Goal: Task Accomplishment & Management: Manage account settings

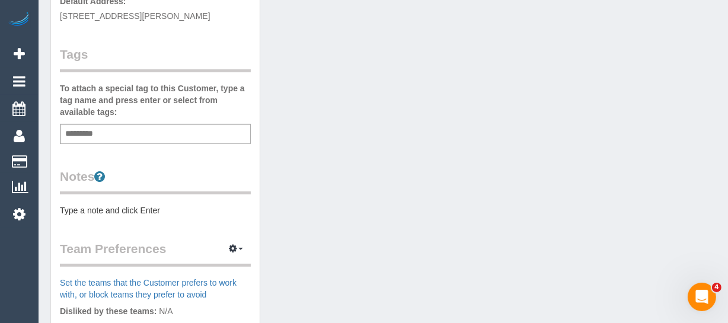
scroll to position [323, 0]
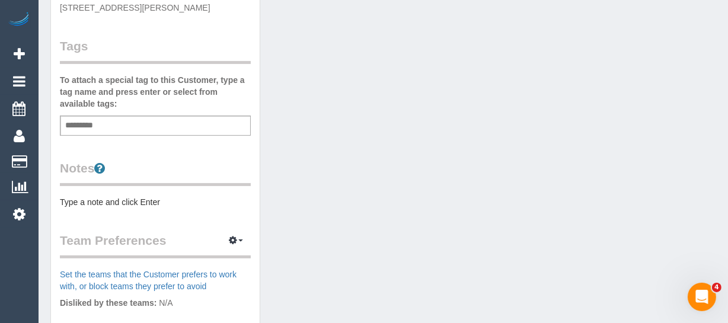
click at [88, 118] on input "text" at bounding box center [82, 125] width 40 height 15
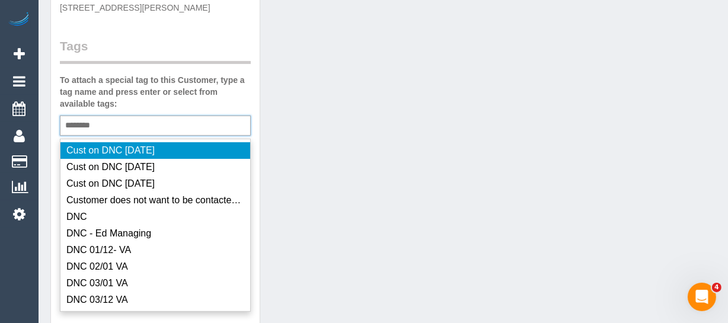
type input "*********"
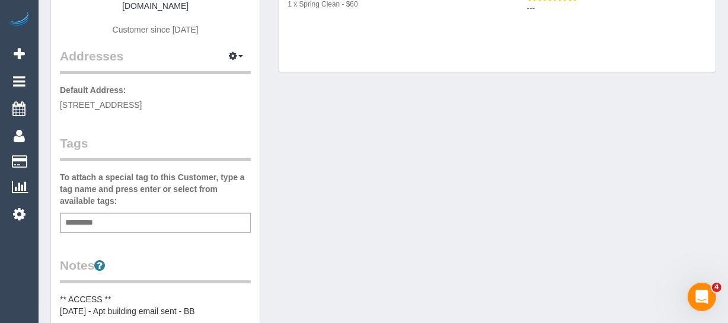
scroll to position [215, 0]
click at [118, 216] on div "Add a tag" at bounding box center [155, 222] width 191 height 20
type input "*"
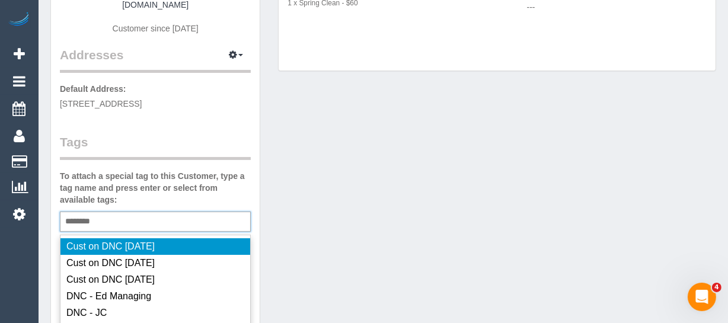
type input "*********"
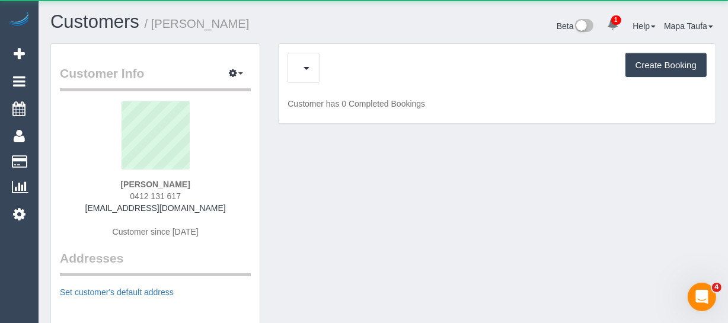
click at [335, 71] on div "Charges (0) Feedback (0) Create Booking" at bounding box center [496, 68] width 419 height 30
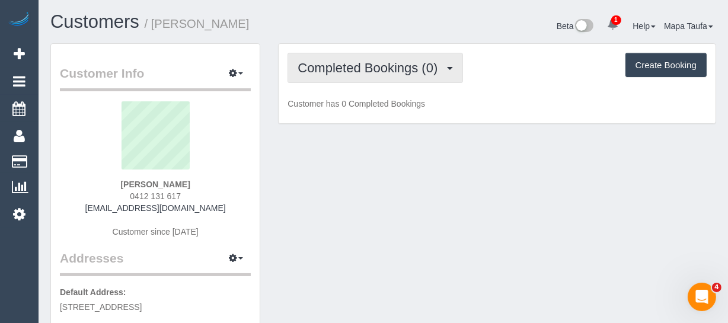
click at [337, 68] on span "Completed Bookings (0)" at bounding box center [370, 67] width 146 height 15
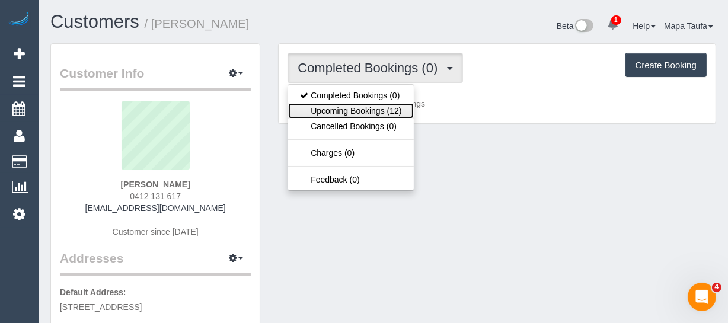
click at [341, 105] on link "Upcoming Bookings (12)" at bounding box center [350, 110] width 125 height 15
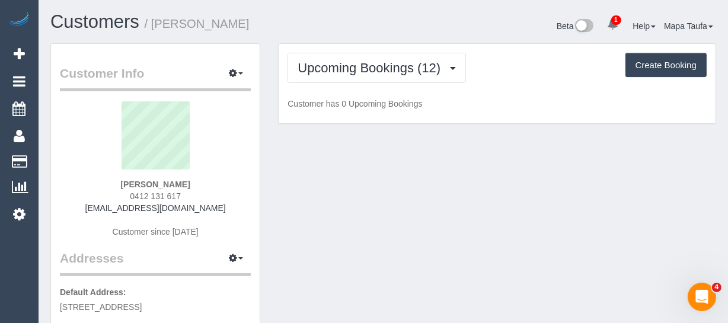
click at [340, 17] on h1 "Customers / Lia Georgiades" at bounding box center [212, 22] width 324 height 20
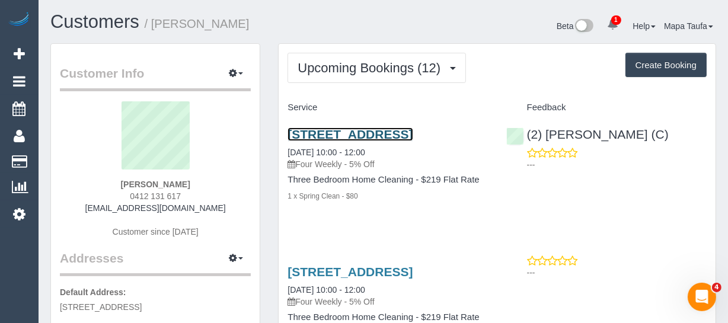
click at [381, 130] on link "[STREET_ADDRESS]" at bounding box center [349, 134] width 125 height 14
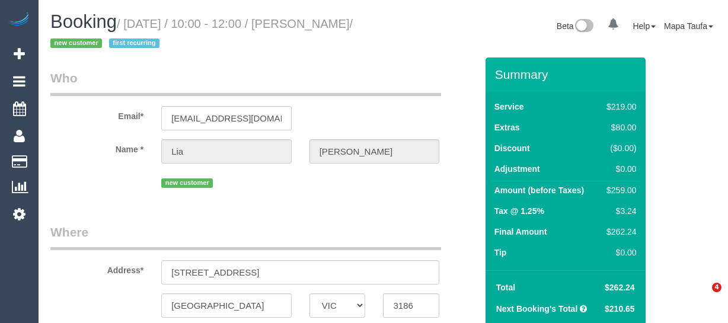
select select "VIC"
select select "string:stripe-pm_1Ru6eb2GScqysDRV1WBLSiAR"
select select "number:28"
select select "number:14"
select select "number:19"
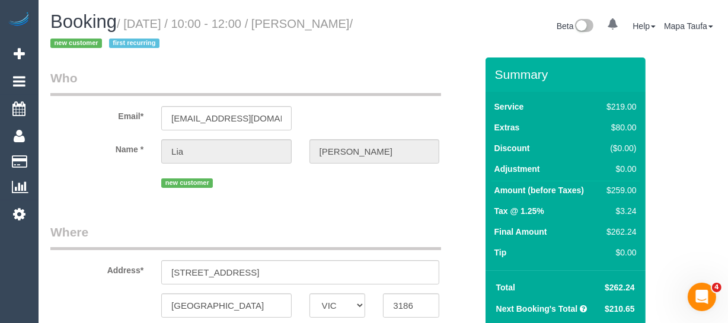
select select "number:24"
select select "number:34"
select select "number:26"
select select "string:AU"
select select "object:815"
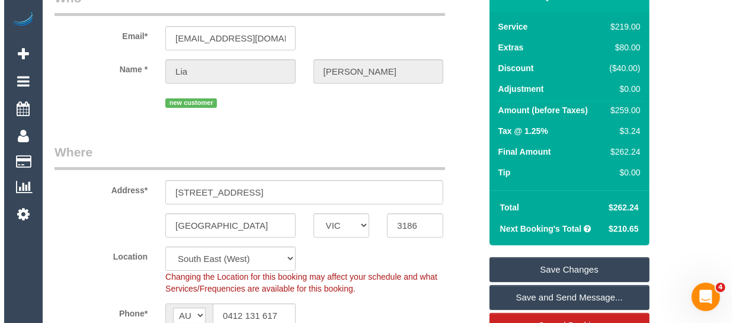
scroll to position [161, 0]
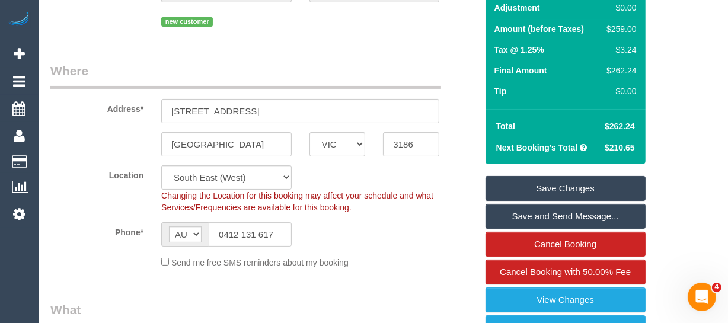
click at [579, 216] on link "Save and Send Message..." at bounding box center [565, 216] width 160 height 25
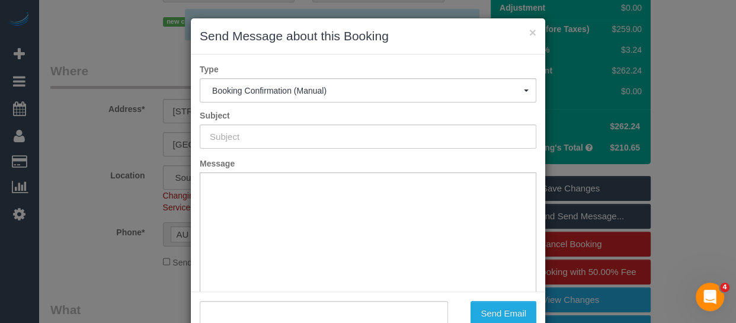
type input "Booking Confirmed"
type input ""Lia Georgiades" <georgeegrrrl@iinet.net.au>"
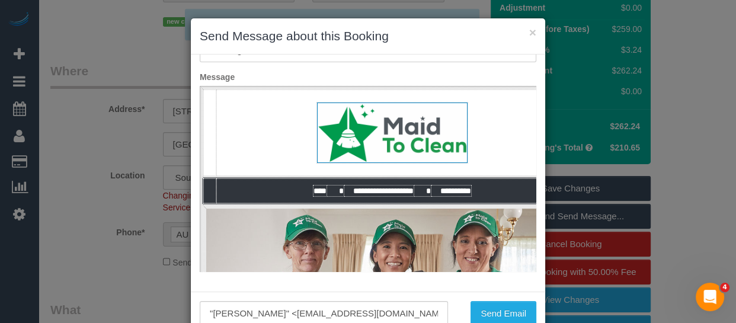
scroll to position [0, 0]
click at [494, 310] on button "Send Email" at bounding box center [503, 313] width 66 height 25
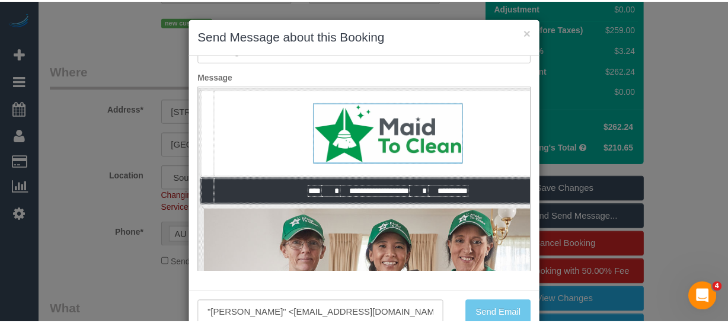
scroll to position [204, 0]
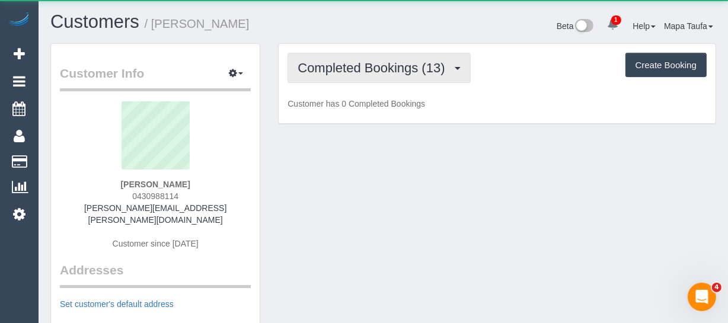
click at [363, 72] on span "Completed Bookings (13)" at bounding box center [373, 67] width 153 height 15
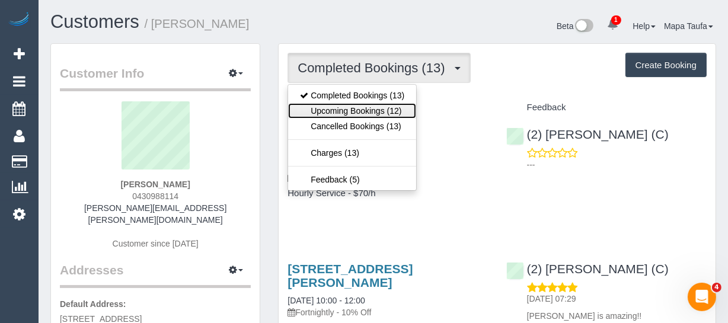
click at [359, 103] on link "Upcoming Bookings (12)" at bounding box center [352, 110] width 128 height 15
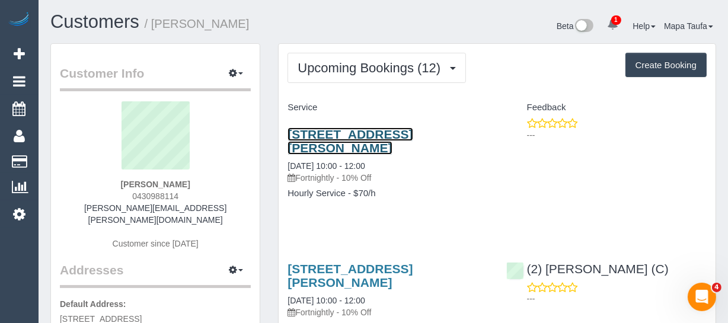
click at [325, 144] on link "53 Patterson St, 3, Ringwood East, VIC 3135" at bounding box center [349, 140] width 125 height 27
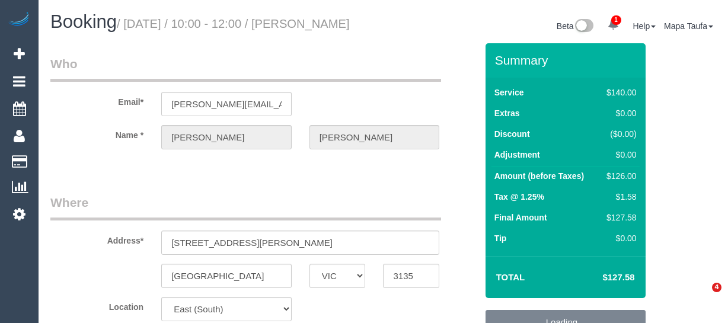
select select "VIC"
select select "string:stripe-pm_1RTJsV2GScqysDRV9aG1oHRV"
select select "number:29"
select select "number:14"
select select "number:19"
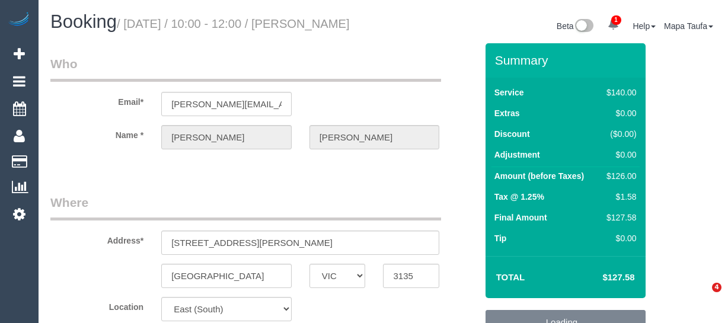
select select "number:24"
select select "number:34"
select select "number:13"
select select "spot3"
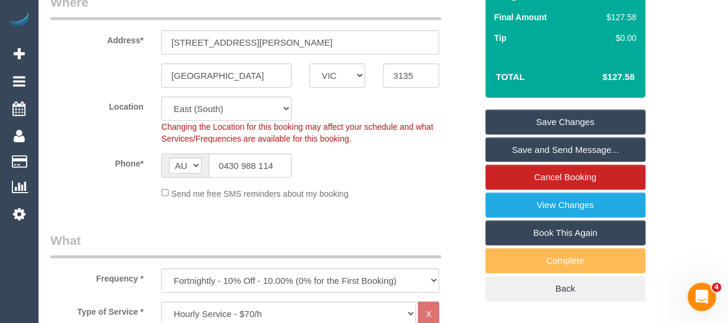
scroll to position [215, 0]
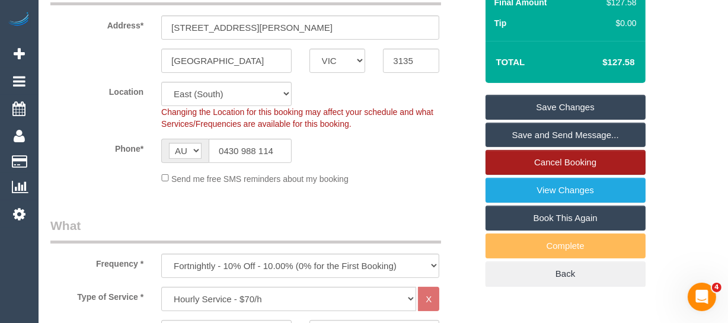
click at [572, 173] on link "Cancel Booking" at bounding box center [565, 162] width 160 height 25
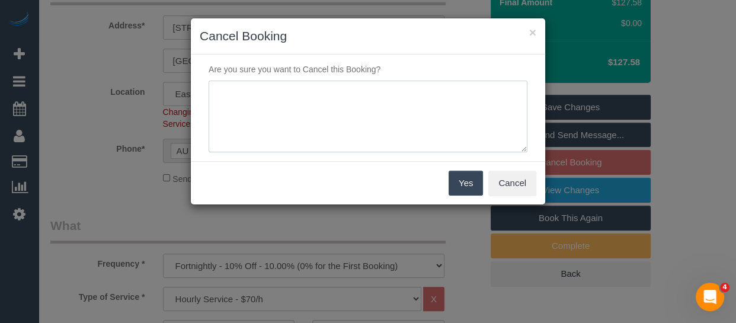
click at [314, 113] on textarea at bounding box center [368, 117] width 319 height 72
type textarea "SERVICE NOT needed via email -MT"
click at [470, 185] on button "Yes" at bounding box center [466, 183] width 34 height 25
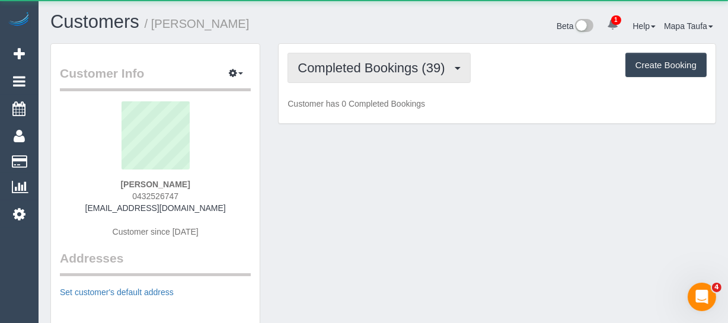
click at [347, 79] on button "Completed Bookings (39)" at bounding box center [378, 68] width 182 height 30
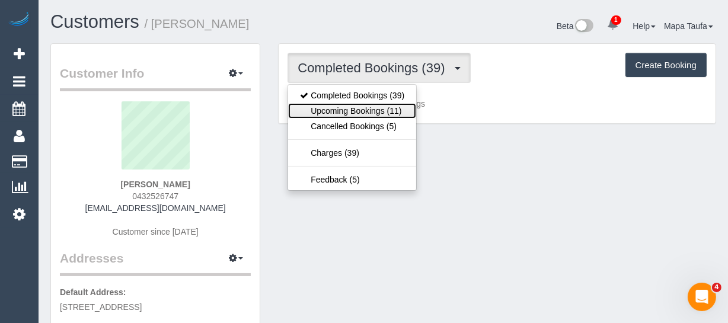
click at [345, 107] on link "Upcoming Bookings (11)" at bounding box center [352, 110] width 128 height 15
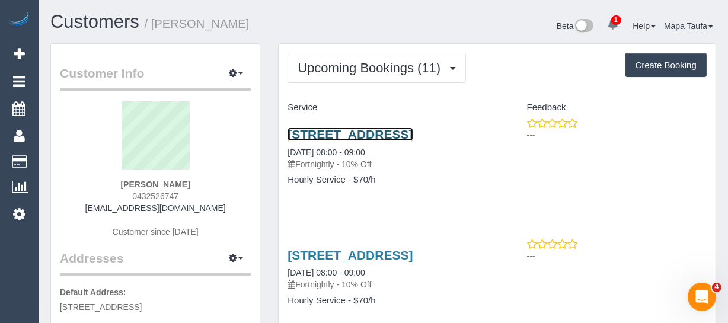
click at [335, 133] on link "5 Shearman Cres, Mentone, VIC 3194" at bounding box center [349, 134] width 125 height 14
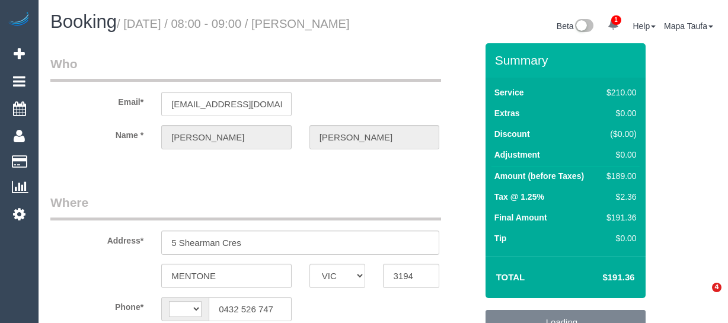
select select "VIC"
select select "180"
select select "number:27"
select select "number:14"
select select "number:18"
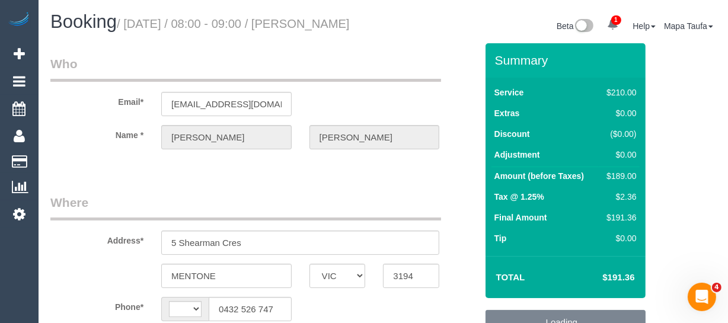
select select "number:22"
select select "number:34"
select select "number:12"
select select "string:AU"
select select "string:stripe-pm_1Qradk2GScqysDRVNu1NuYHD"
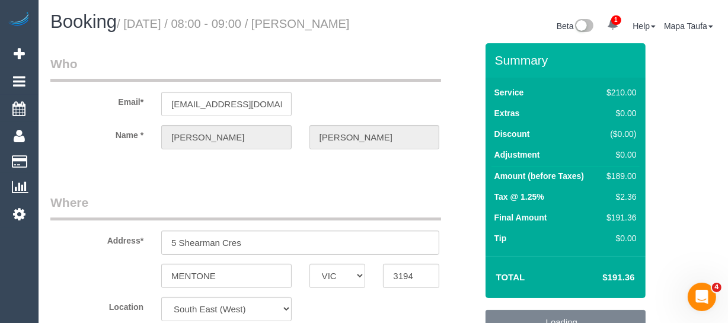
select select "object:869"
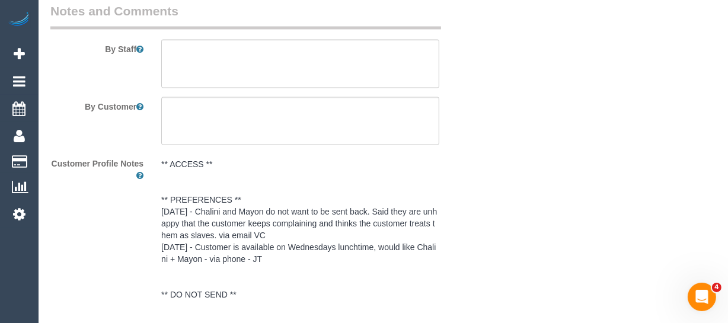
scroll to position [2456, 0]
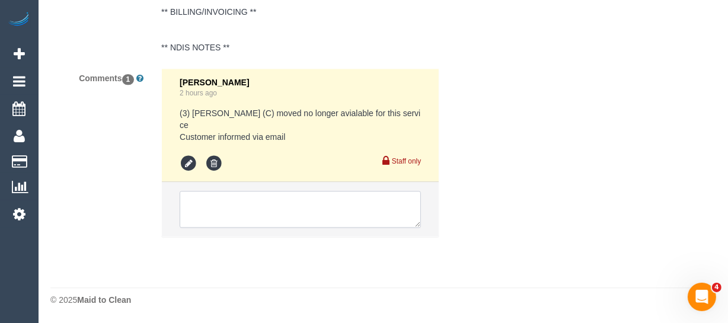
click at [225, 207] on textarea at bounding box center [300, 209] width 241 height 37
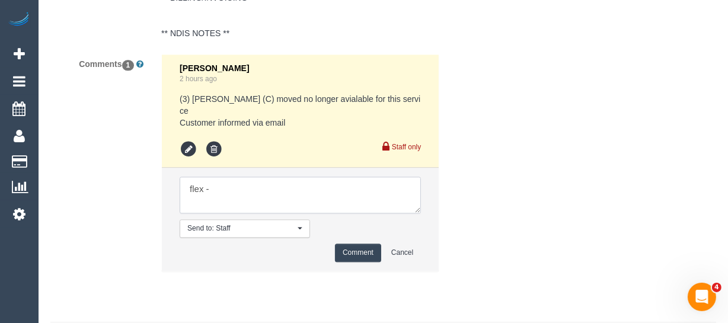
paste textarea "Our preference and priority if possible, is to have a cleaning team of two atte…"
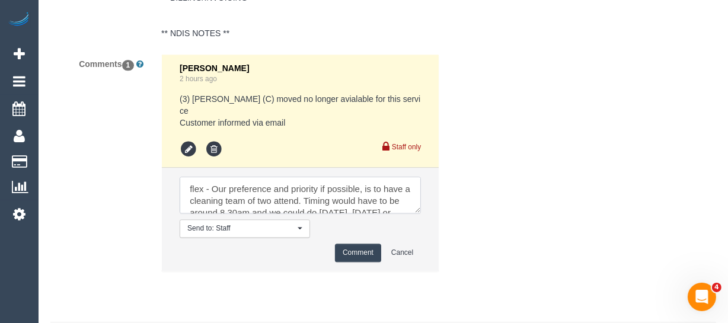
scroll to position [52, 0]
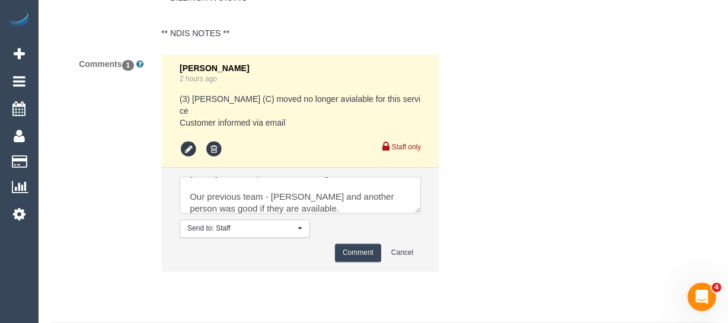
type textarea "flex - Our preference and priority if possible, is to have a cleaning team of t…"
click at [345, 262] on button "Comment" at bounding box center [358, 253] width 46 height 18
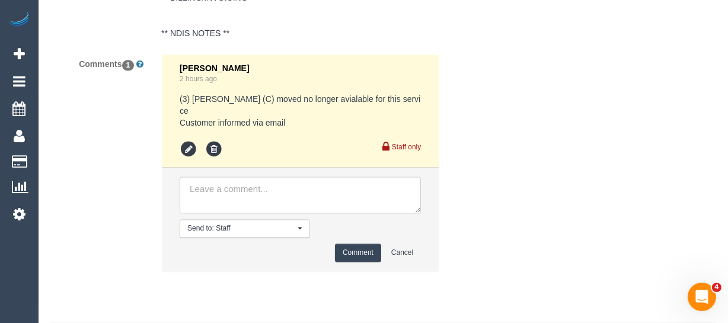
scroll to position [0, 0]
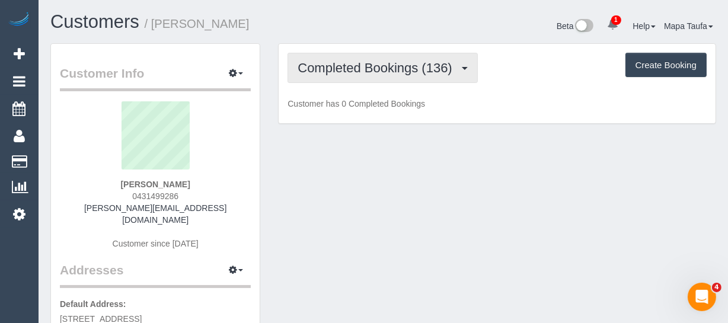
click at [372, 69] on span "Completed Bookings (136)" at bounding box center [377, 67] width 160 height 15
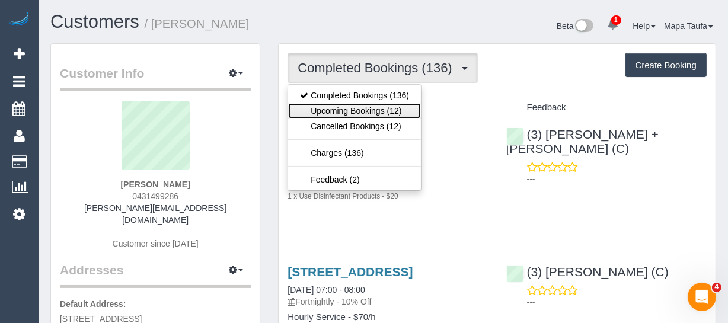
click at [369, 110] on link "Upcoming Bookings (12)" at bounding box center [354, 110] width 133 height 15
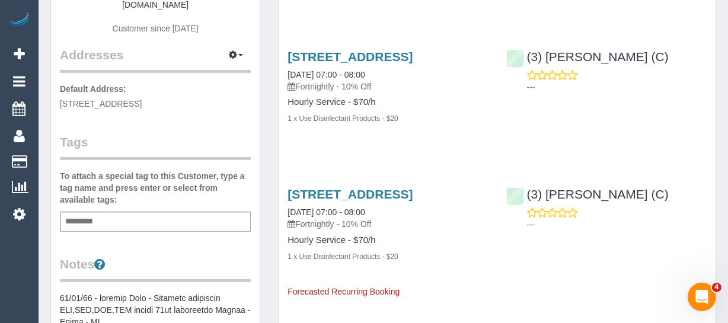
scroll to position [53, 0]
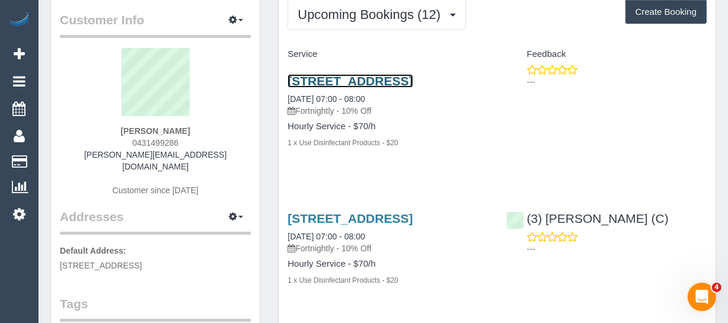
click at [303, 83] on link "[STREET_ADDRESS]" at bounding box center [349, 81] width 125 height 14
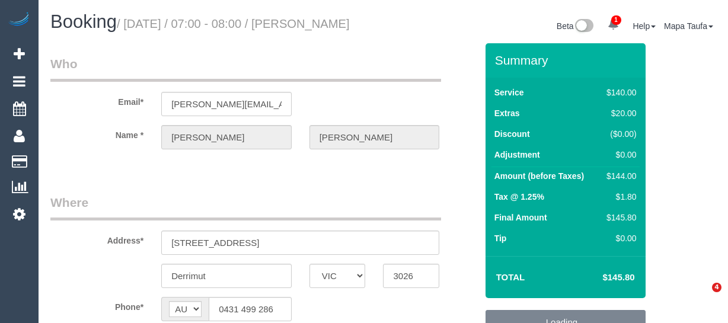
select select "VIC"
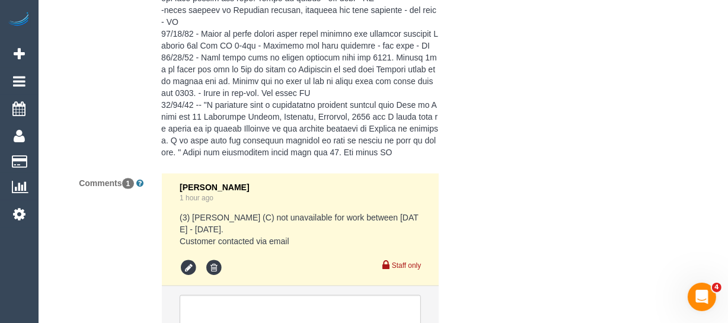
select select "number:28"
select select "number:14"
select select "number:18"
select select "number:36"
select select "number:34"
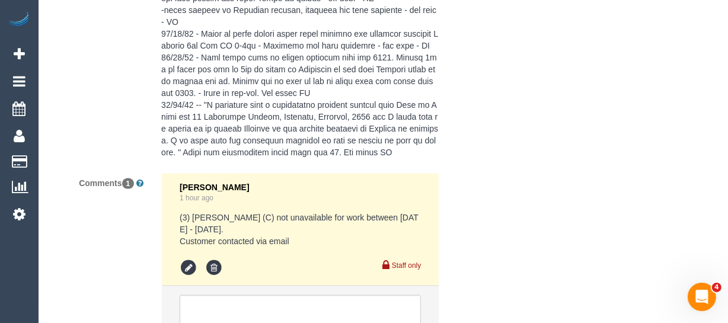
select select "number:12"
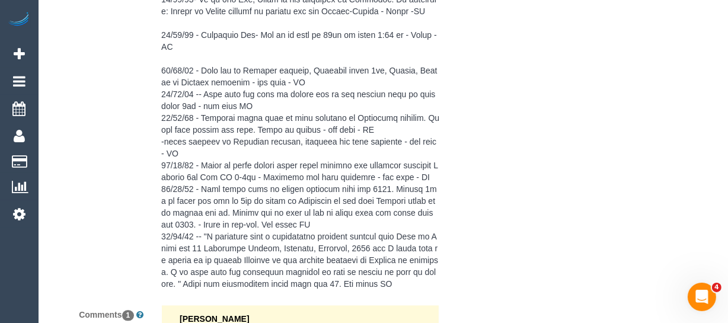
select select "object:875"
select select "string:stripe-pm_1OKVq52GScqysDRV3GVpBaqZ"
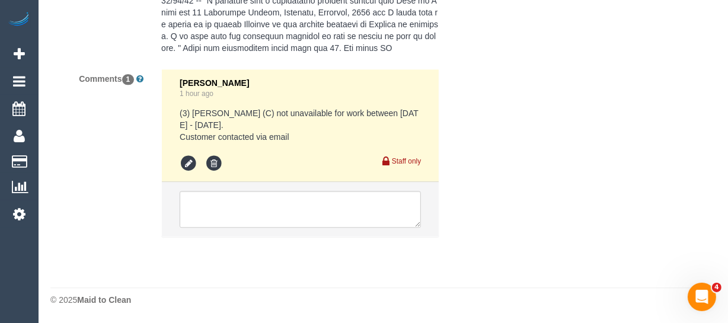
select select "spot1"
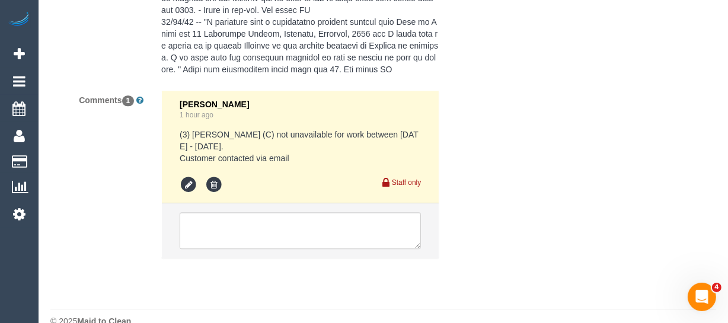
scroll to position [2482, 0]
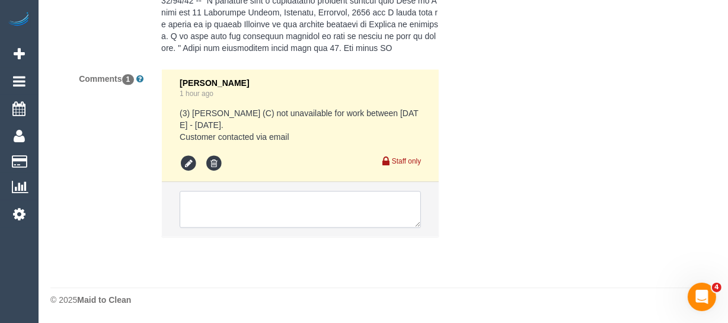
click at [253, 218] on textarea at bounding box center [300, 209] width 241 height 37
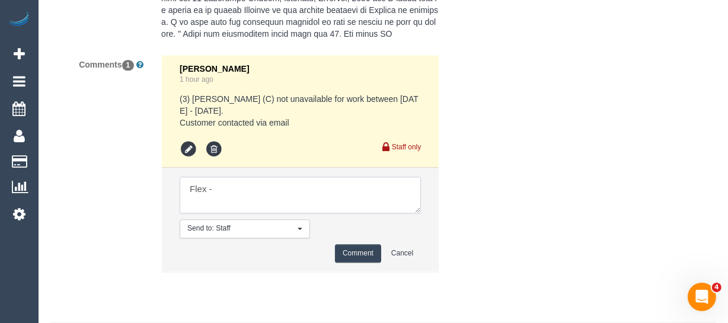
paste textarea "Our best times are Mondays anytime or before 10:30am Tuesday to Friday. We will…"
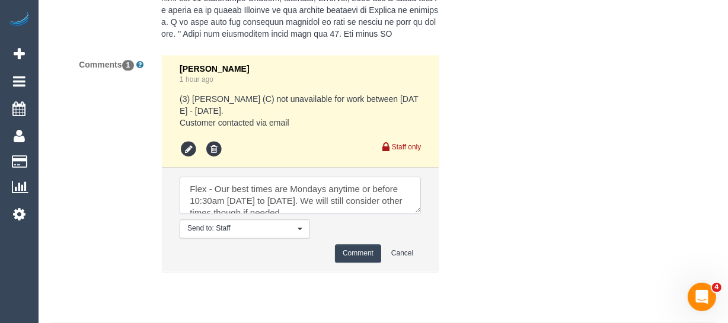
scroll to position [5, 0]
type textarea "Flex - Our best times are Mondays anytime or before 10:30am Tuesday to Friday. …"
click at [357, 262] on button "Comment" at bounding box center [358, 253] width 46 height 18
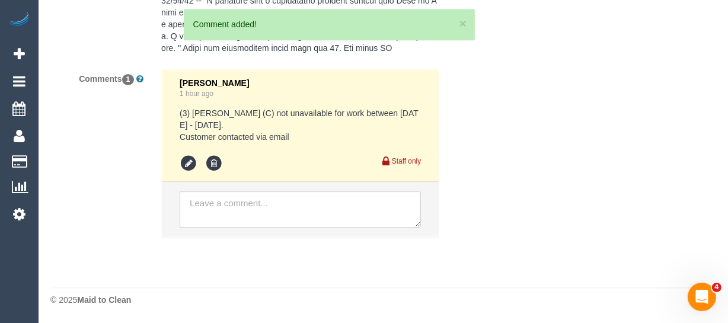
scroll to position [0, 0]
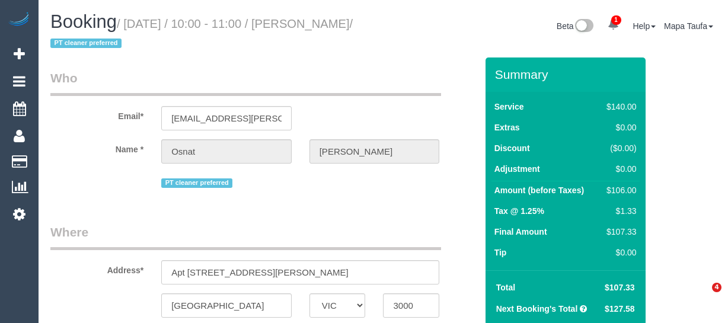
select select "VIC"
select select "string:AU"
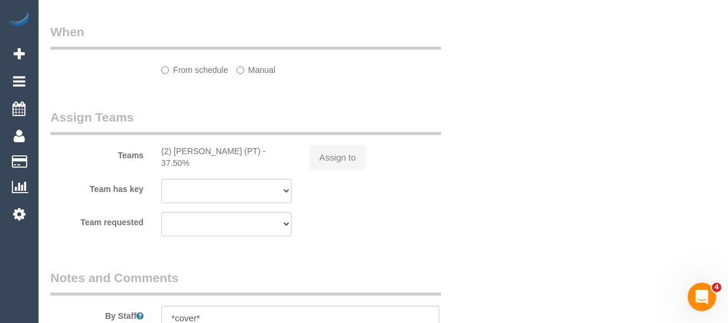
select select "object:2599"
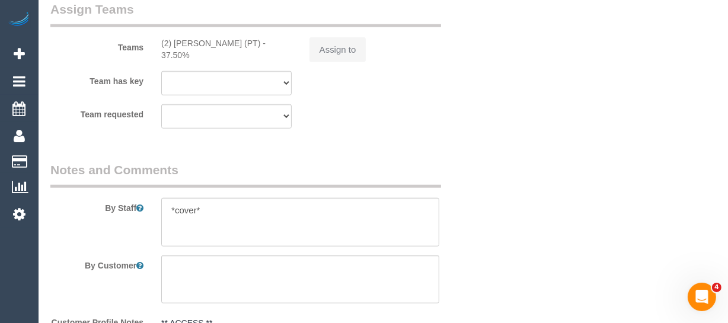
select select "string:stripe-pm_1RYdgv2GScqysDRVxPU7X7cK"
select select "number:28"
select select "number:14"
select select "number:20"
select select "number:36"
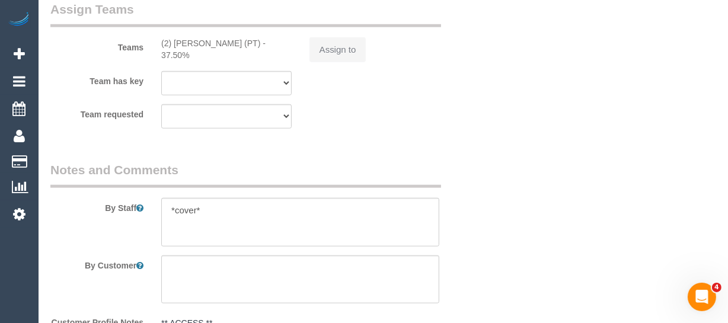
select select "number:35"
select select "number:11"
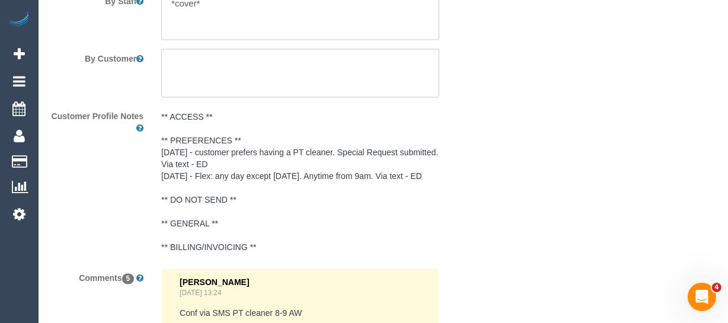
scroll to position [2086, 0]
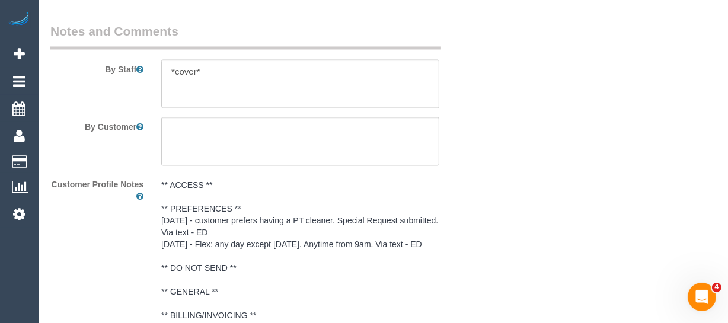
select select "object:3339"
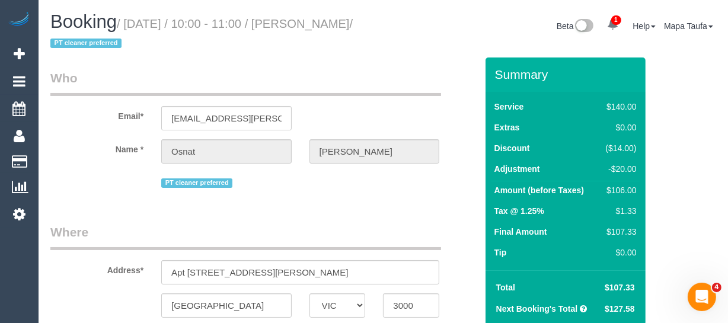
scroll to position [215, 0]
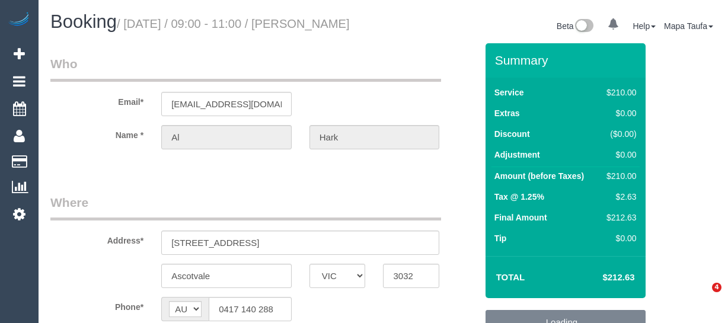
select select "VIC"
select select "string:stripe-pm_1PGEtB2GScqysDRV95zUS7vF"
select select "180"
select select "object:728"
select select "number:27"
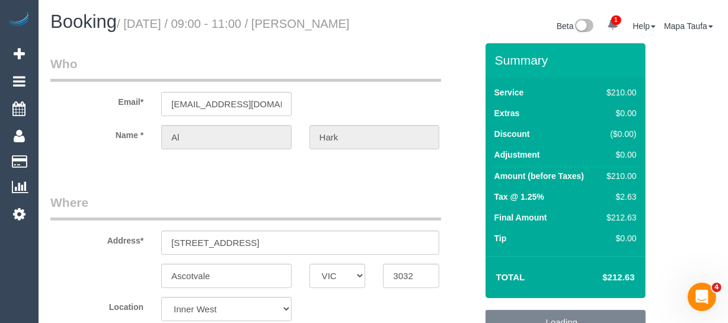
select select "number:14"
select select "number:19"
select select "number:25"
select select "number:35"
select select "number:13"
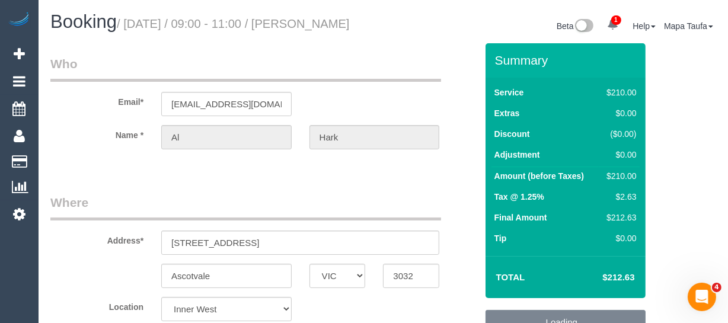
select select "object:1557"
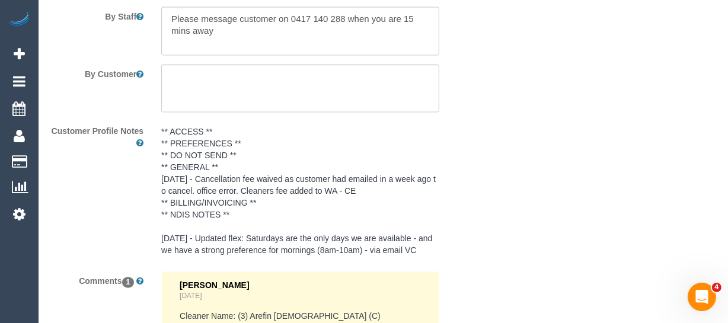
scroll to position [1886, 0]
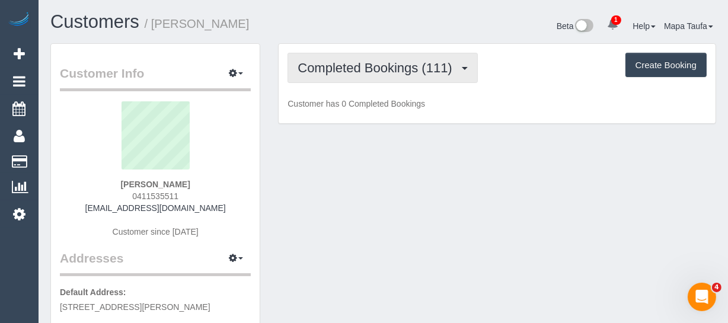
click at [386, 64] on span "Completed Bookings (111)" at bounding box center [377, 67] width 160 height 15
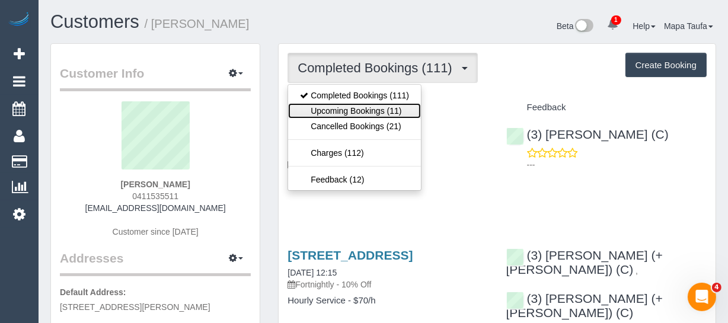
click at [383, 104] on link "Upcoming Bookings (11)" at bounding box center [354, 110] width 133 height 15
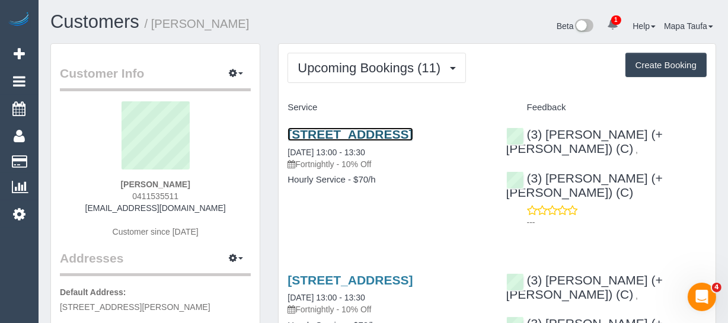
click at [405, 134] on link "[STREET_ADDRESS]" at bounding box center [349, 134] width 125 height 14
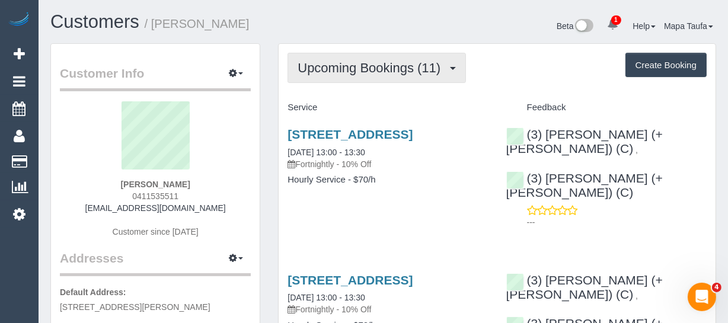
click at [418, 77] on button "Upcoming Bookings (11)" at bounding box center [376, 68] width 178 height 30
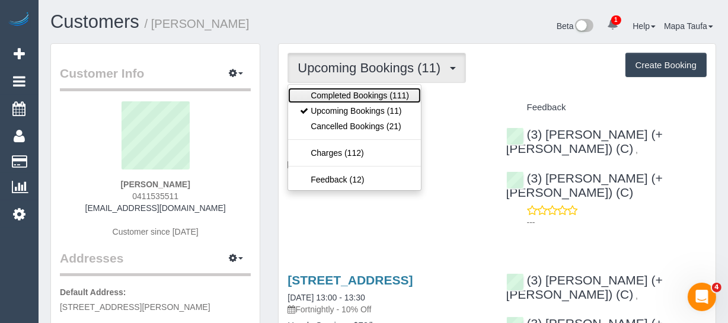
click at [369, 97] on link "Completed Bookings (111)" at bounding box center [354, 95] width 133 height 15
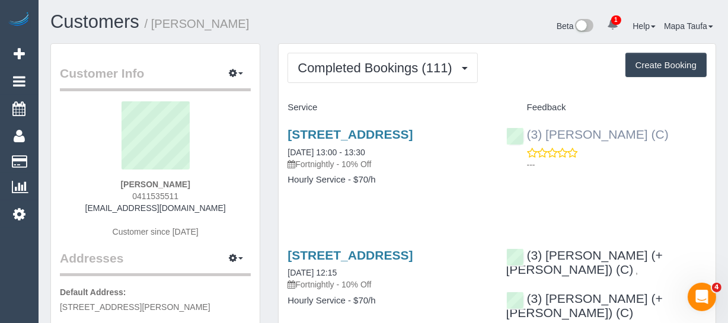
drag, startPoint x: 643, startPoint y: 130, endPoint x: 548, endPoint y: 133, distance: 95.5
click at [548, 133] on div "(3) Denuwan Lamahewa (C) ---" at bounding box center [606, 146] width 218 height 58
copy link "[PERSON_NAME] (C)"
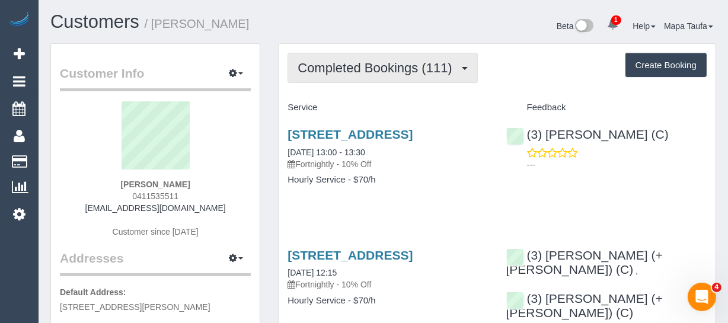
click at [329, 62] on span "Completed Bookings (111)" at bounding box center [377, 67] width 160 height 15
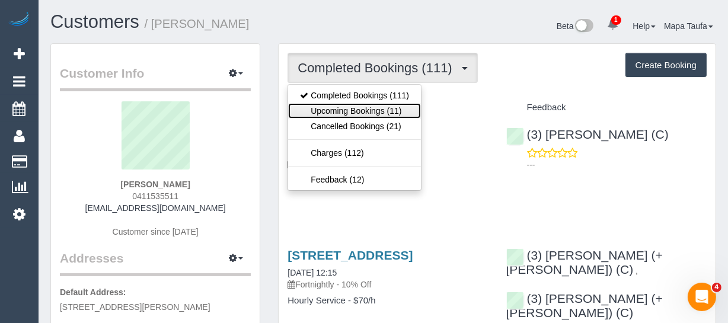
click at [328, 108] on link "Upcoming Bookings (11)" at bounding box center [354, 110] width 133 height 15
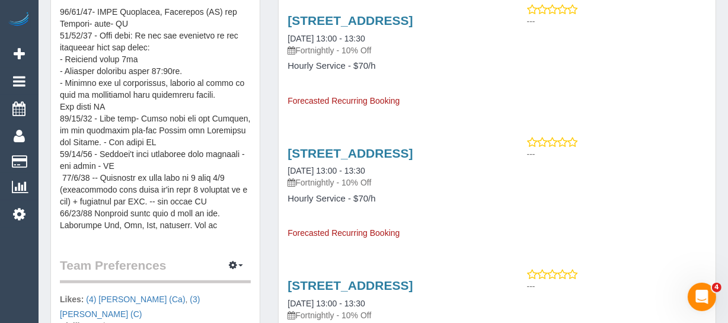
scroll to position [592, 0]
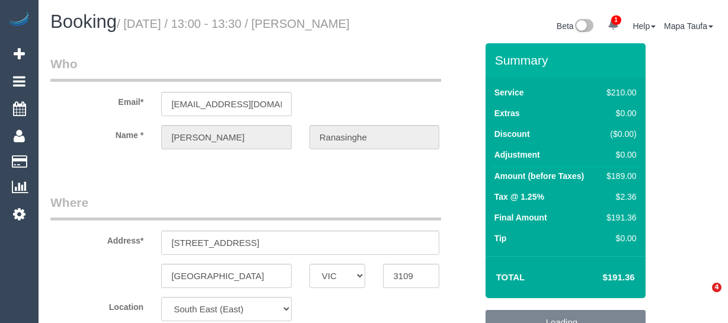
select select "VIC"
select select "180"
select select "number:28"
select select "number:14"
select select "number:18"
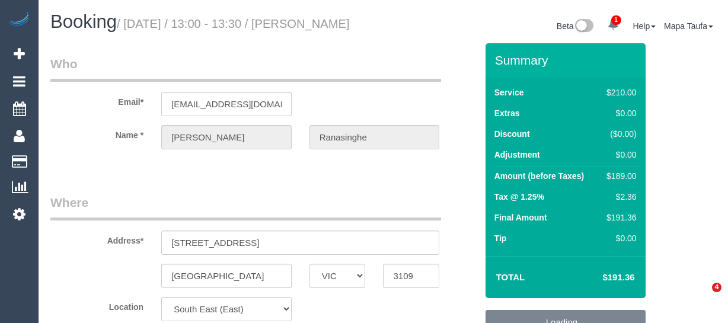
select select "number:23"
select select "number:13"
select select "object:1368"
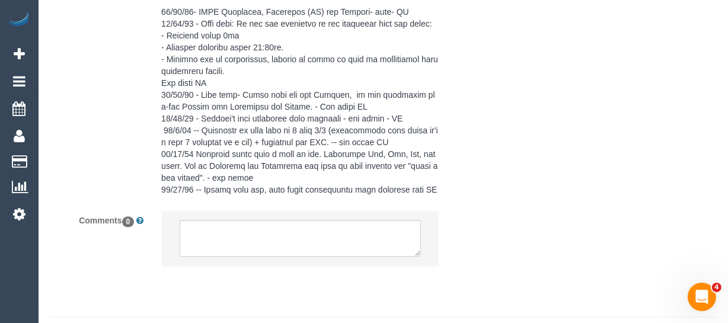
scroll to position [2474, 0]
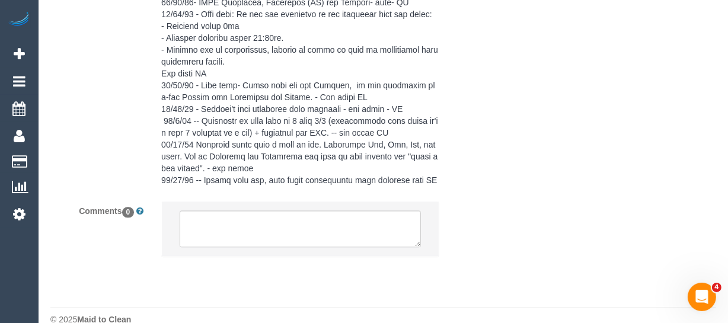
click at [273, 210] on textarea at bounding box center [300, 228] width 241 height 37
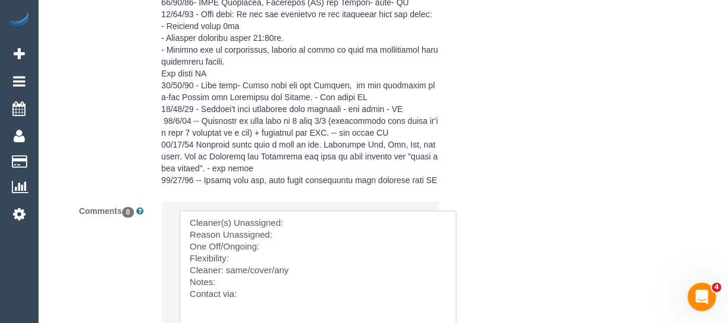
drag, startPoint x: 417, startPoint y: 225, endPoint x: 451, endPoint y: 345, distance: 125.8
click at [264, 238] on textarea at bounding box center [318, 289] width 276 height 158
paste textarea "Monday all day, Wednesday afternoons, all day Friday and Saturday."
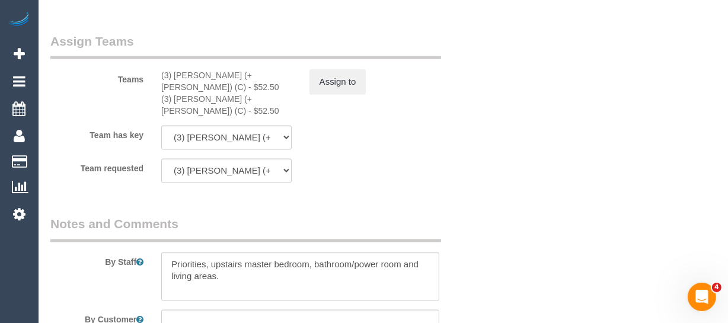
scroll to position [1881, 0]
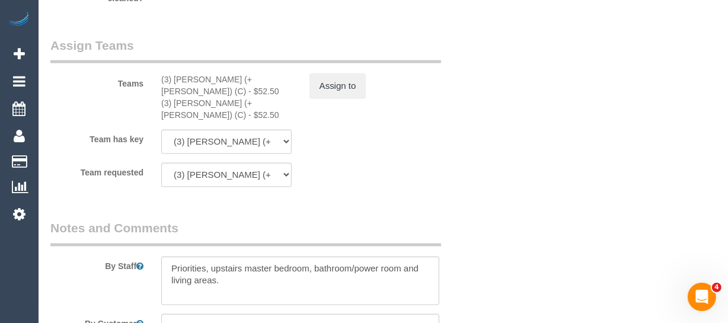
type textarea "Cleaner(s) Unassigned: Reason Unassigned: One Off/Ongoing: Flexibility: Monday …"
drag, startPoint x: 239, startPoint y: 95, endPoint x: 172, endPoint y: 90, distance: 66.6
click at [172, 90] on div "(3) Jay (+ Smruti) (C) - $52.50" at bounding box center [226, 85] width 130 height 24
copy div "Jay (+ Smruti) (C)"
click at [344, 98] on button "Assign to" at bounding box center [337, 85] width 57 height 25
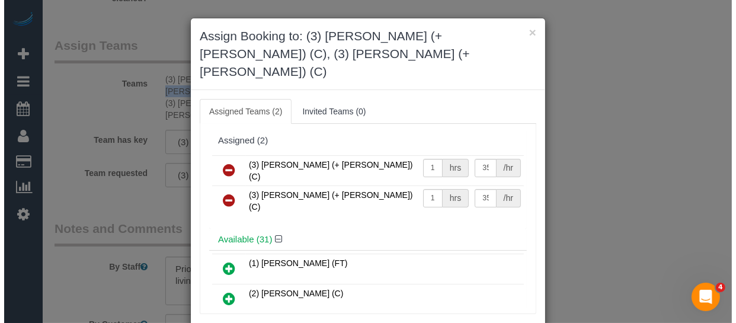
scroll to position [1869, 0]
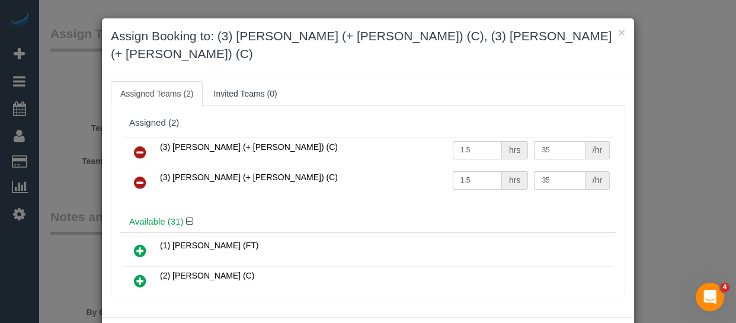
click at [139, 145] on icon at bounding box center [140, 152] width 12 height 14
click at [139, 175] on icon at bounding box center [140, 182] width 12 height 14
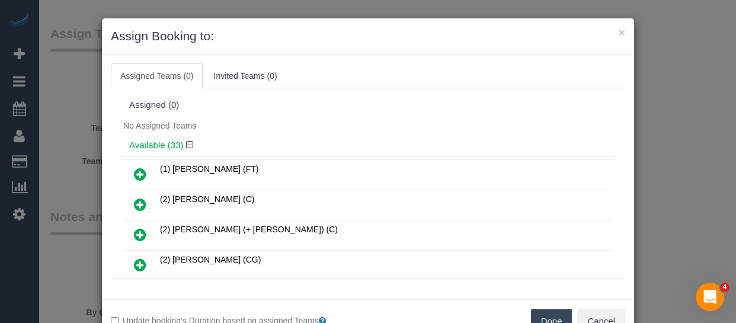
click at [139, 133] on div "No Assigned Teams" at bounding box center [367, 126] width 495 height 18
click at [546, 307] on div "Update booking's Duration based on assigned Teams Done Cancel" at bounding box center [368, 320] width 532 height 43
click at [552, 320] on button "Done" at bounding box center [551, 321] width 41 height 25
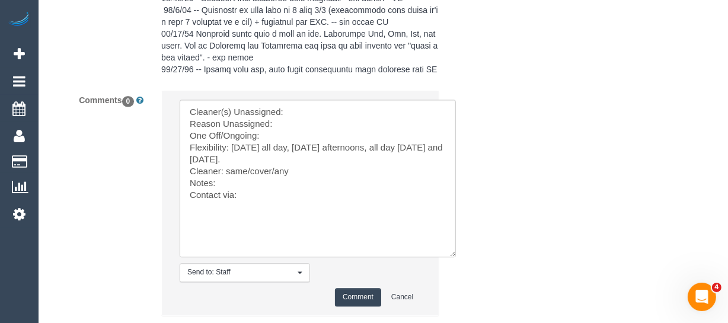
scroll to position [2581, 0]
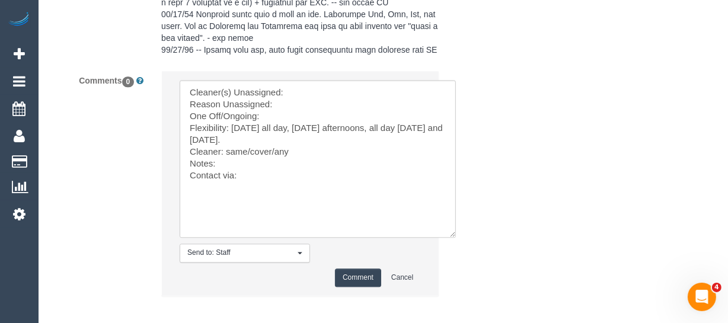
drag, startPoint x: 321, startPoint y: 79, endPoint x: 323, endPoint y: 89, distance: 10.2
click at [323, 81] on li "Send to: Staff Nothing selected Send to: Staff Send to: Customer Send to: Team …" at bounding box center [300, 183] width 277 height 224
click at [323, 93] on textarea at bounding box center [318, 159] width 276 height 158
paste textarea "Jay (+ Smruti) (C)"
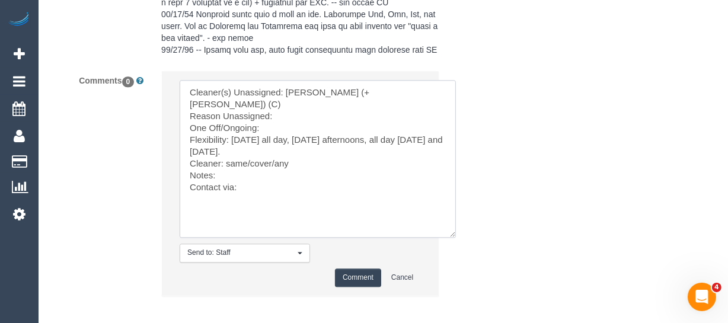
click at [293, 113] on textarea at bounding box center [318, 159] width 276 height 158
click at [289, 113] on textarea at bounding box center [318, 159] width 276 height 158
click at [277, 121] on textarea at bounding box center [318, 159] width 276 height 158
click at [237, 164] on textarea at bounding box center [318, 159] width 276 height 158
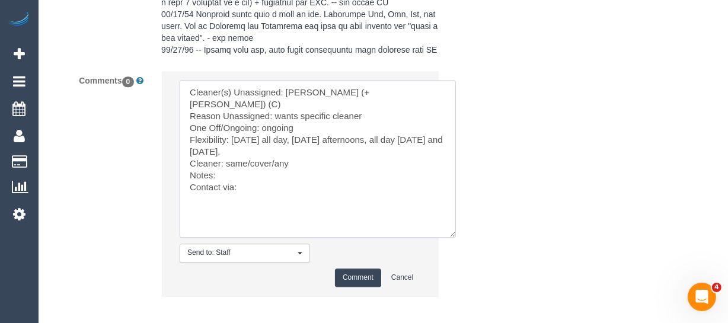
click at [256, 181] on textarea at bounding box center [318, 159] width 276 height 158
type textarea "Cleaner(s) Unassigned: Jay (+ Smruti) (C) Reason Unassigned: wants specific cle…"
click at [351, 272] on button "Comment" at bounding box center [358, 277] width 46 height 18
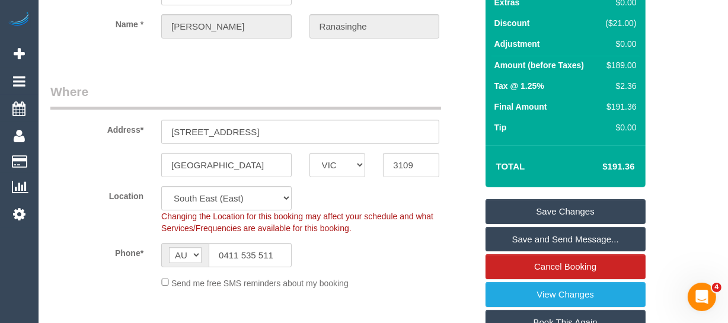
scroll to position [138, 0]
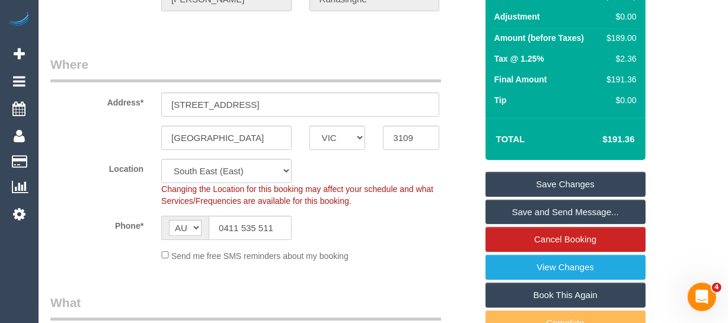
click at [566, 190] on link "Save Changes" at bounding box center [565, 184] width 160 height 25
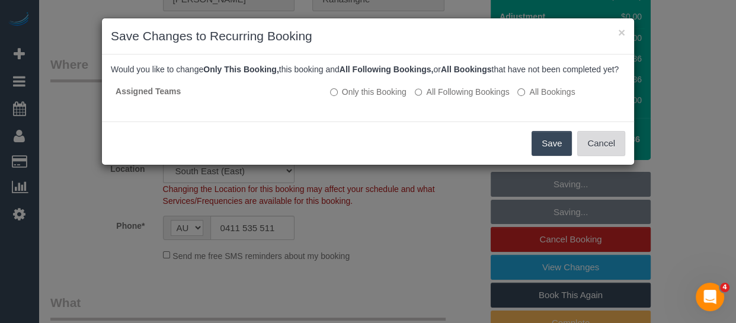
click at [592, 149] on button "Cancel" at bounding box center [601, 143] width 48 height 25
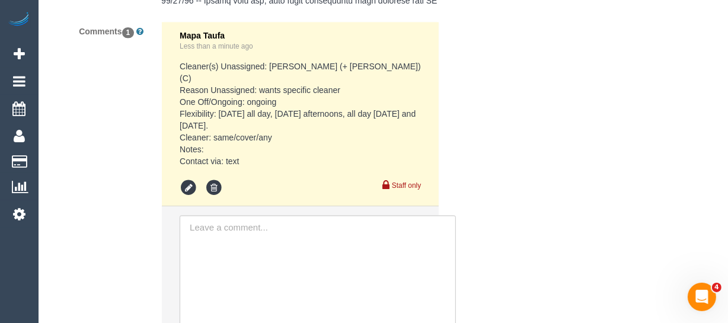
scroll to position [2642, 0]
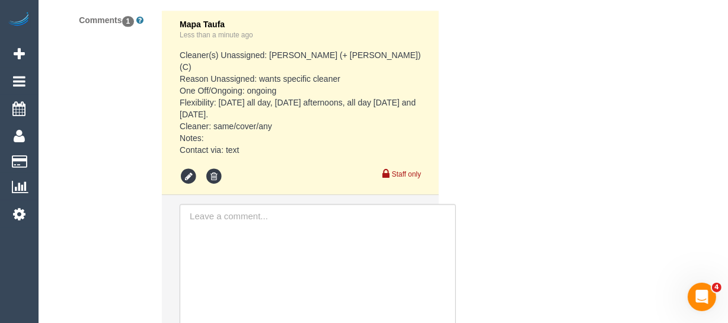
click at [199, 168] on li at bounding box center [190, 177] width 21 height 18
click at [191, 168] on icon at bounding box center [189, 177] width 18 height 18
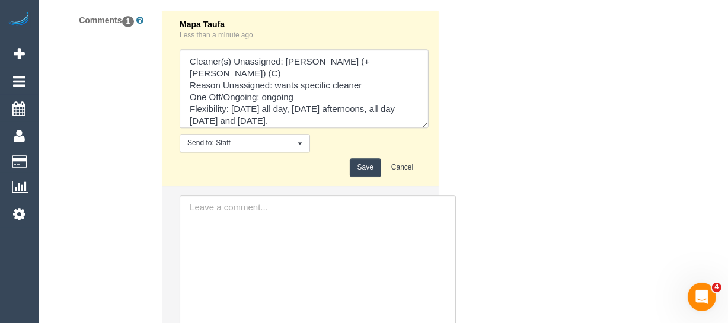
drag, startPoint x: 421, startPoint y: 108, endPoint x: 444, endPoint y: 198, distance: 93.1
click at [428, 128] on textarea at bounding box center [304, 88] width 249 height 79
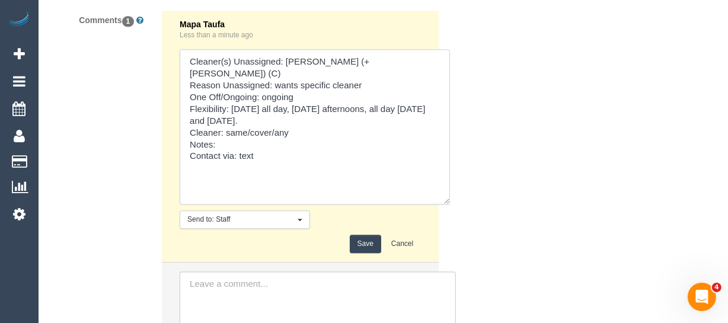
drag, startPoint x: 301, startPoint y: 122, endPoint x: 228, endPoint y: 124, distance: 73.5
click at [228, 124] on textarea at bounding box center [315, 126] width 270 height 155
paste textarea "Denuwan Lamahewa (C)"
type textarea "Cleaner(s) Unassigned: Jay (+ Smruti) (C) Reason Unassigned: wants specific cle…"
click at [354, 246] on button "Save" at bounding box center [365, 244] width 31 height 18
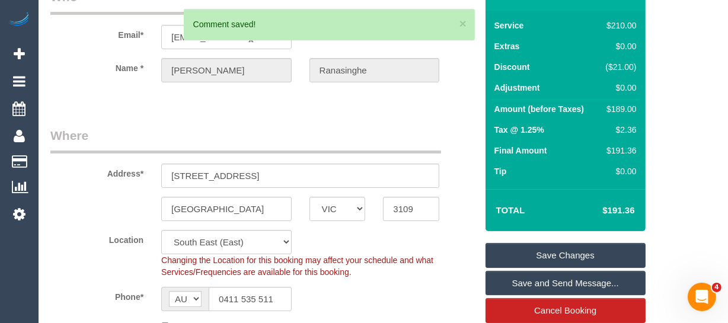
scroll to position [39, 0]
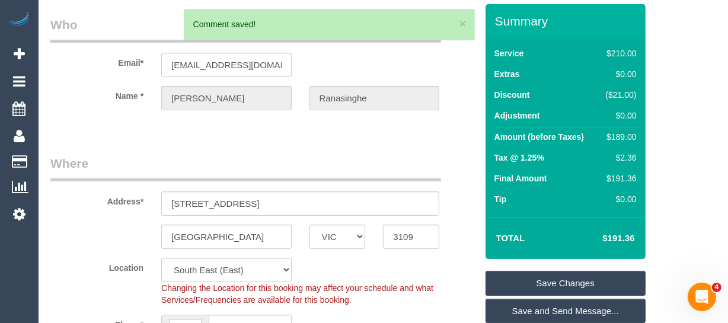
click at [556, 296] on link "Save Changes" at bounding box center [565, 283] width 160 height 25
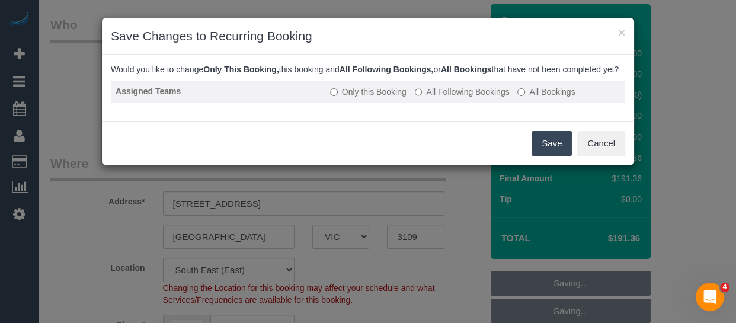
click at [441, 98] on label "All Following Bookings" at bounding box center [462, 92] width 95 height 12
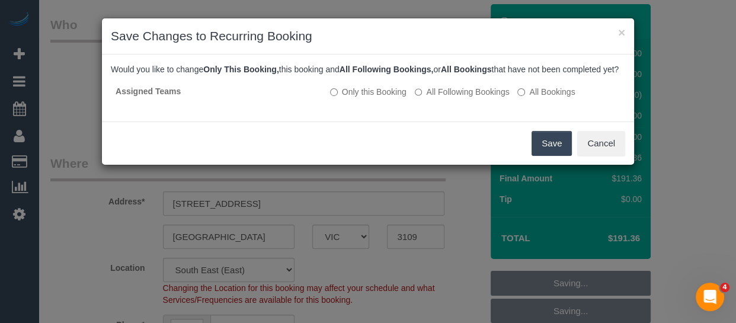
click at [540, 148] on button "Save" at bounding box center [551, 143] width 40 height 25
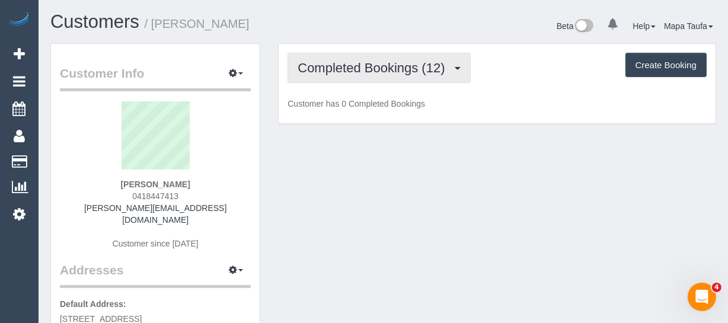
click at [395, 75] on button "Completed Bookings (12)" at bounding box center [378, 68] width 182 height 30
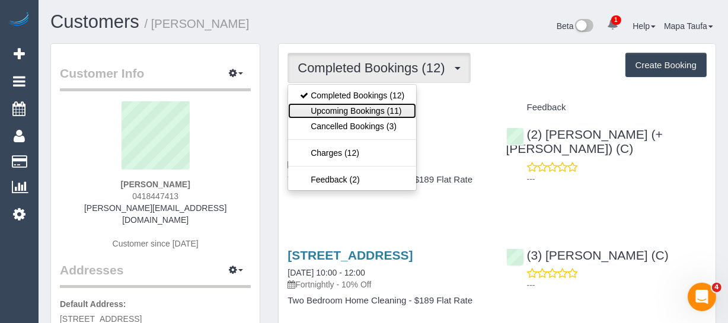
click at [395, 105] on link "Upcoming Bookings (11)" at bounding box center [352, 110] width 128 height 15
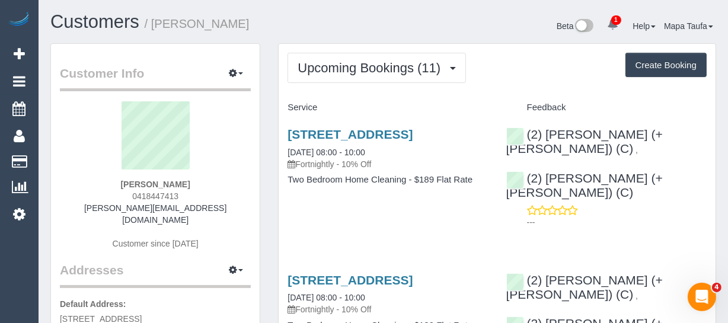
click at [607, 25] on icon at bounding box center [612, 23] width 11 height 11
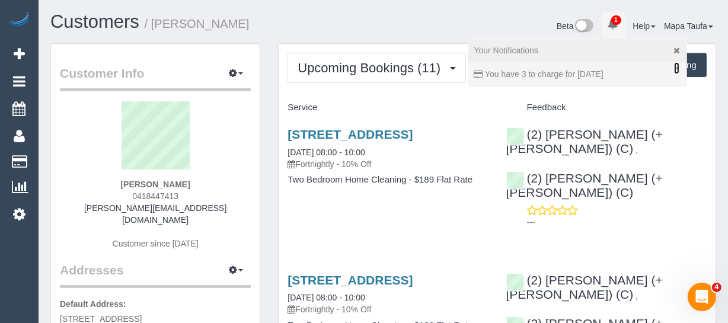
click at [674, 68] on link "×" at bounding box center [676, 68] width 5 height 12
drag, startPoint x: 432, startPoint y: 2, endPoint x: 268, endPoint y: 30, distance: 165.9
click at [268, 30] on h1 "Customers / [PERSON_NAME]" at bounding box center [212, 22] width 324 height 20
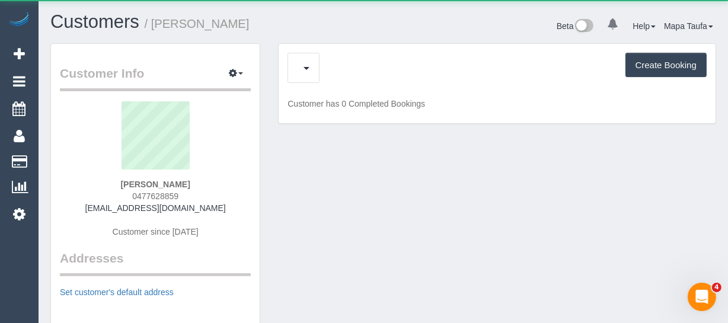
click at [349, 63] on div "Create Booking" at bounding box center [496, 68] width 419 height 30
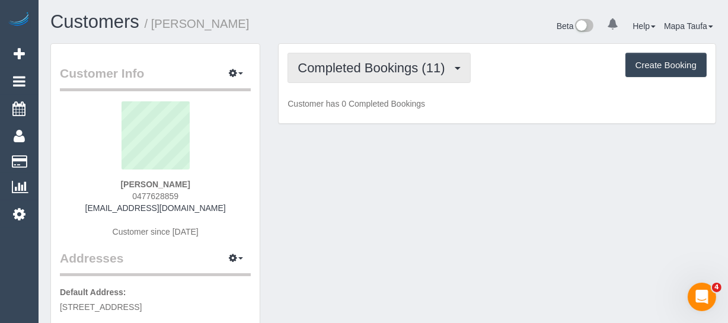
click at [363, 81] on button "Completed Bookings (11)" at bounding box center [378, 68] width 182 height 30
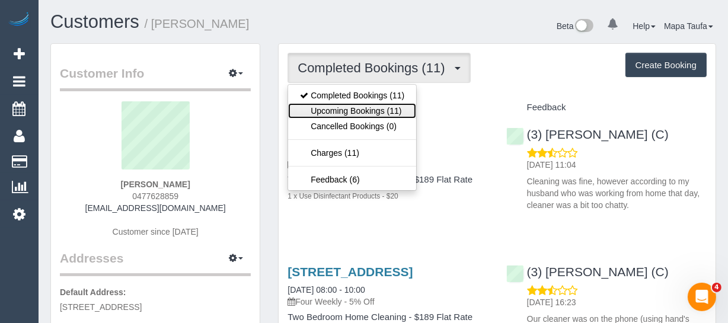
click at [379, 111] on link "Upcoming Bookings (11)" at bounding box center [352, 110] width 128 height 15
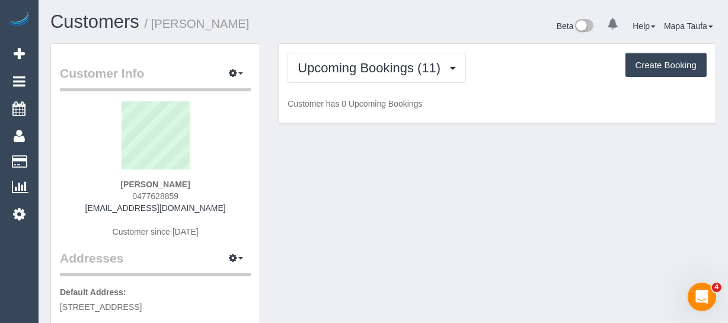
click at [579, 84] on div "Upcoming Bookings (11) Completed Bookings (11) Upcoming Bookings (11) Cancelled…" at bounding box center [496, 84] width 437 height 80
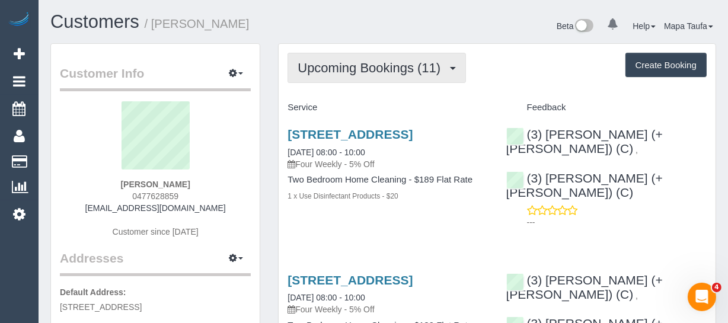
click at [348, 57] on button "Upcoming Bookings (11)" at bounding box center [376, 68] width 178 height 30
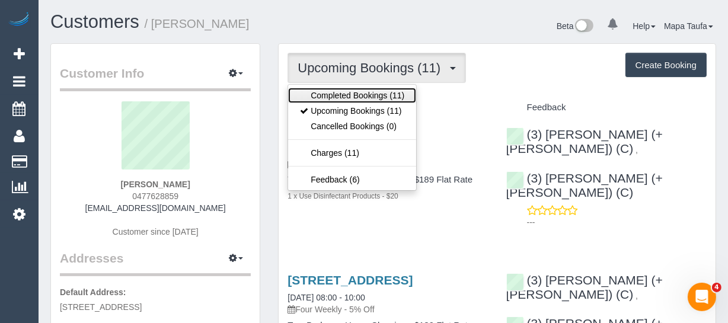
click at [360, 88] on link "Completed Bookings (11)" at bounding box center [352, 95] width 128 height 15
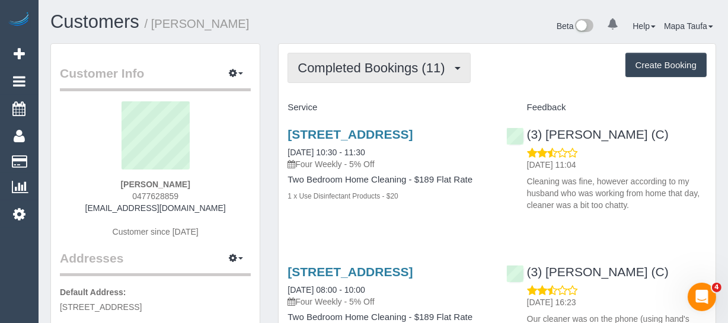
click at [388, 73] on span "Completed Bookings (11)" at bounding box center [373, 67] width 153 height 15
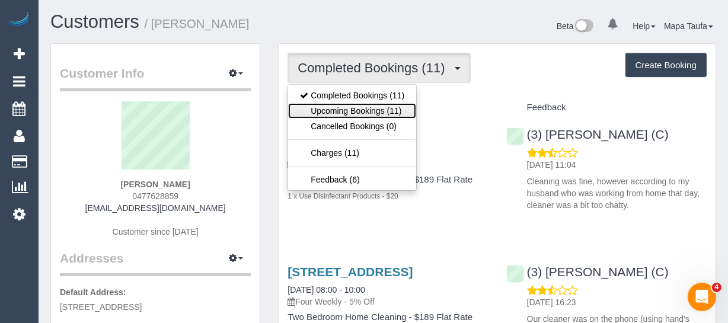
click at [379, 108] on link "Upcoming Bookings (11)" at bounding box center [352, 110] width 128 height 15
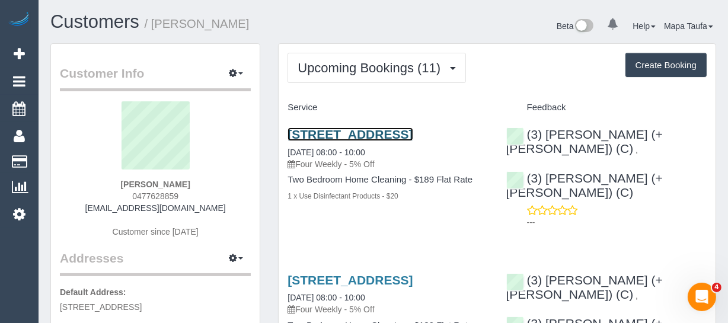
click at [350, 136] on link "14 University Street, Carlton, VIC 3053" at bounding box center [349, 134] width 125 height 14
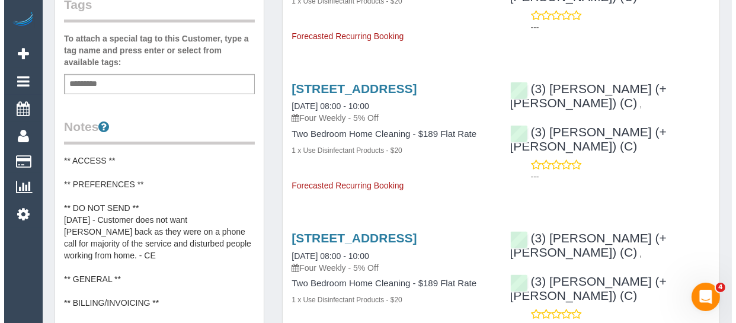
scroll to position [485, 0]
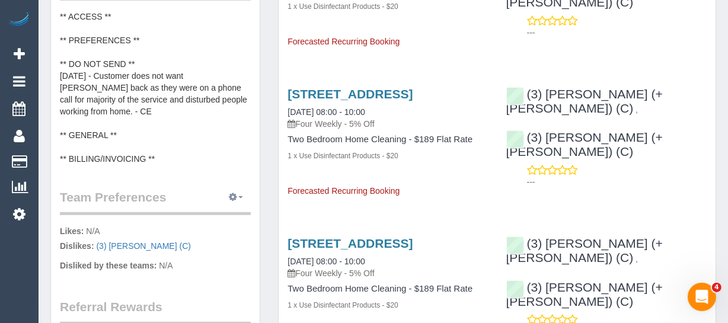
click at [235, 193] on icon "button" at bounding box center [233, 196] width 8 height 7
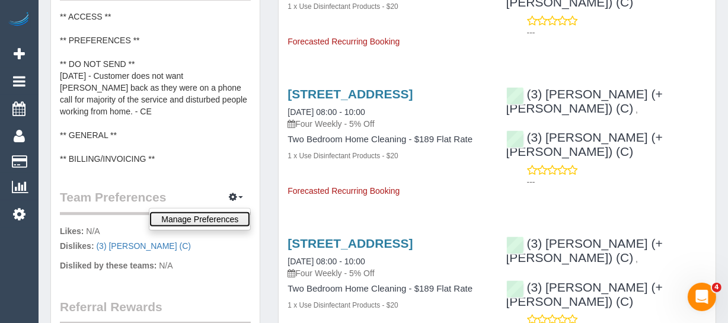
click at [217, 219] on link "Manage Preferences" at bounding box center [199, 219] width 101 height 15
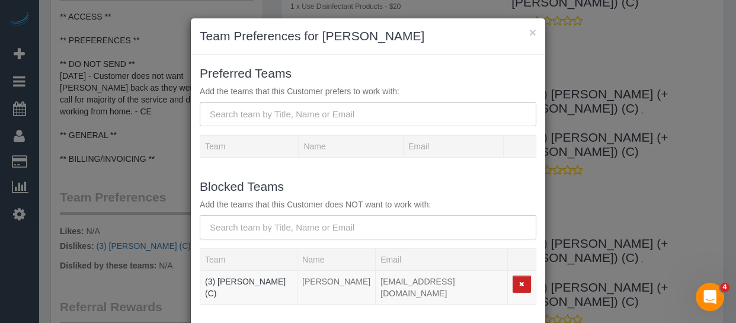
click at [248, 223] on input "text" at bounding box center [368, 227] width 337 height 24
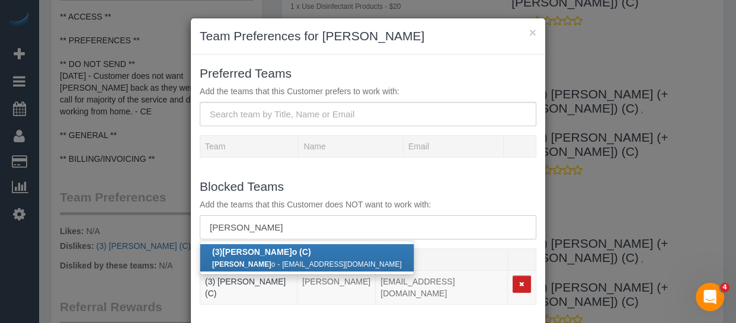
type input "sam sang"
click at [252, 251] on strong "Sam Sang" at bounding box center [256, 251] width 69 height 9
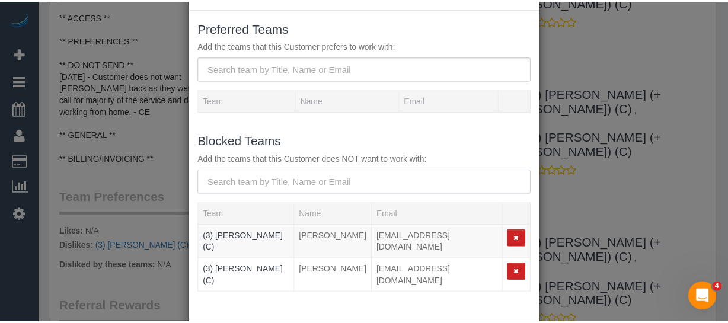
scroll to position [90, 0]
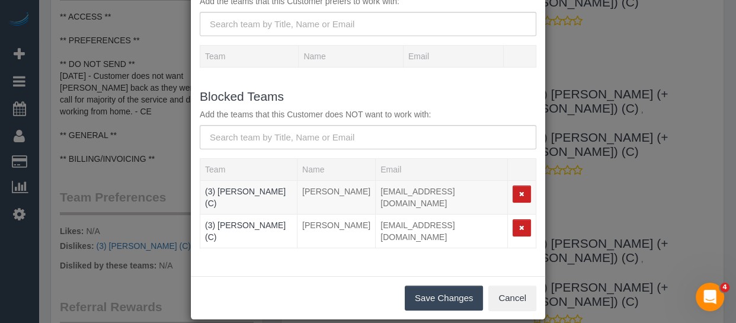
click at [440, 286] on button "Save Changes" at bounding box center [444, 298] width 78 height 25
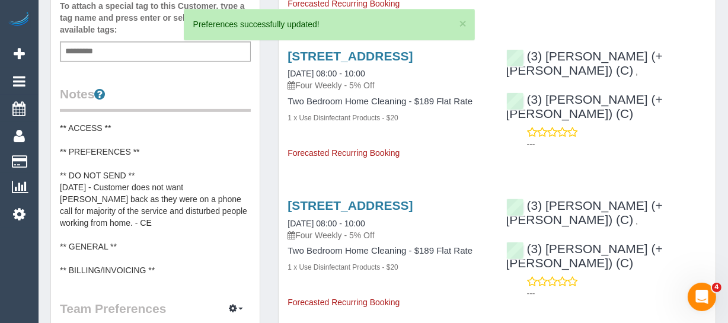
scroll to position [0, 0]
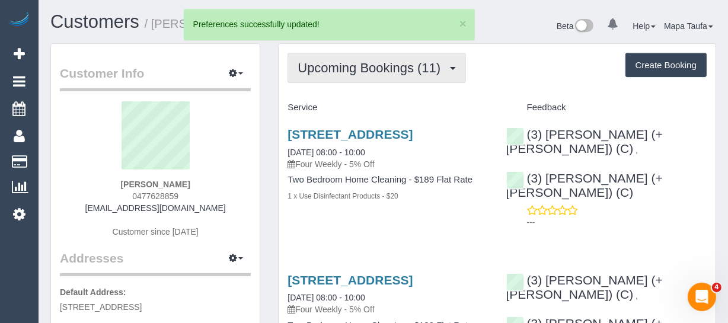
click at [318, 71] on span "Upcoming Bookings (11)" at bounding box center [371, 67] width 149 height 15
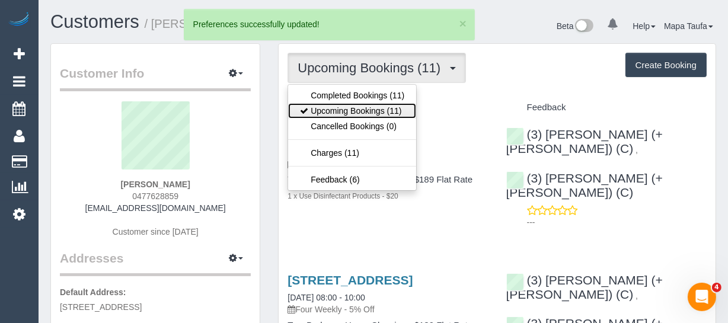
click at [338, 107] on link "Upcoming Bookings (11)" at bounding box center [352, 110] width 128 height 15
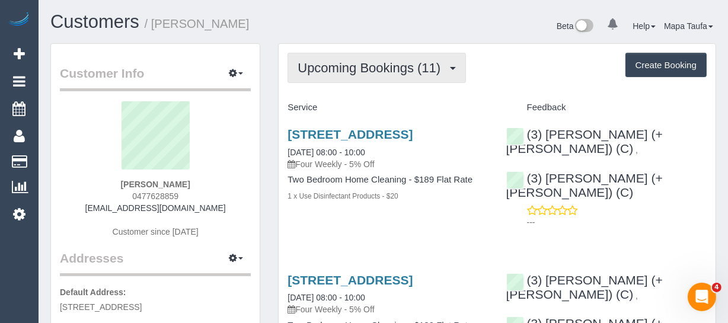
click at [357, 75] on button "Upcoming Bookings (11)" at bounding box center [376, 68] width 178 height 30
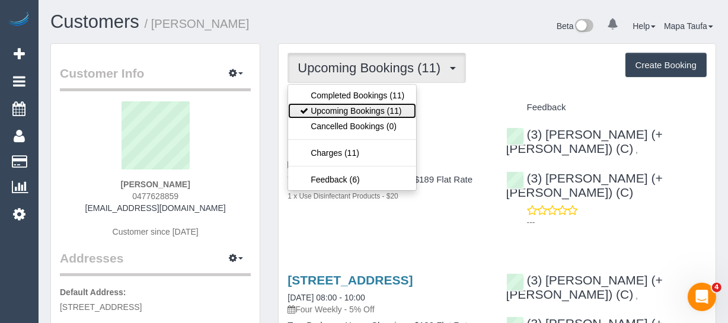
click at [361, 113] on link "Upcoming Bookings (11)" at bounding box center [352, 110] width 128 height 15
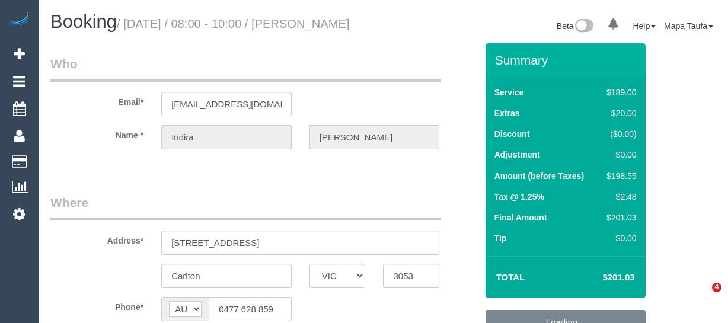
select select "VIC"
select select "object:778"
select select "string:stripe-pm_1Qlj2w2GScqysDRVfUqIB4mP"
select select "number:28"
select select "number:14"
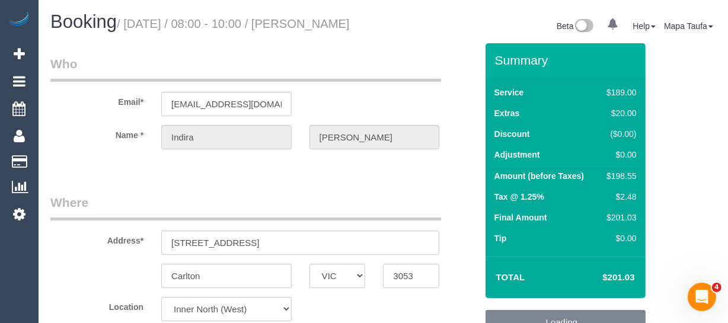
select select "number:20"
select select "number:24"
select select "number:33"
select select "number:13"
select select "object:783"
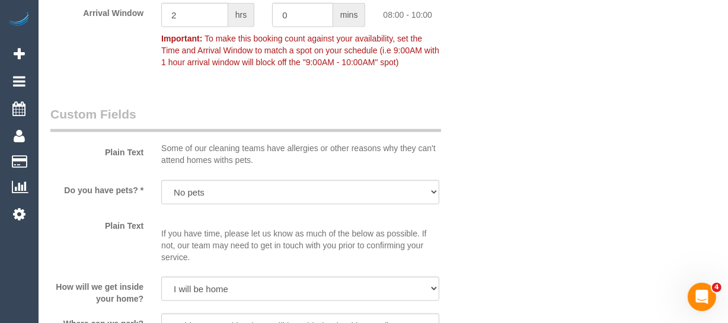
scroll to position [1290, 0]
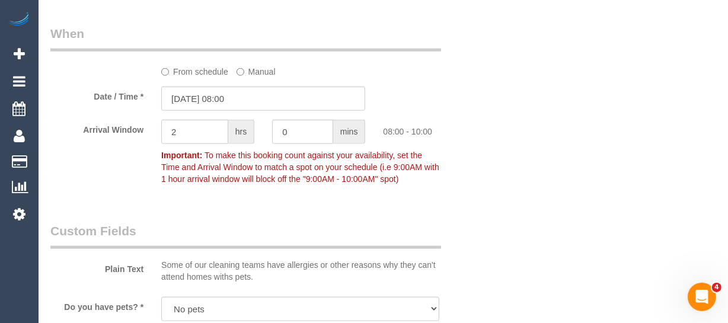
click at [210, 78] on label "From schedule" at bounding box center [194, 70] width 67 height 16
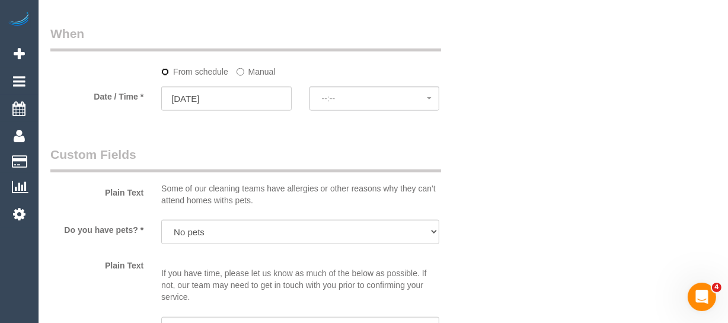
select select "spot27"
click at [242, 111] on input "[DATE]" at bounding box center [226, 99] width 130 height 24
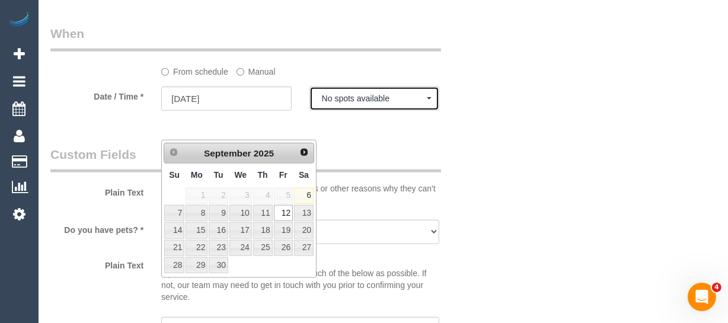
click at [363, 111] on button "No spots available" at bounding box center [374, 99] width 130 height 24
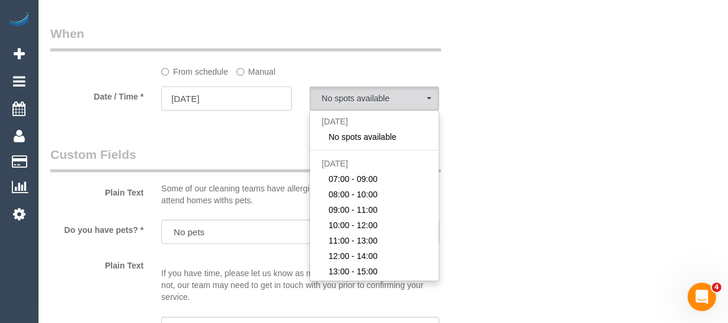
click at [239, 111] on input "12/09/2025" at bounding box center [226, 99] width 130 height 24
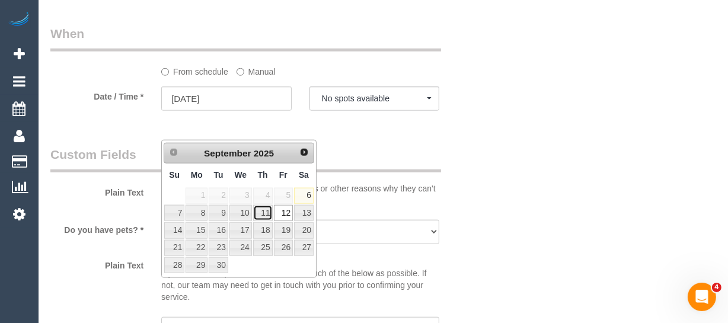
click at [263, 210] on link "11" at bounding box center [263, 213] width 20 height 16
type input "11/09/2025"
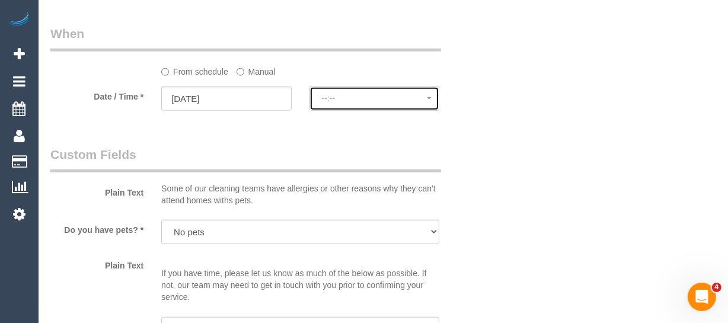
click at [361, 103] on span "--:--" at bounding box center [374, 98] width 105 height 9
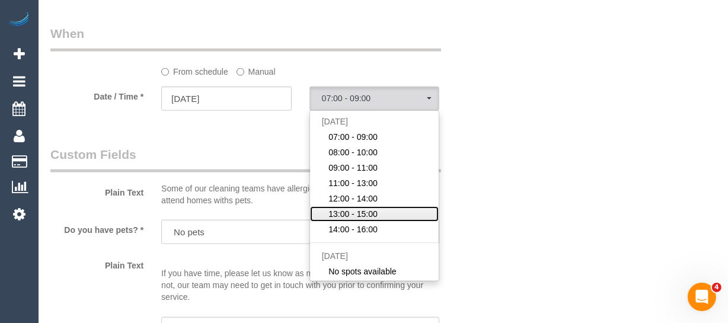
click at [372, 220] on span "13:00 - 15:00" at bounding box center [352, 214] width 49 height 12
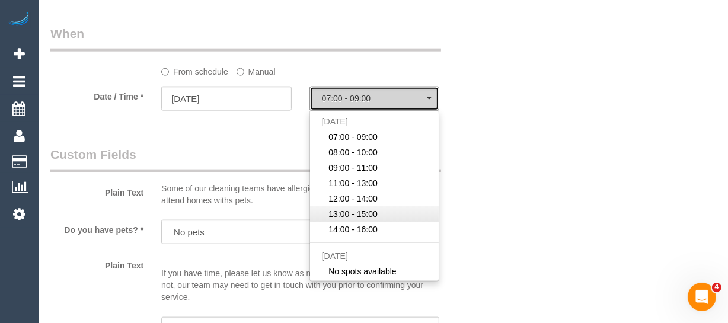
select select "spot58"
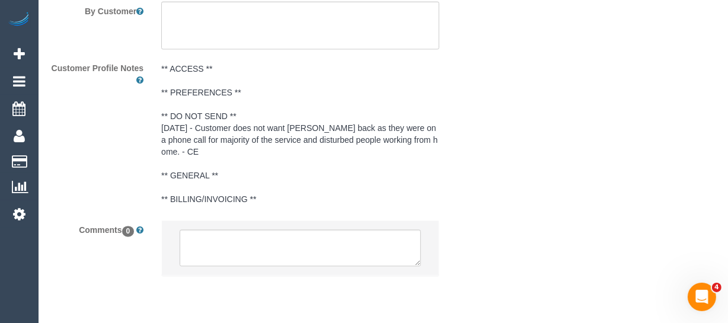
scroll to position [2205, 0]
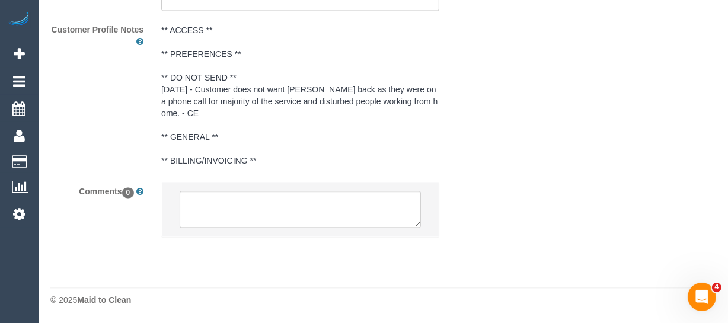
click at [254, 235] on li at bounding box center [300, 209] width 277 height 55
click at [258, 217] on textarea at bounding box center [300, 209] width 241 height 37
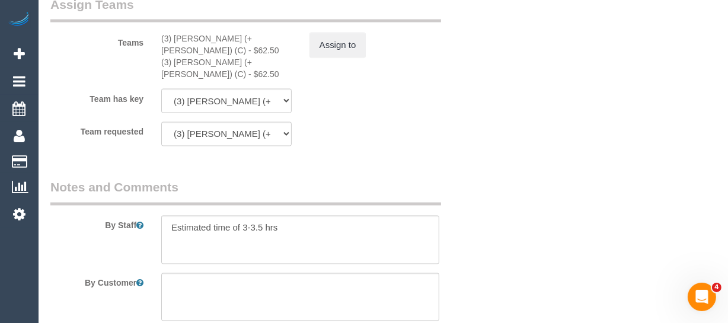
scroll to position [1882, 0]
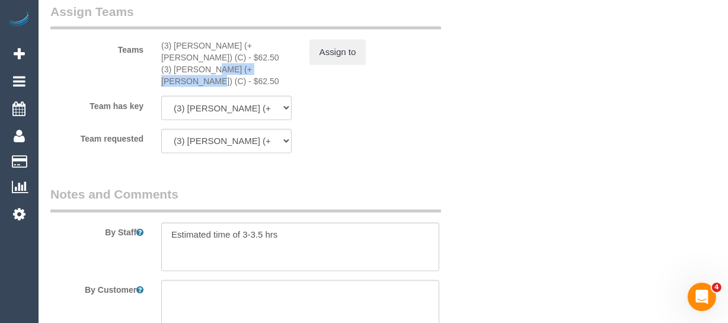
drag, startPoint x: 247, startPoint y: 88, endPoint x: 173, endPoint y: 85, distance: 74.1
click at [173, 85] on div "(3) Juireya (+ Gazi) (C) - $62.50" at bounding box center [226, 75] width 130 height 24
copy div "Juireya (+ Gazi) (C)"
click at [344, 65] on button "Assign to" at bounding box center [337, 52] width 57 height 25
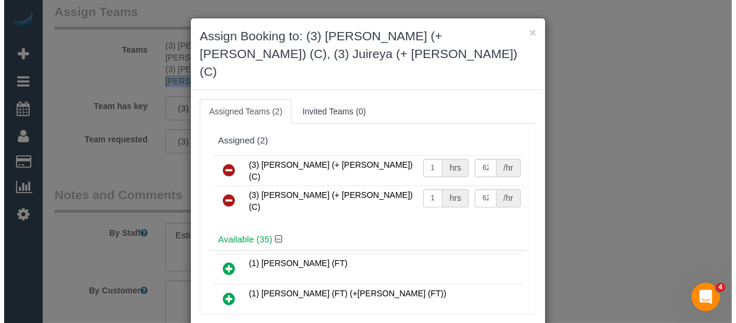
scroll to position [1870, 0]
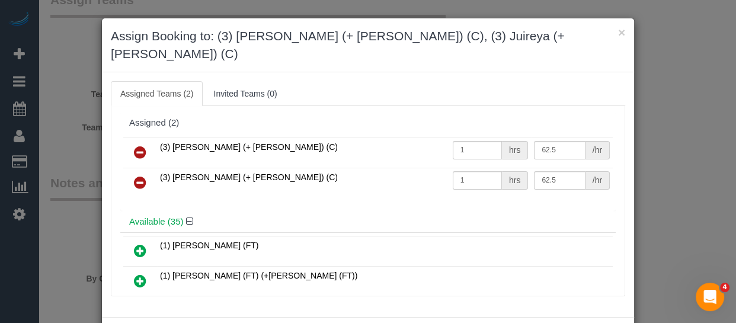
click at [144, 141] on link at bounding box center [140, 153] width 28 height 24
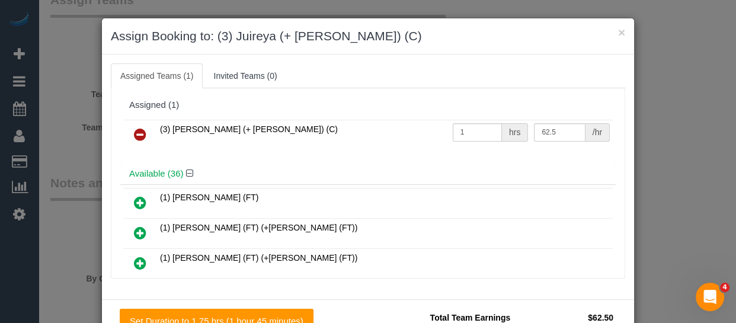
click at [144, 136] on link at bounding box center [140, 135] width 28 height 24
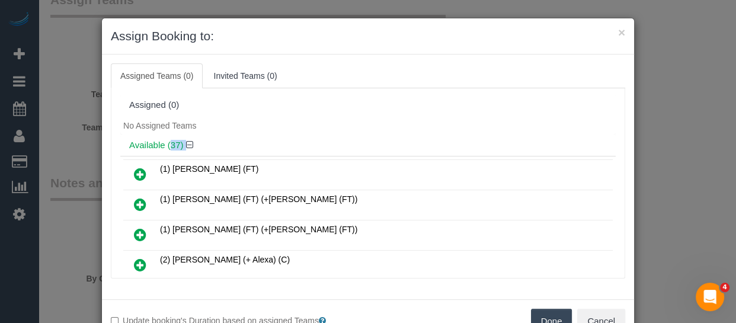
click at [144, 136] on div "Available (37)" at bounding box center [367, 145] width 495 height 22
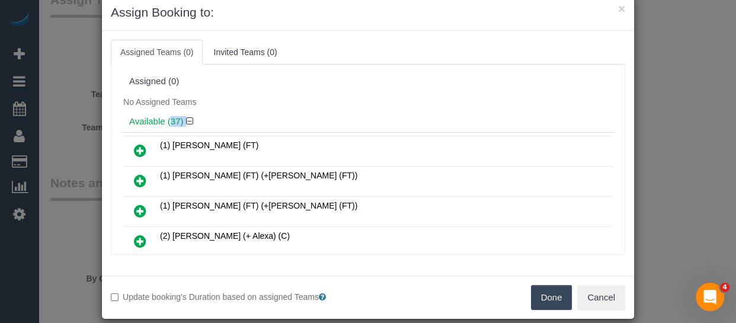
scroll to position [37, 0]
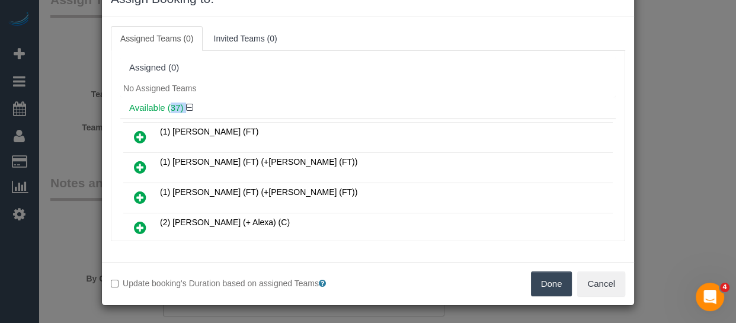
click at [544, 280] on button "Done" at bounding box center [551, 283] width 41 height 25
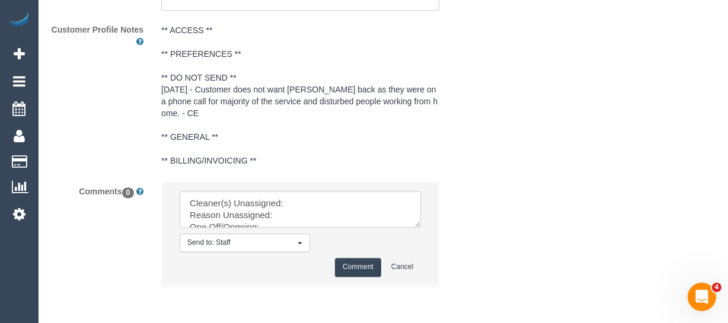
scroll to position [2253, 0]
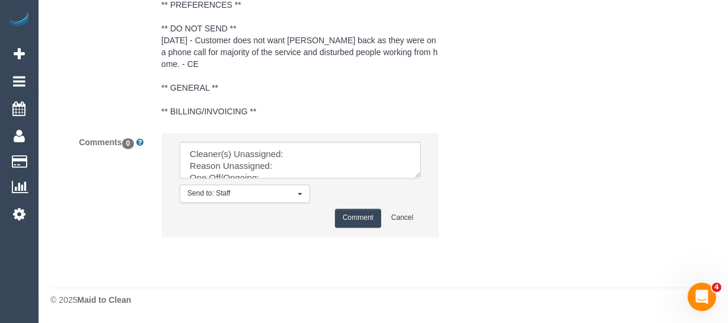
drag, startPoint x: 416, startPoint y: 175, endPoint x: 435, endPoint y: 259, distance: 86.2
click at [421, 178] on textarea at bounding box center [300, 160] width 241 height 37
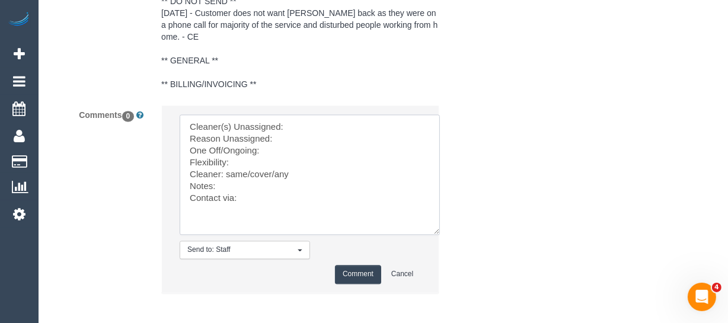
click at [333, 159] on textarea at bounding box center [310, 174] width 260 height 120
paste textarea "Juireya (+ Gazi) (C)"
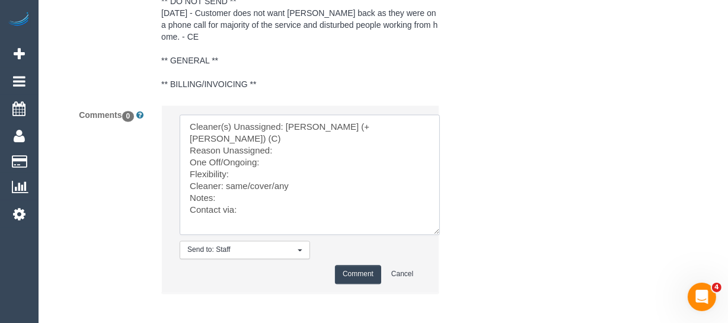
click at [322, 165] on textarea at bounding box center [310, 174] width 260 height 120
click at [274, 174] on textarea at bounding box center [310, 174] width 260 height 120
click at [263, 190] on textarea at bounding box center [310, 174] width 260 height 120
drag, startPoint x: 276, startPoint y: 201, endPoint x: 227, endPoint y: 206, distance: 48.8
click at [227, 206] on textarea at bounding box center [310, 174] width 260 height 120
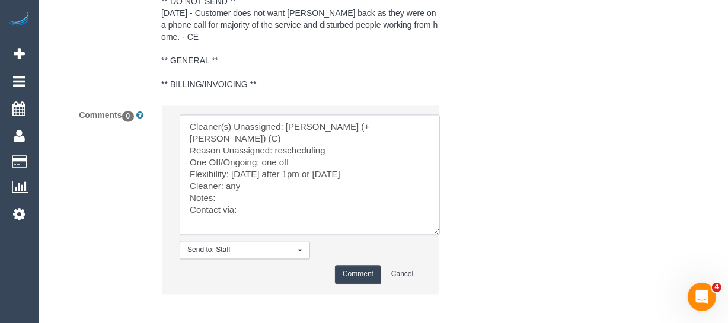
click at [267, 225] on textarea at bounding box center [310, 174] width 260 height 120
type textarea "Cleaner(s) Unassigned: Juireya (+ Gazi) (C) Reason Unassigned: rescheduling One…"
click at [351, 283] on button "Comment" at bounding box center [358, 274] width 46 height 18
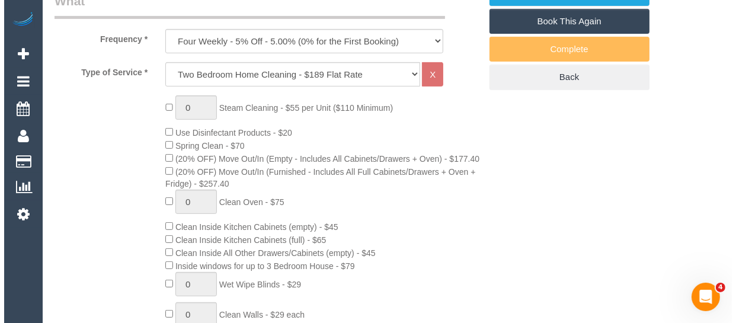
scroll to position [149, 0]
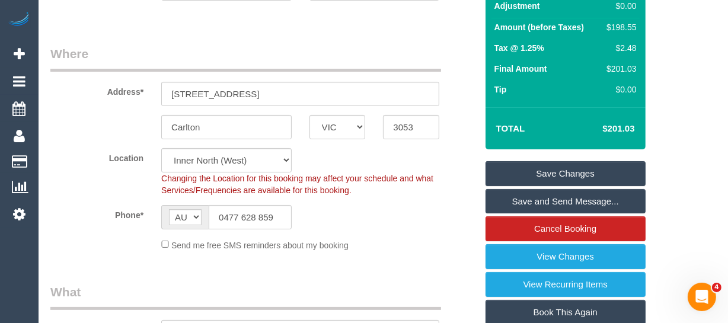
click at [556, 186] on link "Save Changes" at bounding box center [565, 173] width 160 height 25
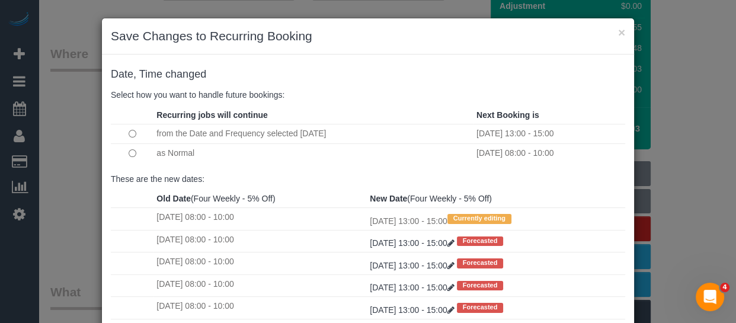
click at [134, 155] on td at bounding box center [132, 152] width 43 height 19
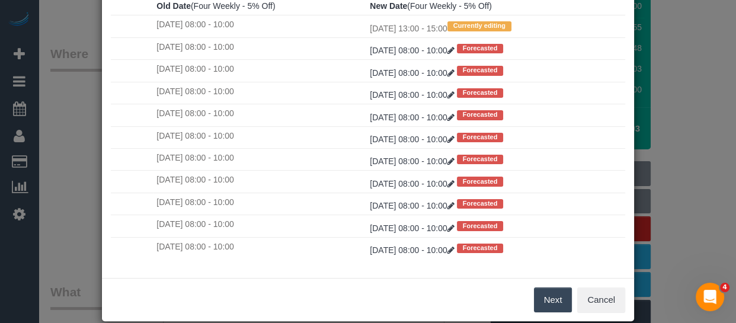
scroll to position [207, 0]
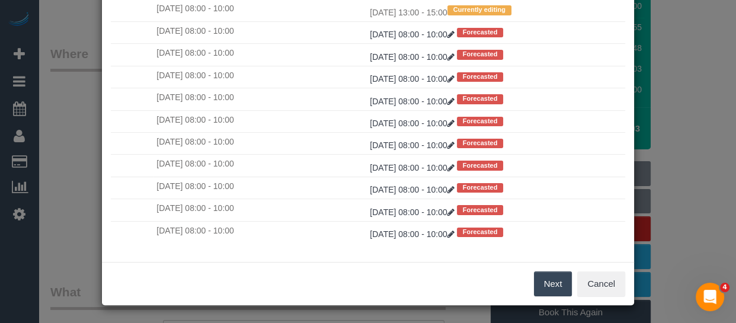
click at [552, 281] on button "Next" at bounding box center [553, 283] width 39 height 25
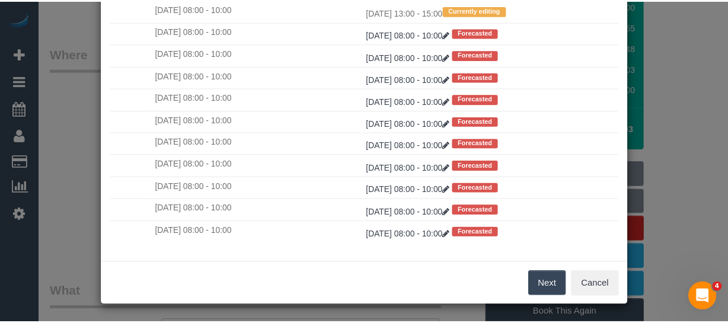
scroll to position [0, 0]
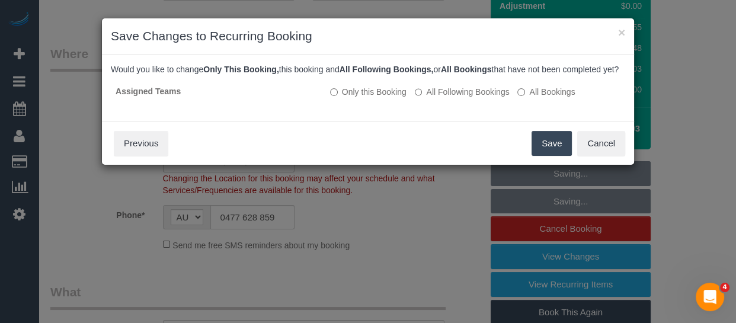
click at [543, 156] on button "Save" at bounding box center [551, 143] width 40 height 25
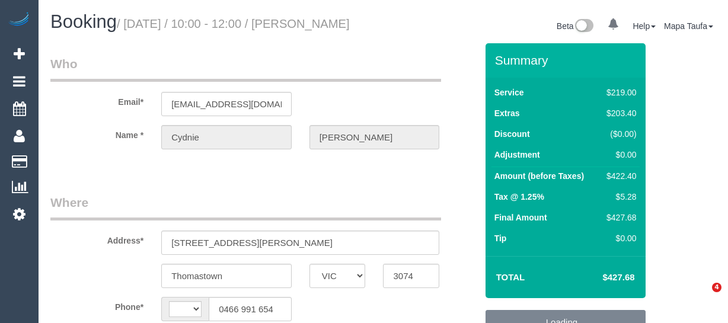
select select "VIC"
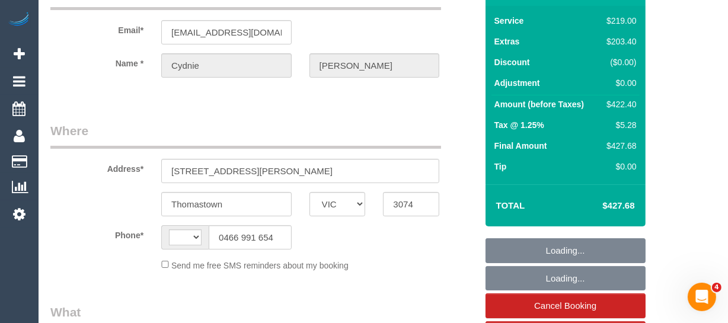
scroll to position [215, 0]
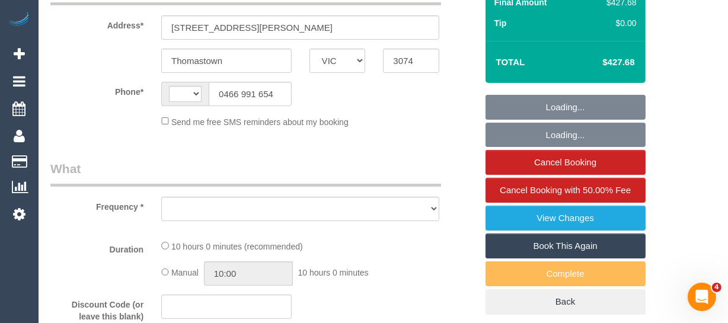
select select "string:AU"
select select "object:3933"
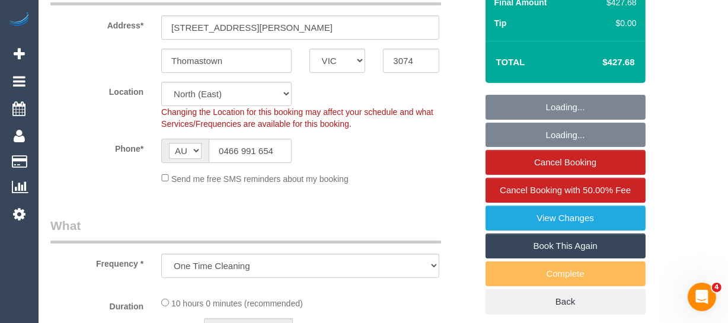
select select "string:stripe-pm_1Rcg9f2GScqysDRVmvwdbGtc"
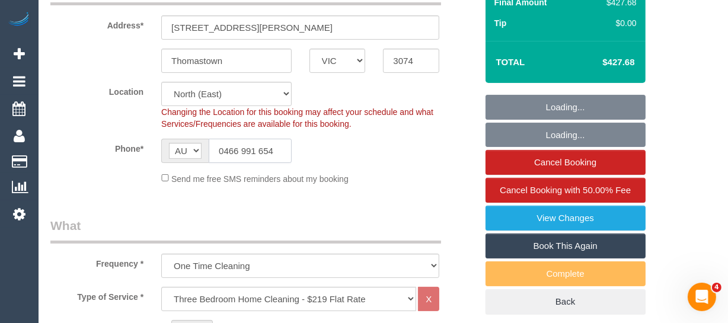
click at [267, 162] on input "0466 991 654" at bounding box center [250, 151] width 83 height 24
select select "object:4036"
click at [267, 162] on input "0466 991 654" at bounding box center [250, 151] width 83 height 24
select select "number:28"
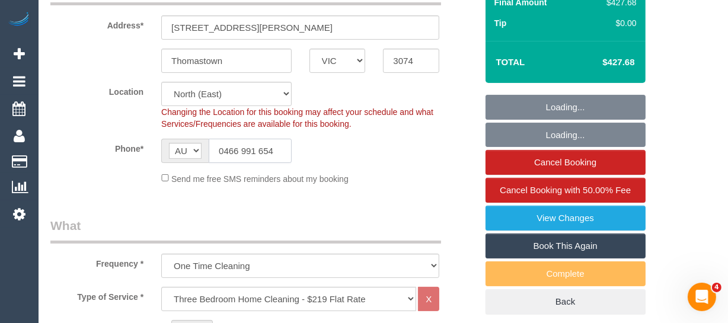
select select "number:14"
select select "number:18"
select select "number:24"
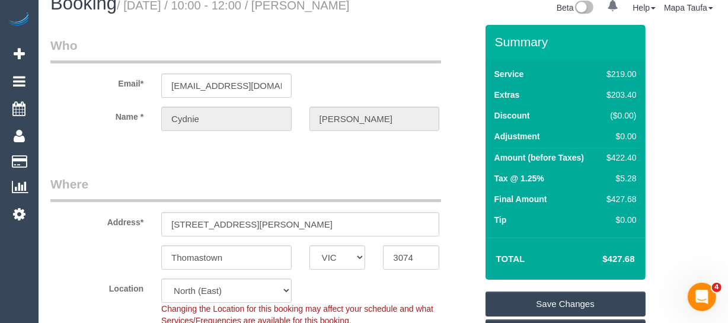
scroll to position [0, 0]
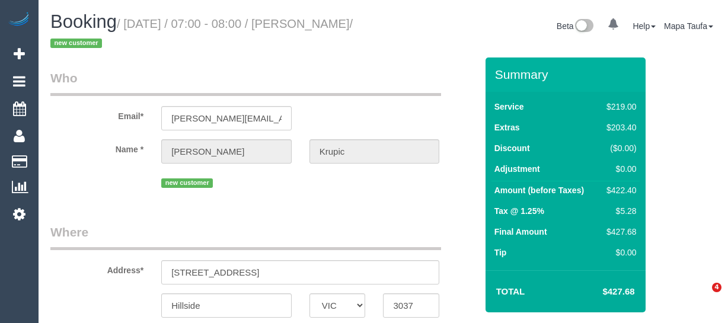
select select "VIC"
select select "number:29"
select select "number:14"
select select "number:19"
select select "number:24"
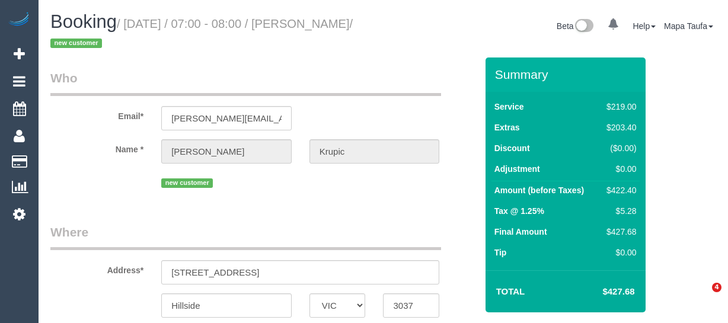
select select "number:26"
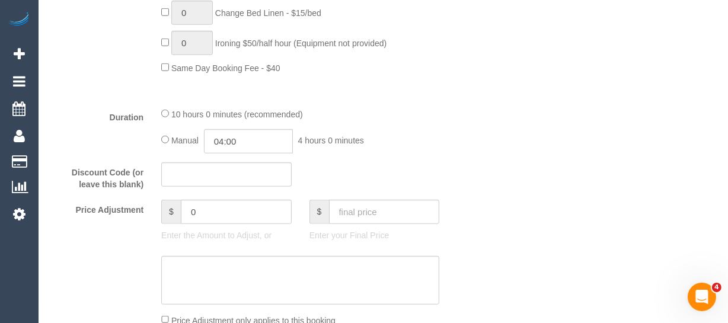
scroll to position [890, 0]
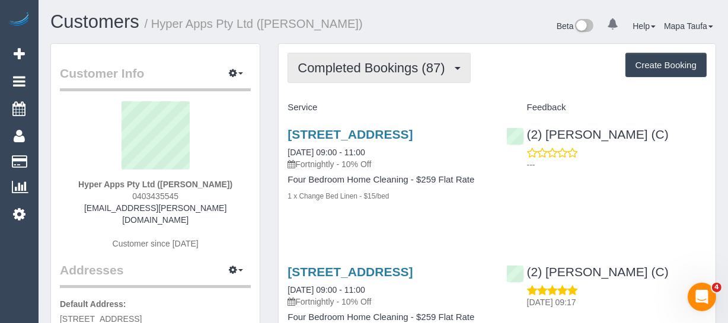
click at [398, 60] on span "Completed Bookings (87)" at bounding box center [373, 67] width 153 height 15
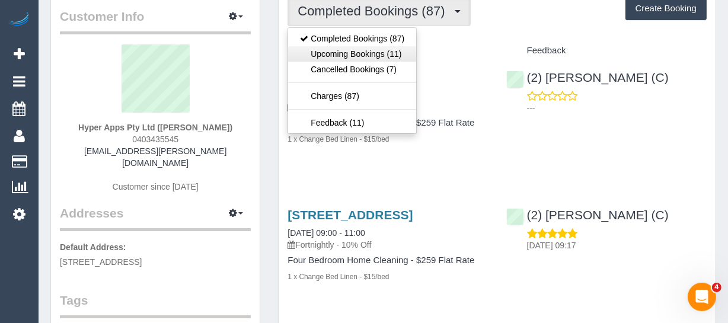
scroll to position [53, 0]
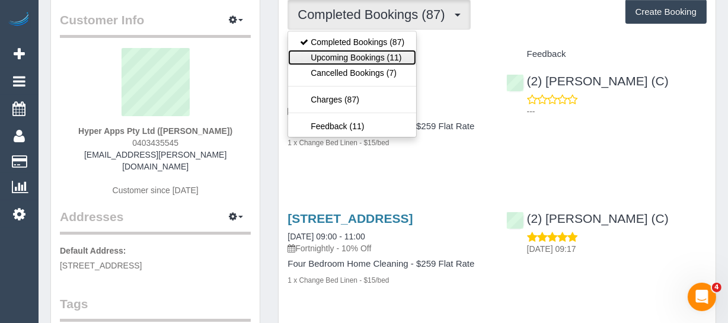
click at [344, 52] on link "Upcoming Bookings (11)" at bounding box center [352, 57] width 128 height 15
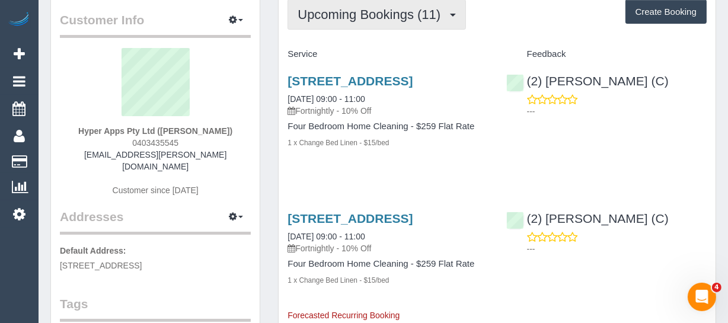
click at [345, 25] on button "Upcoming Bookings (11)" at bounding box center [376, 14] width 178 height 30
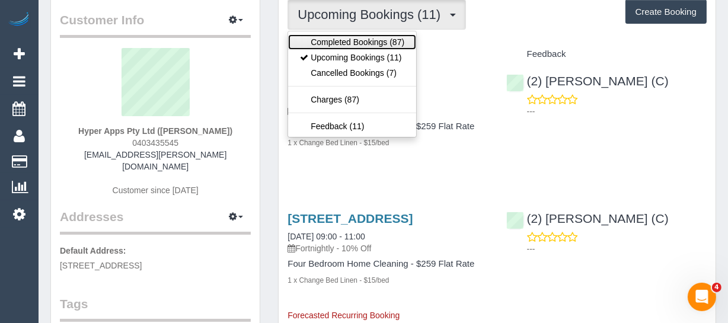
click at [345, 45] on link "Completed Bookings (87)" at bounding box center [352, 41] width 128 height 15
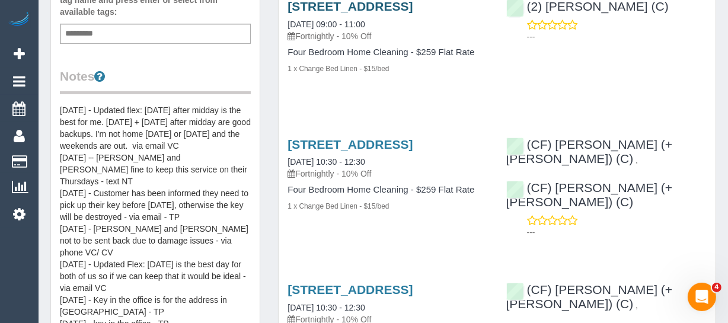
scroll to position [377, 0]
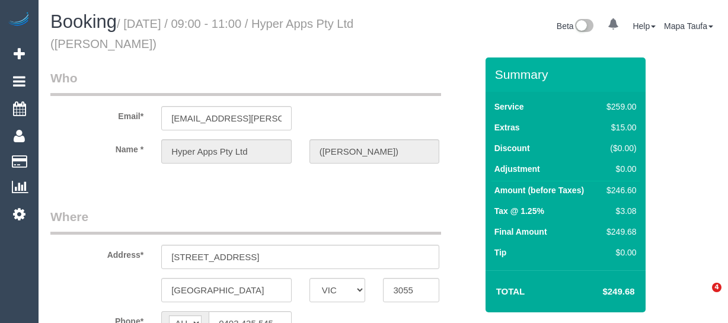
select select "VIC"
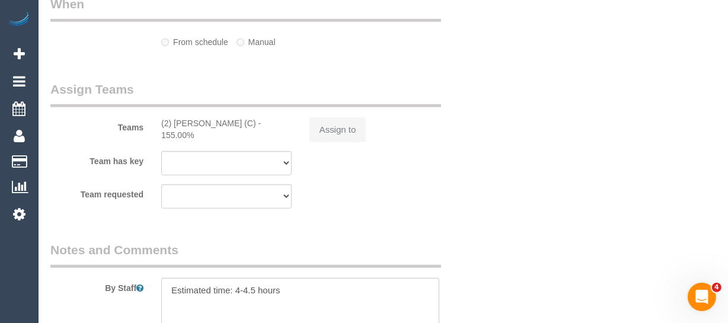
select select "string:stripe-pm_1R2K7V2GScqysDRVvkHRRjhG"
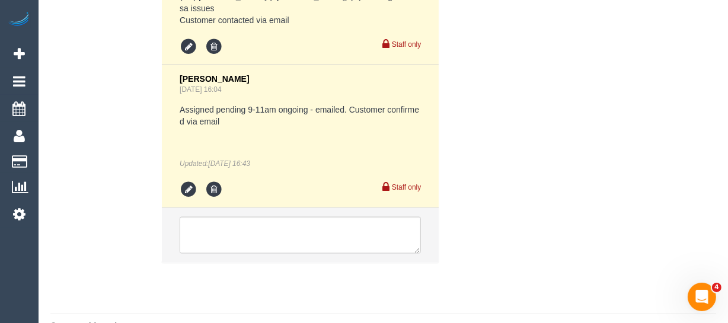
select select "object:736"
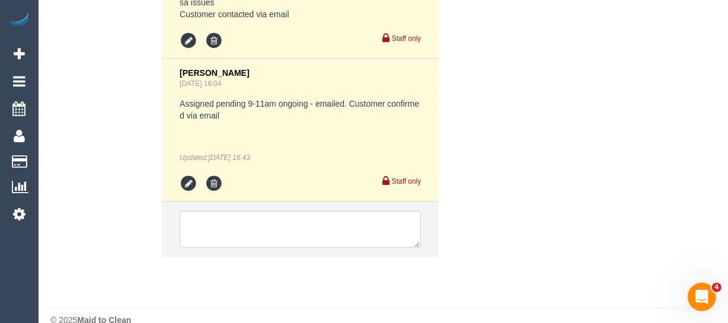
select select "number:27"
select select "number:14"
select select "number:19"
select select "number:22"
select select "number:34"
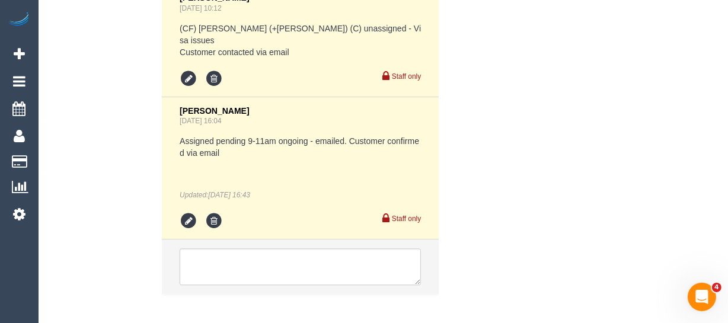
scroll to position [2510, 0]
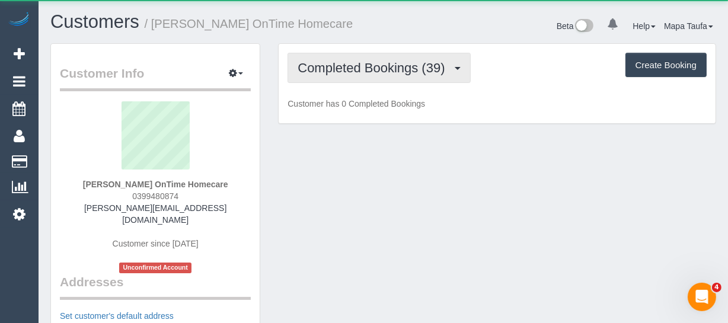
click at [337, 61] on span "Completed Bookings (39)" at bounding box center [373, 67] width 153 height 15
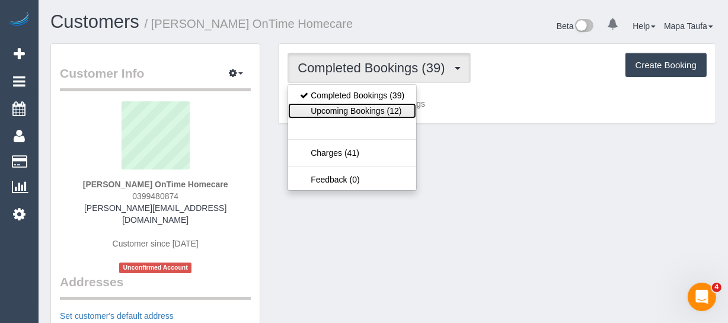
click at [347, 112] on link "Upcoming Bookings (12)" at bounding box center [352, 110] width 128 height 15
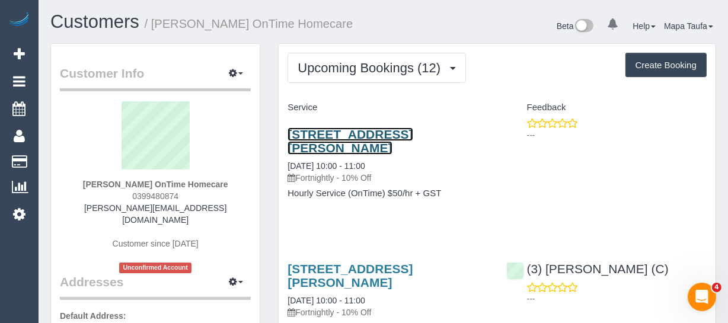
click at [302, 142] on link "33 Salmond Street, Deer Park, VIC 3023" at bounding box center [349, 140] width 125 height 27
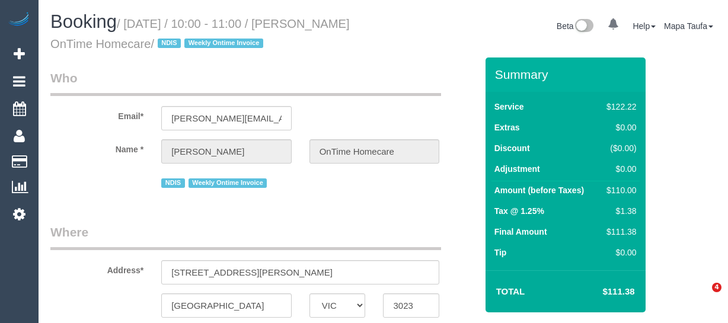
select select "VIC"
select select "string:AU"
select select "object:540"
select select "number:27"
select select "number:14"
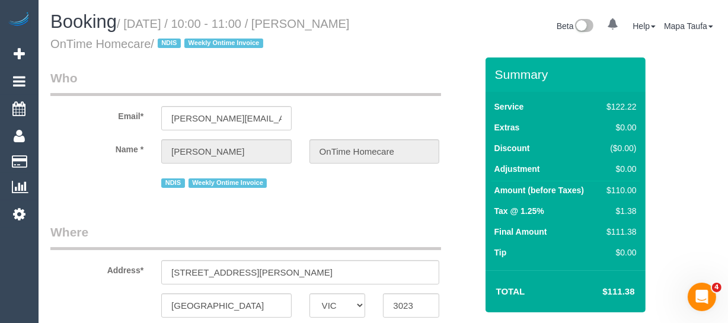
select select "number:19"
select select "number:36"
select select "number:35"
select select "object:756"
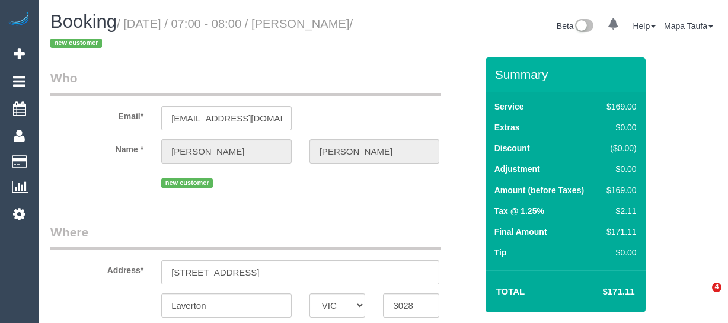
select select "VIC"
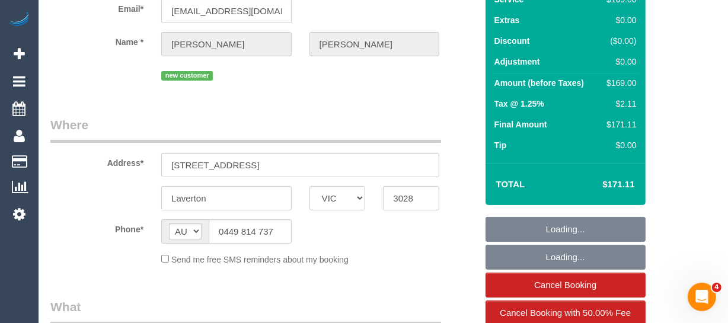
select select "number:28"
select select "number:14"
select select "number:19"
select select "number:25"
select select "number:35"
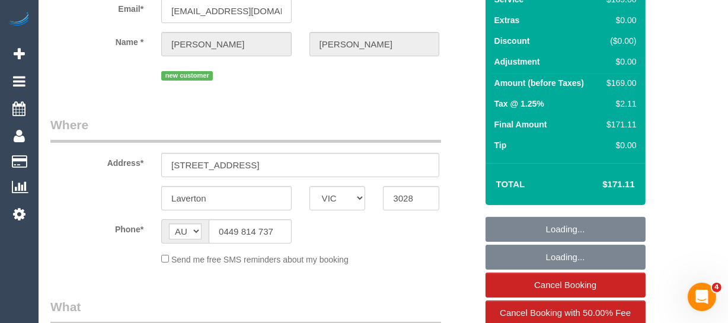
select select "number:26"
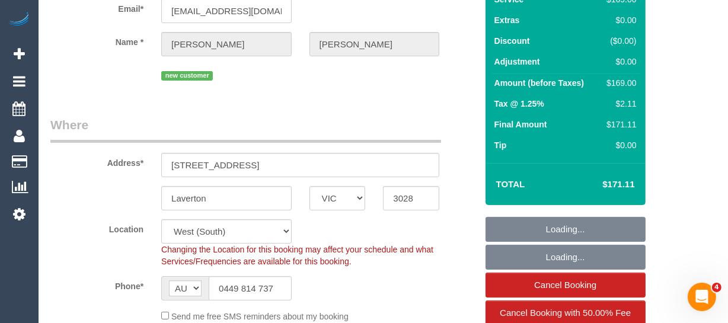
select select "object:1152"
select select "string:stripe-pm_1S2Wv32GScqysDRVT5xzeYNY"
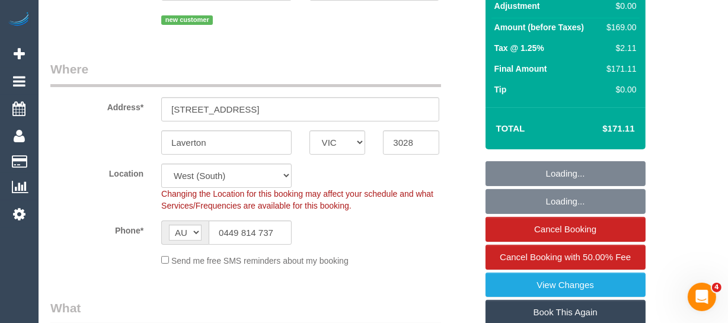
select select "object:1267"
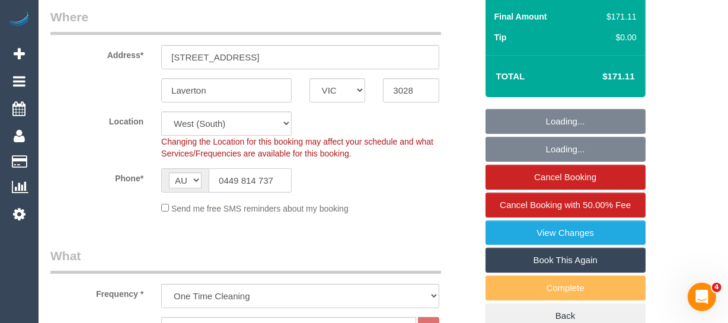
click at [238, 178] on input "0449 814 737" at bounding box center [250, 180] width 83 height 24
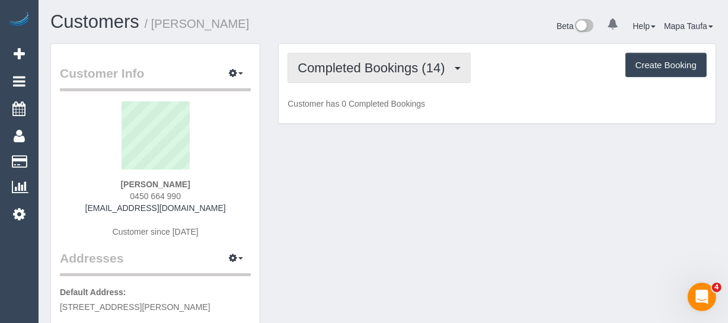
click at [370, 60] on span "Completed Bookings (14)" at bounding box center [373, 67] width 153 height 15
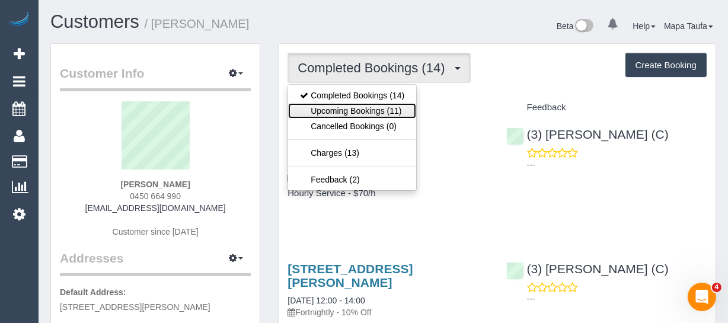
click at [382, 109] on link "Upcoming Bookings (11)" at bounding box center [352, 110] width 128 height 15
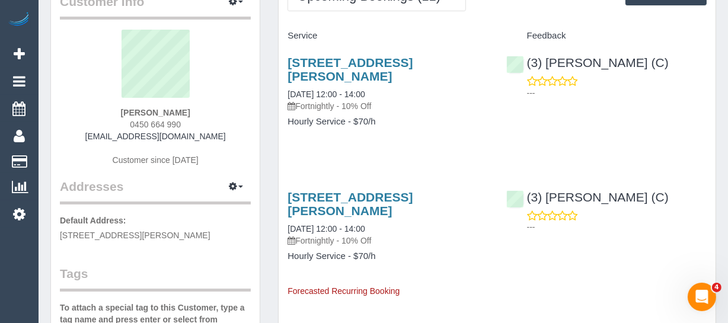
scroll to position [53, 0]
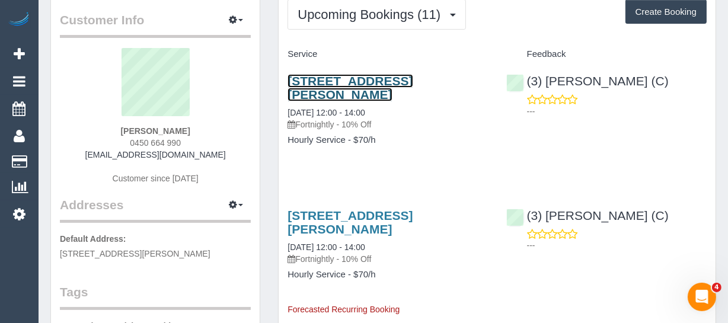
click at [316, 79] on link "53 Dennis St, Northcote, VIC 3070" at bounding box center [349, 87] width 125 height 27
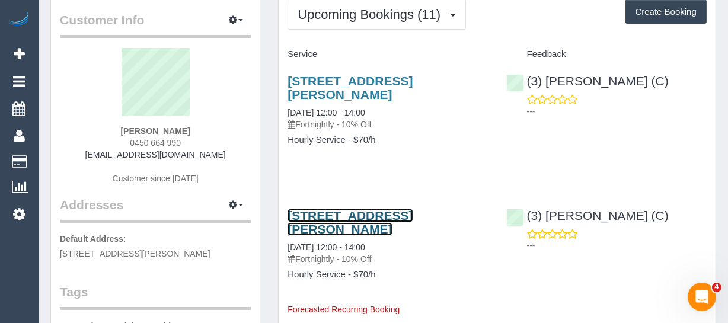
click at [344, 209] on link "53 Dennis St, Northcote, VIC 3070" at bounding box center [349, 222] width 125 height 27
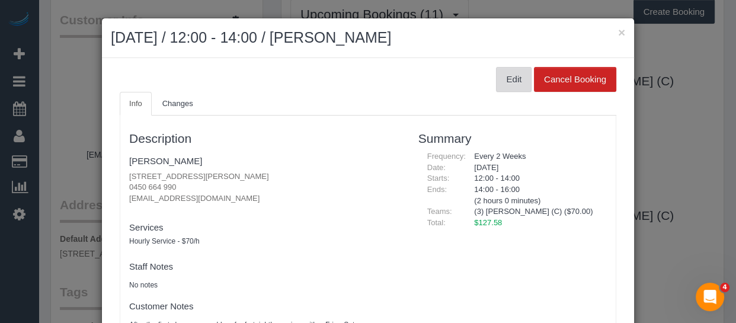
click at [502, 77] on button "Edit" at bounding box center [514, 79] width 36 height 25
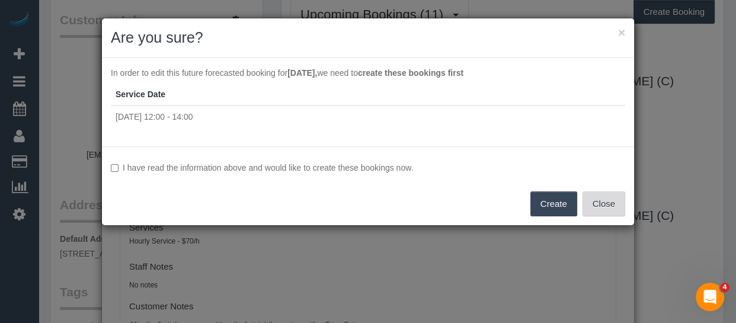
click at [608, 208] on button "Close" at bounding box center [603, 203] width 43 height 25
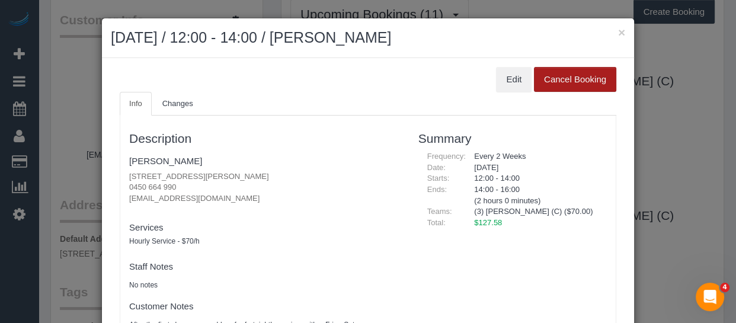
click at [565, 83] on button "Cancel Booking" at bounding box center [575, 79] width 82 height 25
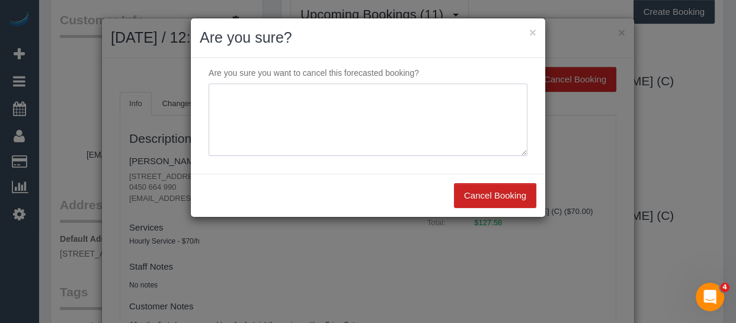
click at [259, 102] on textarea at bounding box center [368, 120] width 319 height 72
type textarea "service not needed via text -MT"
click at [499, 188] on button "Cancel Booking" at bounding box center [495, 195] width 82 height 25
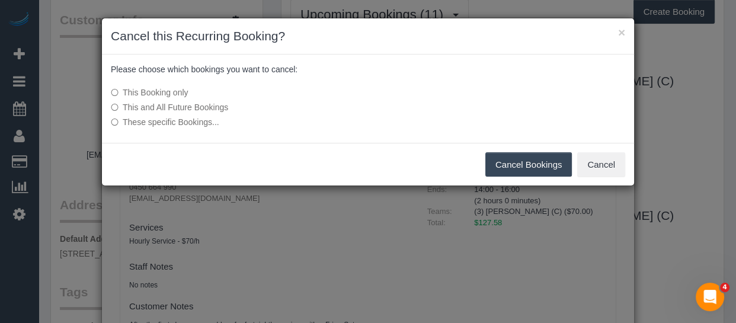
click at [188, 124] on label "These specific Bookings..." at bounding box center [279, 122] width 337 height 12
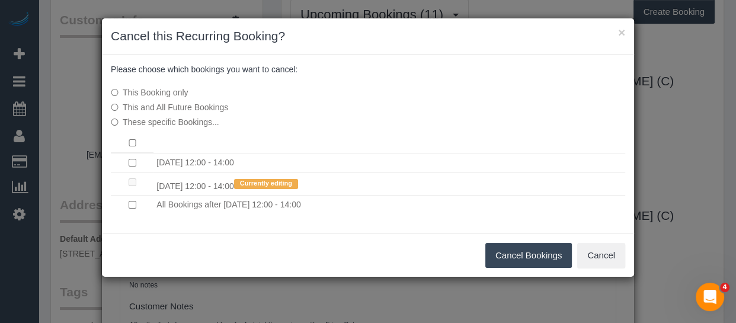
click at [504, 251] on button "Cancel Bookings" at bounding box center [528, 255] width 87 height 25
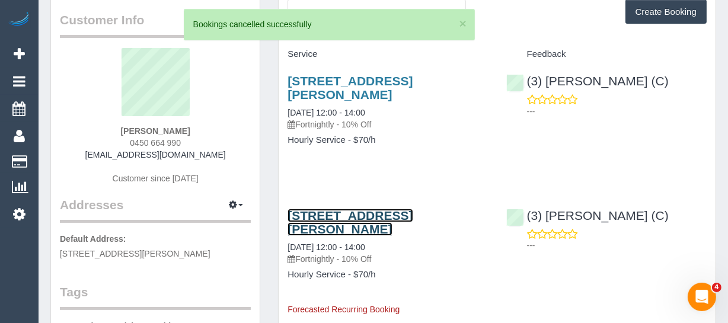
scroll to position [0, 0]
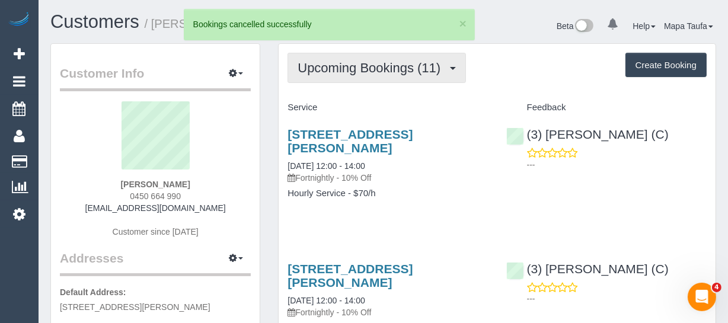
click at [363, 65] on span "Upcoming Bookings (11)" at bounding box center [371, 67] width 149 height 15
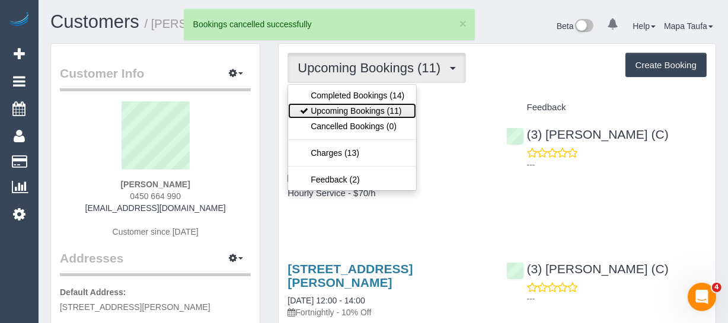
click at [351, 111] on link "Upcoming Bookings (11)" at bounding box center [352, 110] width 128 height 15
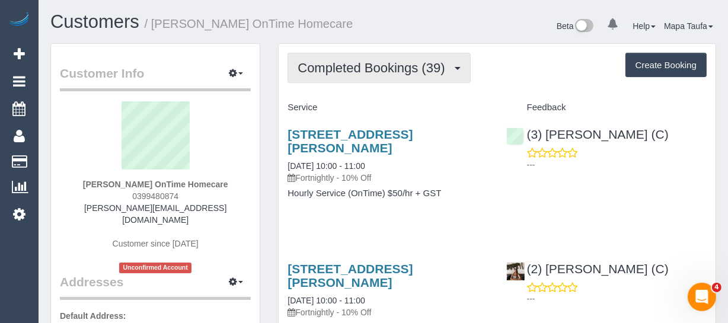
click at [344, 59] on button "Completed Bookings (39)" at bounding box center [378, 68] width 182 height 30
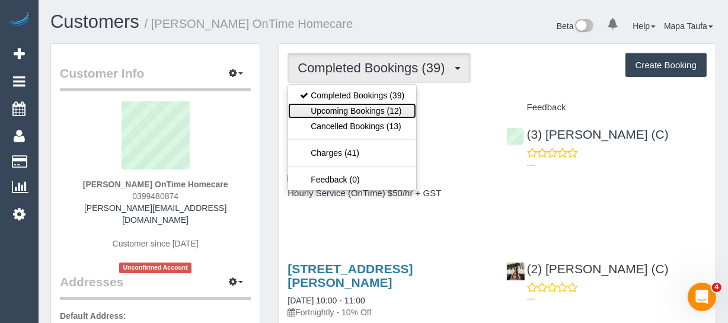
click at [350, 110] on link "Upcoming Bookings (12)" at bounding box center [352, 110] width 128 height 15
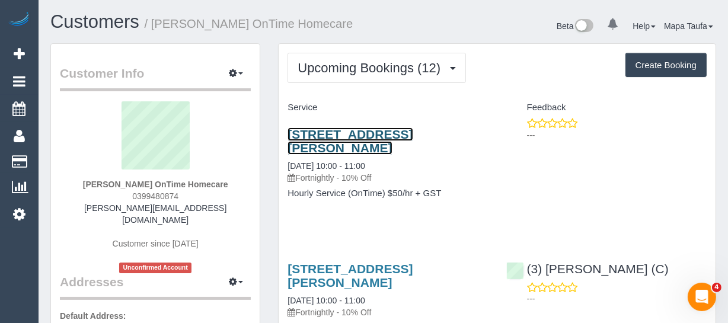
click at [328, 130] on link "[STREET_ADDRESS][PERSON_NAME]" at bounding box center [349, 140] width 125 height 27
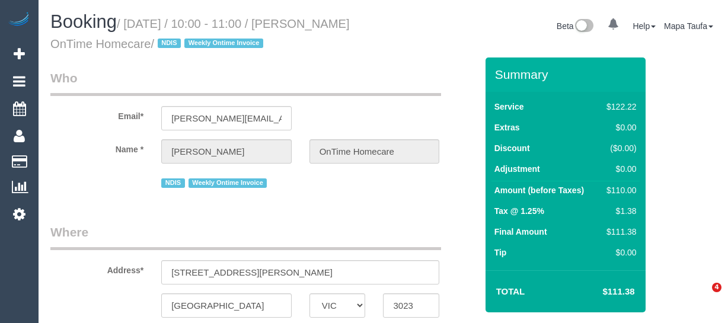
select select "VIC"
select select "number:27"
select select "number:14"
select select "number:19"
select select "number:36"
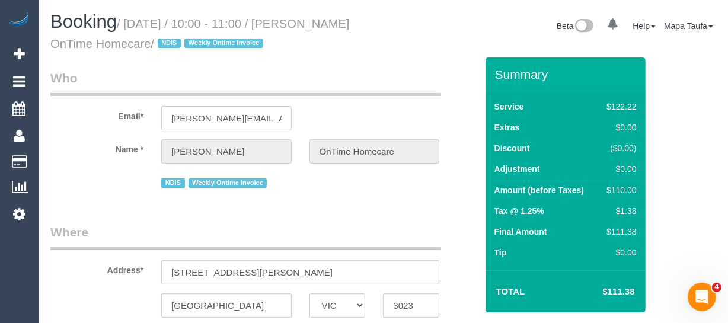
select select "number:35"
select select "string:AU"
select select "object:1320"
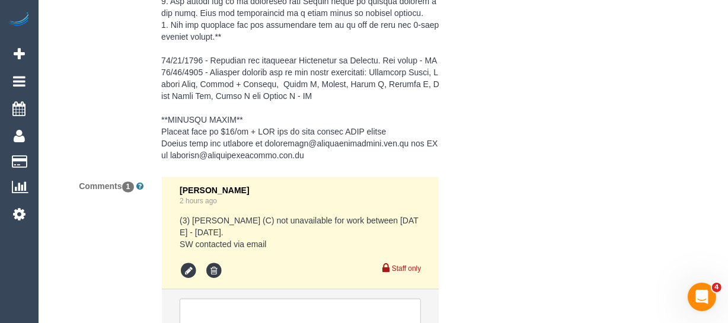
scroll to position [2212, 0]
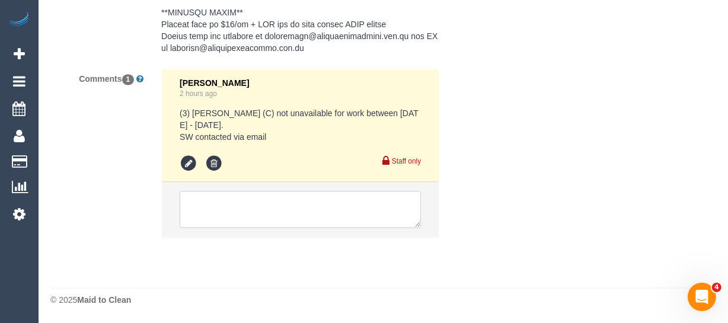
click at [337, 207] on textarea at bounding box center [300, 209] width 241 height 37
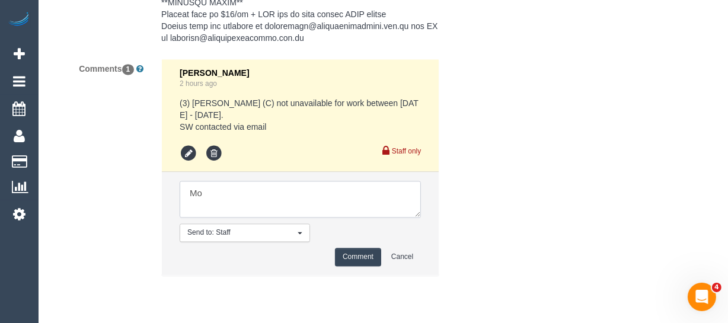
type textarea "M"
type textarea "a"
paste textarea "Tuesdays between 1000-1200"
type textarea "can be flex for Tuesdays between 1000-1200 if needed"
click at [370, 263] on button "Comment" at bounding box center [358, 257] width 46 height 18
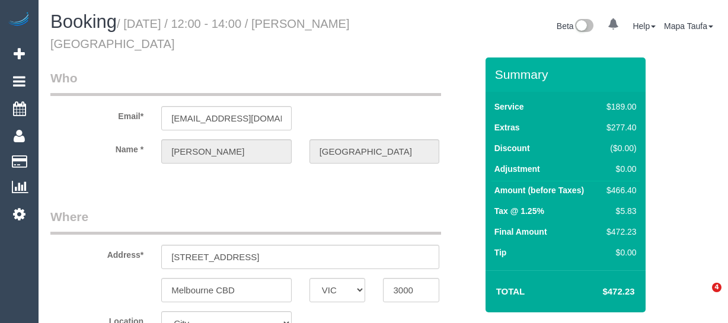
select select "VIC"
select select "string:AU"
select select "object:3344"
select select "number:28"
select select "number:14"
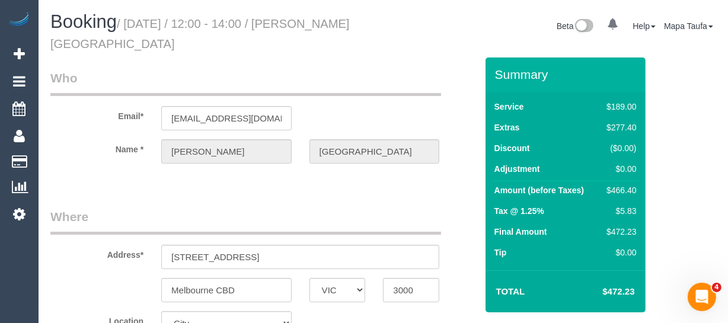
select select "number:18"
select select "number:25"
select select "number:35"
select select "number:13"
select select "string:stripe-pm_1S2qle2GScqysDRVscvjKIFg"
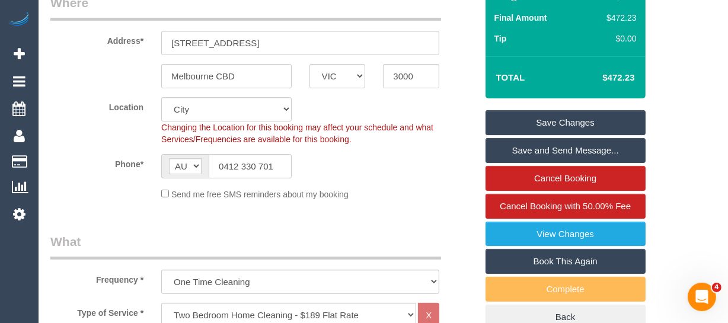
scroll to position [215, 0]
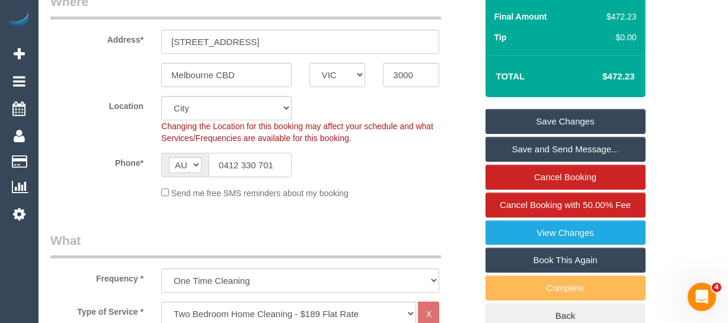
click at [259, 160] on input "0412 330 701" at bounding box center [250, 165] width 83 height 24
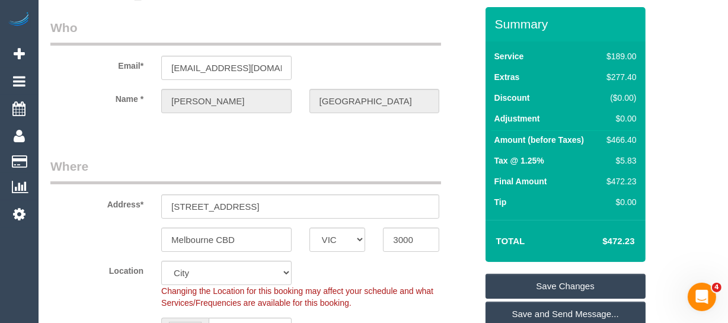
scroll to position [107, 0]
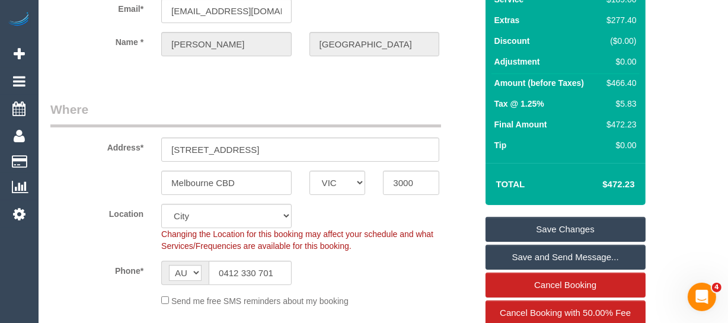
click at [261, 257] on sui-booking-location "Location [GEOGRAPHIC_DATA] (North) East (South) [GEOGRAPHIC_DATA] (East) [GEOGR…" at bounding box center [263, 255] width 426 height 103
click at [260, 266] on input "0412 330 701" at bounding box center [250, 273] width 83 height 24
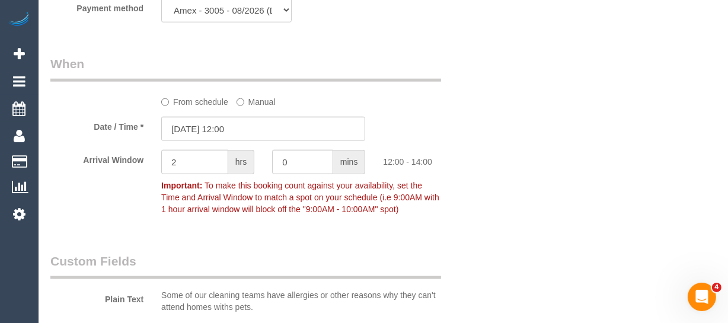
scroll to position [1300, 0]
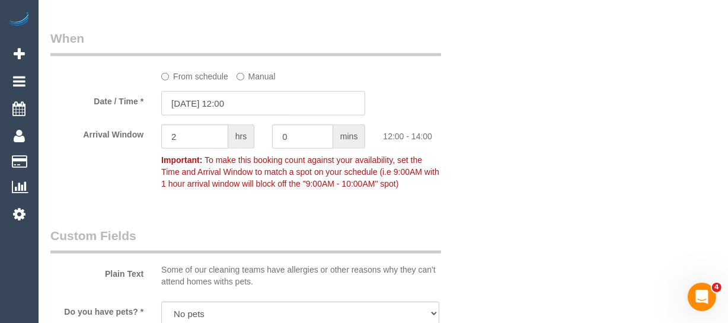
click at [262, 108] on input "06/09/2025 12:00" at bounding box center [263, 103] width 204 height 24
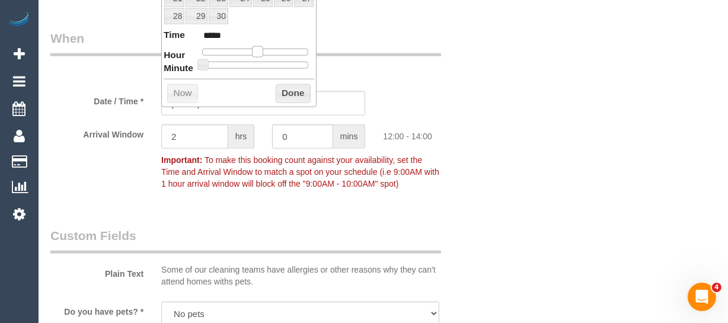
type input "06/09/2025 11:00"
type input "*****"
type input "06/09/2025 10:00"
type input "*****"
drag, startPoint x: 254, startPoint y: 47, endPoint x: 246, endPoint y: 47, distance: 7.7
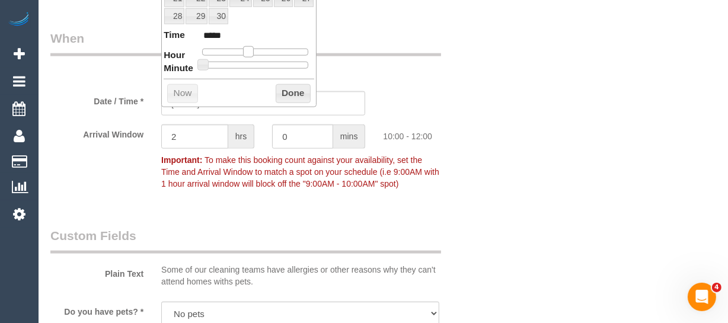
click at [246, 47] on span at bounding box center [248, 51] width 11 height 11
type input "06/09/2025 11:00"
type input "*****"
drag, startPoint x: 246, startPoint y: 47, endPoint x: 252, endPoint y: 49, distance: 6.2
click at [252, 49] on span at bounding box center [253, 51] width 11 height 11
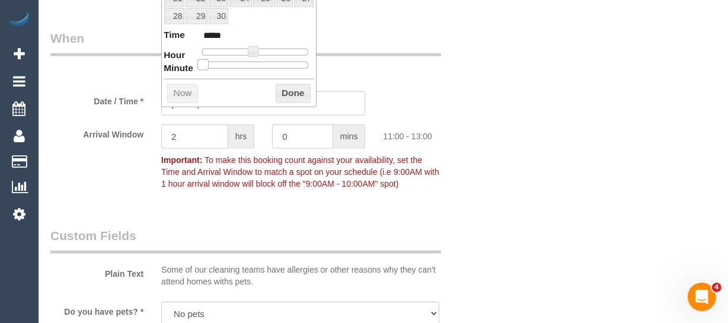
type input "06/09/2025 11:05"
type input "*****"
type input "06/09/2025 11:10"
type input "*****"
type input "06/09/2025 11:15"
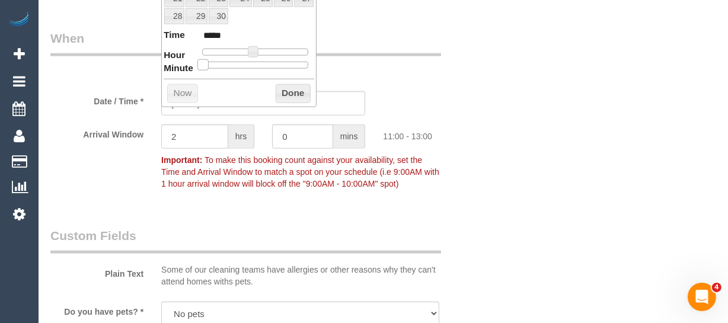
type input "*****"
type input "06/09/2025 11:20"
type input "*****"
type input "06/09/2025 11:25"
type input "*****"
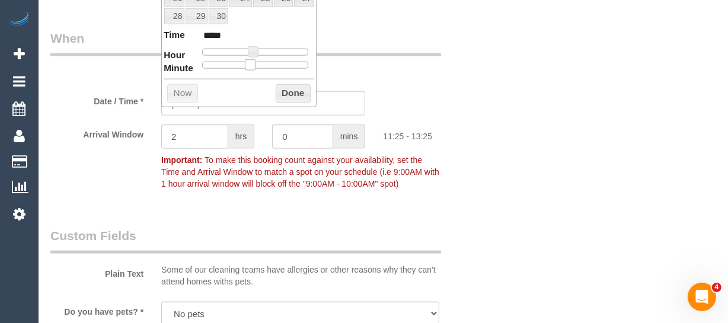
type input "06/09/2025 11:30"
type input "*****"
drag, startPoint x: 201, startPoint y: 66, endPoint x: 257, endPoint y: 62, distance: 56.5
click at [257, 62] on span at bounding box center [259, 64] width 11 height 11
click at [284, 89] on button "Done" at bounding box center [293, 93] width 35 height 19
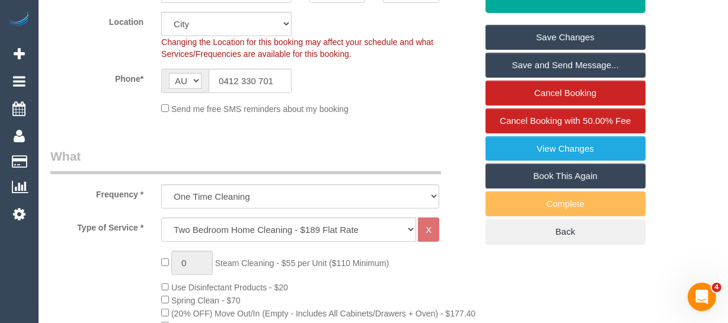
scroll to position [280, 0]
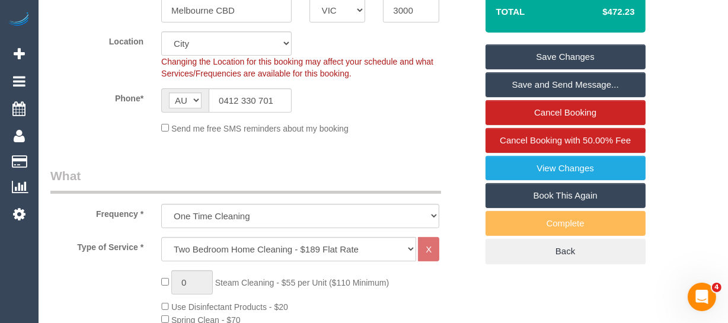
click at [566, 54] on link "Save Changes" at bounding box center [565, 56] width 160 height 25
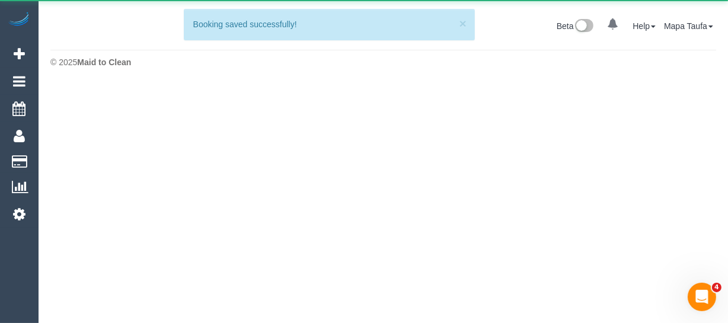
scroll to position [0, 0]
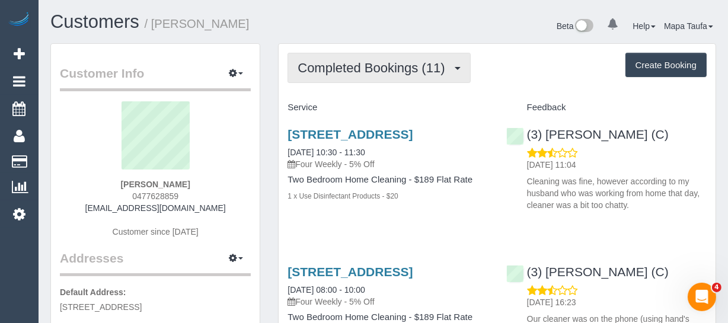
click at [425, 65] on span "Completed Bookings (11)" at bounding box center [373, 67] width 153 height 15
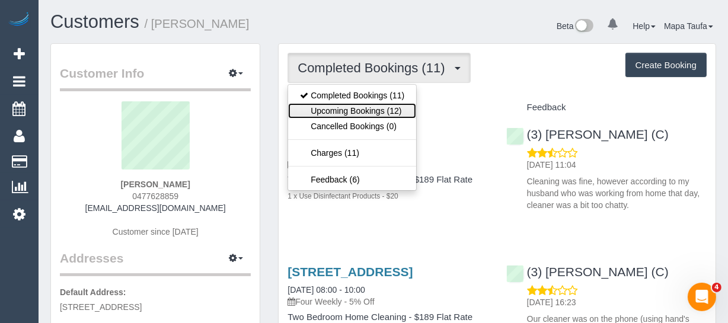
click at [374, 111] on link "Upcoming Bookings (12)" at bounding box center [352, 110] width 128 height 15
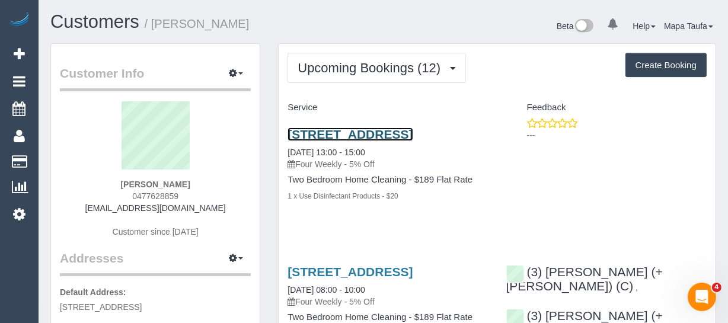
click at [332, 130] on link "14 University Street, Carlton, VIC 3053" at bounding box center [349, 134] width 125 height 14
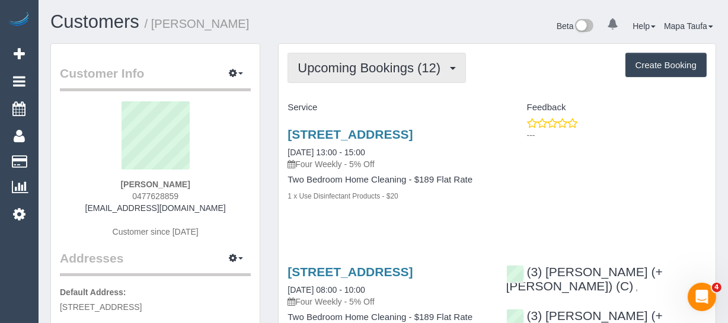
click at [386, 65] on span "Upcoming Bookings (12)" at bounding box center [371, 67] width 149 height 15
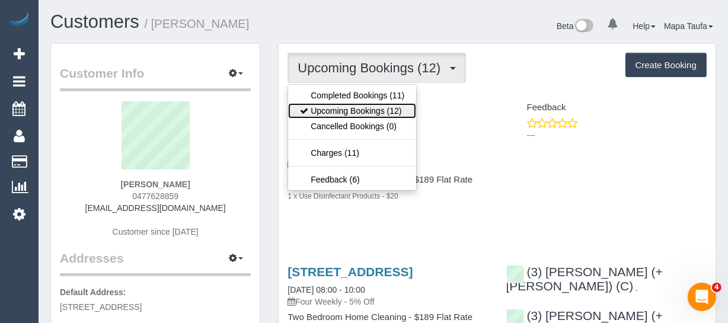
click at [373, 105] on link "Upcoming Bookings (12)" at bounding box center [352, 110] width 128 height 15
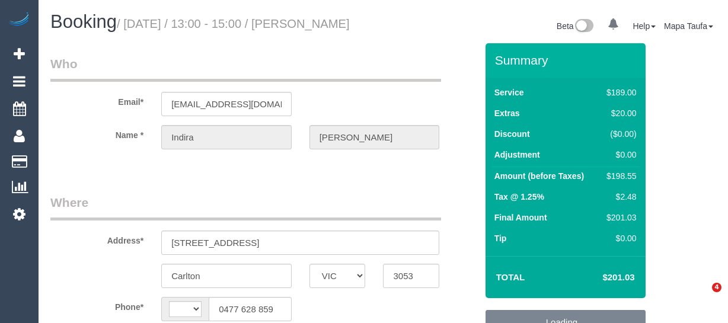
select select "VIC"
select select "string:stripe-pm_1Qlj2w2GScqysDRVfUqIB4mP"
select select "string:AU"
select select "object:798"
select select "number:28"
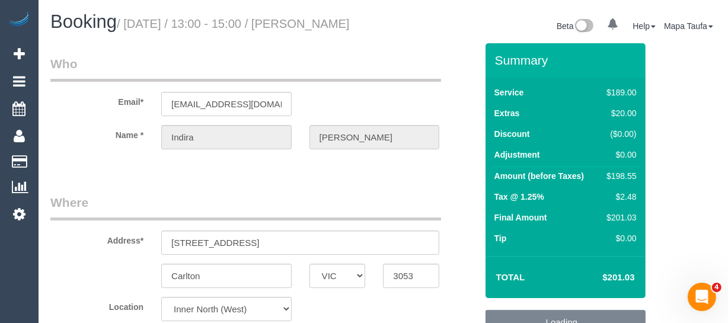
select select "number:14"
select select "number:20"
select select "number:24"
select select "number:33"
select select "number:13"
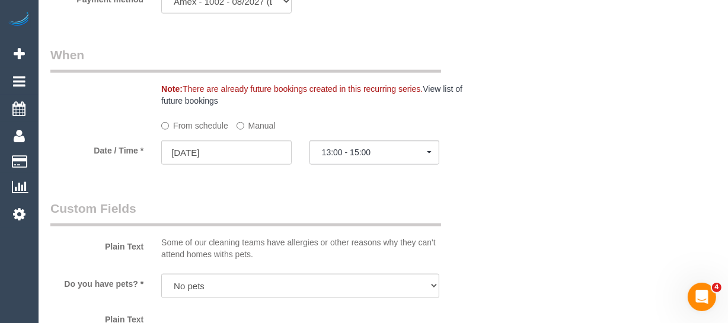
scroll to position [1400, 0]
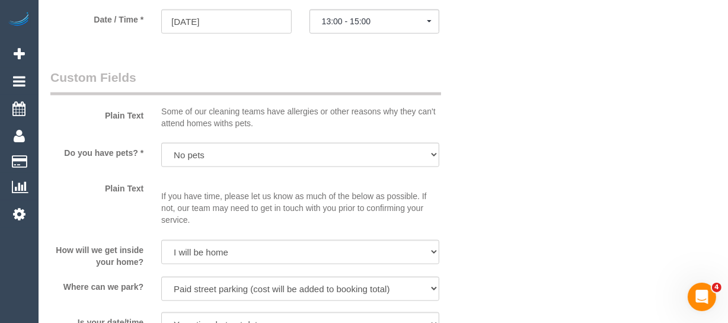
click at [361, 34] on sui-booking-spot "From schedule Manual Date / Time * [DATE] 13:00 - 15:00 [DATE] 07:00 - 09:00 08…" at bounding box center [263, 11] width 426 height 52
click at [361, 36] on sui-booking-spot "From schedule Manual Date / Time * [DATE] 13:00 - 15:00 [DATE] 07:00 - 09:00 08…" at bounding box center [263, 11] width 426 height 52
click at [361, 34] on button "13:00 - 15:00" at bounding box center [374, 21] width 130 height 24
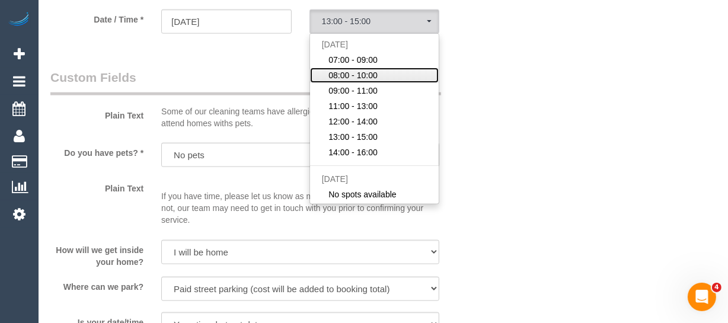
click at [362, 81] on span "08:00 - 10:00" at bounding box center [352, 75] width 49 height 12
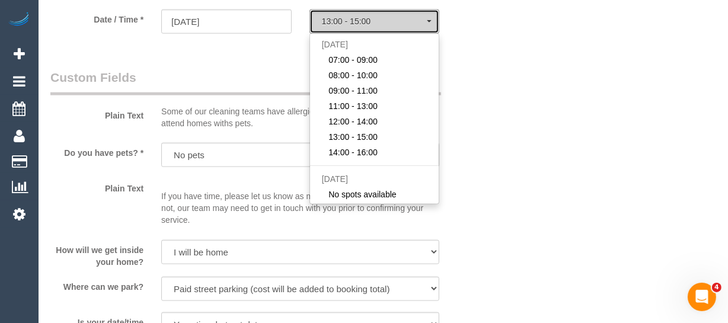
select select "spot2"
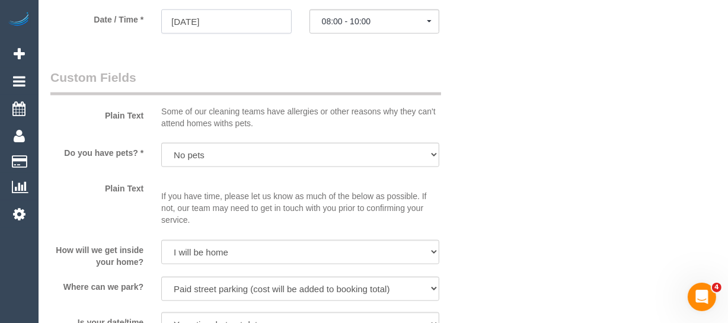
click at [204, 34] on input "11/09/2025" at bounding box center [226, 21] width 130 height 24
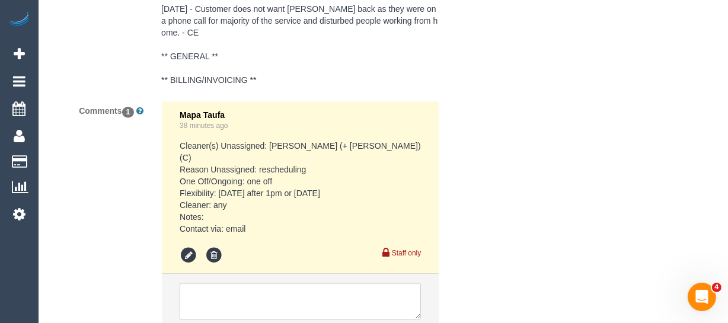
scroll to position [2344, 0]
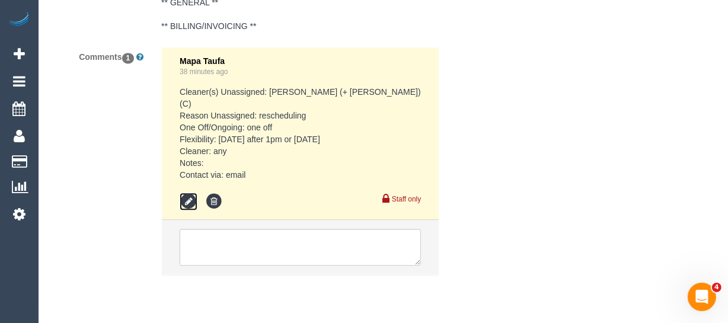
click at [196, 210] on icon at bounding box center [189, 202] width 18 height 18
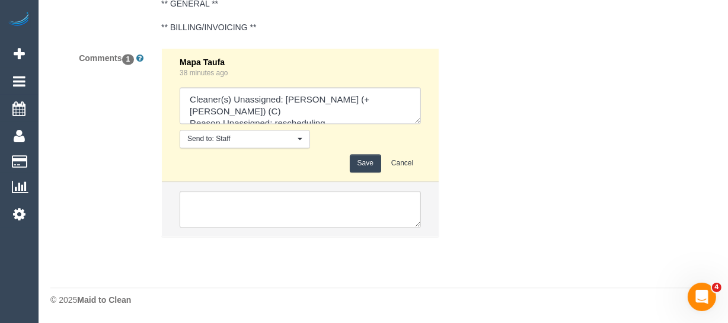
click at [421, 124] on textarea at bounding box center [300, 105] width 241 height 37
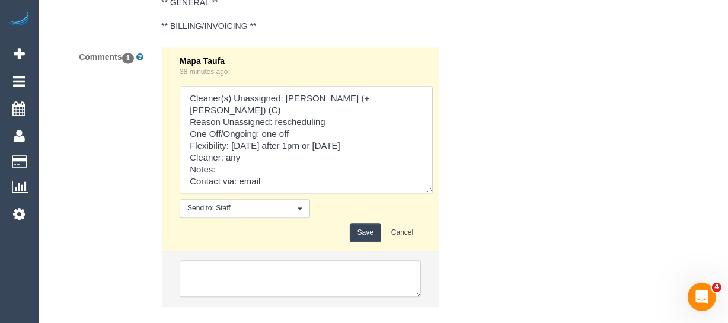
click at [376, 165] on textarea at bounding box center [306, 139] width 253 height 107
type textarea "Cleaner(s) Unassigned: Juireya (+ Gazi) (C) Reason Unassigned: rescheduling One…"
click at [361, 242] on button "Save" at bounding box center [365, 232] width 31 height 18
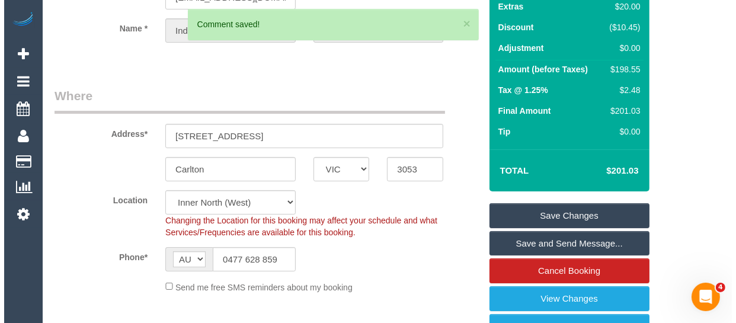
scroll to position [107, 0]
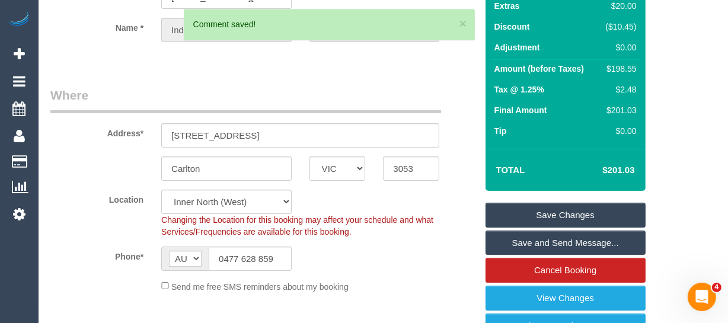
click at [542, 225] on link "Save Changes" at bounding box center [565, 215] width 160 height 25
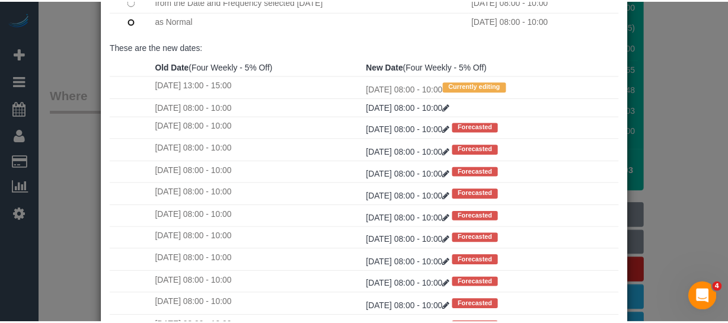
scroll to position [207, 0]
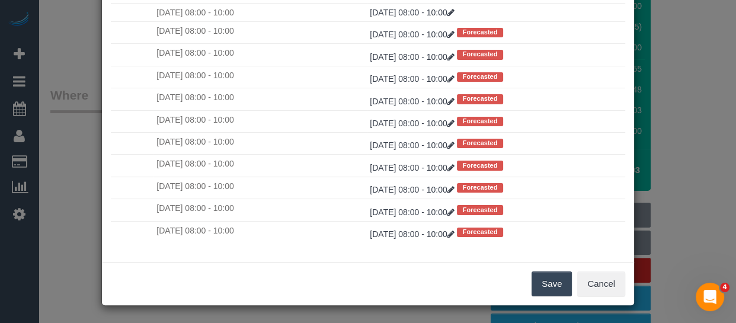
click at [544, 280] on button "Save" at bounding box center [551, 283] width 40 height 25
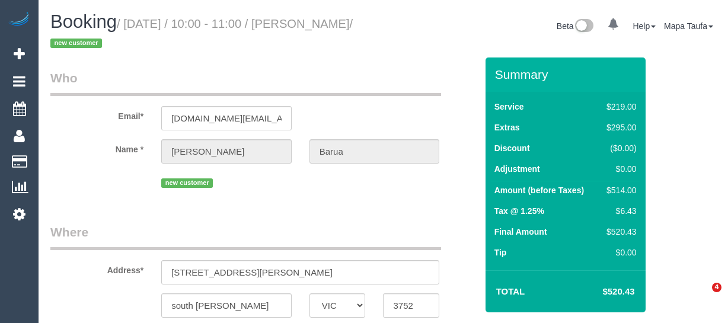
select select "VIC"
select select "number:28"
select select "number:17"
select select "number:19"
select select "number:25"
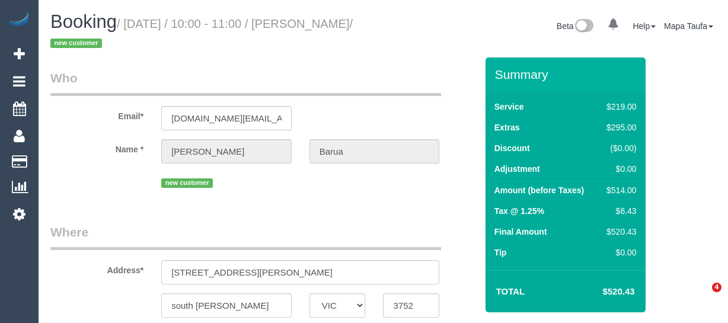
select select "number:35"
select select "number:13"
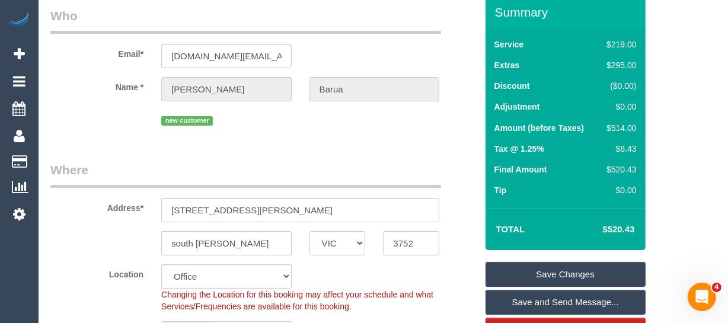
scroll to position [161, 0]
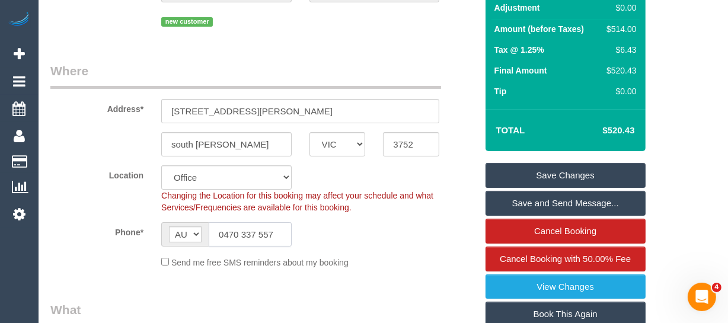
click at [261, 231] on input "0470 337 557" at bounding box center [250, 234] width 83 height 24
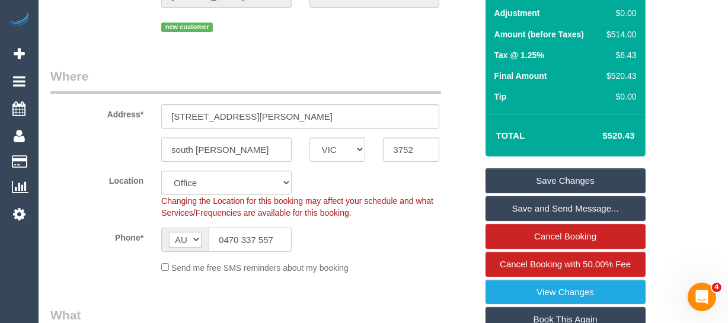
scroll to position [5, 0]
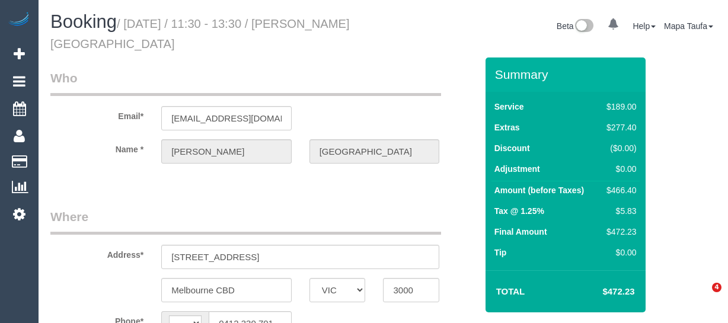
select select "VIC"
select select "string:AU"
select select "object:623"
select select "string:stripe-pm_1S2qle2GScqysDRVscvjKIFg"
select select "object:1278"
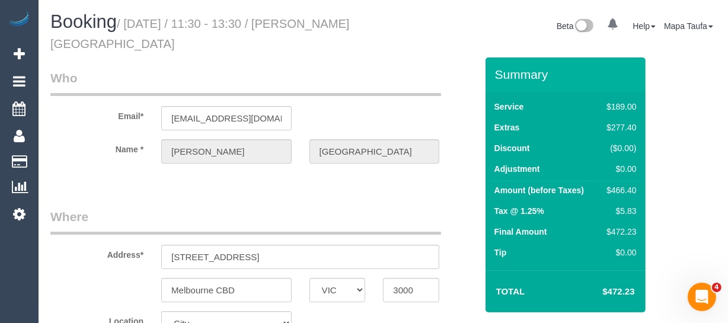
select select "number:28"
select select "number:14"
select select "number:18"
select select "number:25"
select select "number:35"
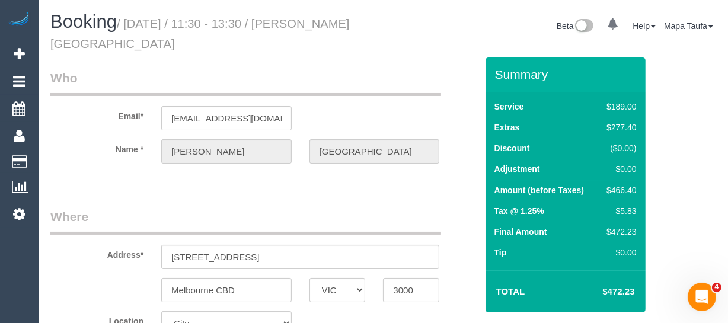
select select "number:13"
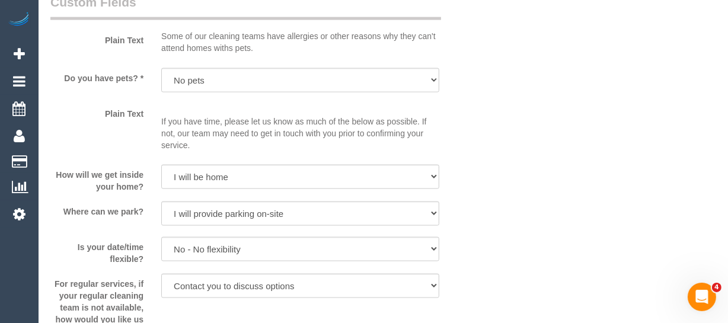
scroll to position [359, 0]
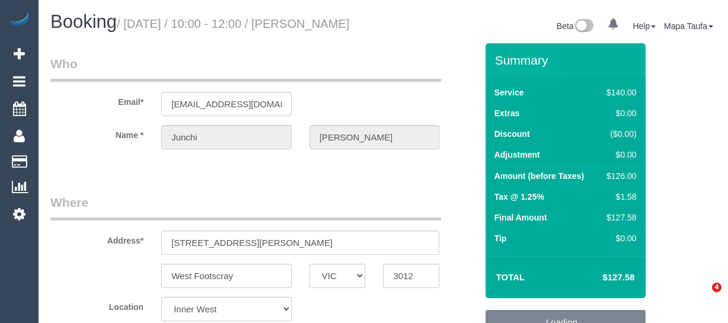
select select "VIC"
select select "object:1363"
select select "number:28"
select select "number:14"
select select "number:19"
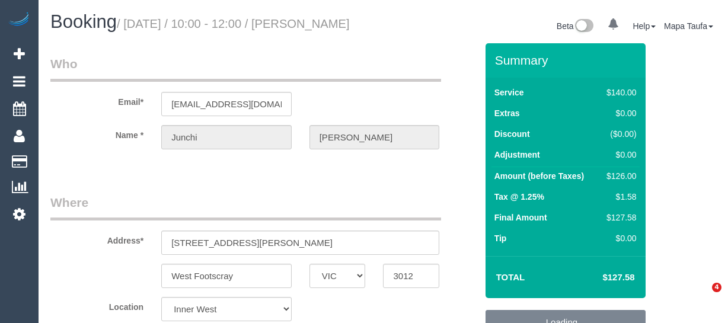
select select "number:22"
select select "number:34"
select select "number:13"
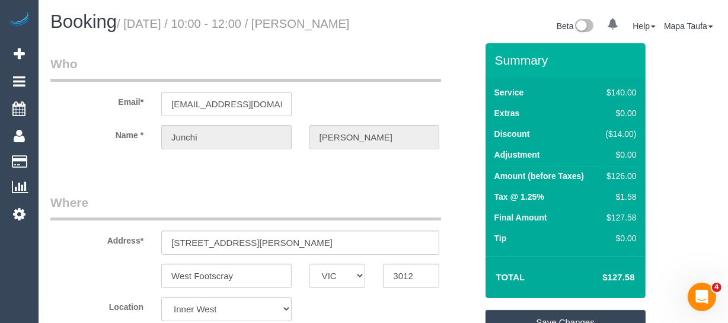
scroll to position [215, 0]
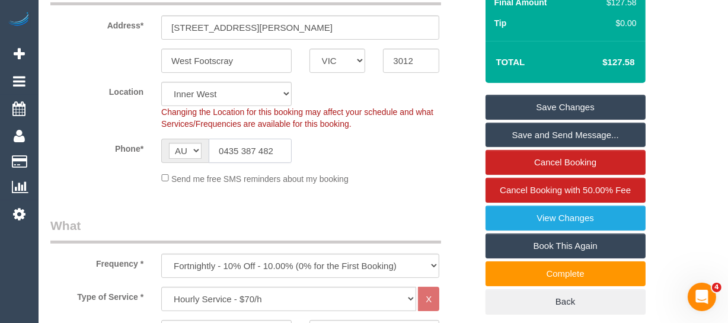
click at [265, 163] on input "0435 387 482" at bounding box center [250, 151] width 83 height 24
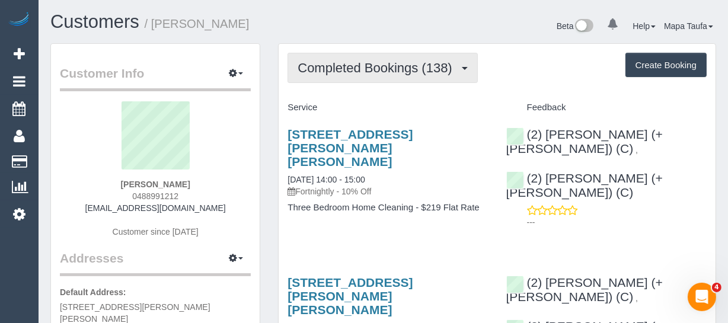
click at [411, 71] on span "Completed Bookings (138)" at bounding box center [377, 67] width 160 height 15
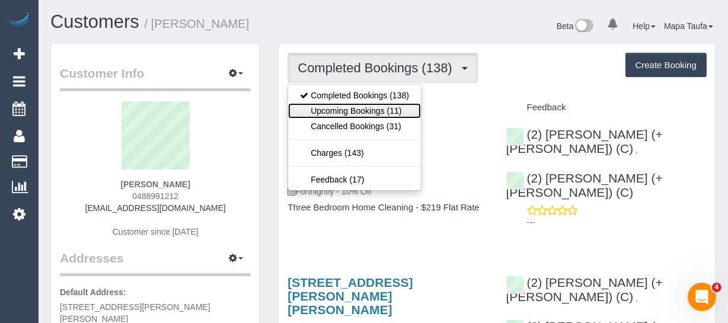
click at [395, 107] on link "Upcoming Bookings (11)" at bounding box center [354, 110] width 133 height 15
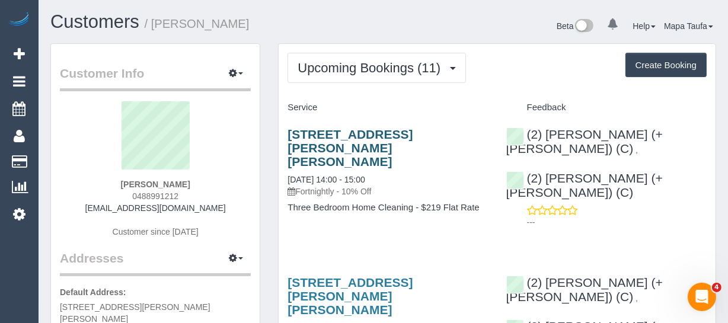
click at [313, 128] on div "175 Gower Street, Preston, VIC 3072 09/09/2025 14:00 - 15:00 Fortnightly - 10% …" at bounding box center [387, 176] width 218 height 118
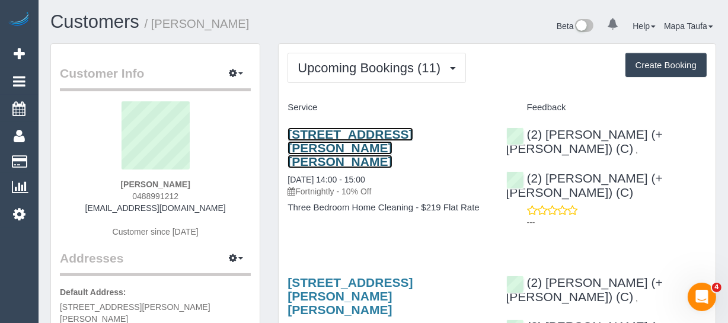
click at [313, 128] on link "175 Gower Street, Preston, VIC 3072" at bounding box center [349, 147] width 125 height 41
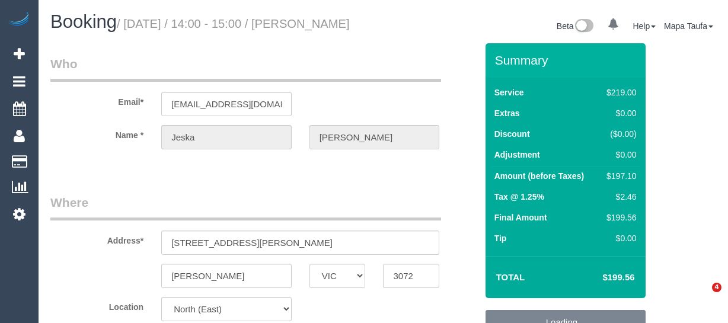
select select "VIC"
select select "number:32"
select select "number:16"
select select "number:19"
select select "number:22"
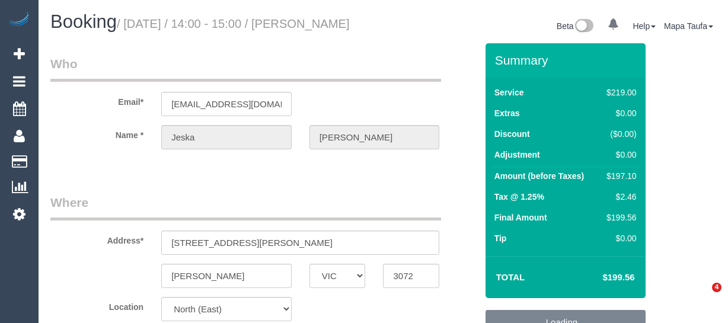
select select "number:33"
select select "number:12"
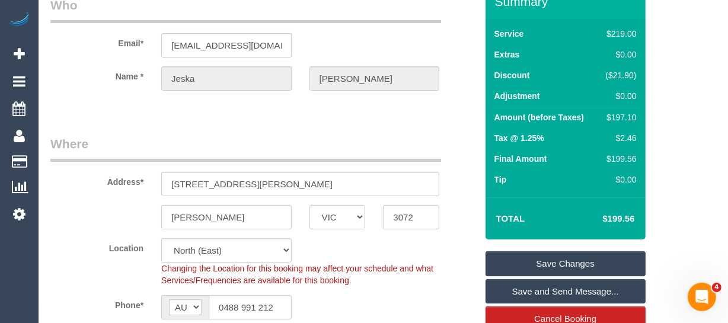
scroll to position [161, 0]
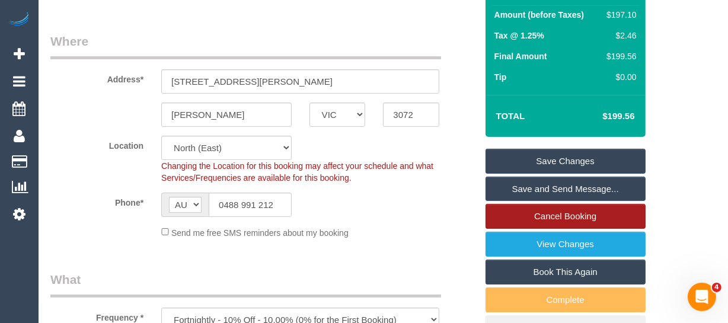
click at [555, 225] on link "Cancel Booking" at bounding box center [565, 216] width 160 height 25
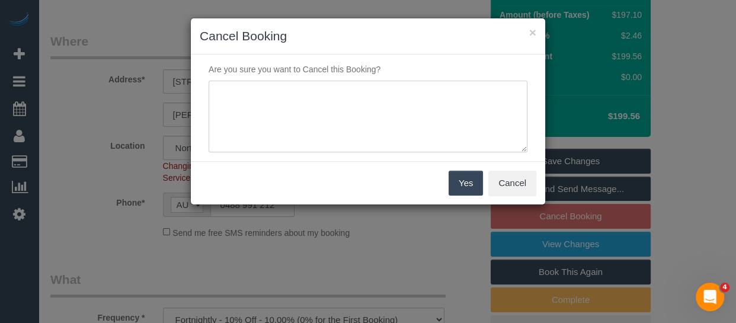
click at [470, 124] on textarea at bounding box center [368, 117] width 319 height 72
type textarea "service not needed via text -MT"
click at [457, 178] on button "Yes" at bounding box center [466, 183] width 34 height 25
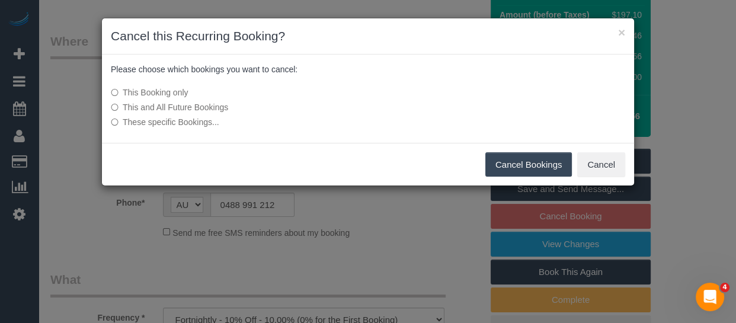
click at [509, 161] on button "Cancel Bookings" at bounding box center [528, 164] width 87 height 25
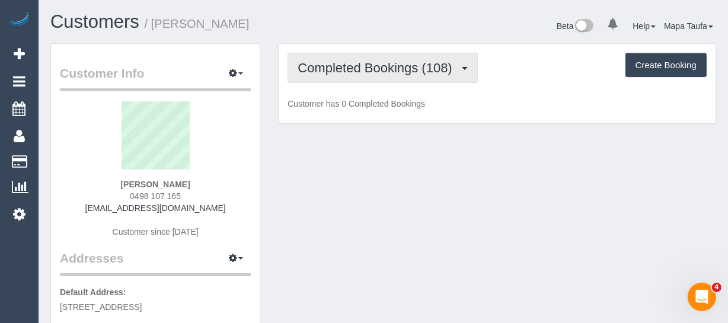
click at [348, 67] on span "Completed Bookings (108)" at bounding box center [377, 67] width 160 height 15
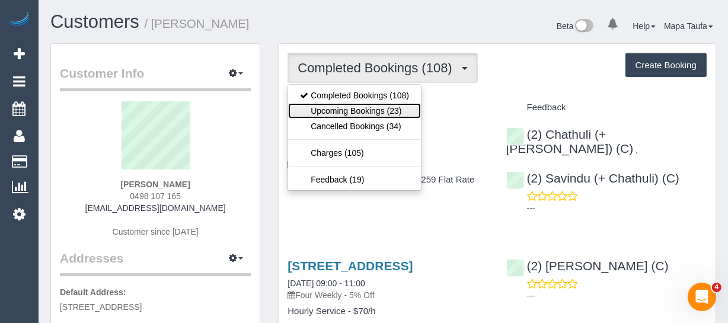
click at [347, 110] on link "Upcoming Bookings (23)" at bounding box center [354, 110] width 133 height 15
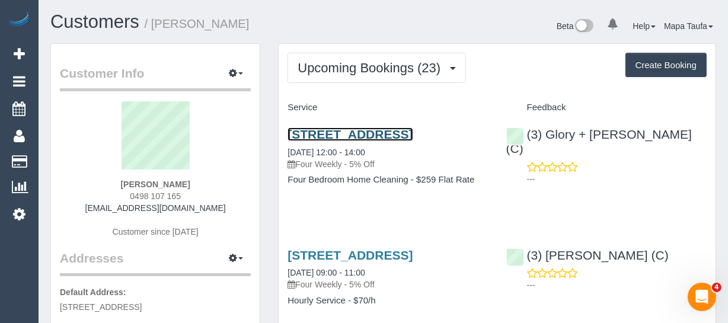
click at [363, 136] on link "9a Hornby Street, Brighton East, VIC 3187" at bounding box center [349, 134] width 125 height 14
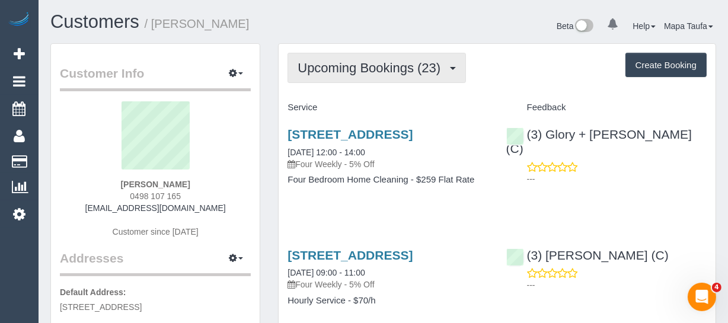
click at [325, 63] on span "Upcoming Bookings (23)" at bounding box center [371, 67] width 149 height 15
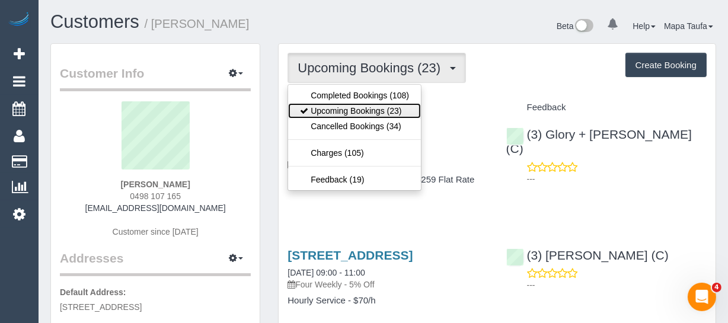
click at [352, 105] on link "Upcoming Bookings (23)" at bounding box center [354, 110] width 133 height 15
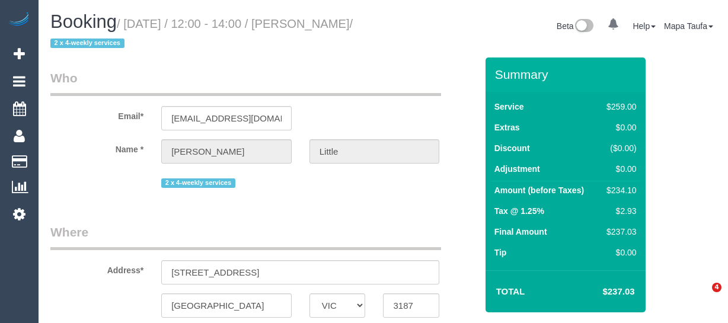
select select "VIC"
select select "number:27"
select select "number:14"
select select "number:19"
select select "number:24"
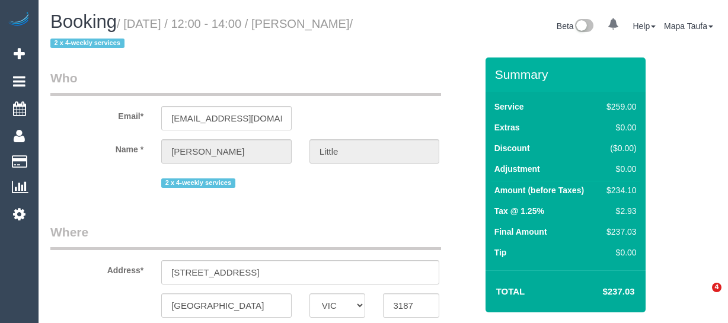
select select "number:34"
select select "number:13"
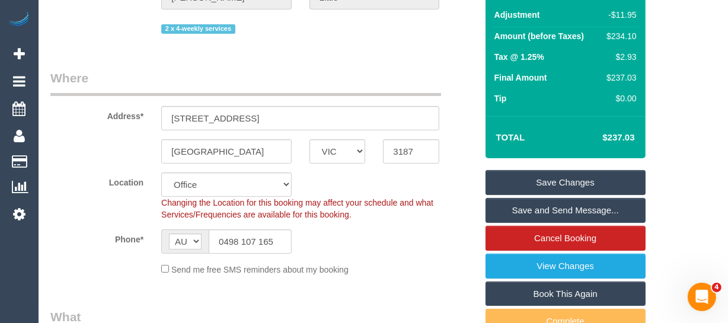
scroll to position [215, 0]
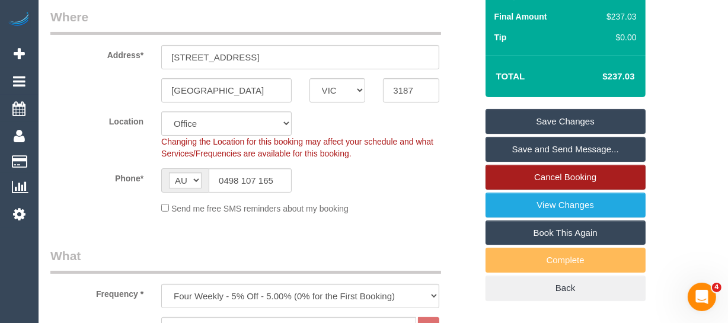
click at [571, 184] on link "Cancel Booking" at bounding box center [565, 177] width 160 height 25
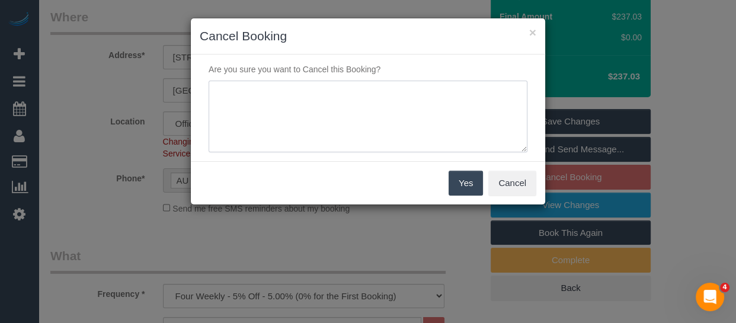
click at [372, 110] on textarea at bounding box center [368, 117] width 319 height 72
type textarea "service not needed via text -MT"
click at [466, 177] on button "Yes" at bounding box center [466, 183] width 34 height 25
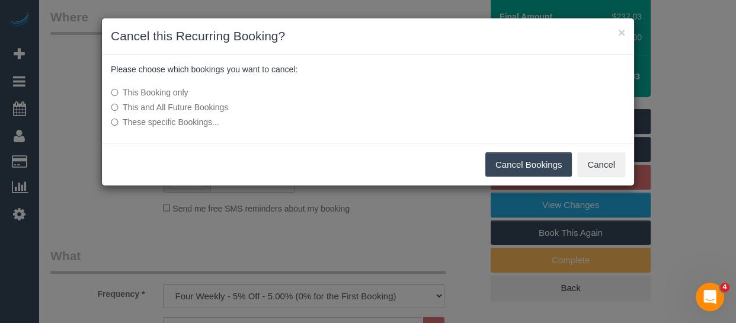
click at [507, 160] on button "Cancel Bookings" at bounding box center [528, 164] width 87 height 25
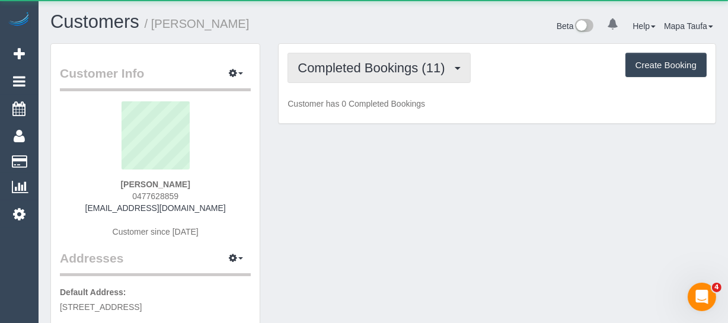
click at [315, 74] on button "Completed Bookings (11)" at bounding box center [378, 68] width 182 height 30
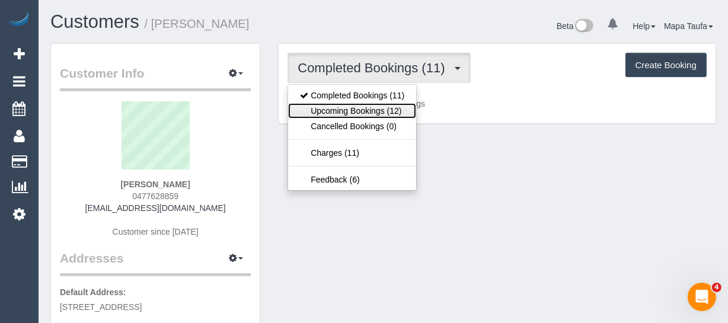
click at [323, 115] on link "Upcoming Bookings (12)" at bounding box center [352, 110] width 128 height 15
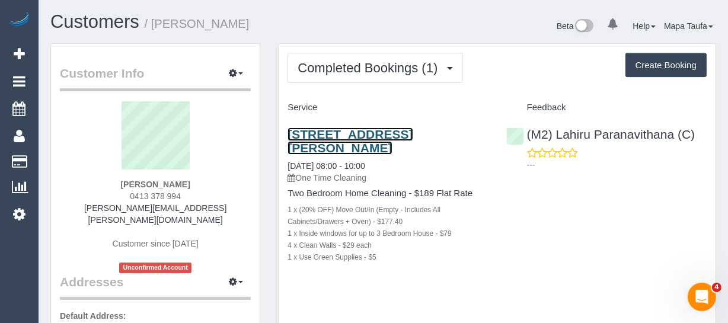
click at [337, 130] on link "7 Coleridge St, 3, Elwood, VIC 3184" at bounding box center [349, 140] width 125 height 27
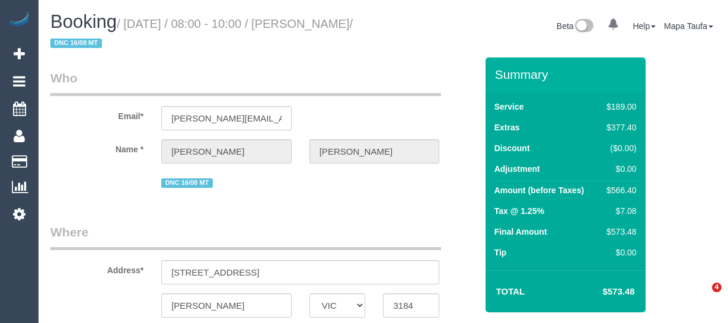
select select "VIC"
select select "string:stripe-pm_1Rv6de2GScqysDRVqvSisTdP"
select select "string:AU"
select select "object:608"
select select "number:28"
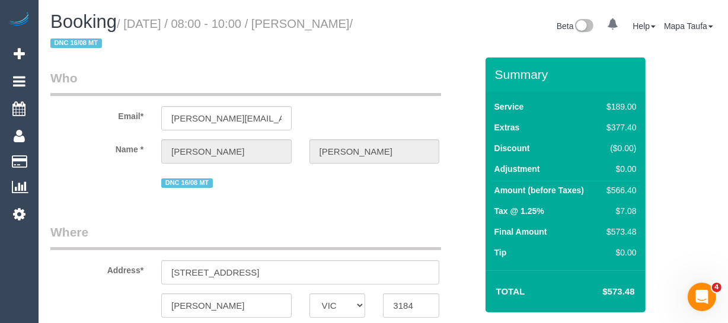
select select "number:14"
select select "number:19"
select select "number:25"
select select "number:34"
select select "number:26"
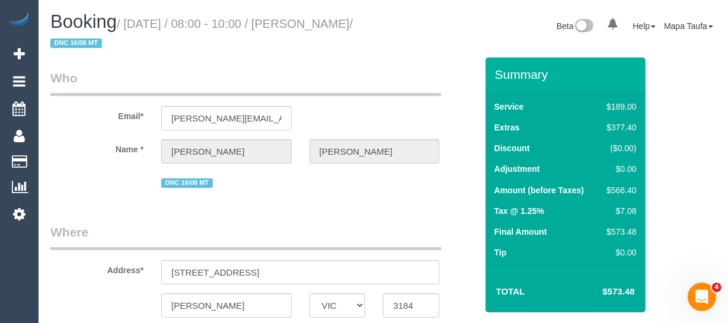
select select "object:1202"
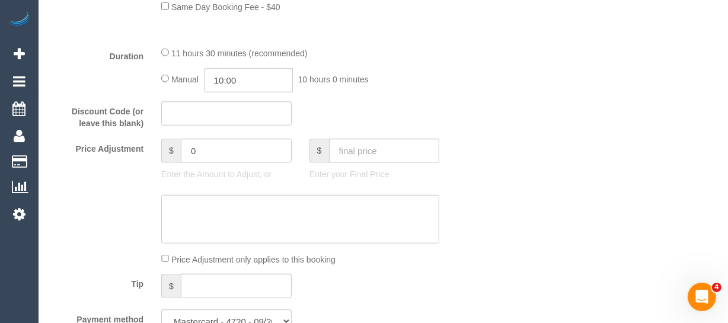
scroll to position [995, 0]
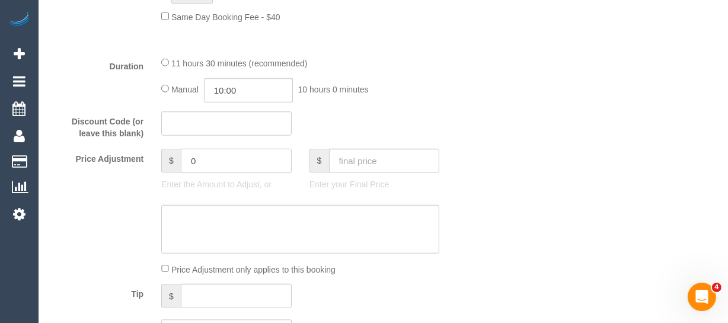
drag, startPoint x: 140, startPoint y: 169, endPoint x: 88, endPoint y: 164, distance: 52.9
click at [118, 168] on div "Price Adjustment $ 0 Enter the Amount to Adjust, or $ Enter your Final Price" at bounding box center [263, 172] width 444 height 47
type input "-286.74"
click at [214, 249] on textarea at bounding box center [300, 229] width 278 height 49
type textarea "50% discount per complaint -MT"
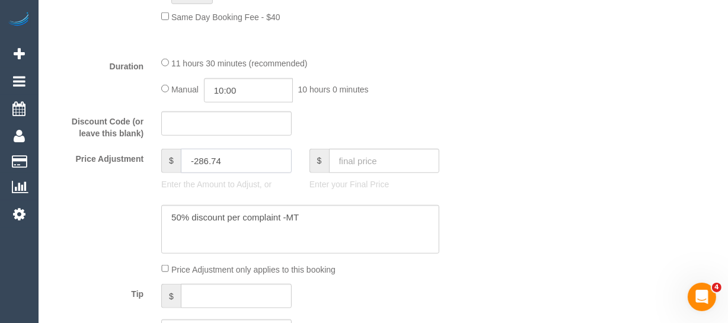
drag, startPoint x: 203, startPoint y: 177, endPoint x: 312, endPoint y: 176, distance: 109.6
click at [312, 176] on div "Price Adjustment $ -286.74 Enter the Amount to Adjust, or $ Enter your Final Pr…" at bounding box center [263, 172] width 444 height 47
type input "-283.16"
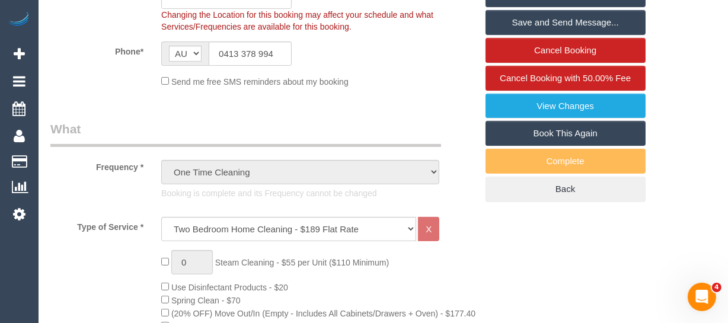
scroll to position [189, 0]
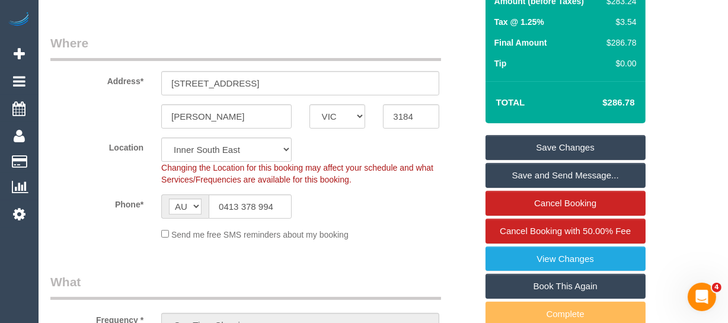
click at [611, 136] on link "Save Changes" at bounding box center [565, 147] width 160 height 25
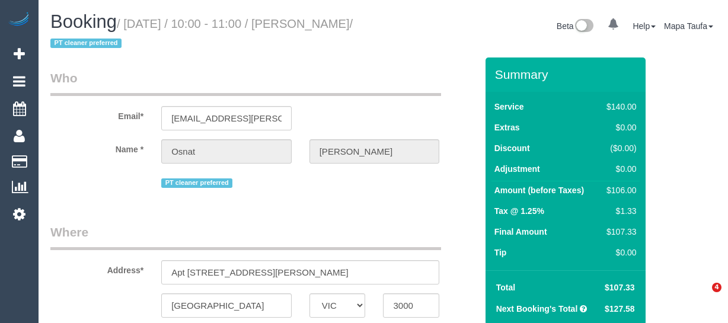
select select "VIC"
select select "string:AU"
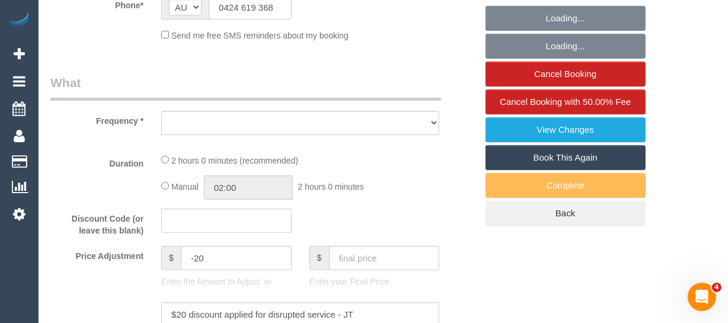
select select "object:640"
select select "string:stripe-pm_1RYdgv2GScqysDRVxPU7X7cK"
select select "number:28"
select select "number:14"
select select "number:20"
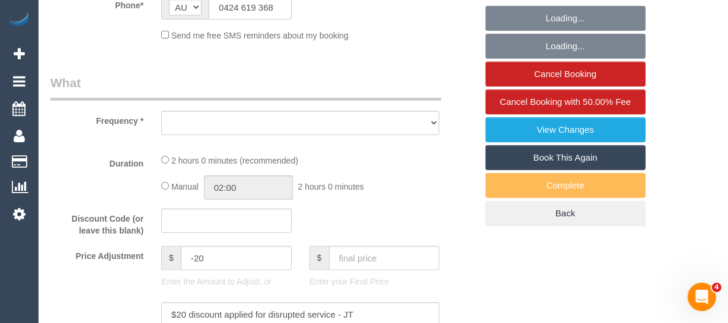
select select "number:36"
select select "number:35"
select select "number:11"
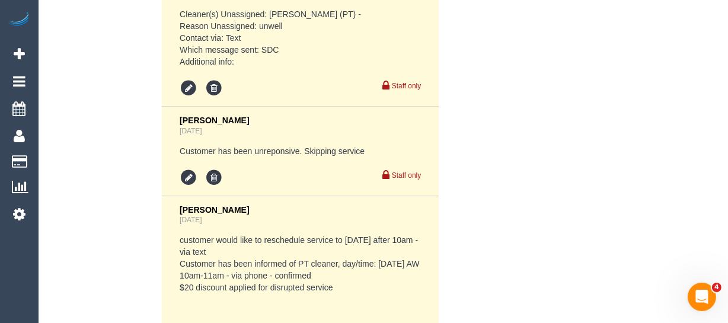
select select "object:1379"
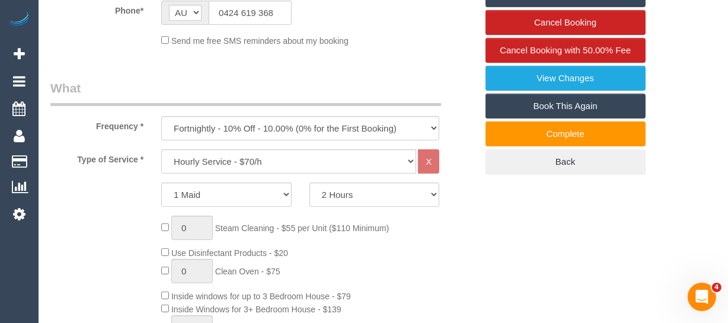
scroll to position [229, 0]
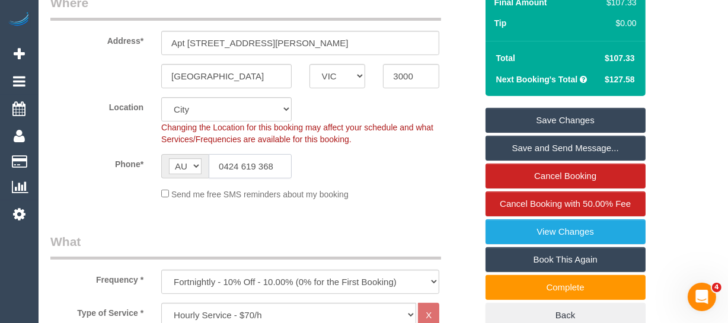
click at [253, 177] on input "0424 619 368" at bounding box center [250, 166] width 83 height 24
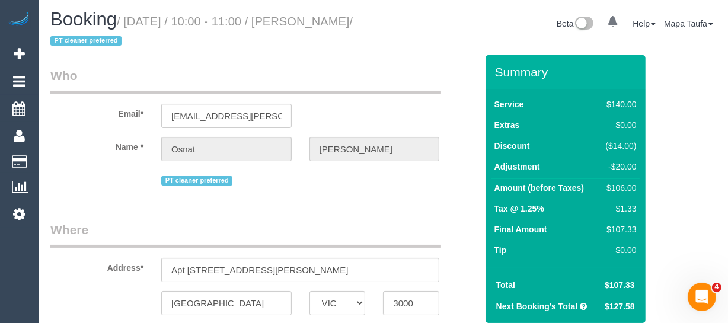
scroll to position [0, 0]
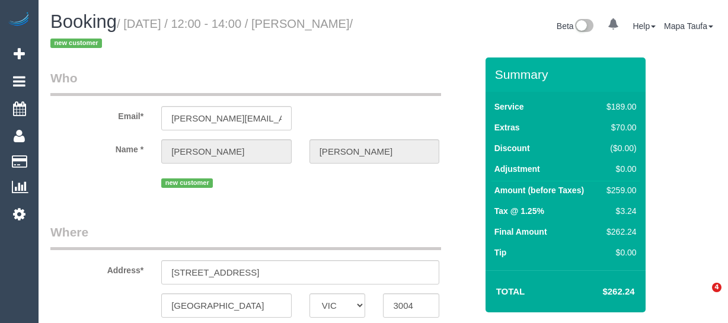
select select "VIC"
select select "string:stripe-pm_1S3Qhk2GScqysDRVyLcRMZ6e"
drag, startPoint x: 0, startPoint y: 0, endPoint x: 717, endPoint y: 26, distance: 717.4
click at [717, 26] on div "Beta 0 Your Notifications You have 0 alerts Help Help Docs Take a Tour Contact …" at bounding box center [554, 27] width 342 height 31
select select "object:1082"
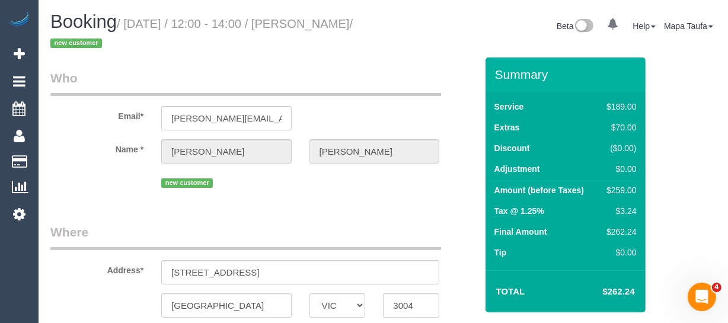
select select "number:28"
select select "number:14"
select select "number:20"
select select "number:24"
select select "number:26"
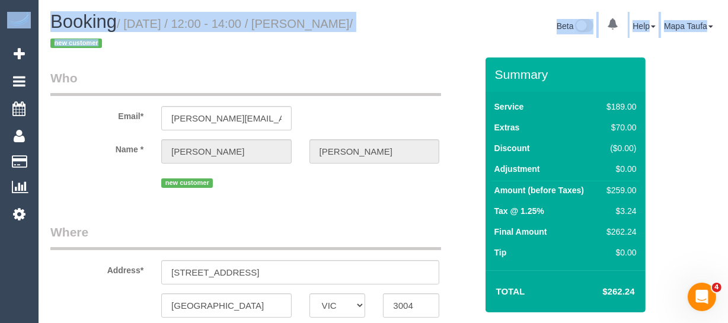
drag, startPoint x: 729, startPoint y: 33, endPoint x: 729, endPoint y: 53, distance: 20.7
click at [727, 53] on html "0 Beta Your Notifications You have 0 alerts Add Booking Bookings Active Booking…" at bounding box center [364, 161] width 728 height 323
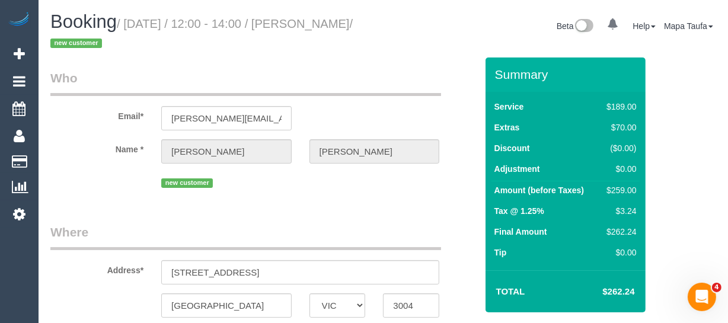
click at [341, 115] on div "Email* emilmanevski@gmail.com" at bounding box center [263, 99] width 444 height 61
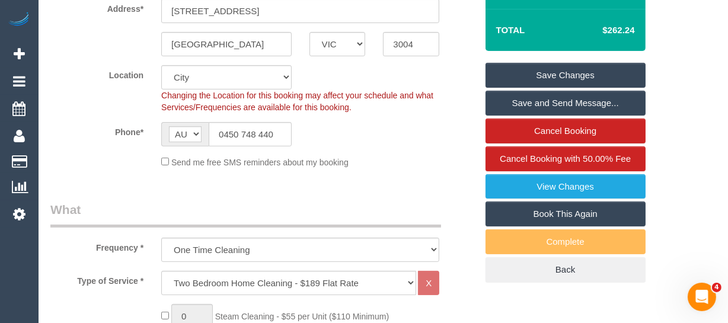
scroll to position [323, 0]
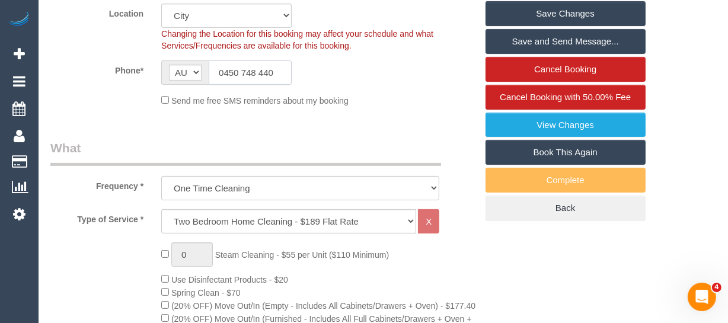
click at [267, 72] on input "0450 748 440" at bounding box center [250, 72] width 83 height 24
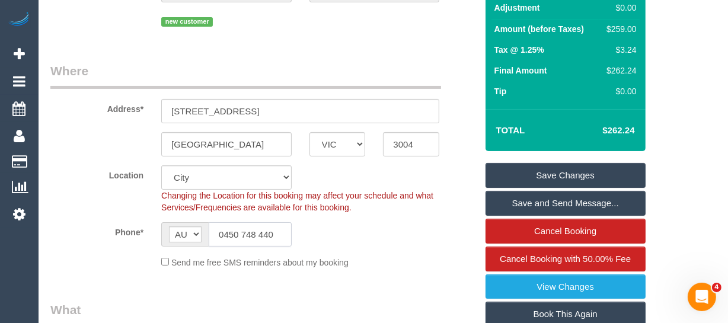
scroll to position [107, 0]
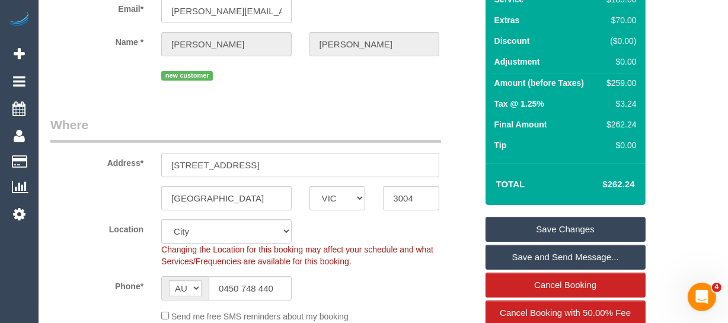
click at [299, 171] on input "1 Queens Road, Suite 1510" at bounding box center [300, 165] width 278 height 24
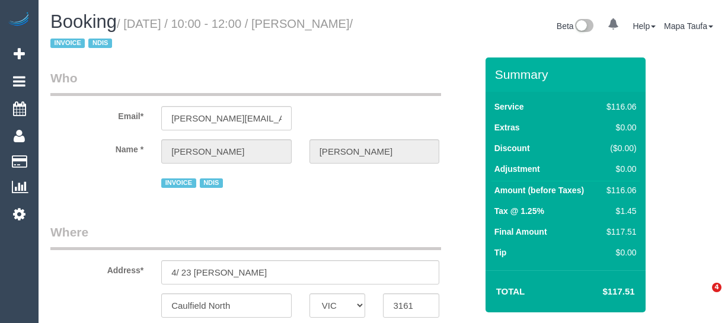
select select "VIC"
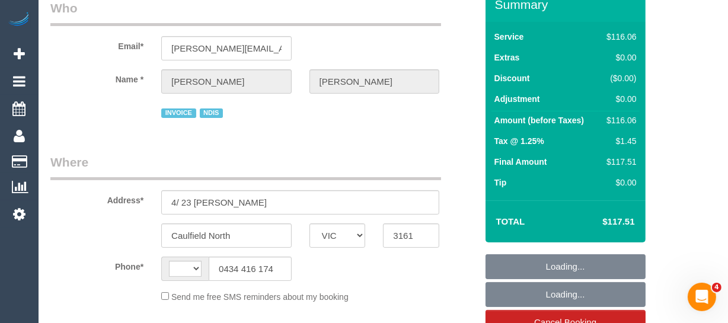
select select "string:AU"
select select "object:4161"
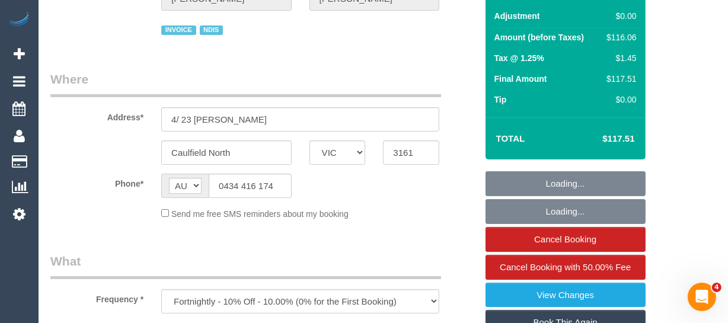
scroll to position [161, 0]
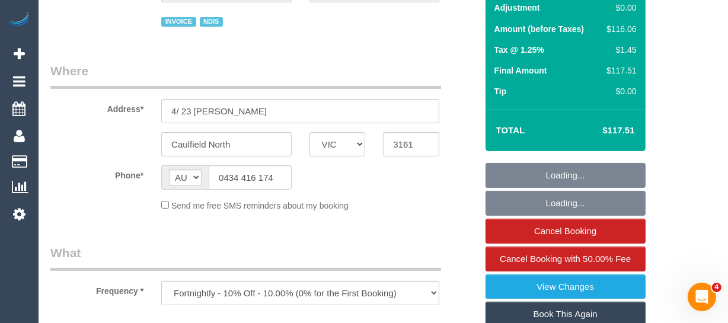
select select "number:28"
select select "number:14"
select select "number:19"
select select "number:36"
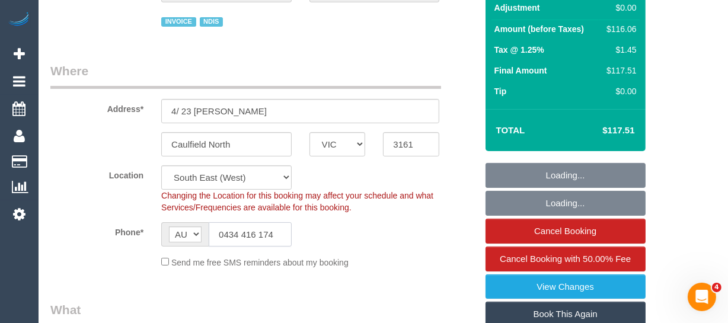
click at [277, 235] on input "0434 416 174" at bounding box center [250, 234] width 83 height 24
select select "object:4905"
click at [277, 235] on input "0434 416 174" at bounding box center [250, 234] width 83 height 24
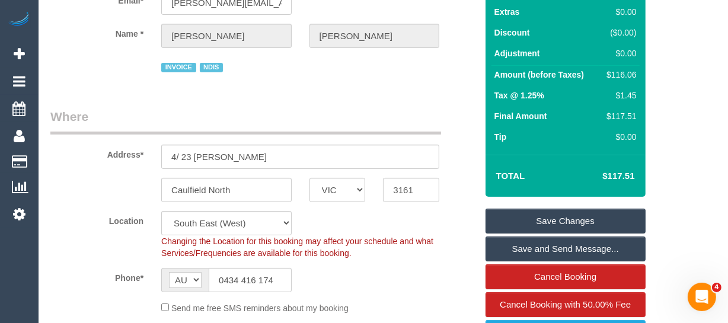
scroll to position [53, 0]
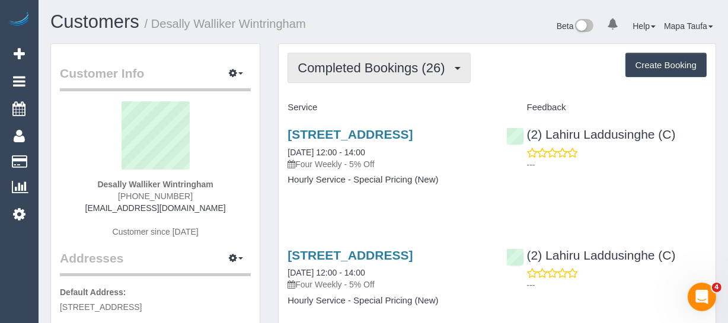
click at [363, 71] on span "Completed Bookings (26)" at bounding box center [373, 67] width 153 height 15
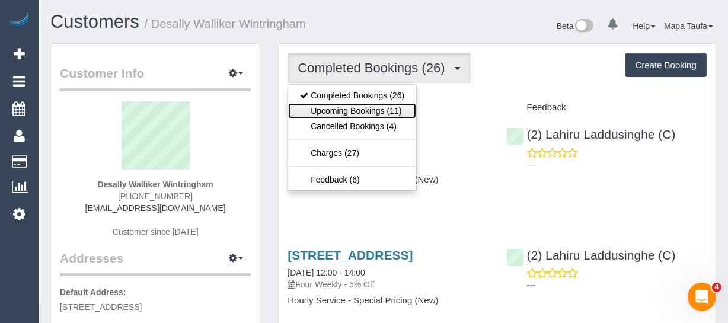
click at [367, 108] on link "Upcoming Bookings (11)" at bounding box center [352, 110] width 128 height 15
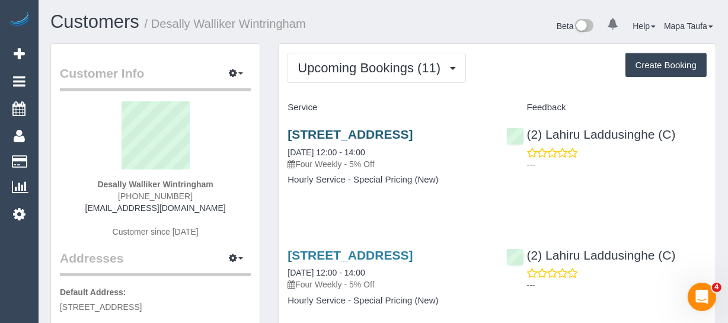
scroll to position [53, 0]
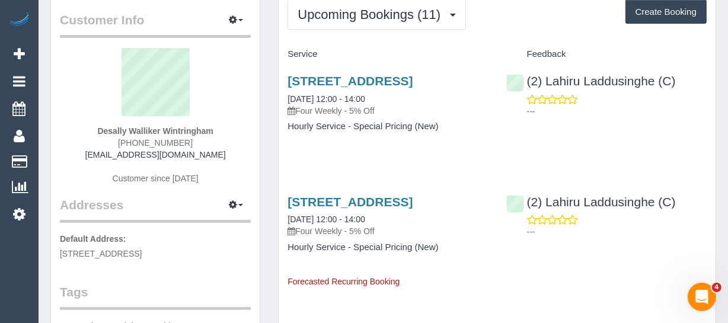
click at [331, 0] on div at bounding box center [364, 0] width 728 height 1
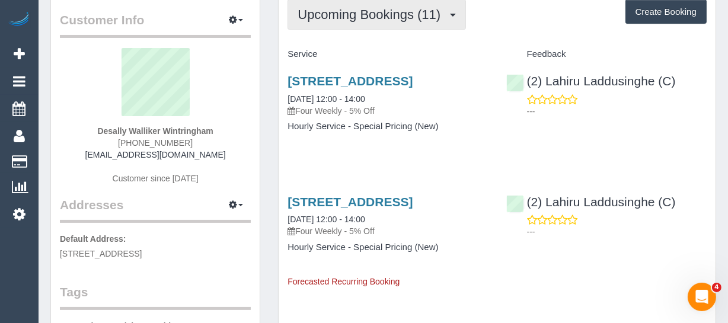
click at [332, 17] on span "Upcoming Bookings (11)" at bounding box center [371, 14] width 149 height 15
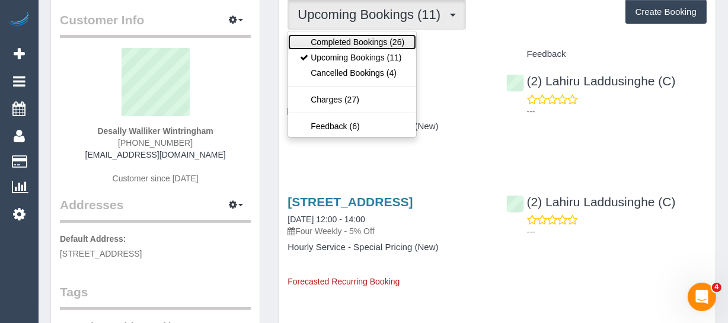
click at [328, 39] on link "Completed Bookings (26)" at bounding box center [352, 41] width 128 height 15
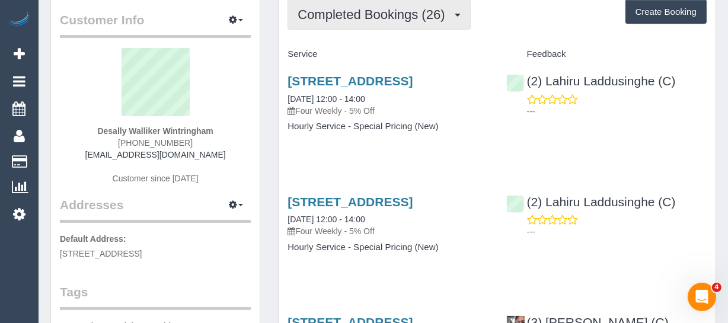
click at [331, 16] on span "Completed Bookings (26)" at bounding box center [373, 14] width 153 height 15
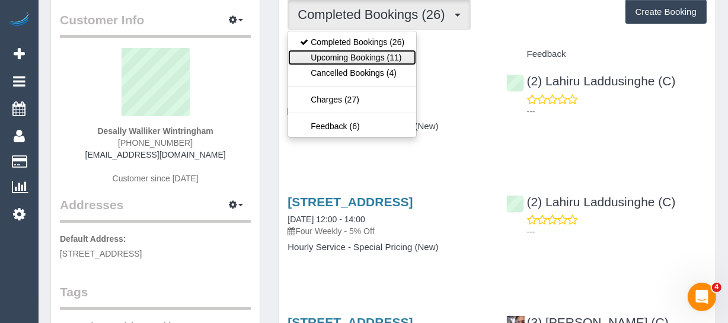
click at [353, 57] on link "Upcoming Bookings (11)" at bounding box center [352, 57] width 128 height 15
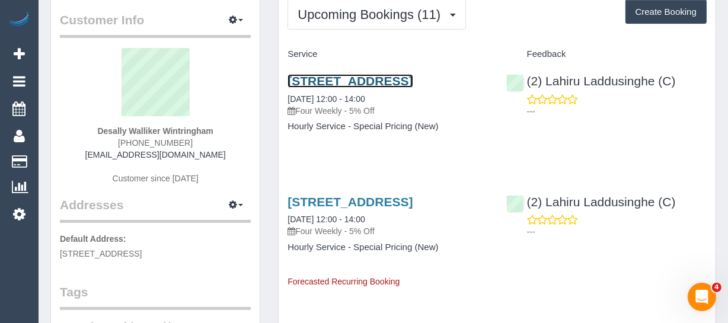
click at [331, 83] on link "11 Riverglen Road, Berwick, VIC 3806" at bounding box center [349, 81] width 125 height 14
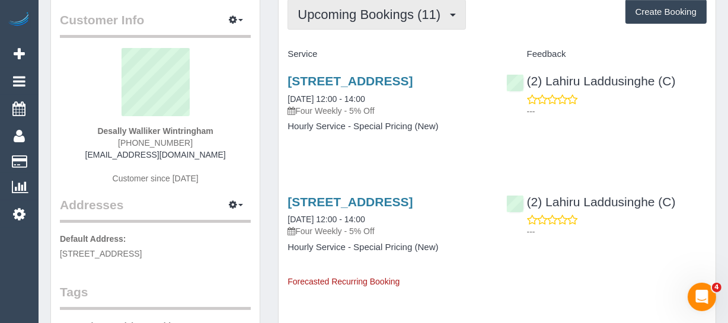
click at [354, 12] on span "Upcoming Bookings (11)" at bounding box center [371, 14] width 149 height 15
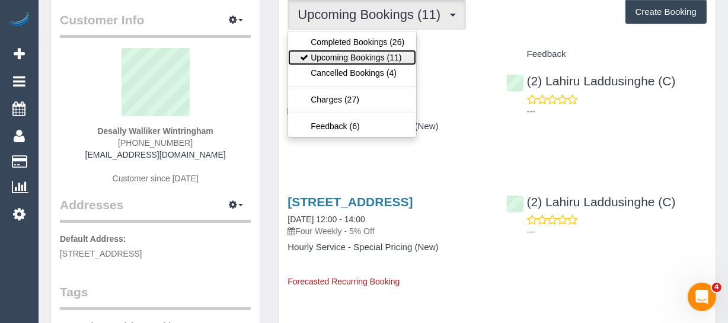
click at [350, 52] on link "Upcoming Bookings (11)" at bounding box center [352, 57] width 128 height 15
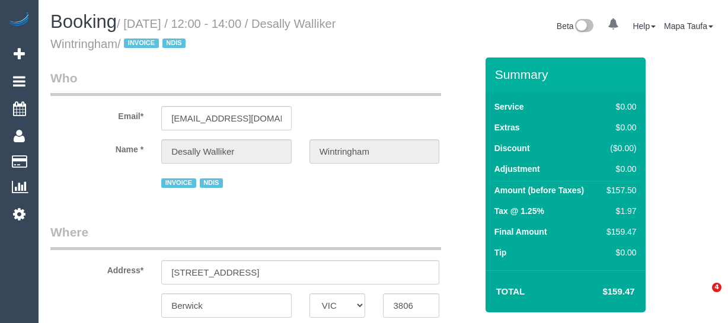
select select "VIC"
select select "string:AU"
select select "object:525"
select select "number:27"
select select "number:14"
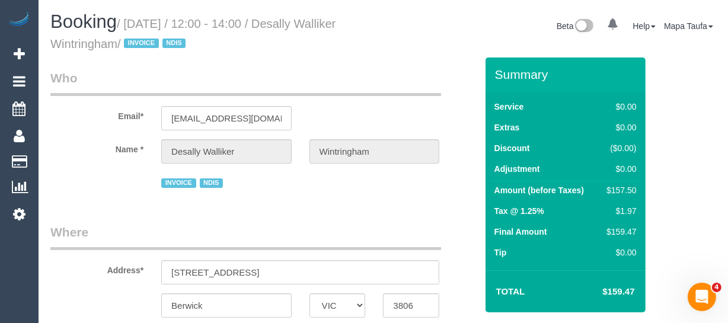
select select "number:19"
select select "number:24"
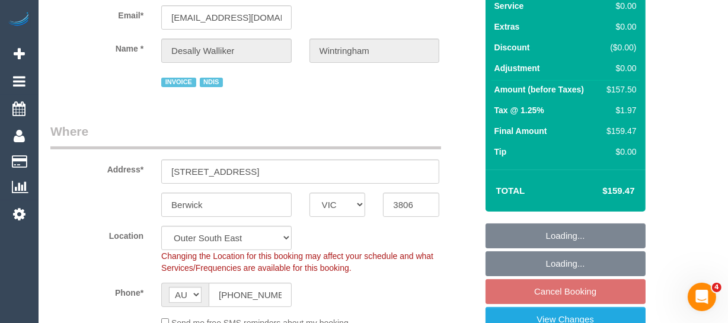
select select "150"
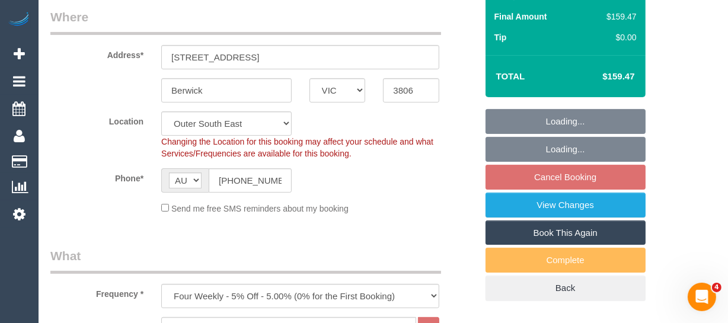
select select "object:797"
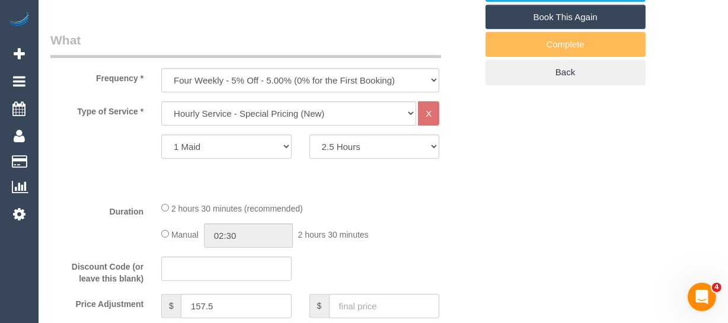
select select "spot1"
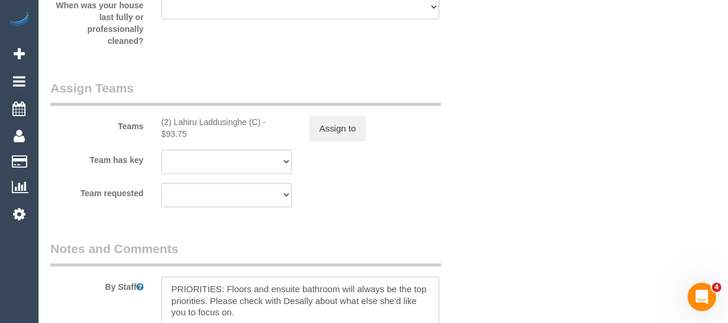
scroll to position [1454, 0]
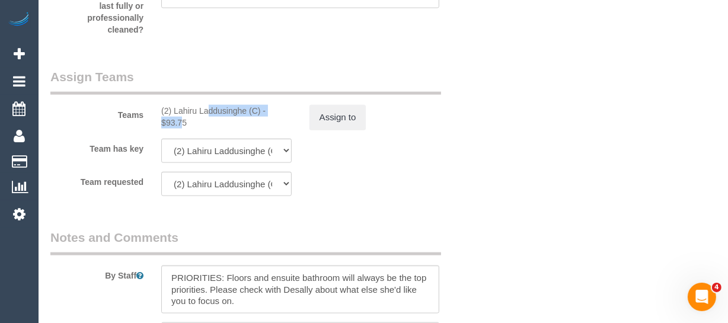
drag, startPoint x: 255, startPoint y: 110, endPoint x: 172, endPoint y: 109, distance: 82.4
click at [172, 109] on div "(2) Lahiru Laddusinghe (C) - $93.75" at bounding box center [226, 117] width 130 height 24
copy div "Lahiru Laddusinghe (C"
click at [331, 118] on button "Assign to" at bounding box center [337, 117] width 57 height 25
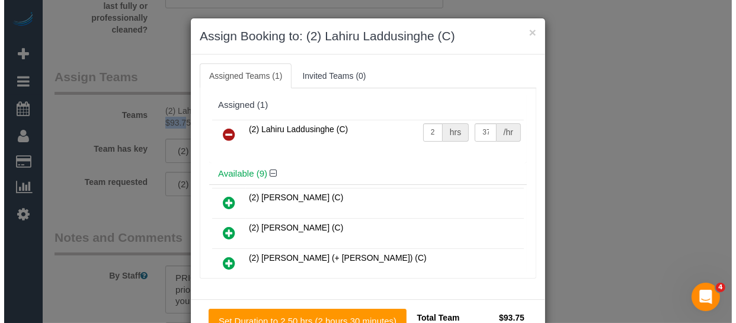
scroll to position [1442, 0]
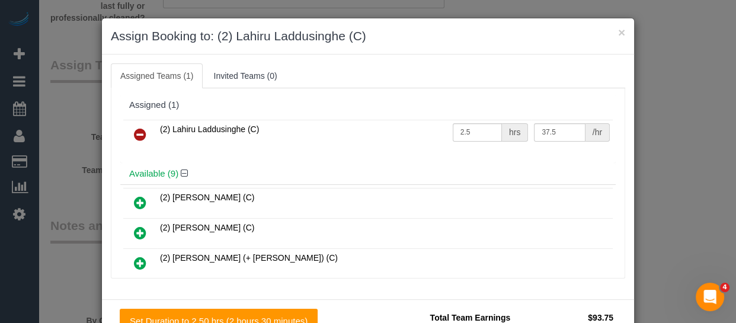
click at [142, 135] on link at bounding box center [140, 135] width 28 height 24
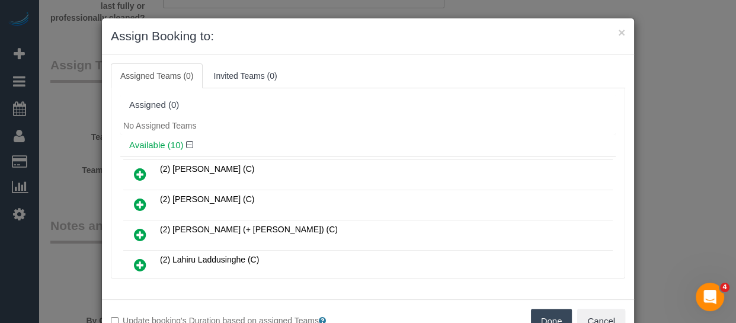
click at [542, 315] on button "Done" at bounding box center [551, 321] width 41 height 25
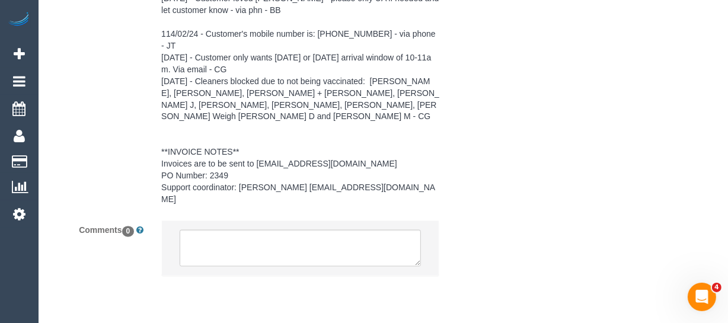
scroll to position [1896, 0]
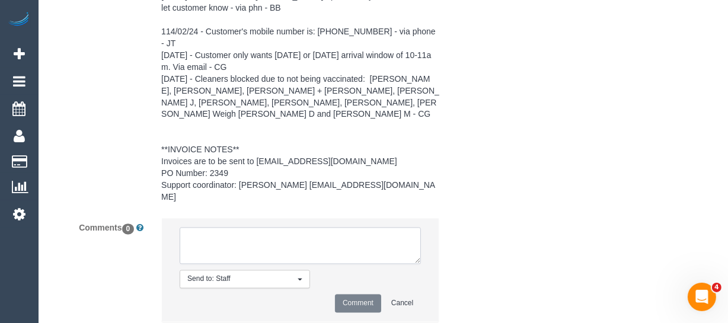
click at [260, 228] on textarea at bounding box center [300, 246] width 241 height 37
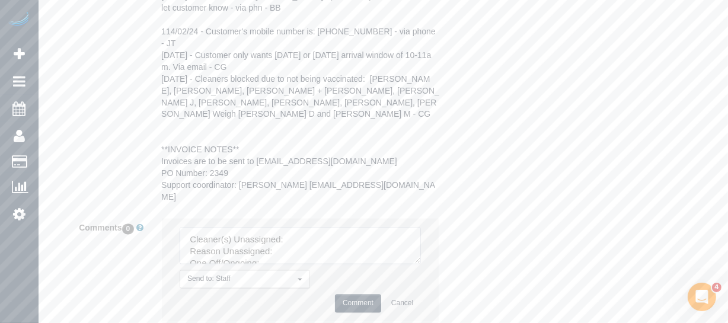
scroll to position [21, 0]
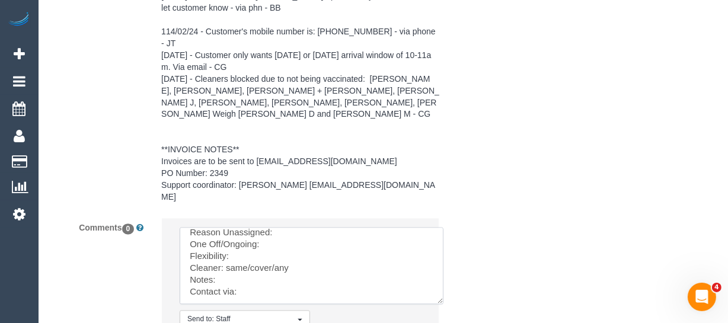
drag, startPoint x: 431, startPoint y: 247, endPoint x: 446, endPoint y: 284, distance: 39.8
click at [443, 284] on textarea at bounding box center [312, 266] width 264 height 77
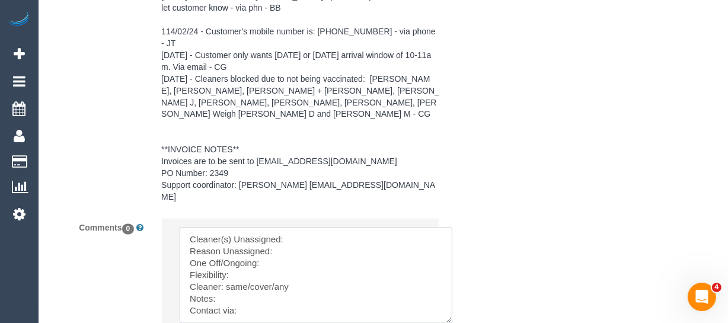
click at [309, 228] on textarea at bounding box center [316, 276] width 273 height 96
paste textarea "Lahiru Laddusinghe (C"
click at [302, 228] on textarea at bounding box center [316, 276] width 273 height 96
click at [302, 230] on textarea at bounding box center [316, 276] width 273 height 96
click at [264, 248] on textarea at bounding box center [316, 276] width 273 height 96
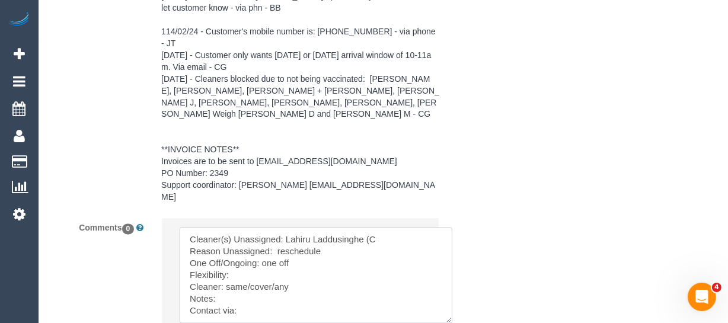
click at [258, 238] on textarea at bounding box center [316, 276] width 273 height 96
drag, startPoint x: 273, startPoint y: 249, endPoint x: 223, endPoint y: 255, distance: 49.6
click at [223, 255] on textarea at bounding box center [316, 276] width 273 height 96
click at [271, 284] on textarea at bounding box center [316, 276] width 273 height 96
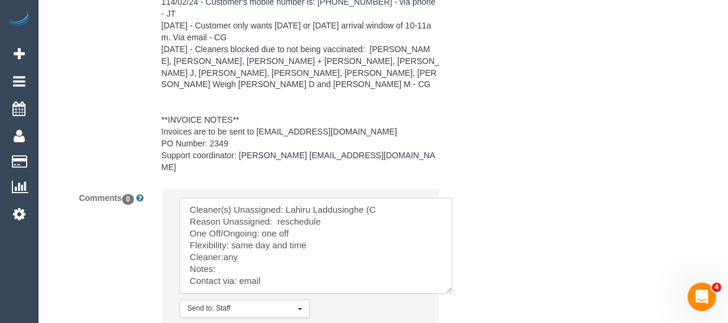
scroll to position [1949, 0]
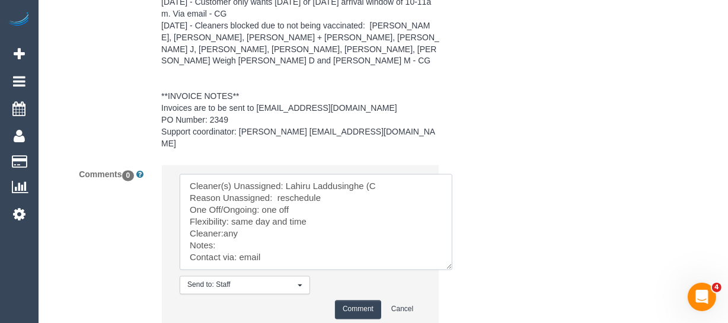
type textarea "Cleaner(s) Unassigned: Lahiru Laddusinghe (C Reason Unassigned: reschedule One …"
click at [342, 300] on button "Comment" at bounding box center [358, 309] width 46 height 18
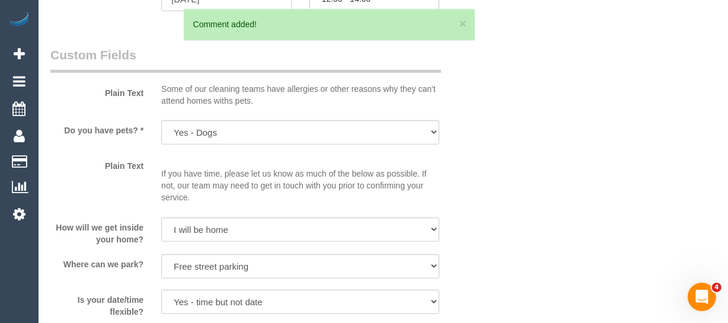
scroll to position [926, 0]
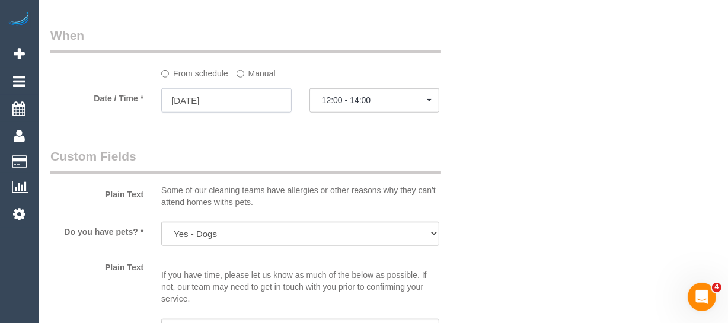
click at [237, 102] on input "09/09/2025" at bounding box center [226, 100] width 130 height 24
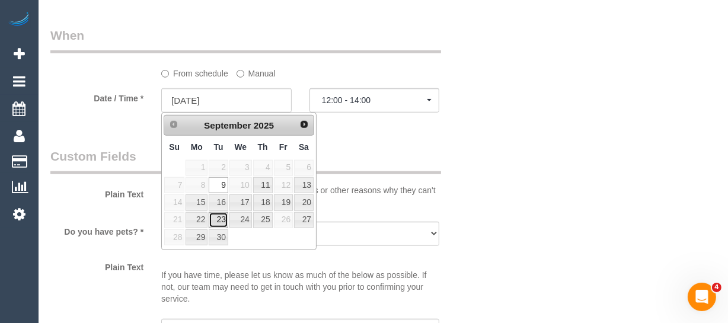
click at [220, 218] on link "23" at bounding box center [218, 220] width 19 height 16
type input "23/09/2025"
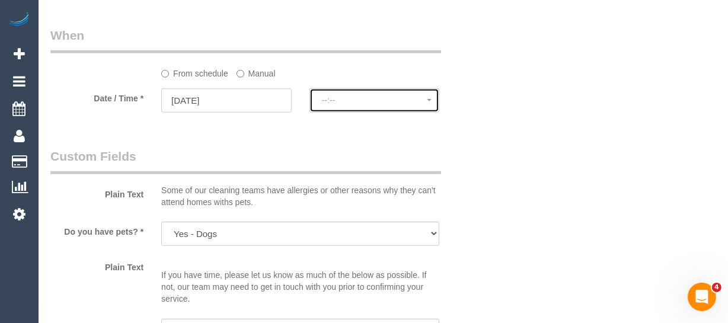
click at [338, 101] on span "--:--" at bounding box center [374, 99] width 105 height 9
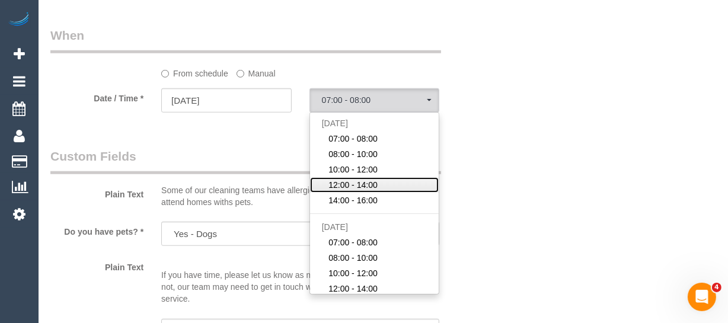
click at [363, 180] on span "12:00 - 14:00" at bounding box center [352, 185] width 49 height 12
select select "spot17"
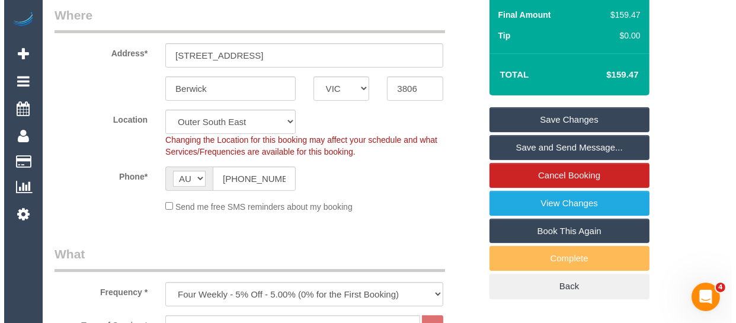
scroll to position [139, 0]
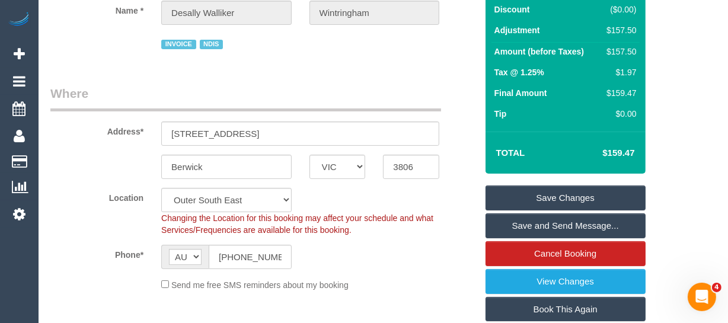
click at [581, 196] on link "Save Changes" at bounding box center [565, 197] width 160 height 25
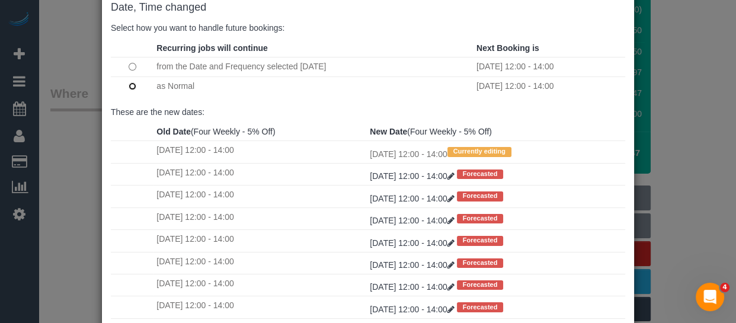
scroll to position [207, 0]
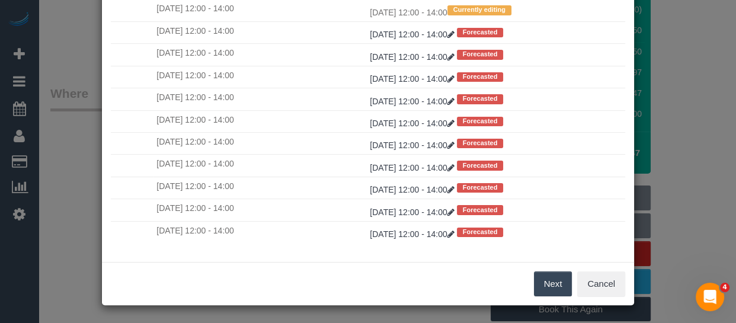
click at [534, 283] on button "Next" at bounding box center [553, 283] width 39 height 25
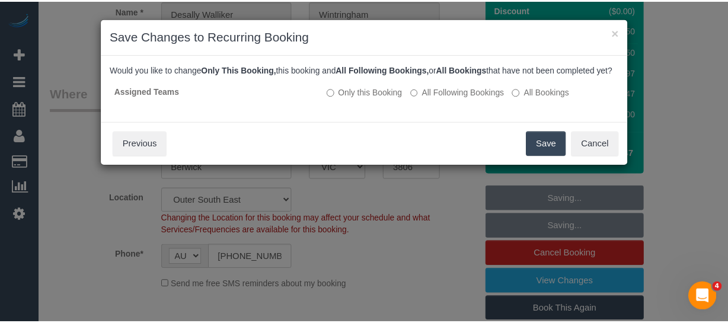
scroll to position [0, 0]
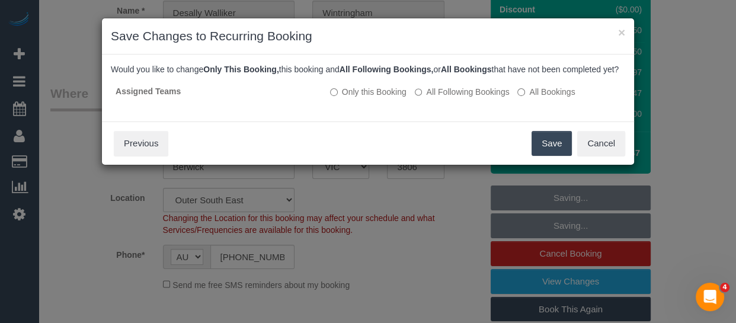
click at [542, 152] on button "Save" at bounding box center [551, 143] width 40 height 25
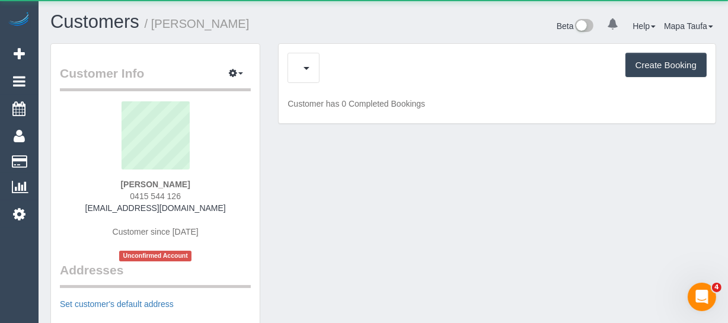
click at [335, 54] on div "Create Booking" at bounding box center [496, 68] width 419 height 30
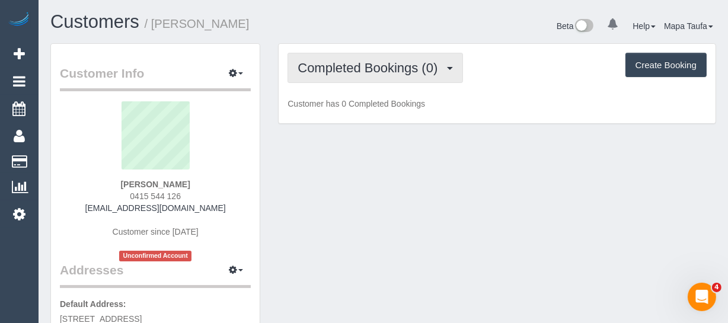
click at [338, 70] on span "Completed Bookings (0)" at bounding box center [370, 67] width 146 height 15
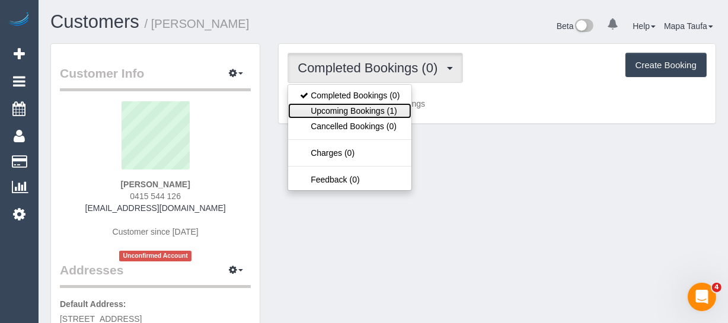
click at [349, 108] on link "Upcoming Bookings (1)" at bounding box center [349, 110] width 123 height 15
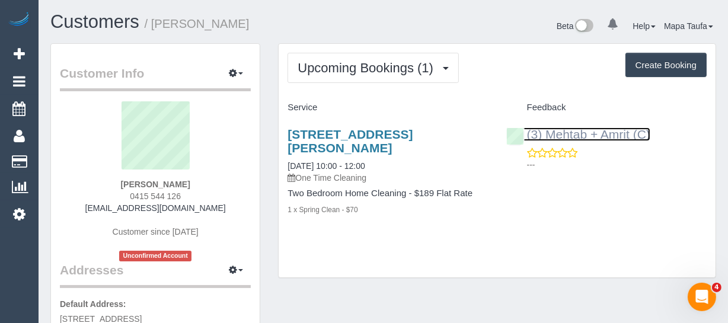
click at [590, 137] on link "(3) Mehtab + Amrit (C)" at bounding box center [578, 134] width 144 height 14
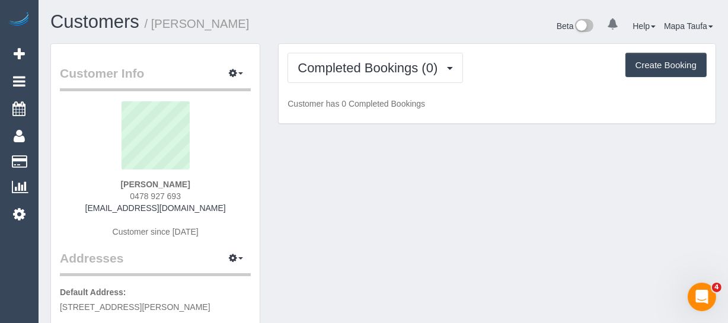
scroll to position [994, 728]
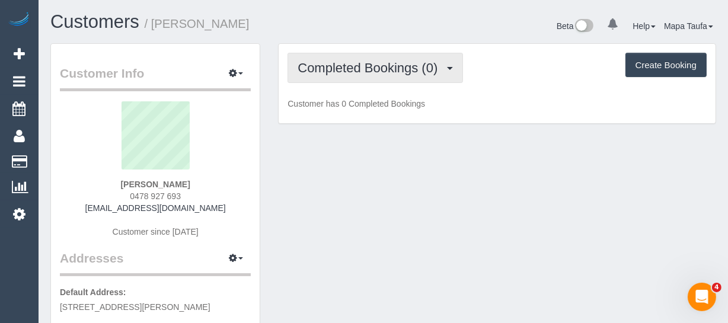
click at [343, 65] on span "Completed Bookings (0)" at bounding box center [370, 67] width 146 height 15
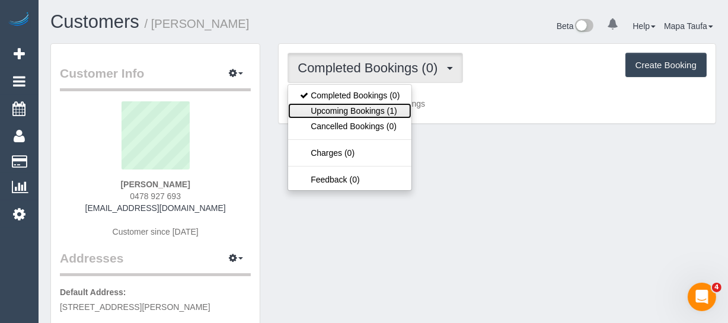
click at [339, 104] on link "Upcoming Bookings (1)" at bounding box center [349, 110] width 123 height 15
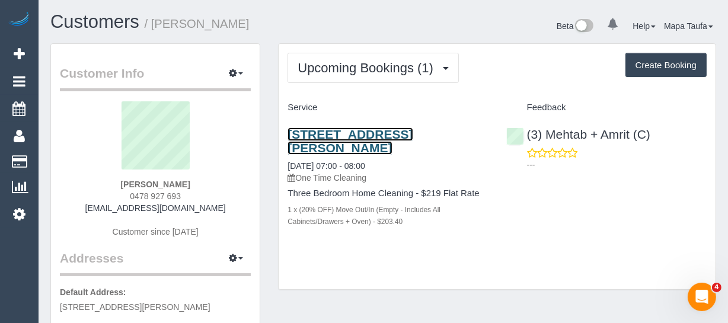
click at [379, 137] on link "[STREET_ADDRESS][PERSON_NAME]" at bounding box center [349, 140] width 125 height 27
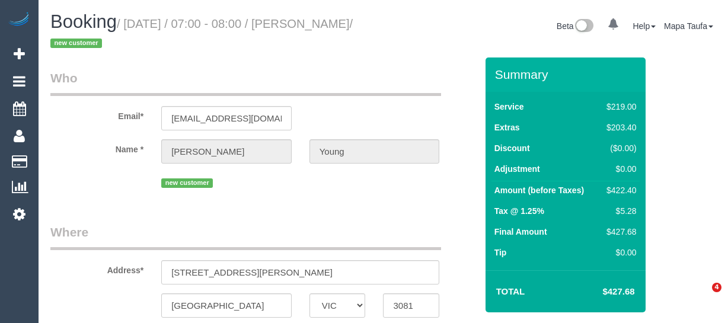
select select "VIC"
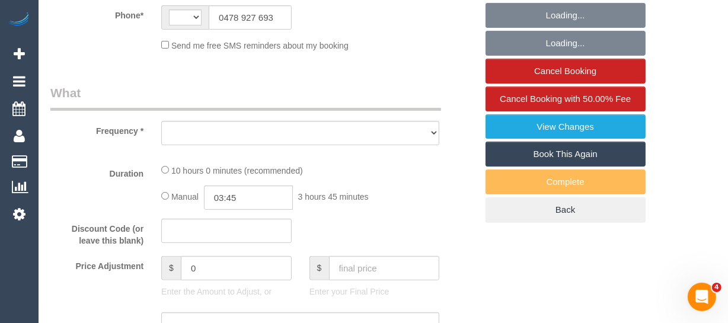
select select "string:AU"
select select "object:565"
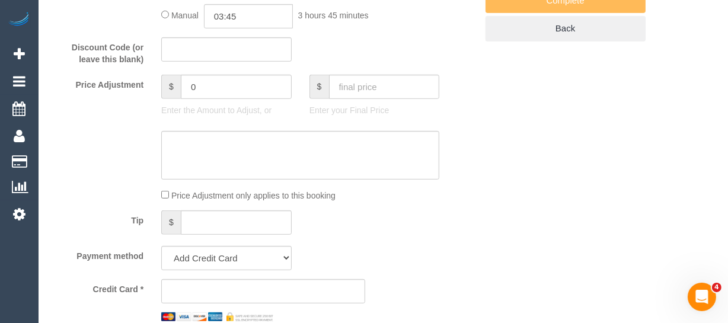
select select "string:stripe-pm_1S3Ax62GScqysDRV3Ld263yA"
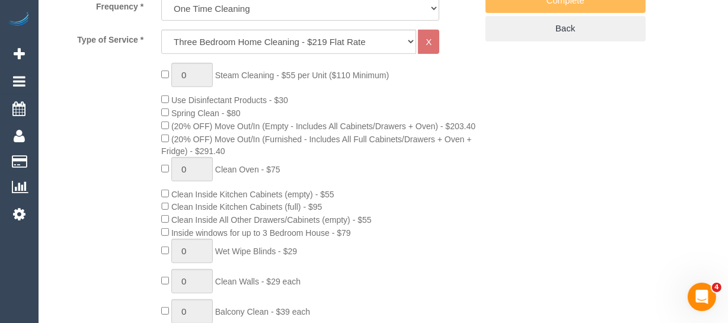
select select "number:28"
select select "number:15"
select select "number:18"
select select "number:22"
select select "number:35"
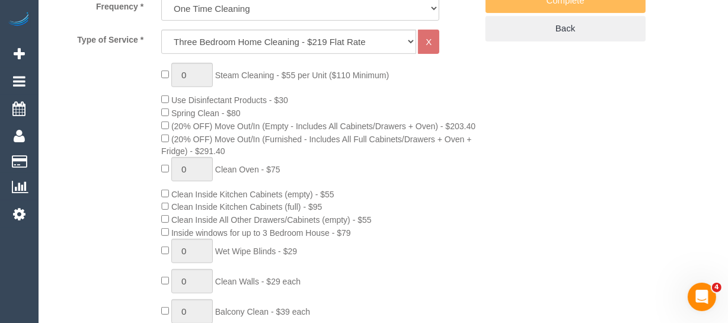
select select "number:26"
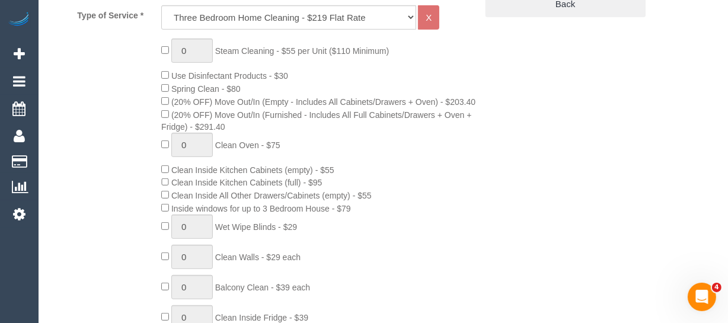
scroll to position [594, 0]
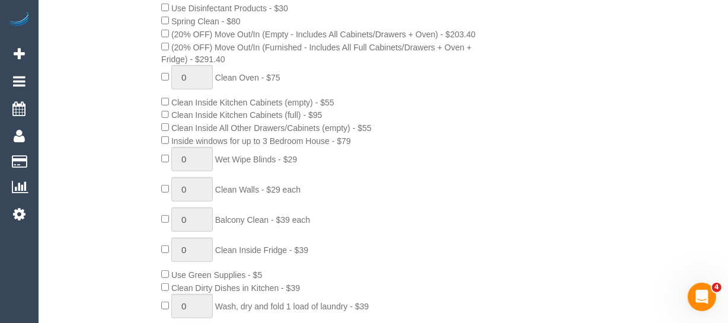
select select "object:1451"
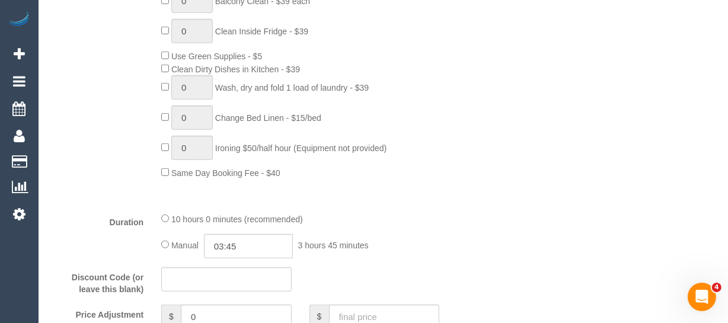
scroll to position [906, 0]
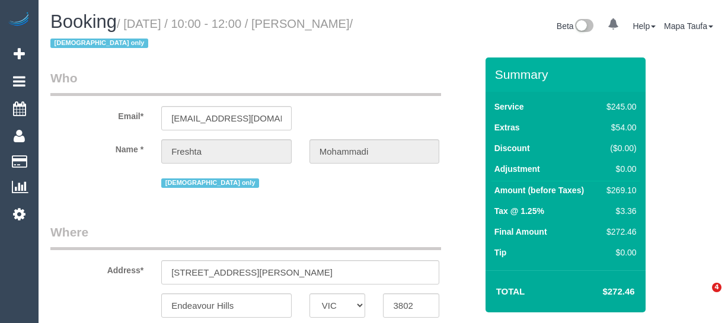
select select "VIC"
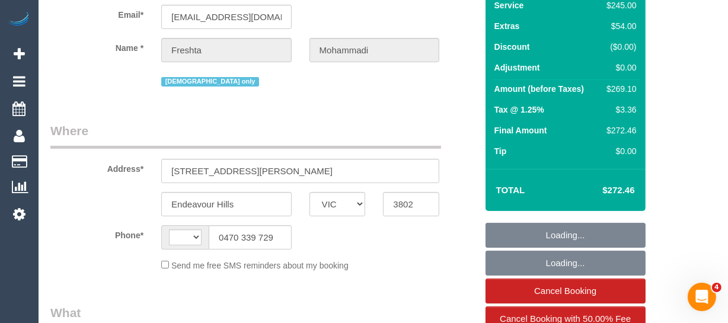
select select "string:stripe-pm_1RxqS82GScqysDRV9z6qFSQy"
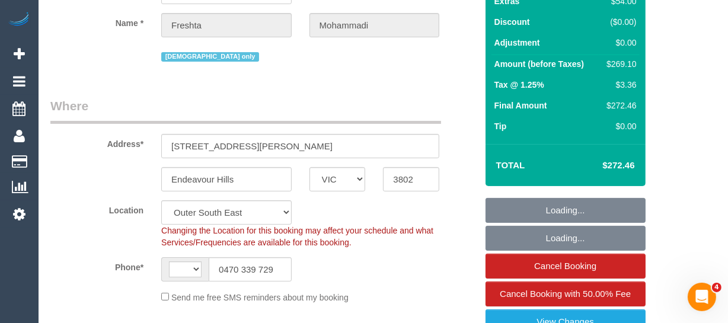
select select "string:AU"
select select "object:569"
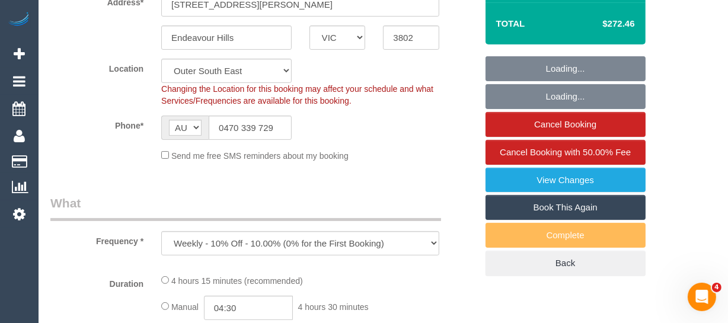
select select "210"
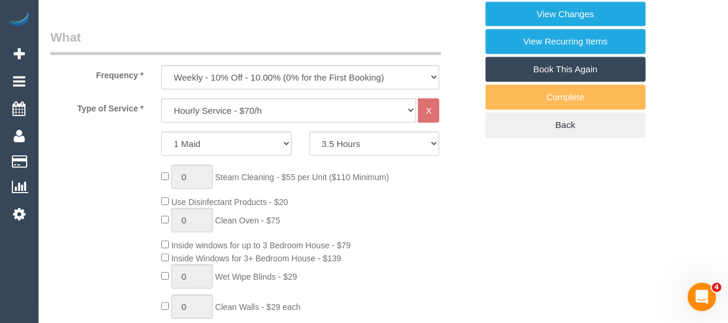
select select "number:28"
select select "number:14"
select select "number:19"
select select "number:23"
select select "number:35"
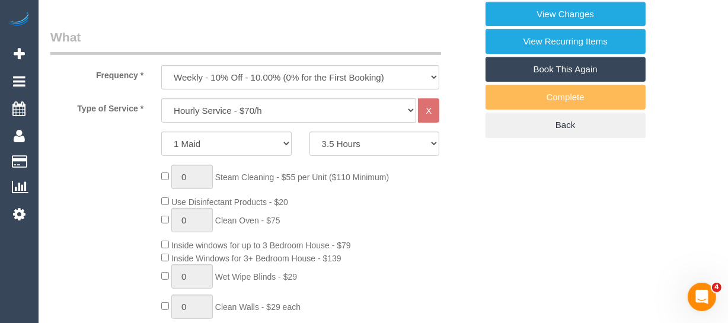
select select "number:26"
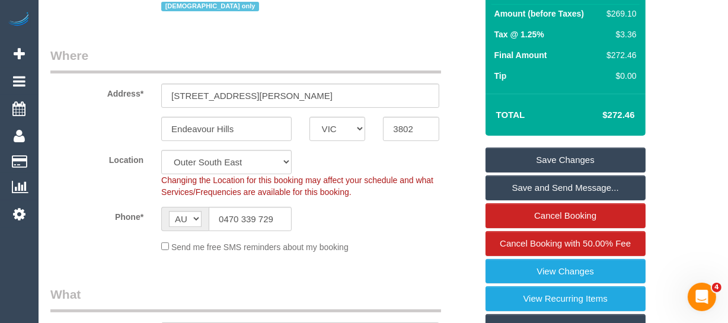
scroll to position [172, 0]
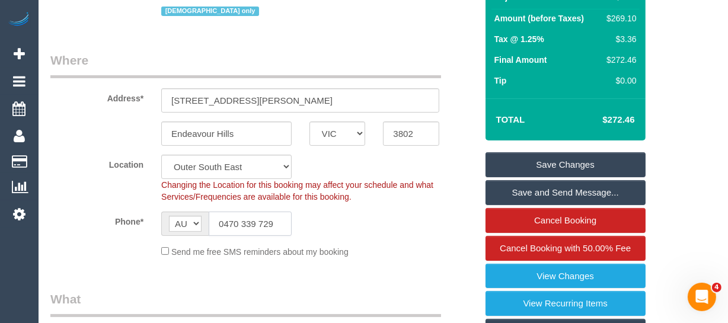
click at [237, 214] on input "0470 339 729" at bounding box center [250, 224] width 83 height 24
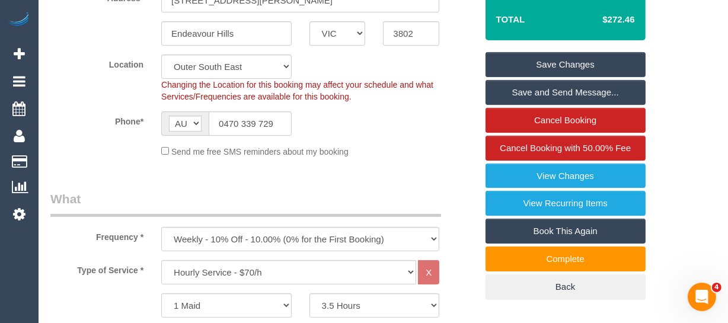
scroll to position [444, 0]
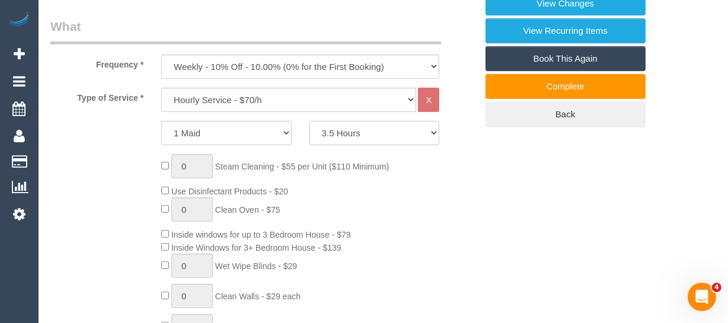
click at [350, 124] on select "2 Hours 2.5 Hours 3 Hours 3.5 Hours 4 Hours 4.5 Hours 5 Hours 5.5 Hours 6 Hours…" at bounding box center [374, 133] width 130 height 24
select select "120"
click at [309, 121] on select "2 Hours 2.5 Hours 3 Hours 3.5 Hours 4 Hours 4.5 Hours 5 Hours 5.5 Hours 6 Hours…" at bounding box center [374, 133] width 130 height 24
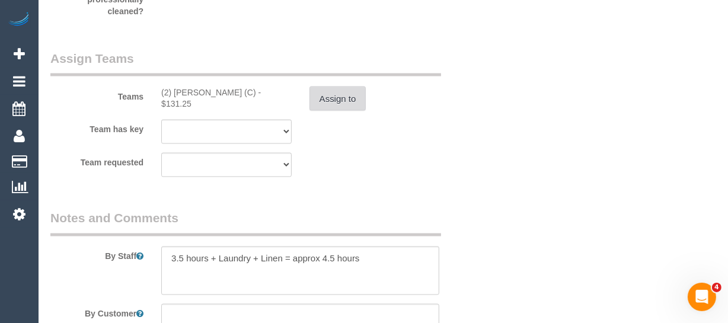
click at [348, 102] on button "Assign to" at bounding box center [337, 99] width 57 height 25
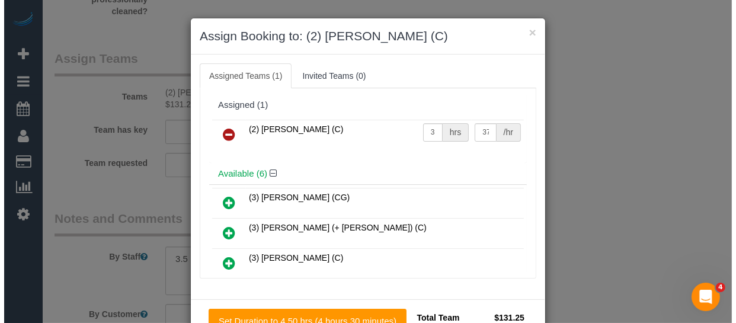
scroll to position [1886, 0]
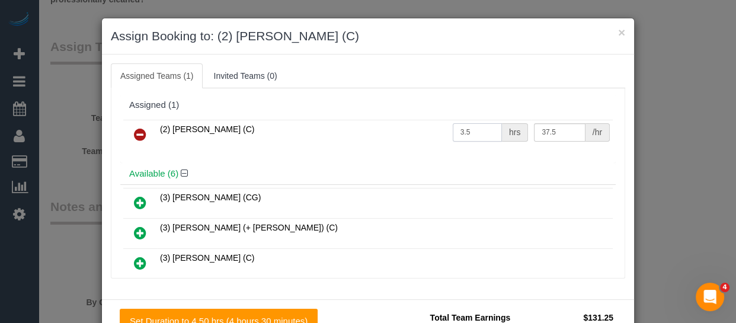
click at [366, 120] on tr "(2) [PERSON_NAME] (C) 3.5 hrs 37.5 /hr" at bounding box center [367, 135] width 489 height 30
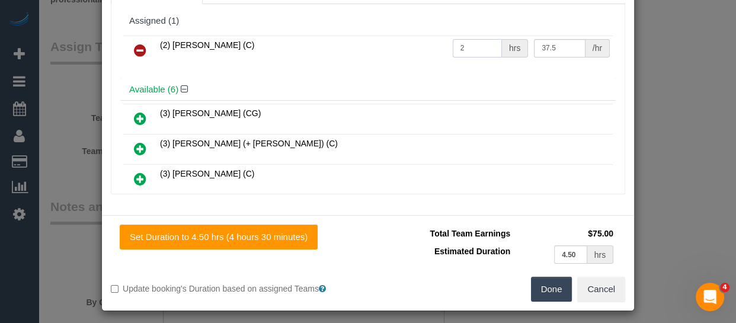
scroll to position [89, 0]
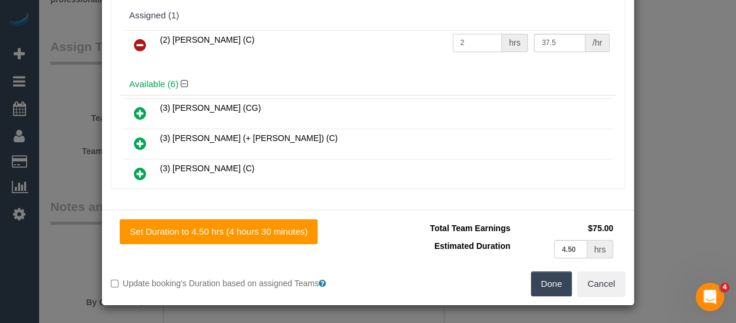
type input "2"
click at [560, 291] on button "Done" at bounding box center [551, 283] width 41 height 25
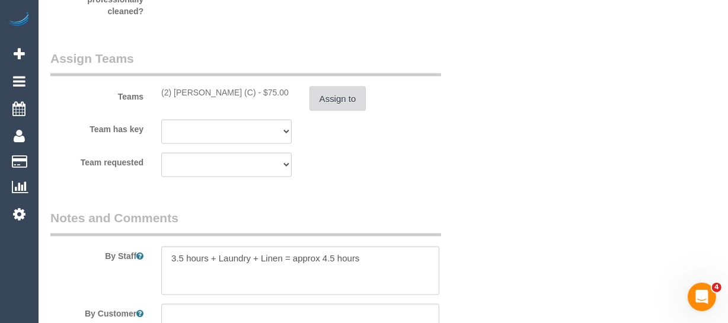
scroll to position [2413, 0]
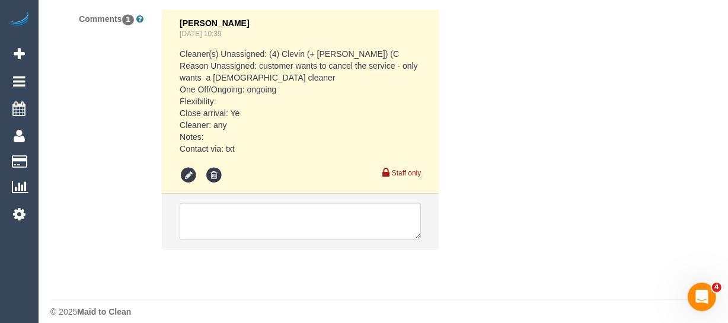
click at [148, 191] on div "Comments 1 [PERSON_NAME] [DATE] 10:39 Cleaner(s) Unassigned: (4) Clevin (+ [PER…" at bounding box center [263, 134] width 444 height 251
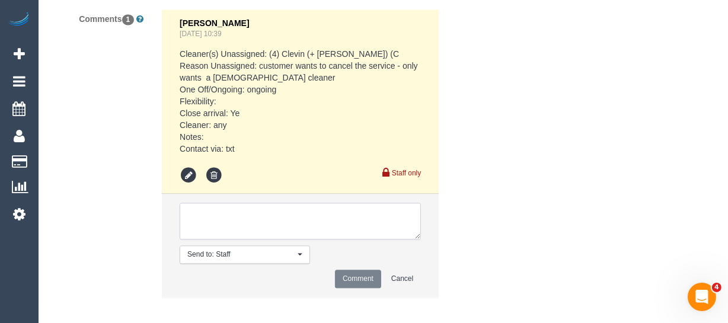
click at [227, 203] on textarea at bounding box center [300, 221] width 241 height 37
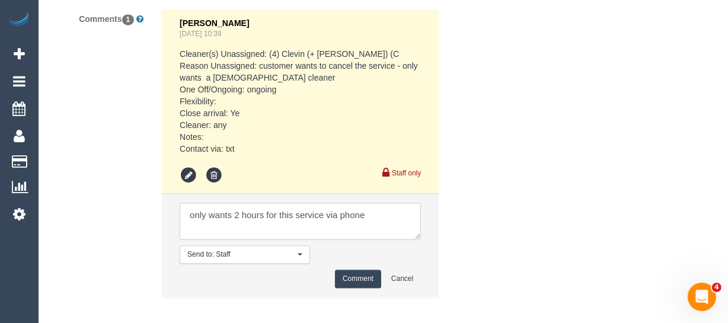
type textarea "only wants 2 hours for this service via phone"
click at [350, 274] on button "Comment" at bounding box center [358, 279] width 46 height 18
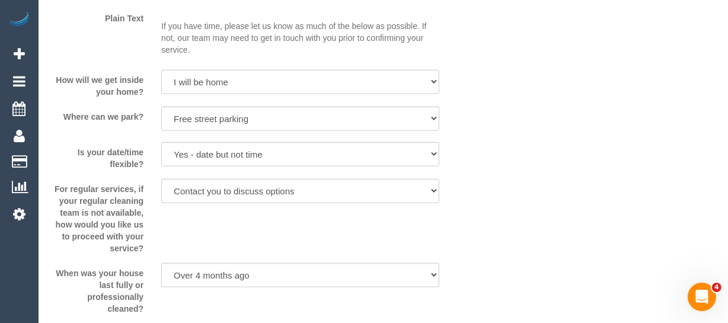
scroll to position [1736, 0]
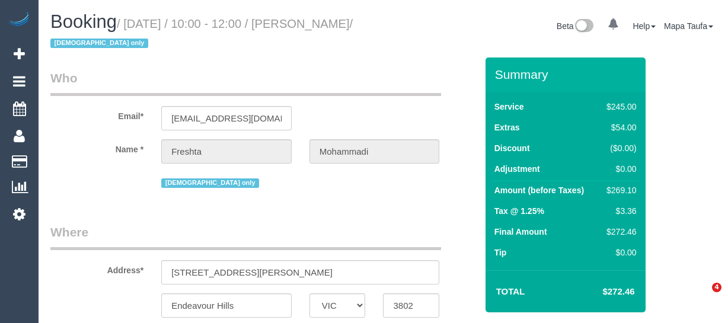
select select "VIC"
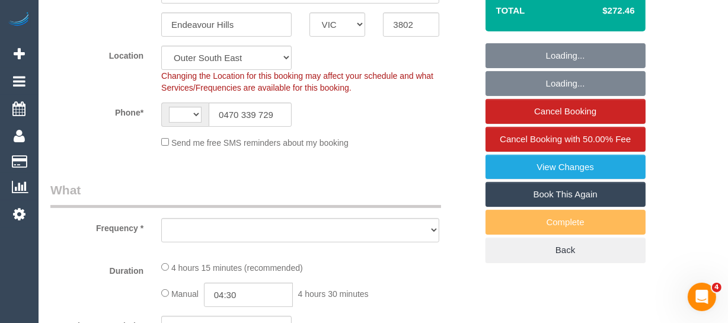
select select "string:AU"
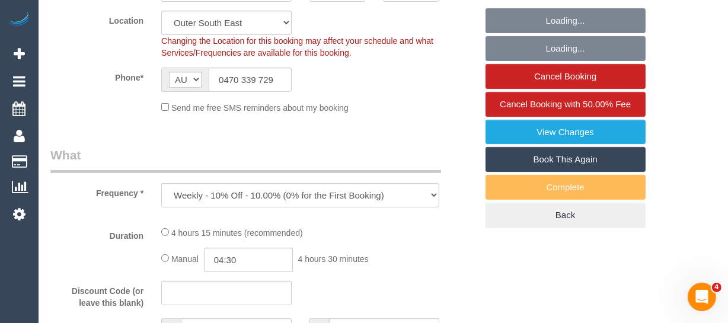
select select "object:2943"
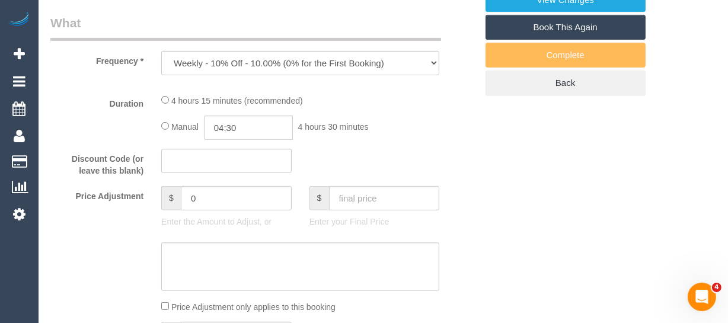
select select "string:stripe-pm_1RxqS82GScqysDRV9z6qFSQy"
select select "210"
select select "number:28"
select select "number:14"
select select "number:19"
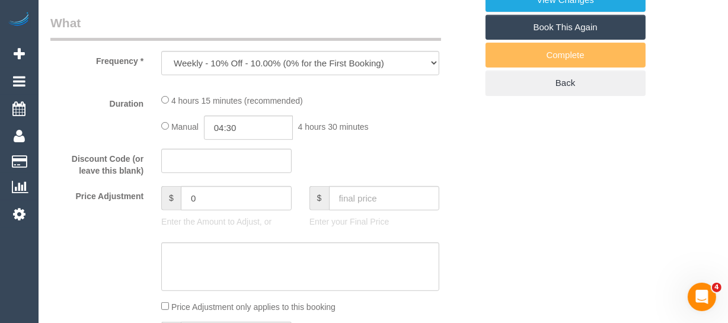
select select "number:23"
select select "number:35"
select select "number:26"
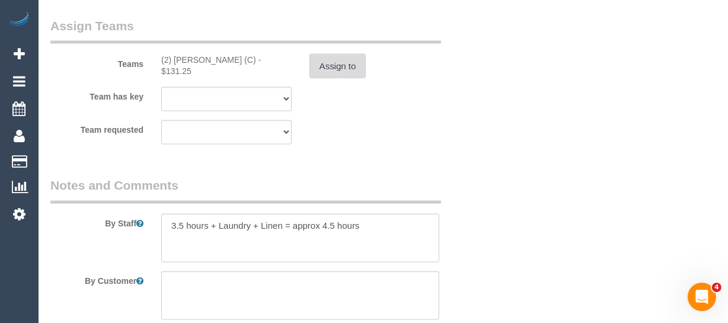
click at [329, 72] on button "Assign to" at bounding box center [337, 66] width 57 height 25
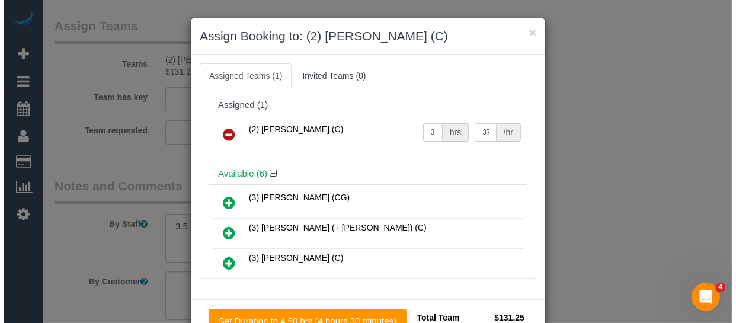
scroll to position [1919, 0]
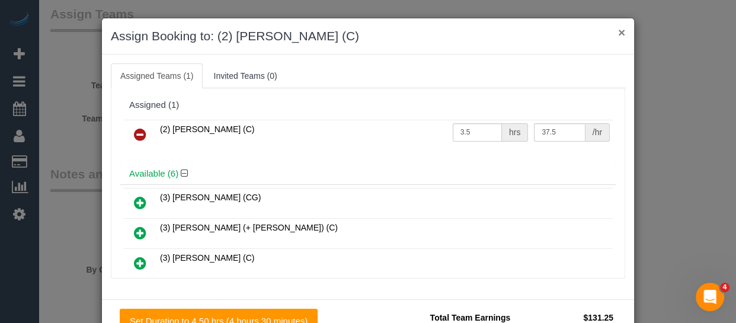
click at [618, 33] on button "×" at bounding box center [621, 32] width 7 height 12
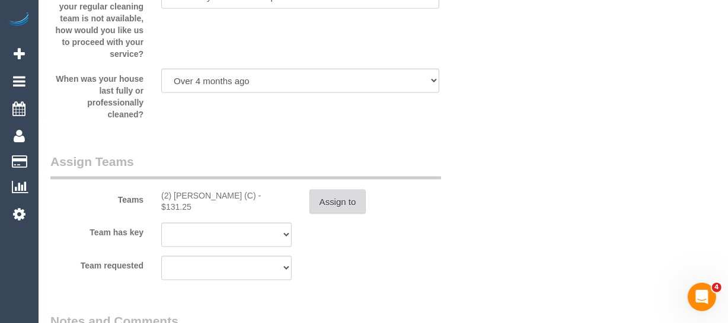
scroll to position [1805, 0]
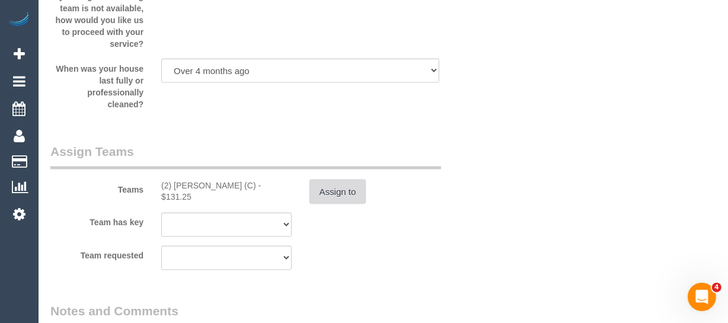
click at [353, 194] on button "Assign to" at bounding box center [337, 192] width 57 height 25
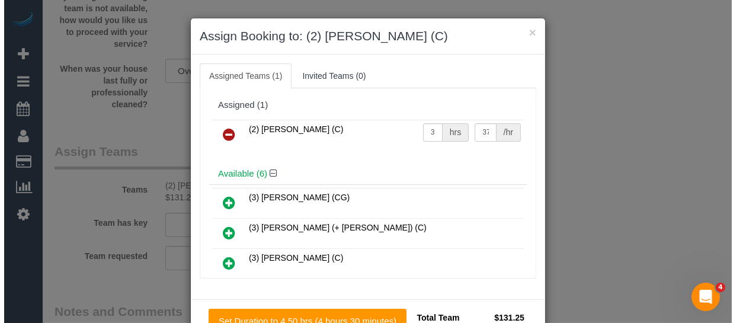
scroll to position [1793, 0]
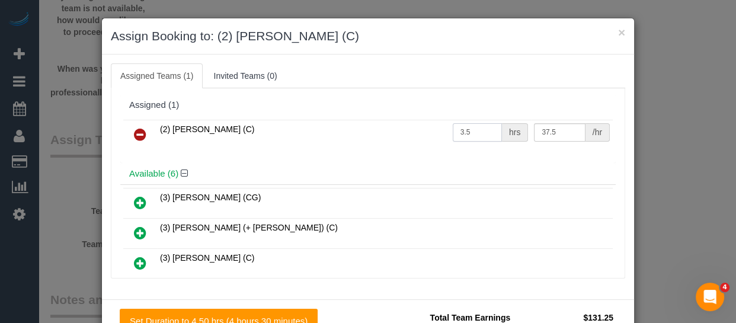
click at [475, 132] on input "3.5" at bounding box center [477, 132] width 49 height 18
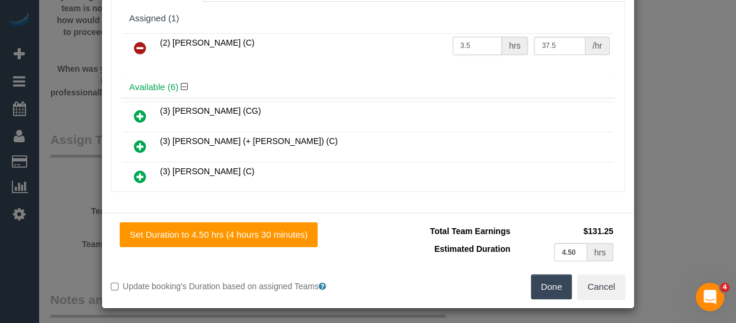
scroll to position [89, 0]
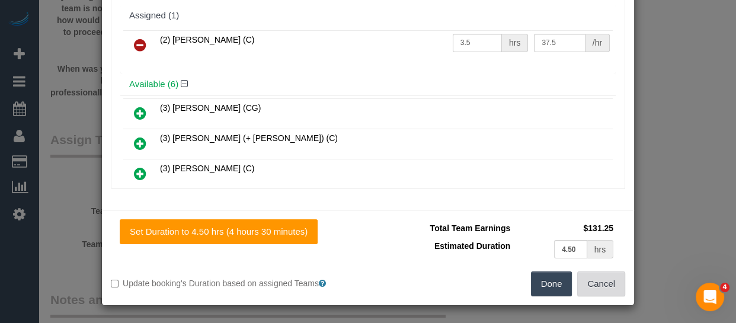
click at [592, 285] on button "Cancel" at bounding box center [601, 283] width 48 height 25
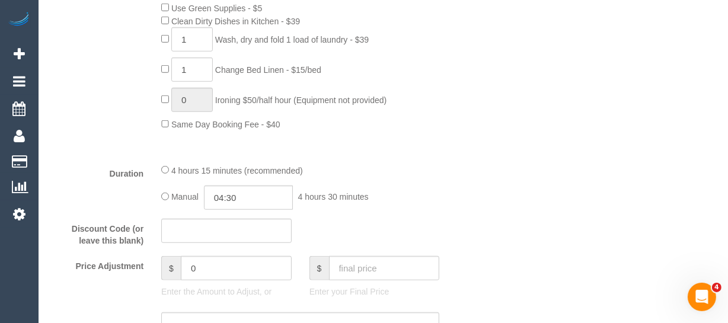
scroll to position [773, 0]
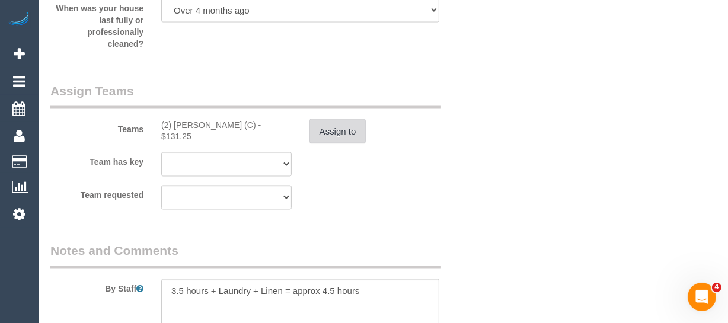
click at [338, 136] on button "Assign to" at bounding box center [337, 131] width 57 height 25
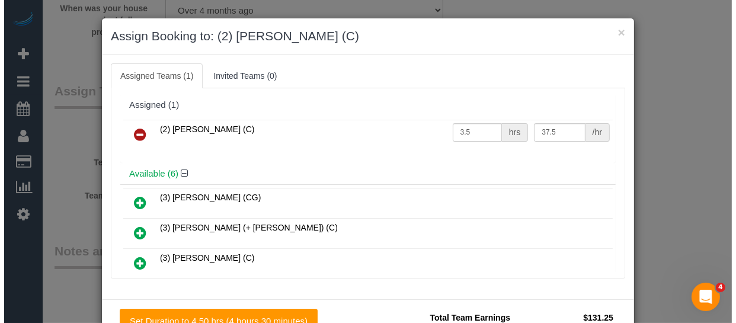
scroll to position [1854, 0]
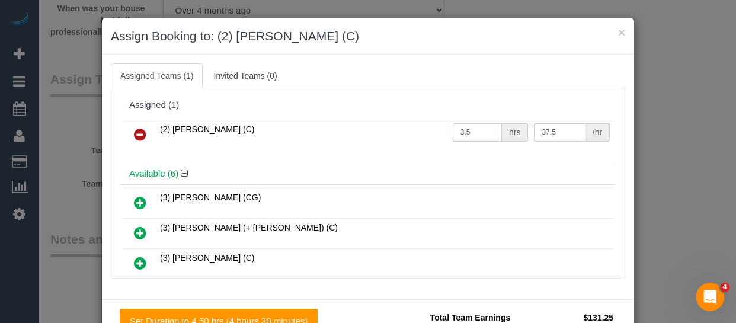
drag, startPoint x: 463, startPoint y: 127, endPoint x: 403, endPoint y: 124, distance: 59.9
click at [411, 122] on tr "(2) Priyanshi Patel (C) 3.5 hrs 37.5 /hr" at bounding box center [367, 135] width 489 height 30
type input "2.75"
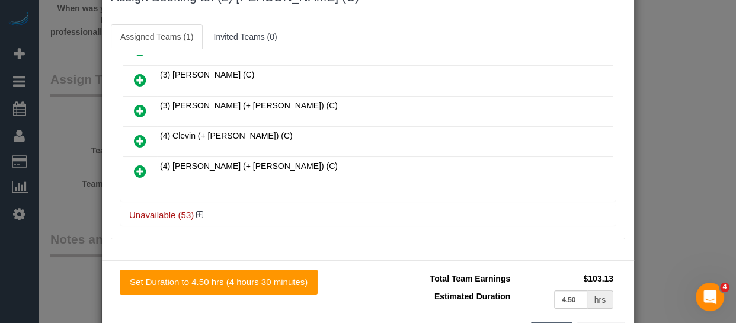
scroll to position [89, 0]
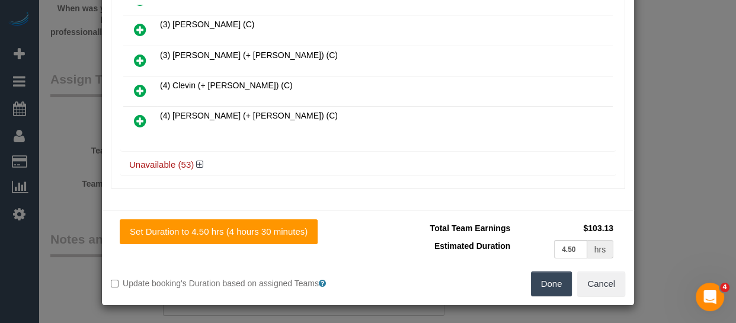
click at [547, 280] on button "Done" at bounding box center [551, 283] width 41 height 25
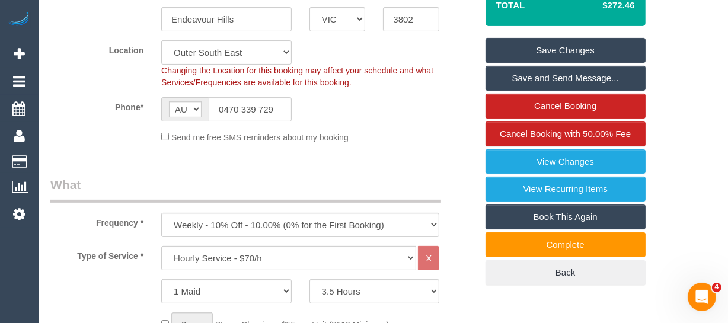
scroll to position [251, 0]
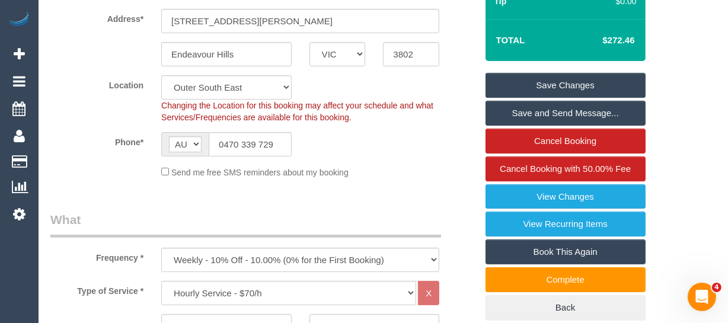
click at [636, 73] on link "Save Changes" at bounding box center [565, 85] width 160 height 25
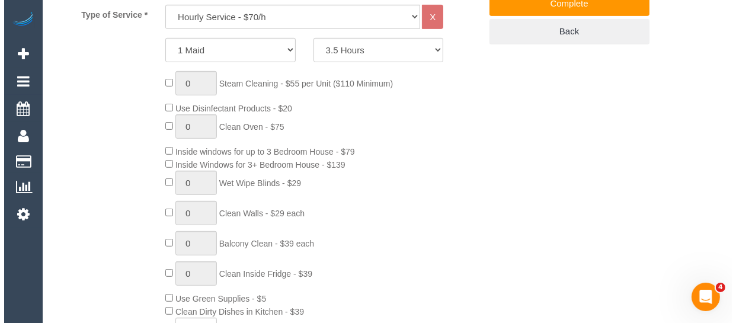
scroll to position [575, 0]
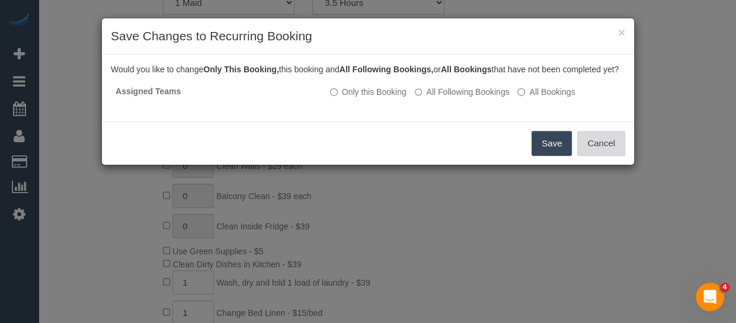
click at [613, 156] on button "Cancel" at bounding box center [601, 143] width 48 height 25
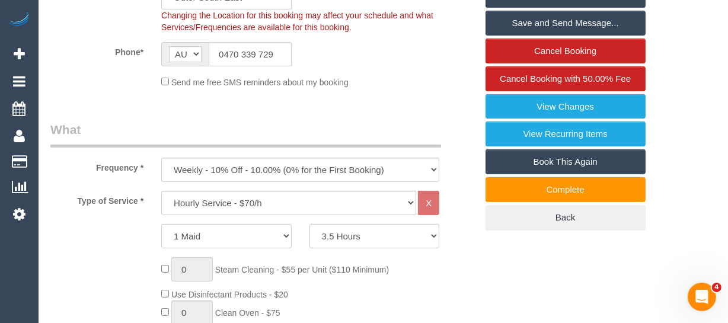
scroll to position [390, 0]
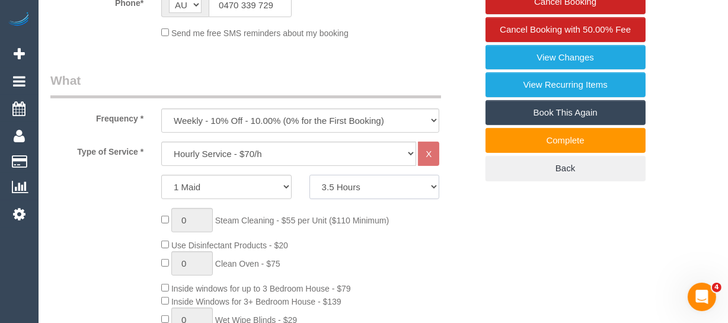
drag, startPoint x: 358, startPoint y: 184, endPoint x: 357, endPoint y: 177, distance: 7.8
click at [358, 184] on select "2 Hours 2.5 Hours 3 Hours 3.5 Hours 4 Hours 4.5 Hours 5 Hours 5.5 Hours 6 Hours…" at bounding box center [374, 187] width 130 height 24
select select "120"
click at [309, 175] on select "2 Hours 2.5 Hours 3 Hours 3.5 Hours 4 Hours 4.5 Hours 5 Hours 5.5 Hours 6 Hours…" at bounding box center [374, 187] width 130 height 24
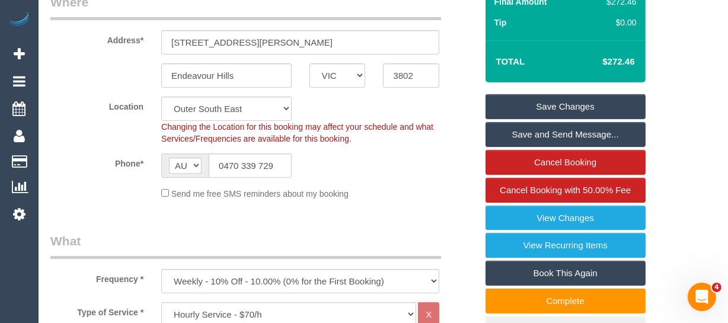
scroll to position [229, 0]
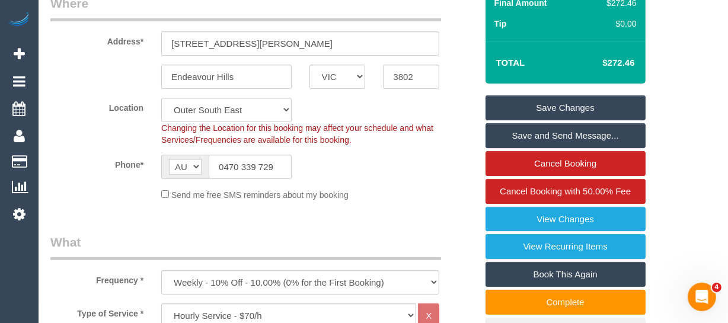
click at [570, 104] on link "Save Changes" at bounding box center [565, 107] width 160 height 25
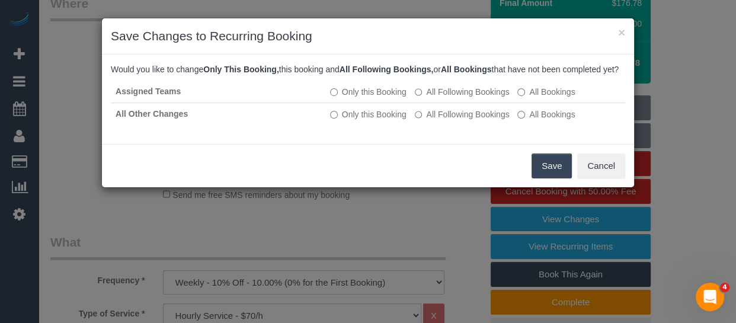
click at [556, 169] on button "Save" at bounding box center [551, 165] width 40 height 25
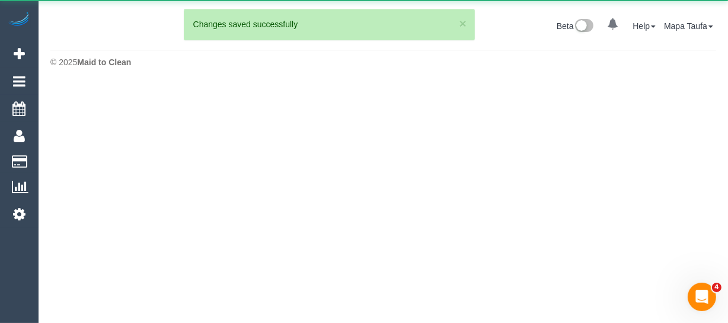
scroll to position [0, 0]
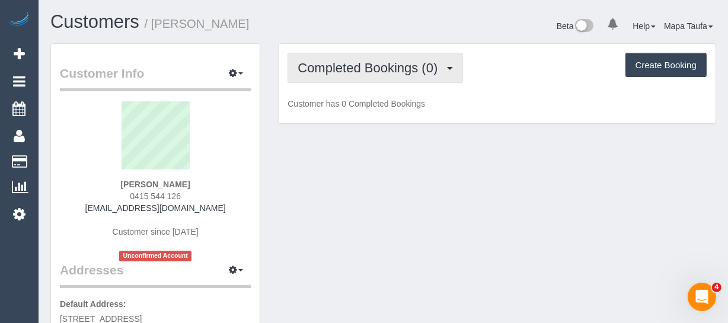
click at [317, 53] on button "Completed Bookings (0)" at bounding box center [374, 68] width 175 height 30
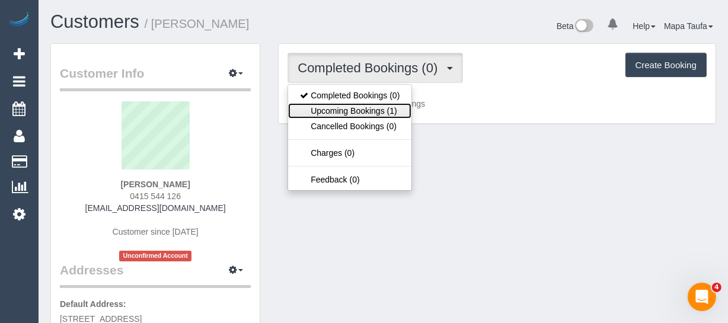
click at [335, 106] on link "Upcoming Bookings (1)" at bounding box center [349, 110] width 123 height 15
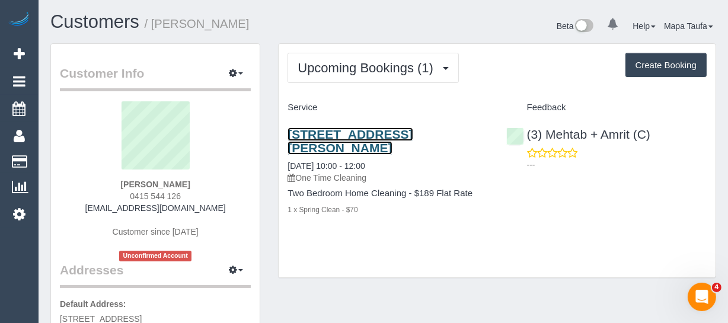
click at [344, 130] on link "[STREET_ADDRESS][PERSON_NAME]" at bounding box center [349, 140] width 125 height 27
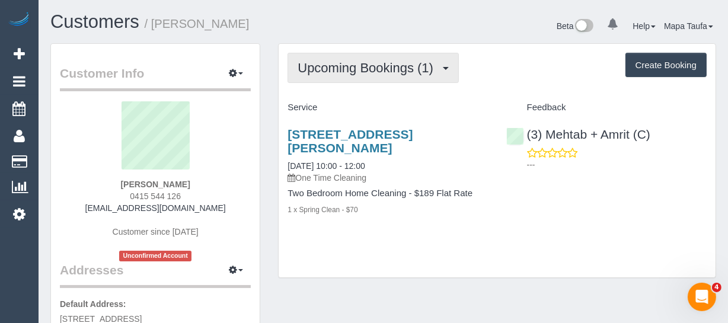
click at [319, 71] on span "Upcoming Bookings (1)" at bounding box center [368, 67] width 142 height 15
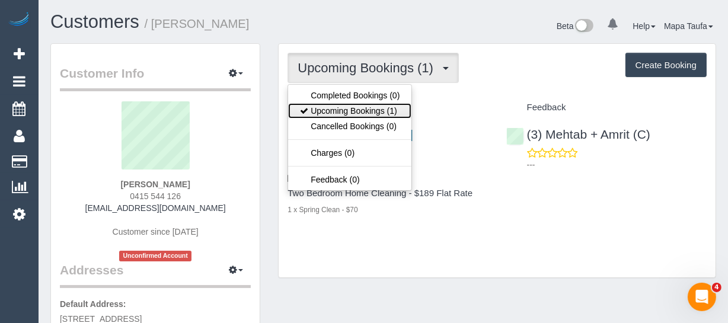
click at [332, 111] on link "Upcoming Bookings (1)" at bounding box center [349, 110] width 123 height 15
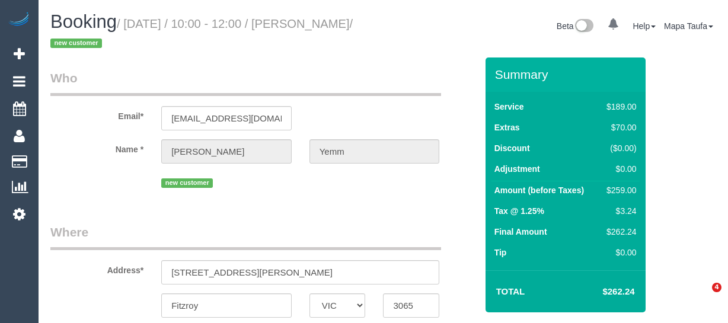
select select "VIC"
select select "string:AU"
select select "object:806"
select select "number:28"
select select "number:14"
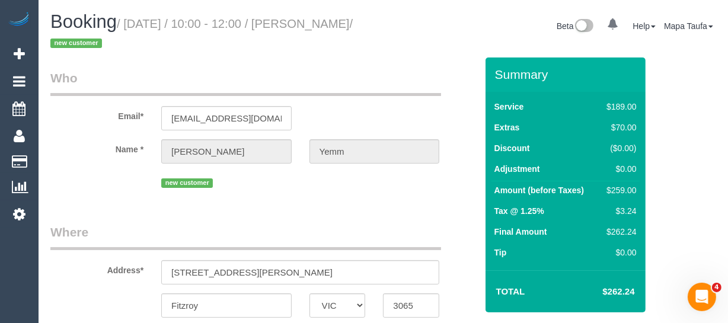
select select "number:18"
select select "string:stripe-pm_1S3SLz2GScqysDRVp1CTs5gx"
select select "object:1674"
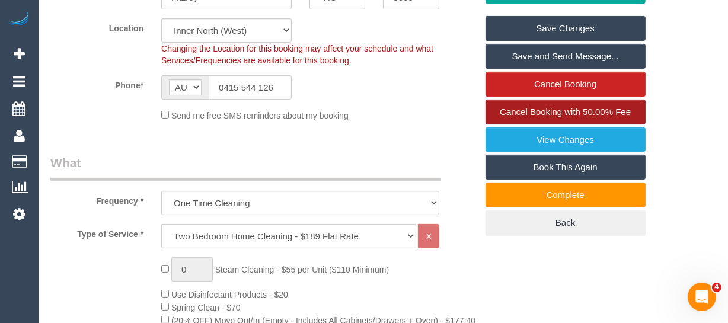
scroll to position [323, 0]
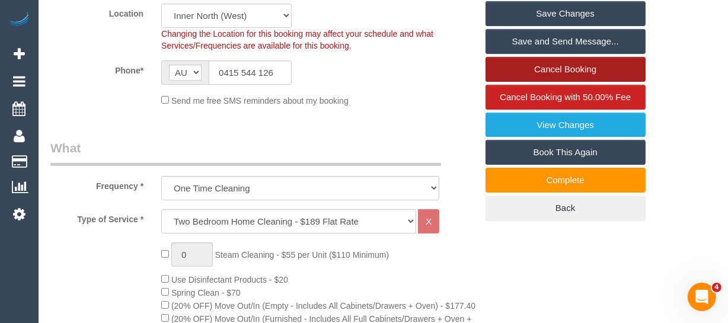
click at [540, 75] on link "Cancel Booking" at bounding box center [565, 69] width 160 height 25
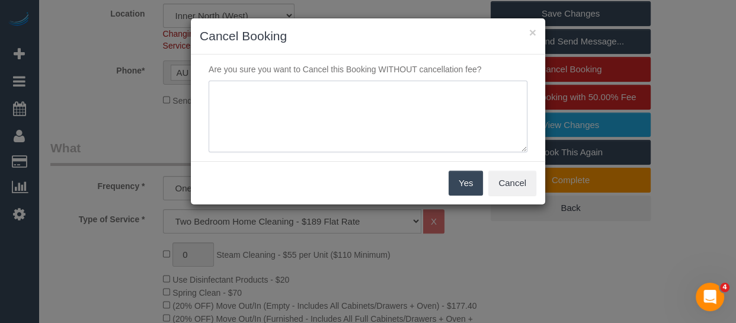
click at [313, 90] on textarea at bounding box center [368, 117] width 319 height 72
type textarea "cleaners late - customer cannot wait via email -MT"
click at [470, 191] on button "Yes" at bounding box center [466, 183] width 34 height 25
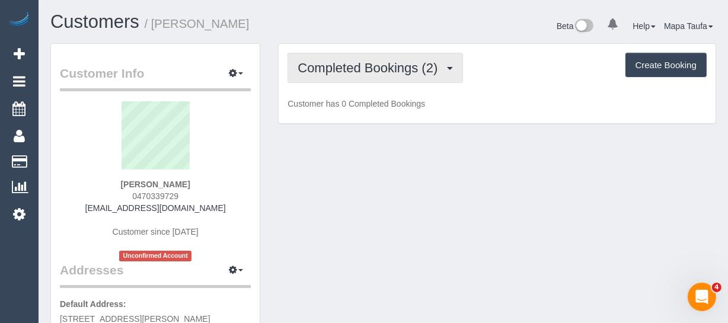
click at [399, 80] on button "Completed Bookings (2)" at bounding box center [374, 68] width 175 height 30
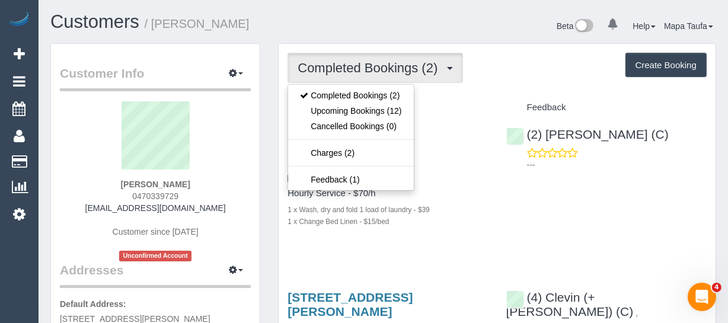
click at [458, 86] on div "Completed Bookings (2) Completed Bookings (2) Upcoming Bookings (12) Cancelled …" at bounding box center [496, 266] width 437 height 444
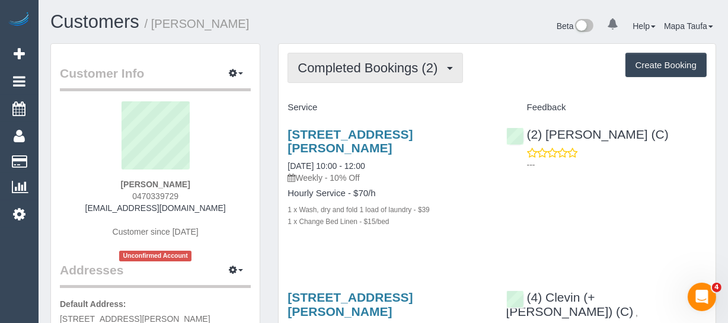
click at [405, 73] on span "Completed Bookings (2)" at bounding box center [370, 67] width 146 height 15
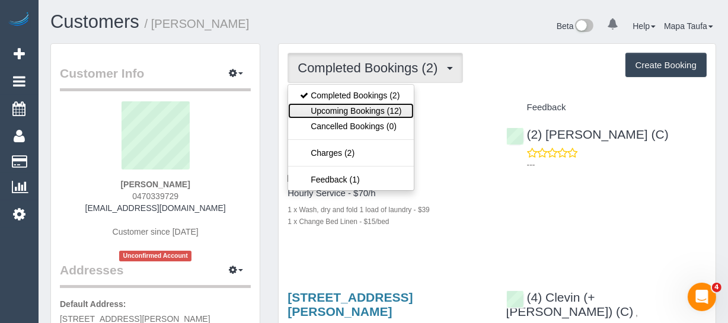
click at [385, 107] on link "Upcoming Bookings (12)" at bounding box center [350, 110] width 125 height 15
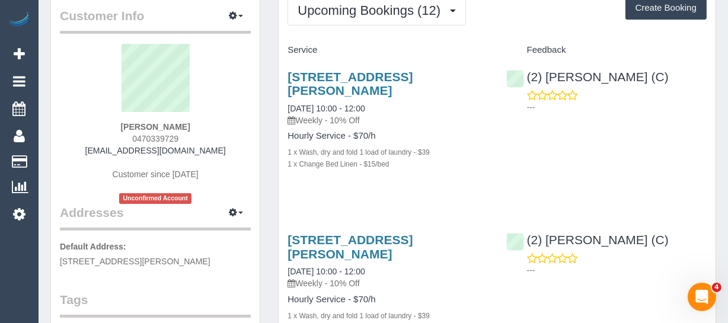
scroll to position [53, 0]
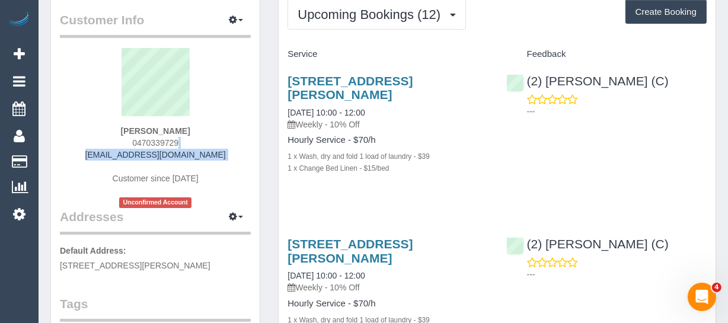
drag, startPoint x: 226, startPoint y: 161, endPoint x: 206, endPoint y: 144, distance: 26.5
click at [206, 144] on div "Freshta Mohammadi 0470339729 mcreshta17@gmail.com Customer since 2025 Unconfirm…" at bounding box center [155, 128] width 191 height 160
click at [208, 144] on div "Freshta Mohammadi 0470339729 mcreshta17@gmail.com Customer since 2025 Unconfirm…" at bounding box center [155, 128] width 191 height 160
drag, startPoint x: 212, startPoint y: 151, endPoint x: 104, endPoint y: 158, distance: 108.1
click at [104, 158] on div "Freshta Mohammadi 0470339729 mcreshta17@gmail.com Customer since 2025 Unconfirm…" at bounding box center [155, 128] width 191 height 160
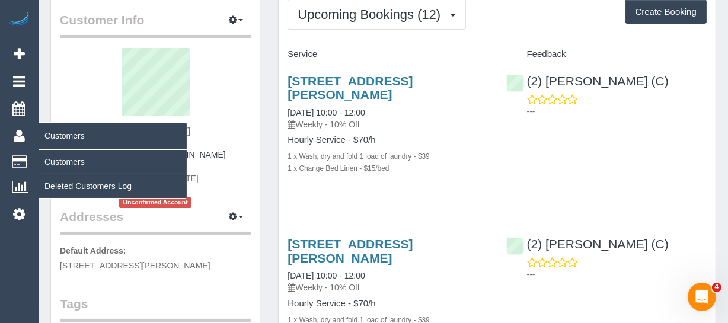
copy link "mcreshta17@gmail.com"
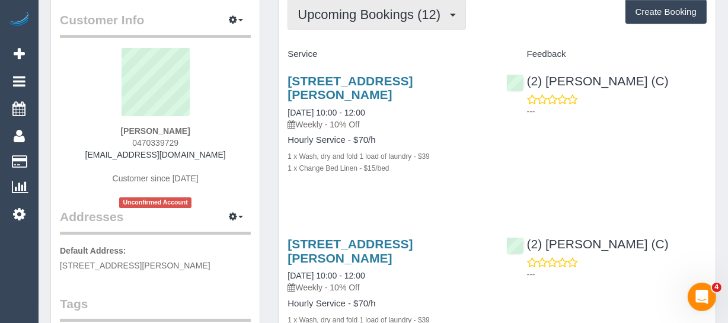
click at [360, 16] on span "Upcoming Bookings (12)" at bounding box center [371, 14] width 149 height 15
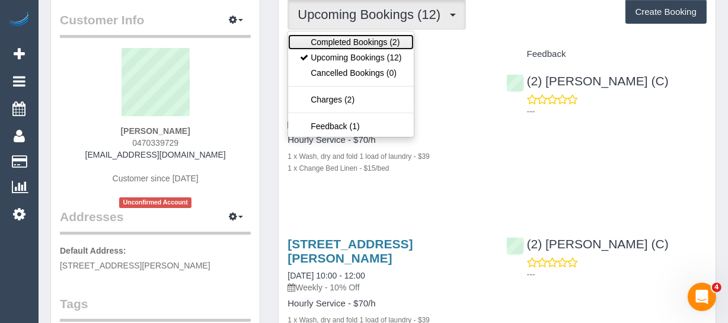
click at [355, 37] on link "Completed Bookings (2)" at bounding box center [350, 41] width 125 height 15
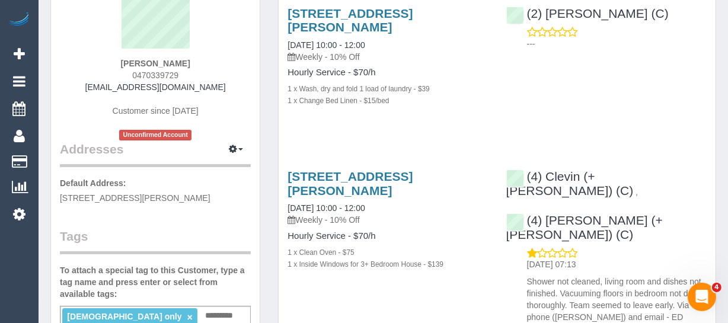
scroll to position [215, 0]
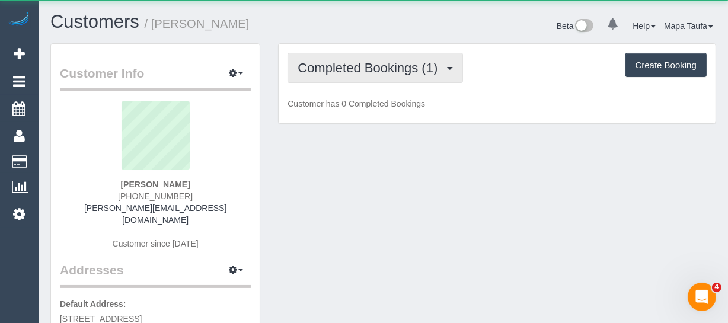
click at [366, 69] on span "Completed Bookings (1)" at bounding box center [370, 67] width 146 height 15
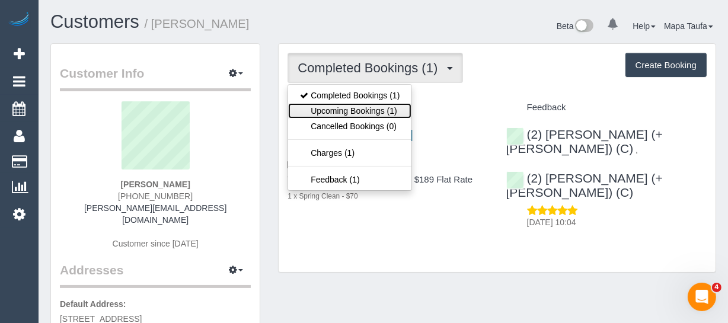
click at [376, 108] on link "Upcoming Bookings (1)" at bounding box center [349, 110] width 123 height 15
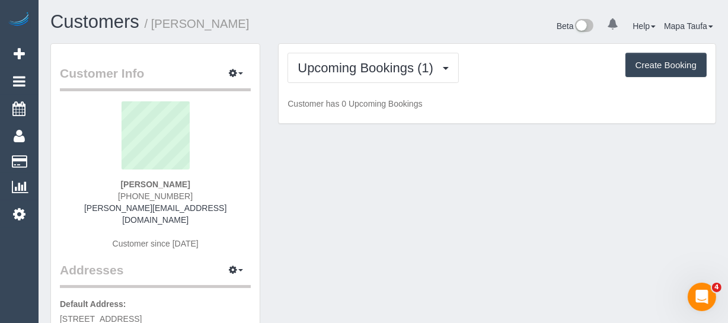
click at [430, 26] on div "Beta 0 Your Notifications You have 0 alerts Help Help Docs Take a Tour Contact …" at bounding box center [554, 27] width 342 height 31
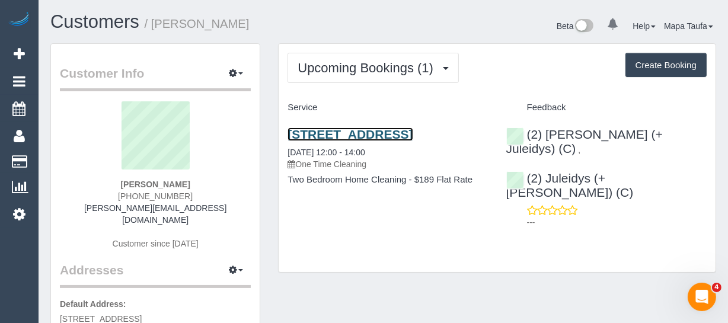
click at [329, 131] on link "[STREET_ADDRESS]" at bounding box center [349, 134] width 125 height 14
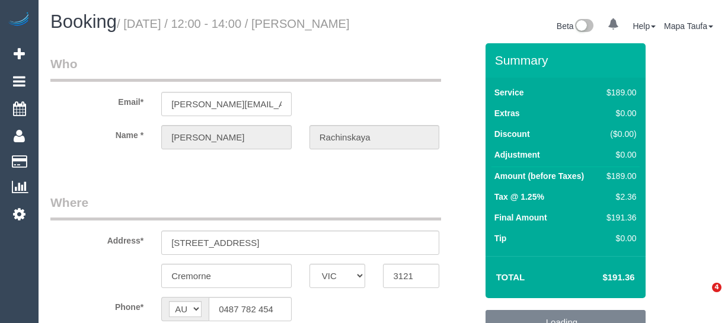
select select "VIC"
select select "number:28"
select select "number:14"
select select "number:19"
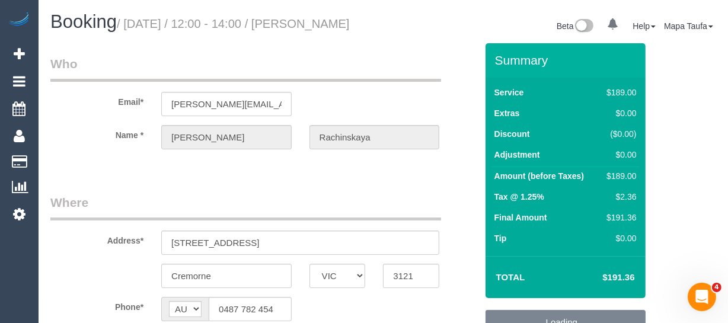
select select "number:23"
select select "number:35"
select select "number:12"
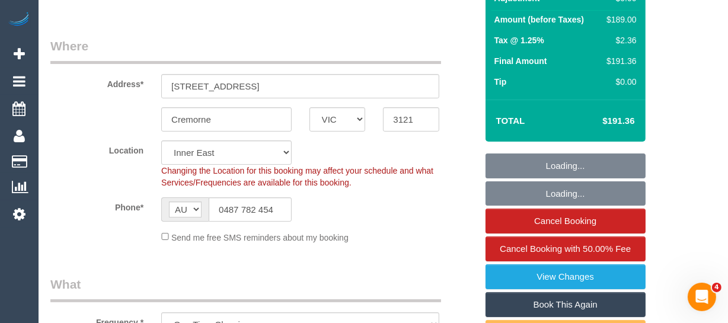
scroll to position [161, 0]
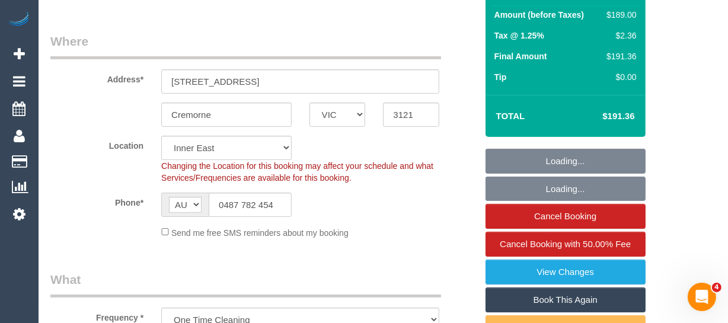
select select "object:845"
select select "string:stripe-pm_1RmsKq2GScqysDRVLRYtGIkT"
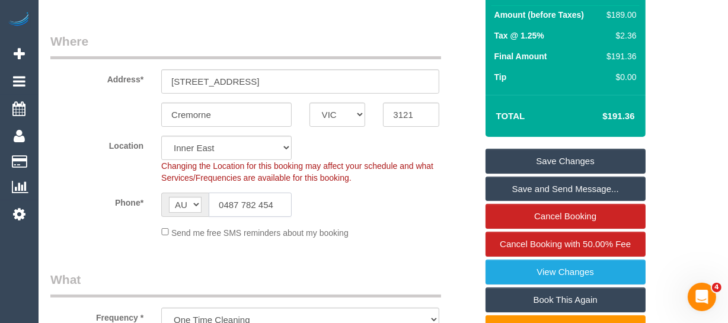
click at [255, 217] on input "0487 782 454" at bounding box center [250, 205] width 83 height 24
paste input "425773488"
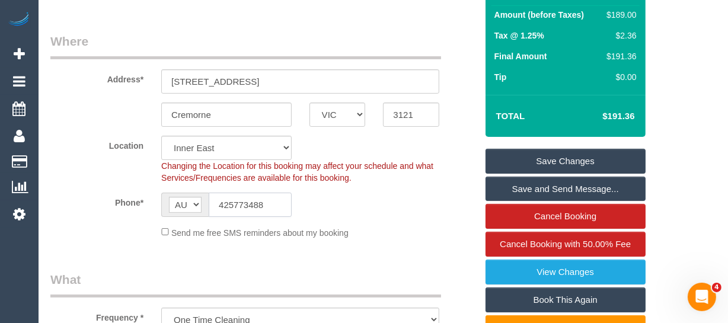
click at [226, 217] on input "425773488" at bounding box center [250, 205] width 83 height 24
drag, startPoint x: 209, startPoint y: 218, endPoint x: 214, endPoint y: 217, distance: 6.0
click at [210, 217] on input "425773488" at bounding box center [250, 205] width 83 height 24
type input "425773488"
click at [553, 170] on link "Save Changes" at bounding box center [565, 161] width 160 height 25
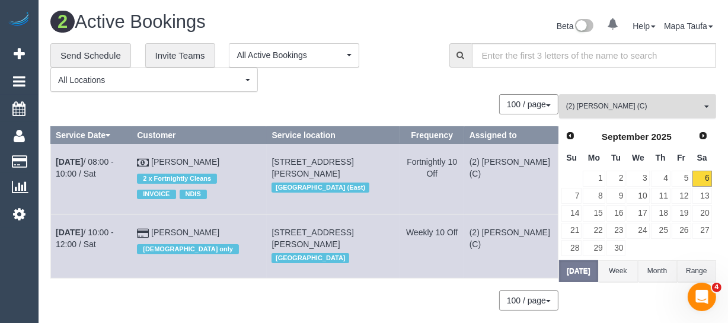
drag, startPoint x: 631, startPoint y: 107, endPoint x: 619, endPoint y: 172, distance: 66.9
click at [631, 106] on span "(2) [PERSON_NAME] (C)" at bounding box center [633, 106] width 135 height 10
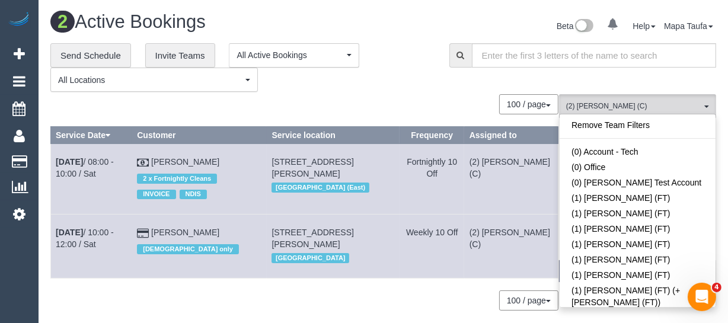
scroll to position [942, 0]
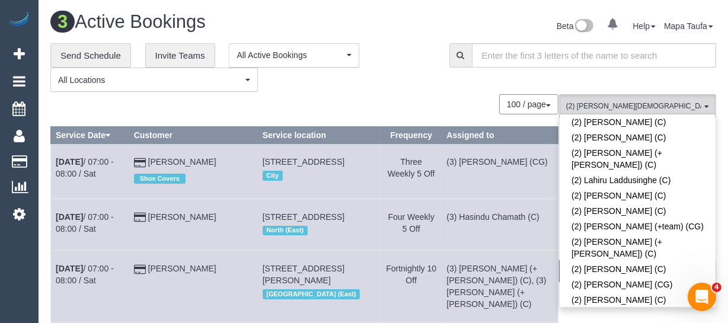
click at [389, 57] on div "**********" at bounding box center [240, 67] width 381 height 49
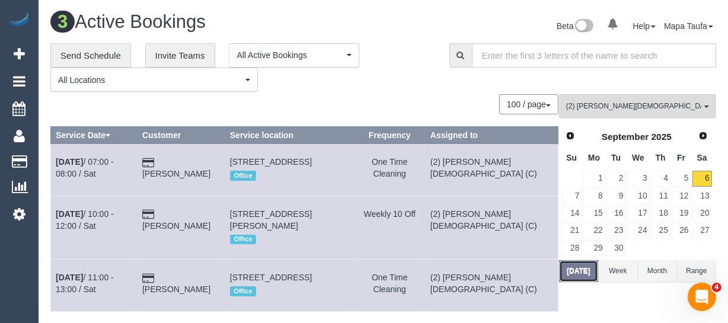
click at [586, 270] on button "Today" at bounding box center [578, 271] width 39 height 22
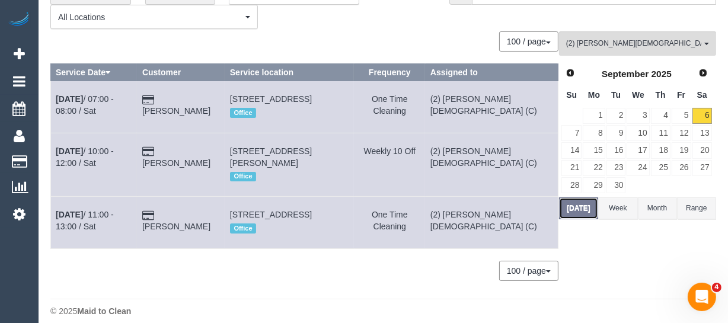
scroll to position [98, 0]
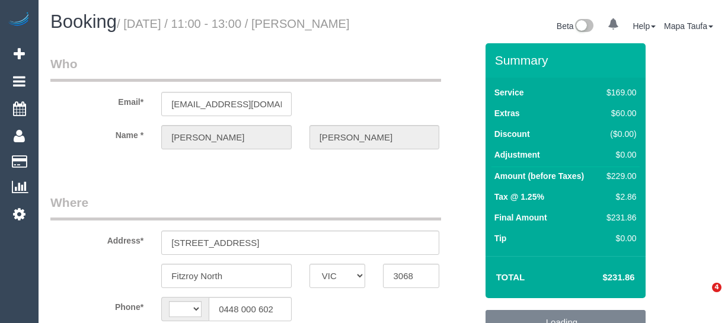
select select "VIC"
select select "string:AU"
select select "object:532"
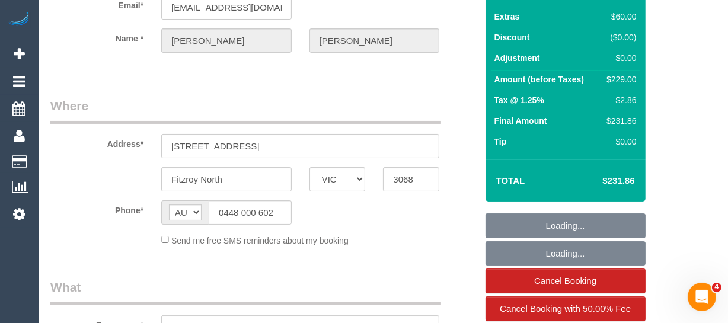
scroll to position [107, 0]
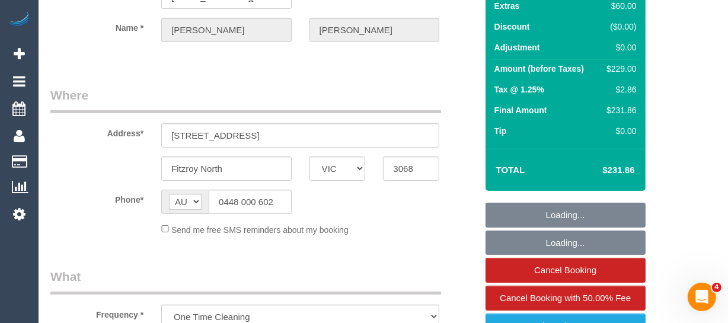
select select "string:stripe-pm_1S3YbD2GScqysDRVHnqmMUG9"
select select "number:28"
select select "number:14"
select select "number:19"
select select "number:25"
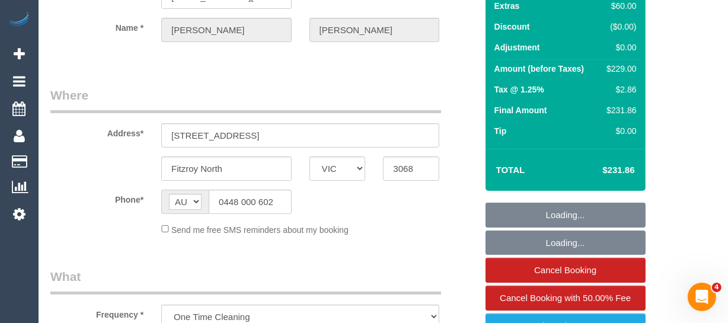
select select "number:12"
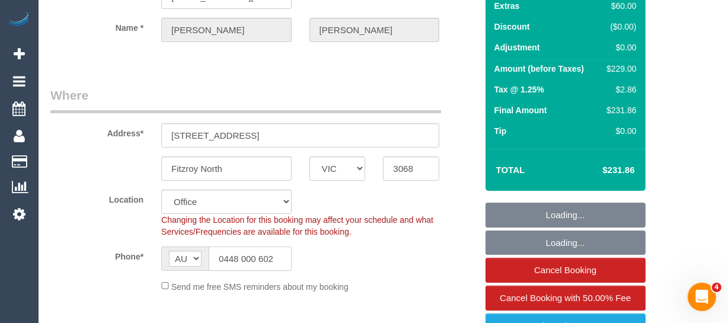
click at [246, 271] on input "0448 000 602" at bounding box center [250, 258] width 83 height 24
select select "object:2093"
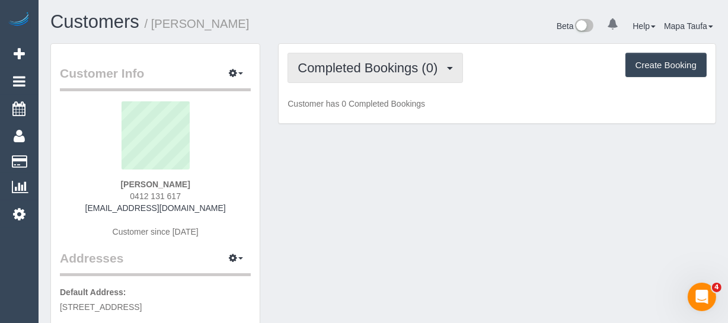
click at [361, 75] on button "Completed Bookings (0)" at bounding box center [374, 68] width 175 height 30
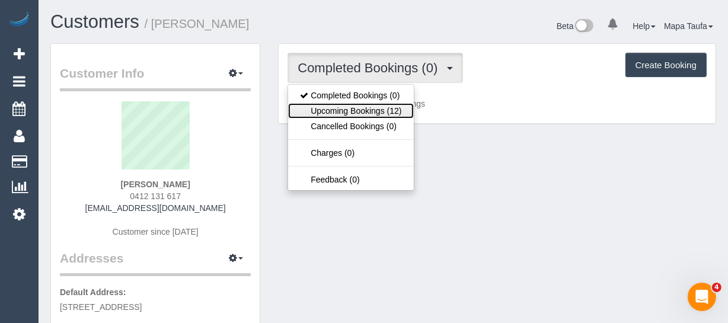
click at [360, 111] on link "Upcoming Bookings (12)" at bounding box center [350, 110] width 125 height 15
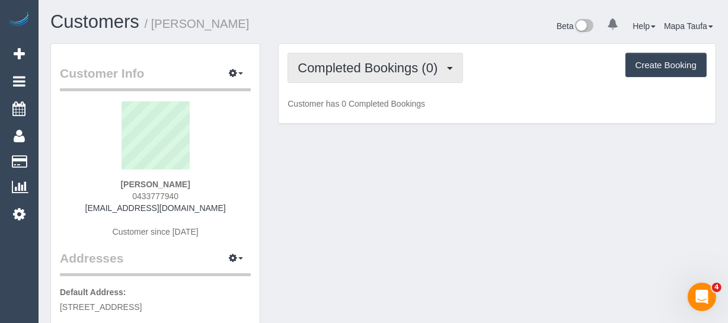
click at [397, 55] on button "Completed Bookings (0)" at bounding box center [374, 68] width 175 height 30
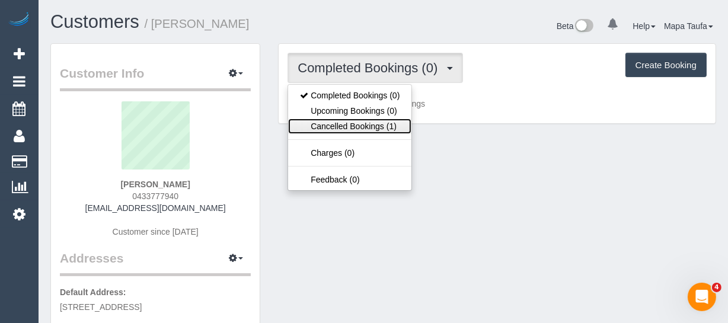
click at [383, 127] on link "Cancelled Bookings (1)" at bounding box center [349, 125] width 123 height 15
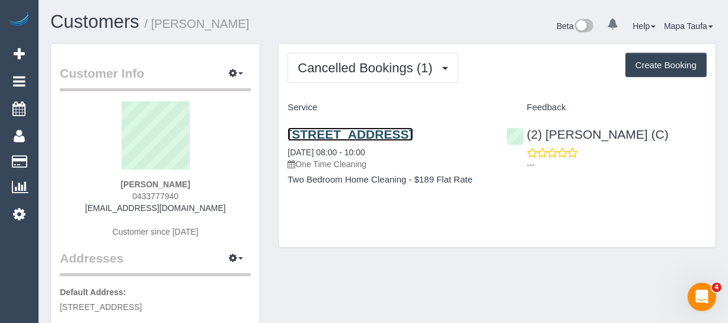
click at [383, 127] on link "[STREET_ADDRESS]" at bounding box center [349, 134] width 125 height 14
click at [661, 65] on button "Create Booking" at bounding box center [665, 65] width 81 height 25
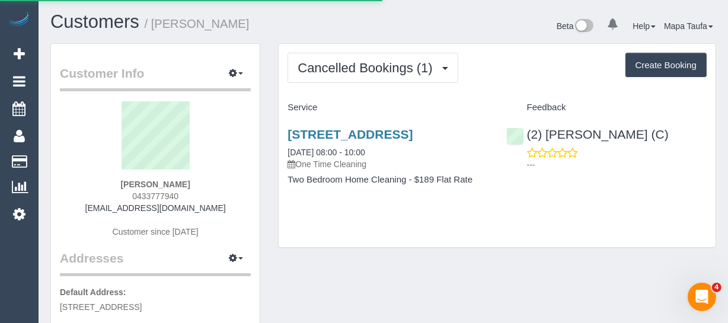
select select "VIC"
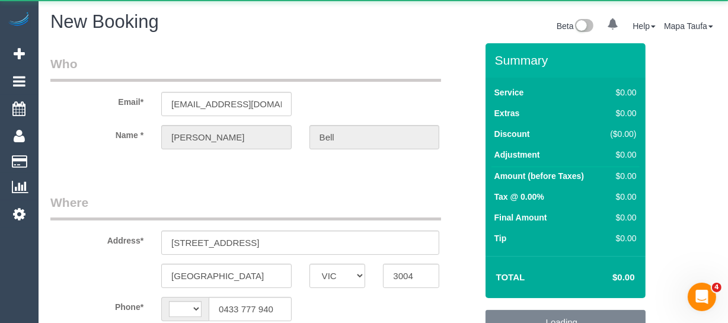
select select "object:1040"
select select "string:stripe-pm_1S1kQS2GScqysDRV7LwdxrG6"
select select "string:AU"
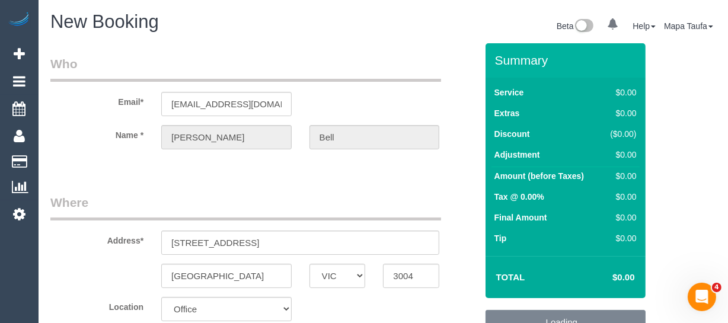
select select "object:2875"
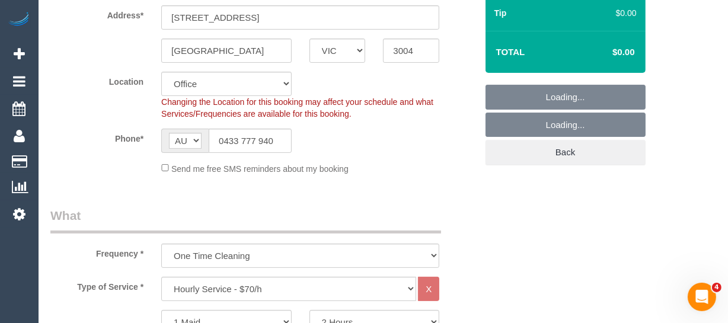
scroll to position [323, 0]
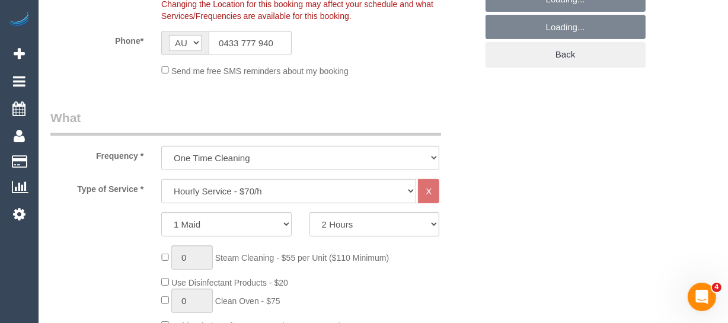
select select "54"
select select "object:2880"
click at [278, 193] on select "Hourly Service - $70/h Hourly Service - $65/h Hourly Service - $60/h Hourly Ser…" at bounding box center [288, 191] width 255 height 24
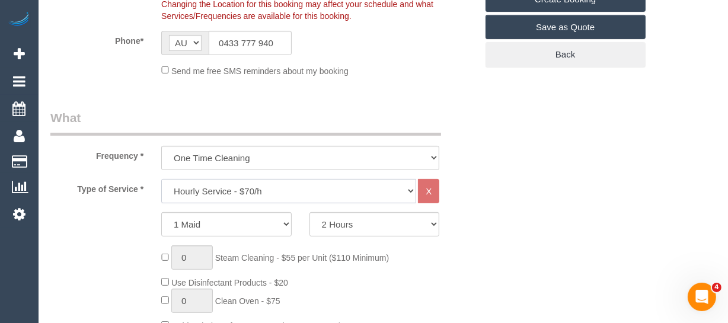
select select "211"
click at [161, 179] on select "Hourly Service - $70/h Hourly Service - $65/h Hourly Service - $60/h Hourly Ser…" at bounding box center [288, 191] width 255 height 24
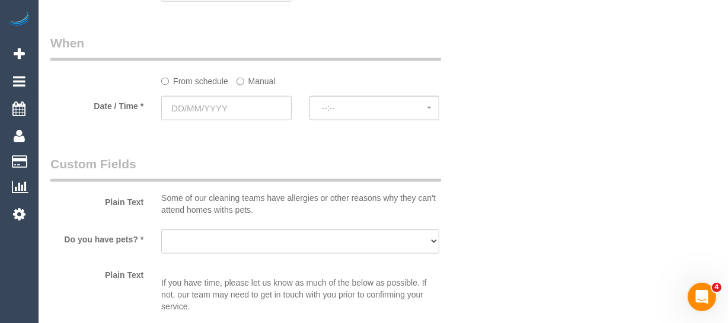
scroll to position [1292, 0]
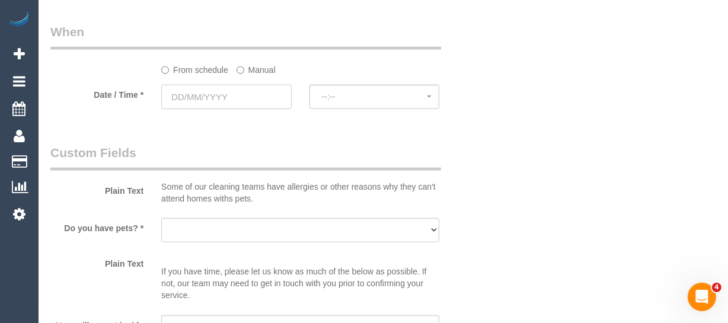
click at [230, 109] on input "text" at bounding box center [226, 97] width 130 height 24
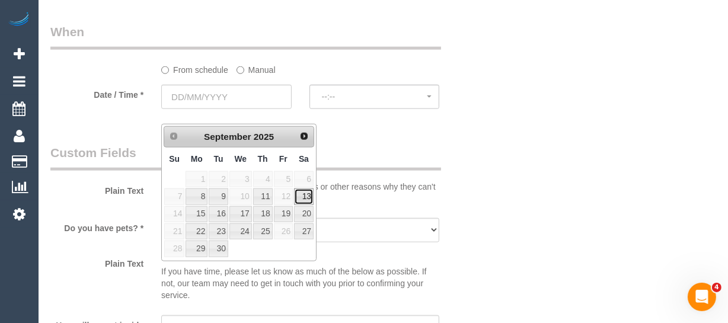
click at [306, 194] on link "13" at bounding box center [304, 196] width 20 height 16
type input "13/09/2025"
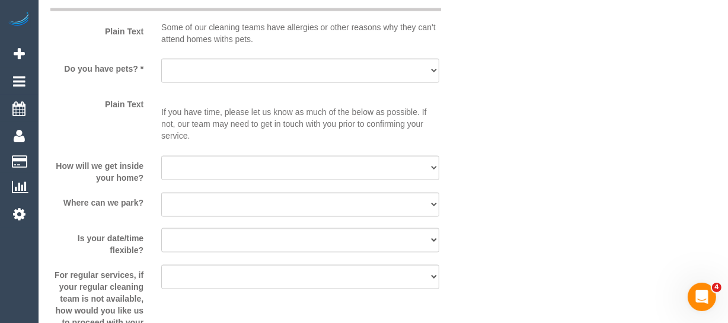
select select "spot1"
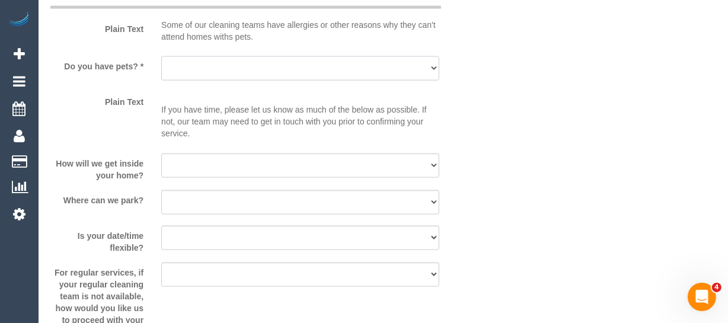
click at [218, 81] on select "Yes - Cats Yes - Dogs No pets Yes - Dogs and Cats Yes - Other" at bounding box center [300, 68] width 278 height 24
select select "number:28"
click at [161, 71] on select "Yes - Cats Yes - Dogs No pets Yes - Dogs and Cats Yes - Other" at bounding box center [300, 68] width 278 height 24
click at [227, 173] on select "I will be home Key will be left (please provide details below) Lock box/Access …" at bounding box center [300, 165] width 278 height 24
click at [161, 167] on select "I will be home Key will be left (please provide details below) Lock box/Access …" at bounding box center [300, 165] width 278 height 24
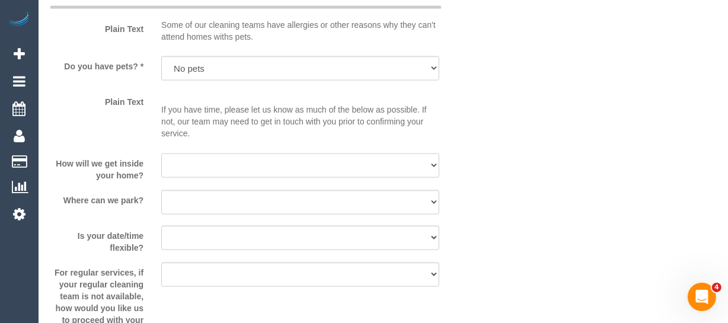
click at [225, 178] on select "I will be home Key will be left (please provide details below) Lock box/Access …" at bounding box center [300, 165] width 278 height 24
select select "number:14"
click at [161, 167] on select "I will be home Key will be left (please provide details below) Lock box/Access …" at bounding box center [300, 165] width 278 height 24
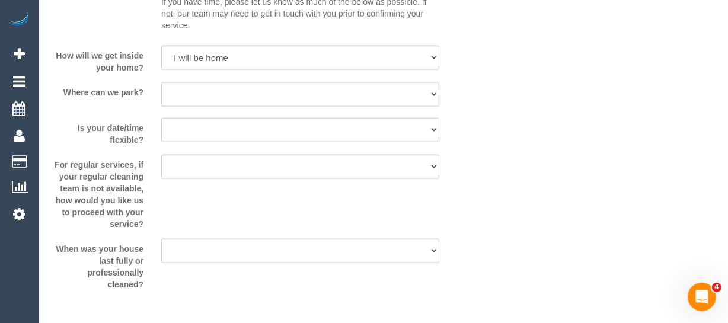
click at [207, 107] on select "I will provide parking on-site Free street parking Paid street parking (cost wi…" at bounding box center [300, 94] width 278 height 24
select select "number:18"
click at [161, 96] on select "I will provide parking on-site Free street parking Paid street parking (cost wi…" at bounding box center [300, 94] width 278 height 24
click at [218, 142] on select "Yes - date and time Yes - date but not time Yes - time but not date No - No fle…" at bounding box center [300, 130] width 278 height 24
select select "number:24"
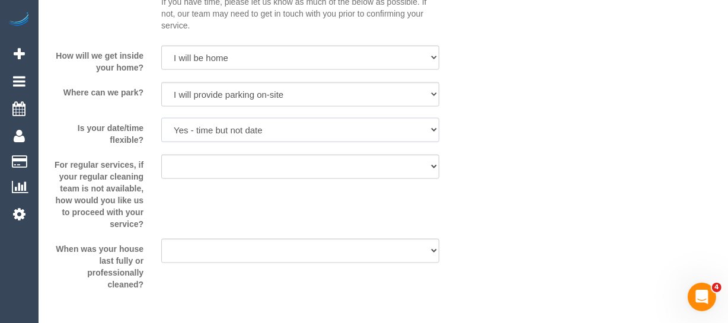
click at [161, 132] on select "Yes - date and time Yes - date but not time Yes - time but not date No - No fle…" at bounding box center [300, 130] width 278 height 24
click at [232, 179] on select "Arrange a cleaner to cover and do not bother you Arrange a cleaner to cover and…" at bounding box center [300, 167] width 278 height 24
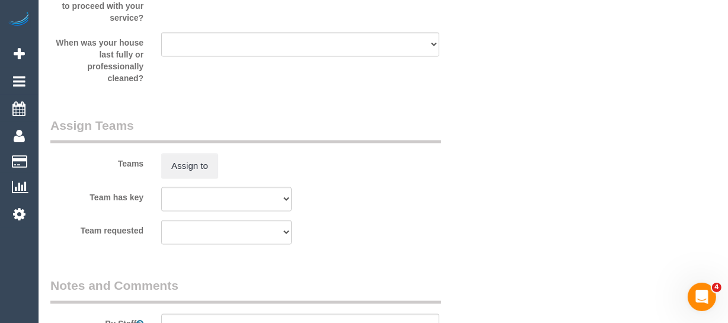
scroll to position [1777, 0]
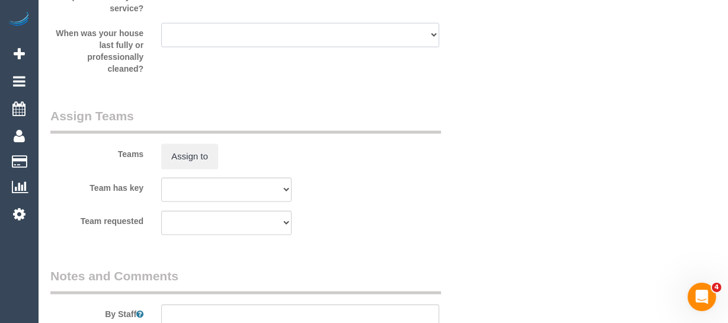
click at [216, 47] on select "Within 1-2 weeks Within 2-4 weeks Within 1-4 months Over 4 months ago" at bounding box center [300, 35] width 278 height 24
select select "number:13"
click at [161, 37] on select "Within 1-2 weeks Within 2-4 weeks Within 1-4 months Over 4 months ago" at bounding box center [300, 35] width 278 height 24
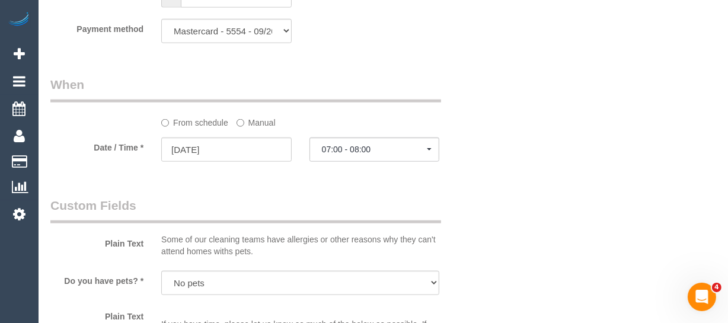
scroll to position [1333, 0]
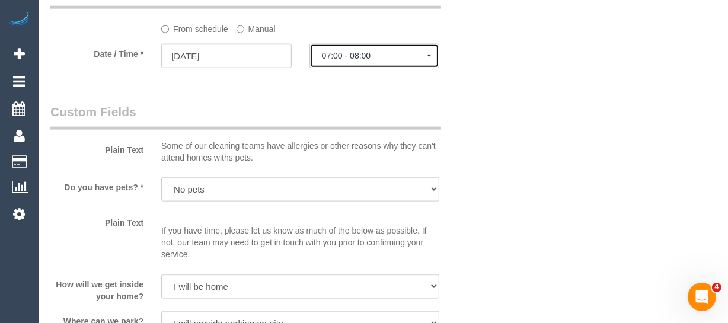
click at [365, 60] on span "07:00 - 08:00" at bounding box center [374, 55] width 105 height 9
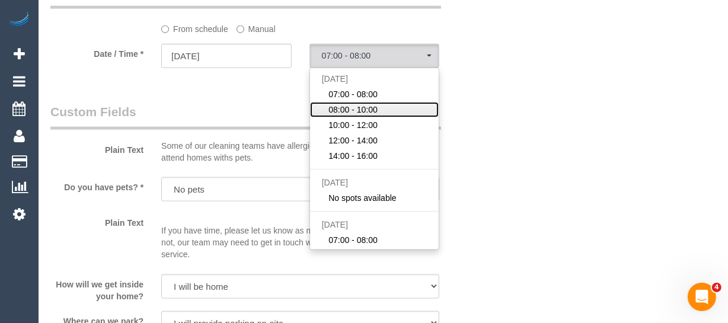
click at [368, 116] on span "08:00 - 10:00" at bounding box center [352, 110] width 49 height 12
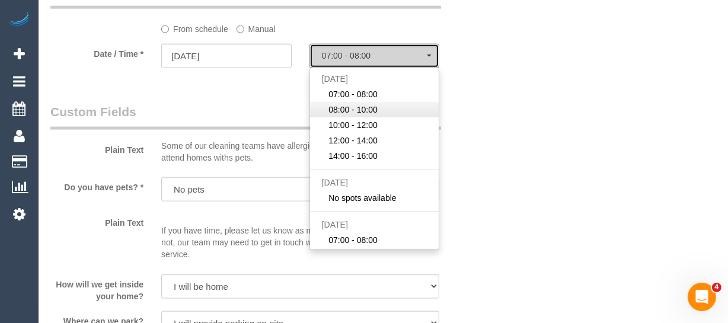
select select "spot2"
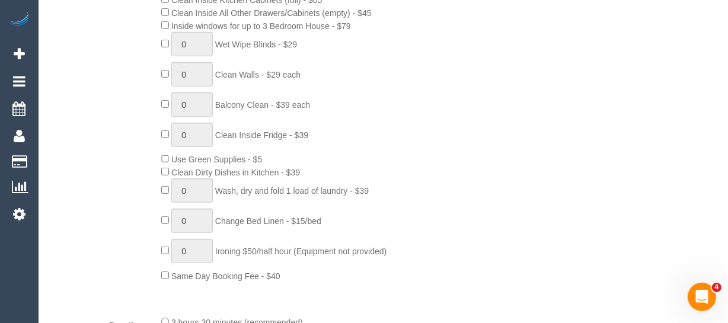
scroll to position [203, 0]
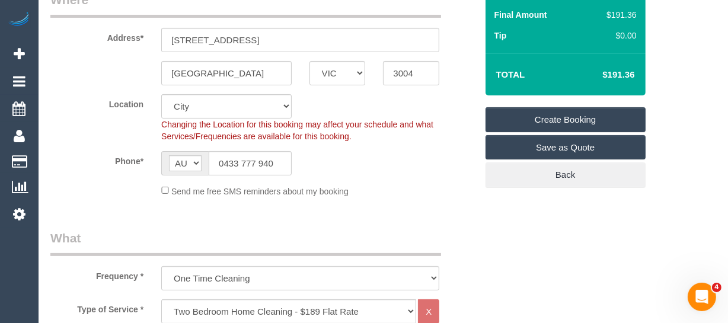
click at [597, 111] on link "Create Booking" at bounding box center [565, 119] width 160 height 25
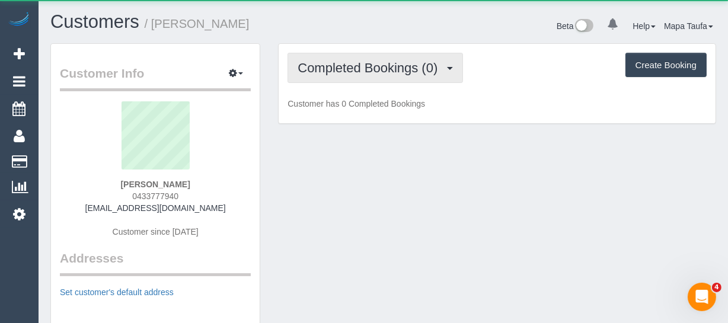
click at [326, 71] on span "Completed Bookings (0)" at bounding box center [370, 67] width 146 height 15
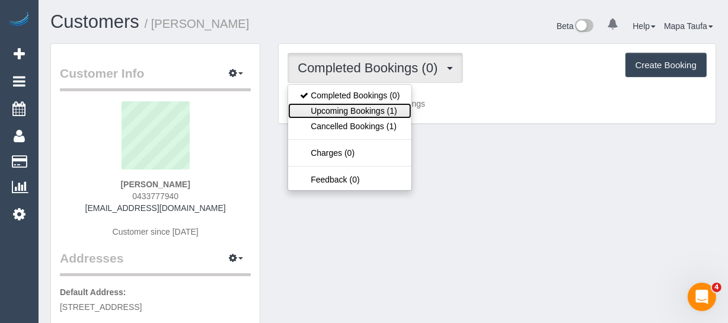
click at [345, 105] on link "Upcoming Bookings (1)" at bounding box center [349, 110] width 123 height 15
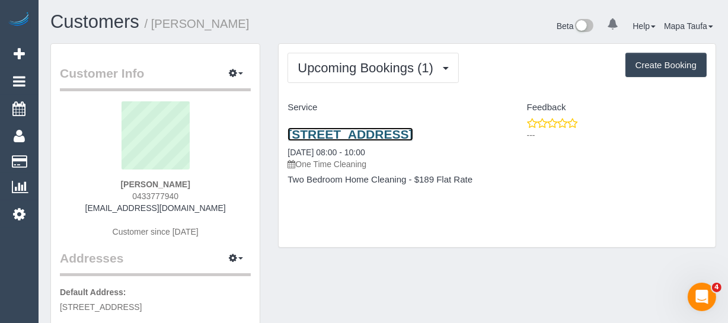
click at [350, 141] on link "86 Queens Lane, 1407, Melbourne, VIC 3004" at bounding box center [349, 134] width 125 height 14
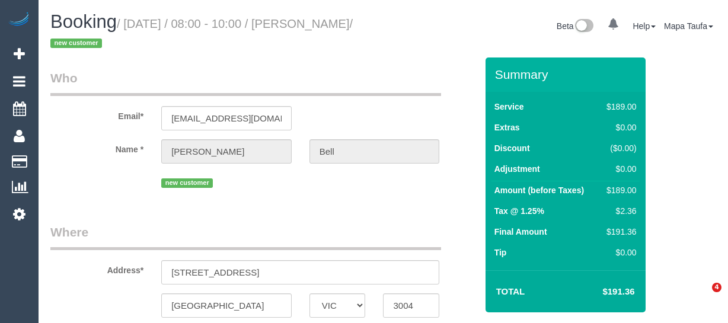
select select "VIC"
select select "string:AU"
select select "string:stripe-pm_1S1kQS2GScqysDRV7LwdxrG6"
select select "number:28"
select select "number:14"
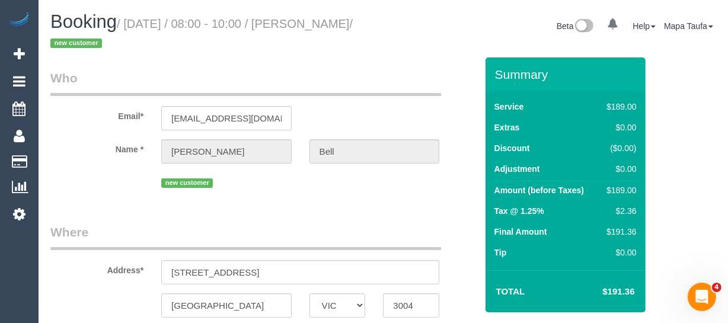
select select "number:18"
select select "number:24"
select select "number:13"
select select "object:775"
select select "spot2"
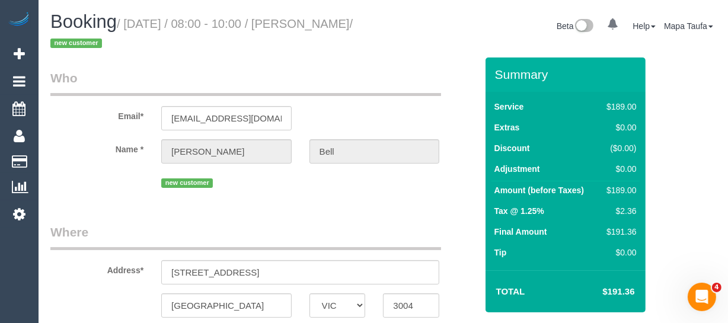
select select "object:1191"
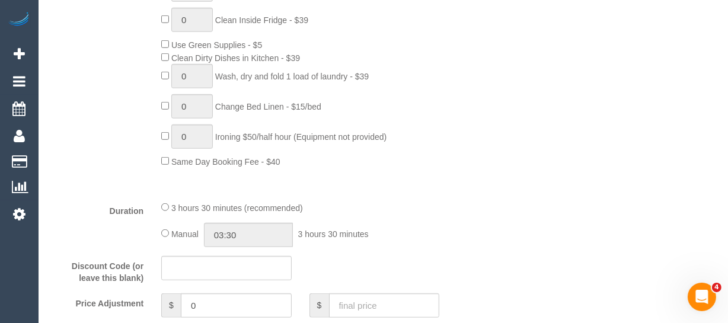
scroll to position [2096, 0]
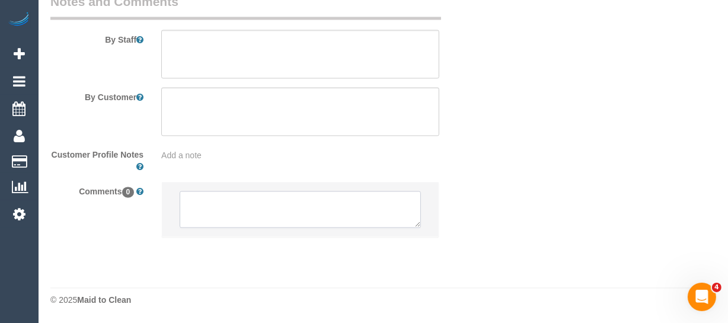
click at [289, 225] on textarea at bounding box center [300, 209] width 241 height 37
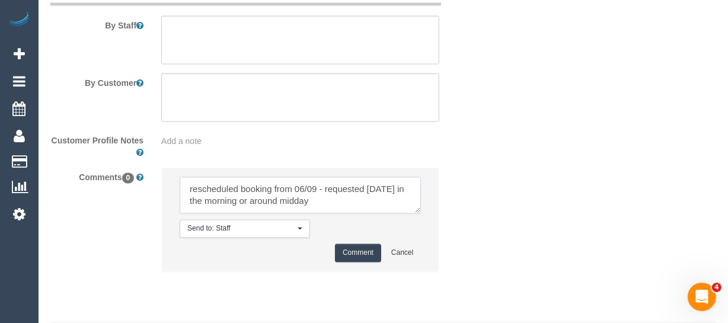
type textarea "rescheduled booking from 06/09 - requested [DATE] in the morning or around midd…"
click at [355, 259] on button "Comment" at bounding box center [358, 253] width 46 height 18
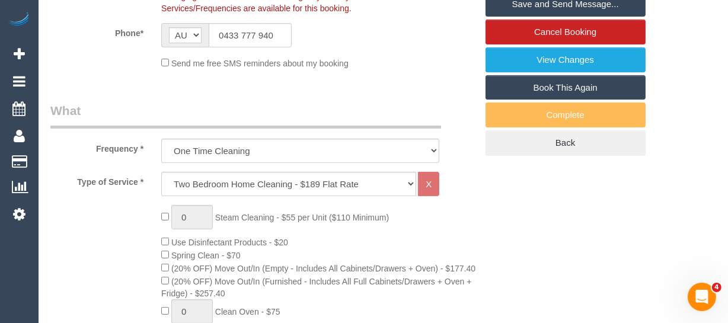
scroll to position [235, 0]
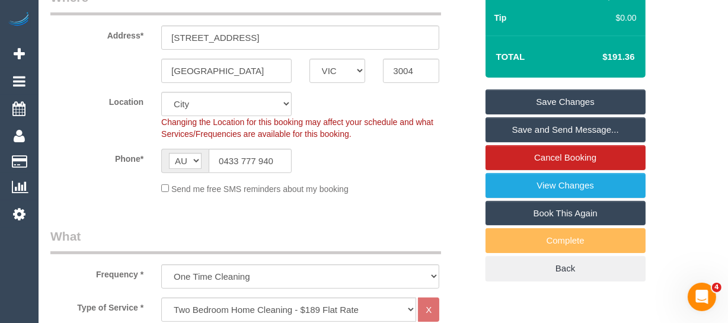
click at [576, 92] on link "Save Changes" at bounding box center [565, 101] width 160 height 25
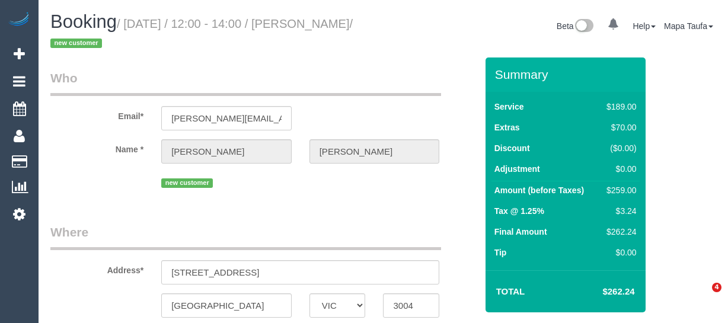
select select "VIC"
select select "number:28"
select select "number:14"
select select "number:20"
select select "number:24"
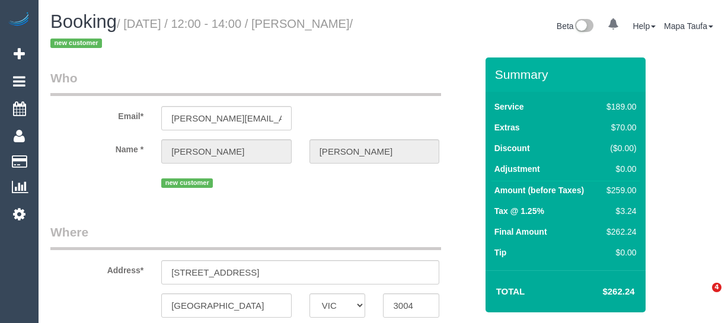
select select "number:26"
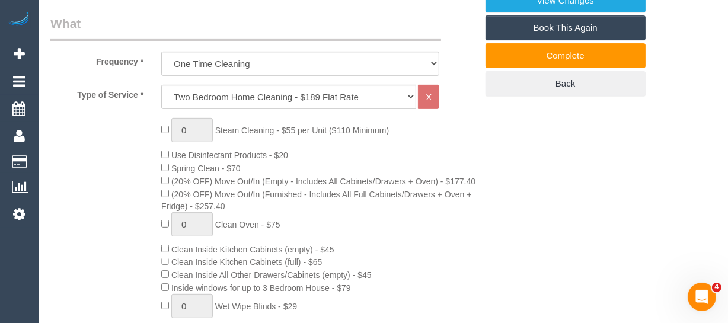
scroll to position [476, 0]
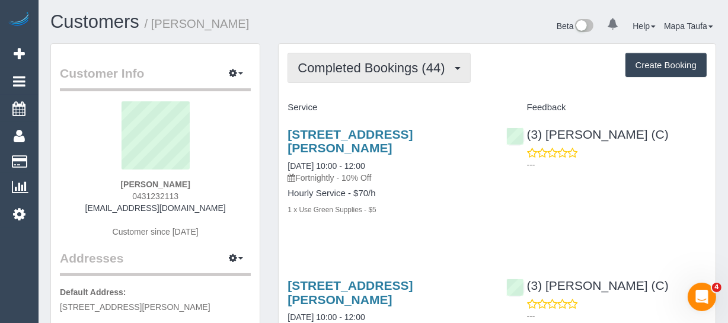
click at [420, 71] on span "Completed Bookings (44)" at bounding box center [373, 67] width 153 height 15
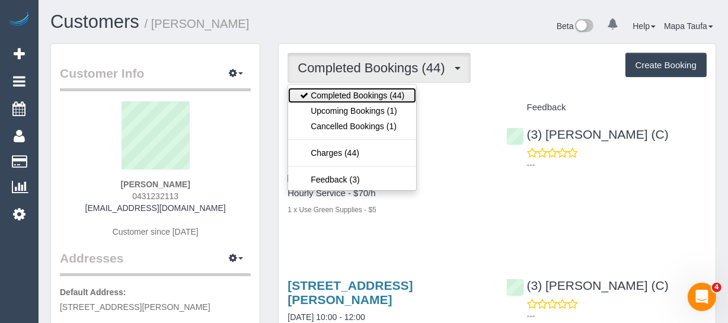
click at [394, 102] on ul "Completed Bookings (44) Upcoming Bookings (1) Cancelled Bookings (1) Charges (4…" at bounding box center [351, 137] width 129 height 107
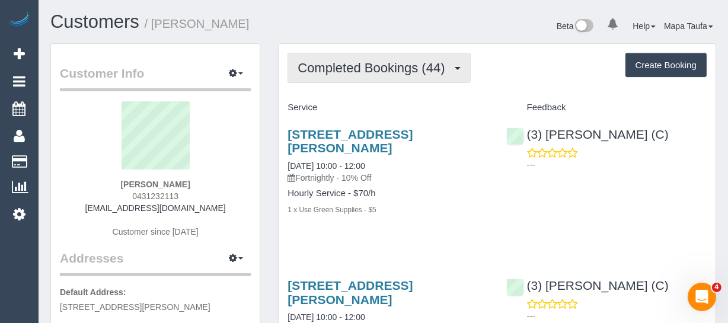
click at [395, 82] on button "Completed Bookings (44)" at bounding box center [378, 68] width 182 height 30
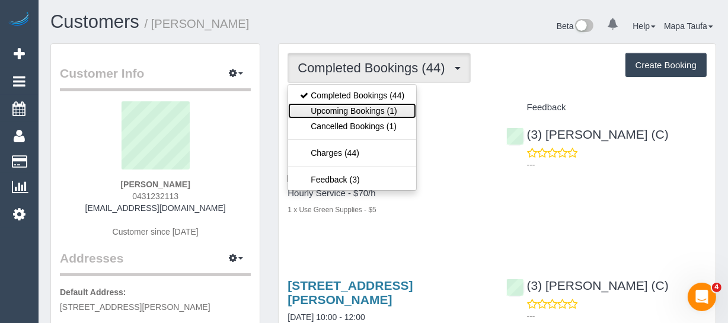
click at [391, 115] on link "Upcoming Bookings (1)" at bounding box center [352, 110] width 128 height 15
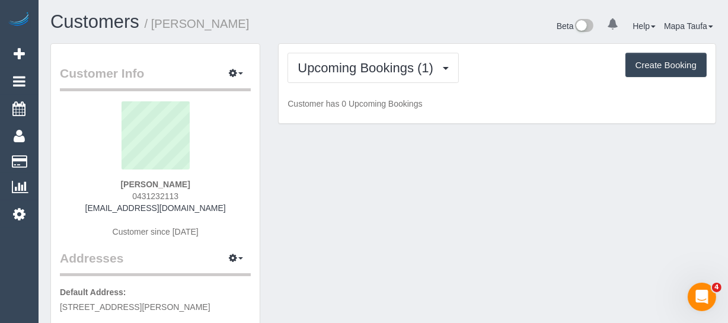
click at [451, 88] on div "Upcoming Bookings (1) Completed Bookings (44) Upcoming Bookings (1) Cancelled B…" at bounding box center [496, 84] width 437 height 80
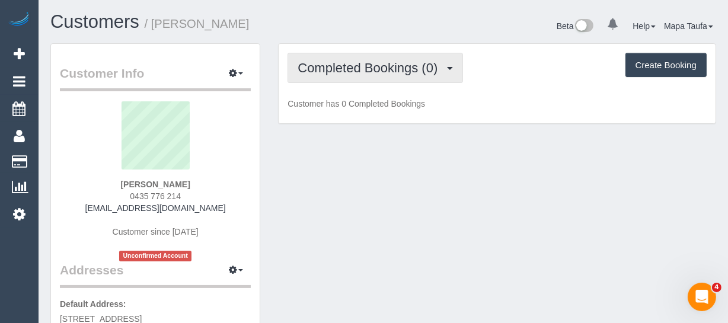
click at [340, 56] on button "Completed Bookings (0)" at bounding box center [374, 68] width 175 height 30
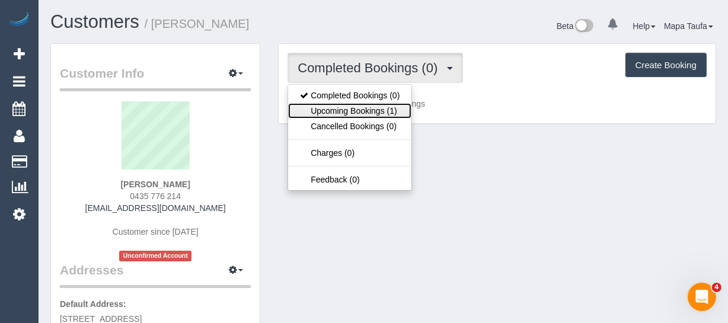
click at [361, 103] on link "Upcoming Bookings (1)" at bounding box center [349, 110] width 123 height 15
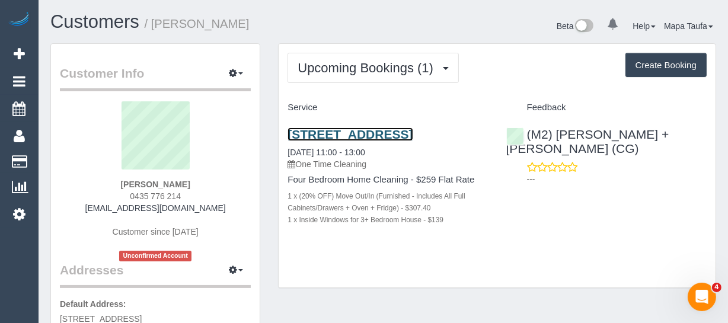
click at [367, 129] on link "87 Barkly Street, Brunswick East, VIC 3057" at bounding box center [349, 134] width 125 height 14
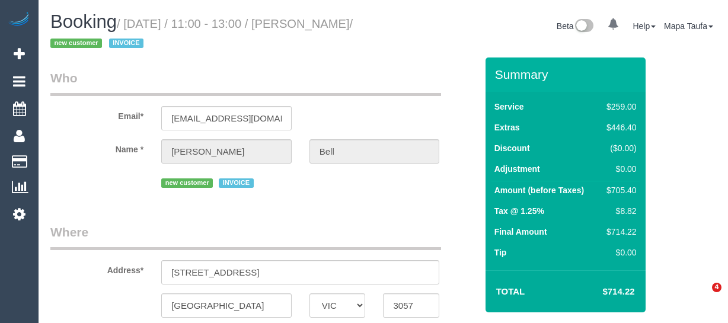
select select "VIC"
select select "object:604"
select select "number:28"
select select "number:14"
select select "number:19"
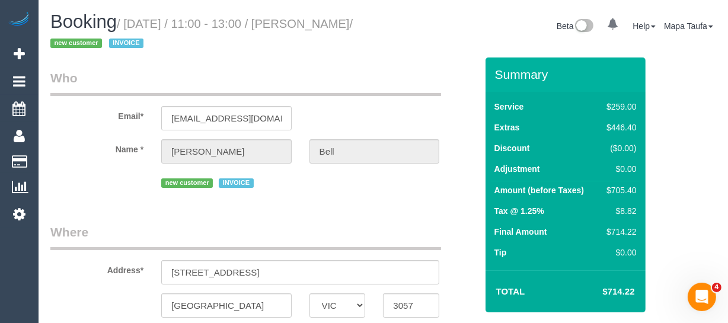
select select "number:36"
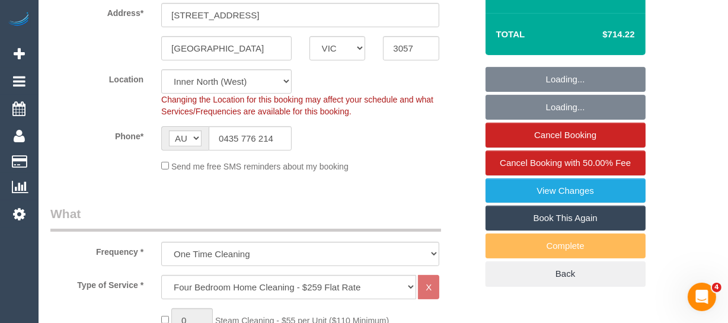
select select "object:1716"
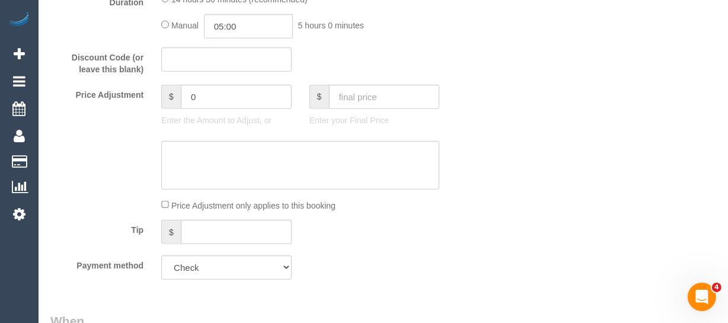
scroll to position [942, 0]
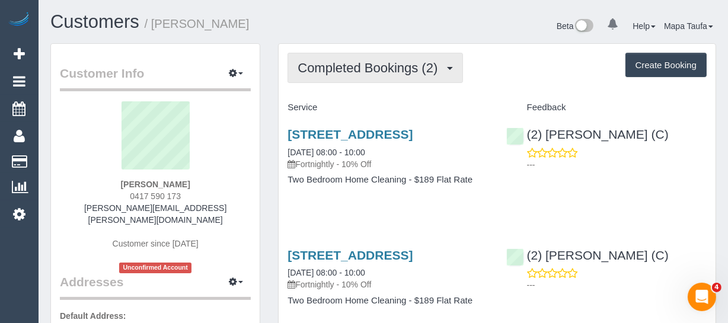
click at [371, 70] on span "Completed Bookings (2)" at bounding box center [370, 67] width 146 height 15
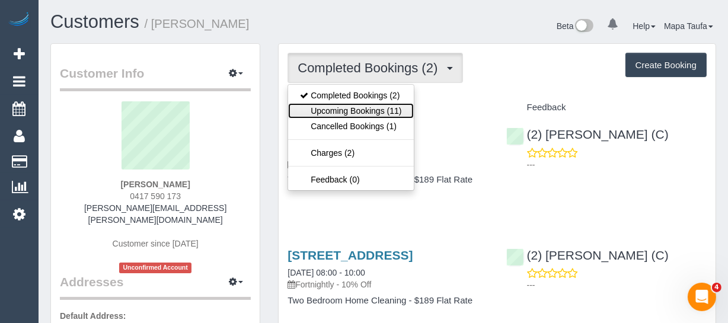
click at [369, 107] on link "Upcoming Bookings (11)" at bounding box center [350, 110] width 125 height 15
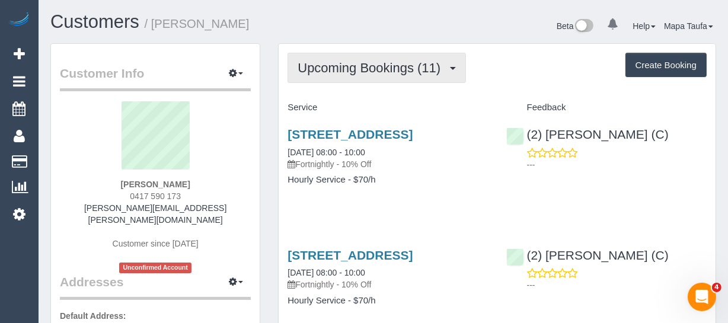
click at [348, 70] on span "Upcoming Bookings (11)" at bounding box center [371, 67] width 149 height 15
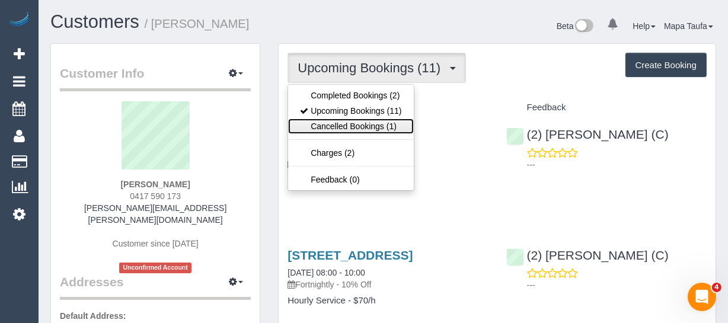
click at [356, 123] on link "Cancelled Bookings (1)" at bounding box center [350, 125] width 125 height 15
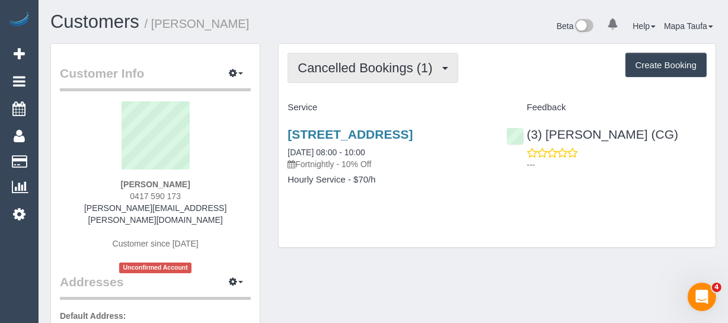
drag, startPoint x: 342, startPoint y: 73, endPoint x: 339, endPoint y: 85, distance: 12.4
click at [342, 73] on span "Cancelled Bookings (1)" at bounding box center [367, 67] width 140 height 15
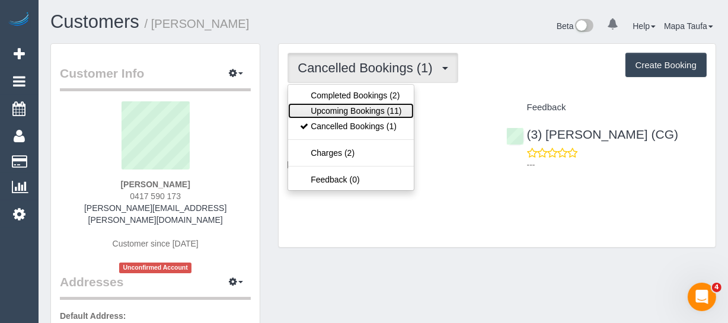
click at [343, 111] on link "Upcoming Bookings (11)" at bounding box center [350, 110] width 125 height 15
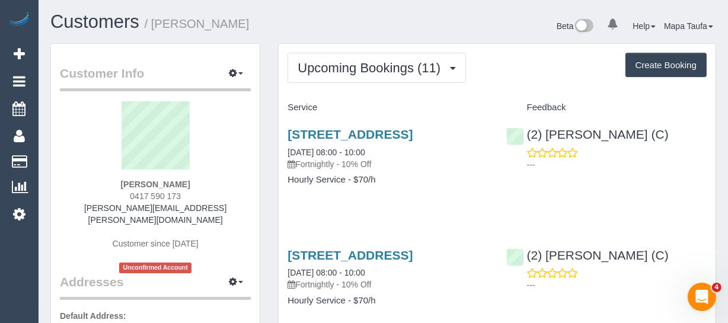
scroll to position [53, 0]
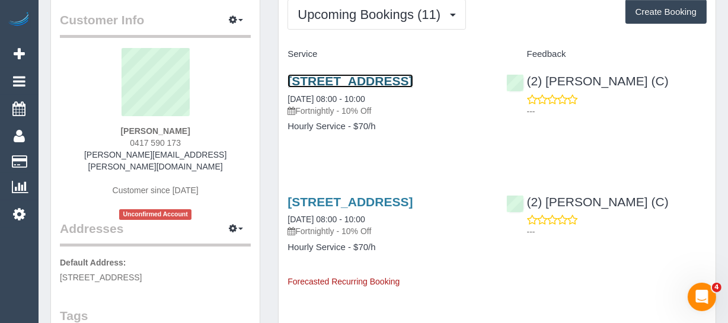
click at [375, 88] on link "16 Raglan Street, South Melbourne, VIC 3205" at bounding box center [349, 81] width 125 height 14
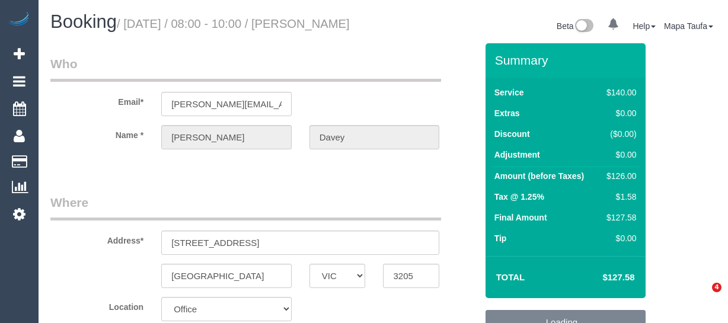
select select "VIC"
select select "number:30"
select select "number:14"
select select "number:19"
select select "number:36"
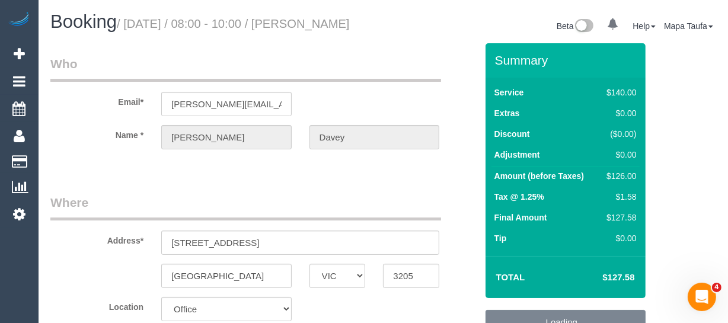
select select "object:845"
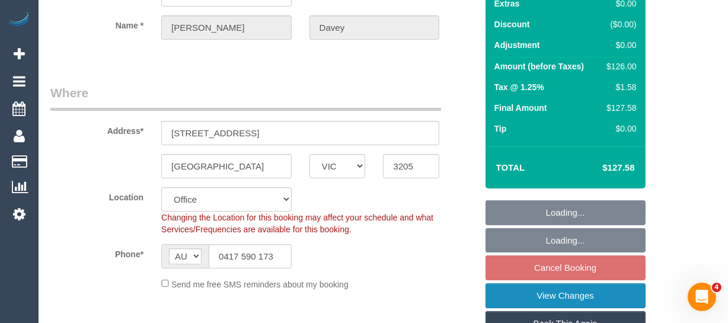
scroll to position [215, 0]
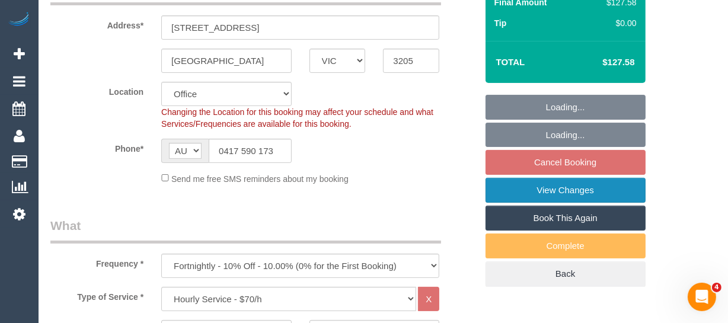
select select "string:stripe-pm_1RtJeK2GScqysDRVEIhgm82e"
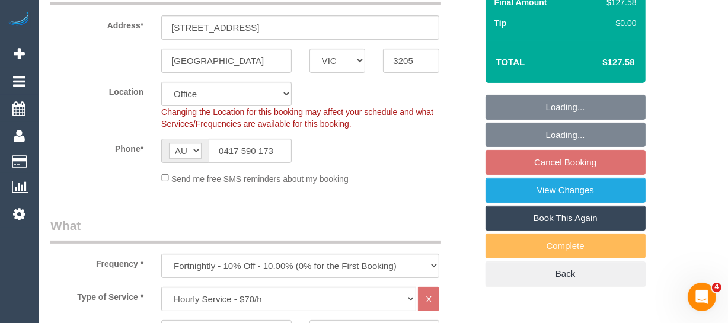
click at [541, 226] on link "Book This Again" at bounding box center [565, 218] width 160 height 25
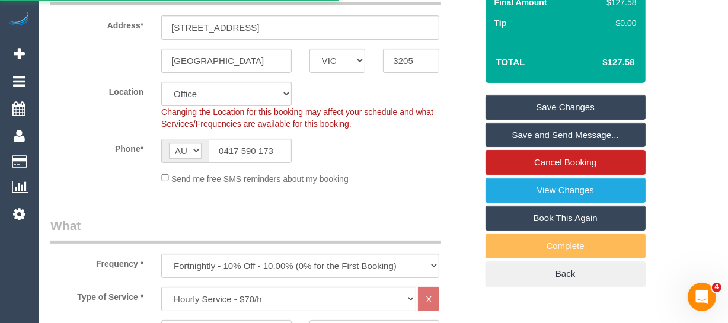
select select "VIC"
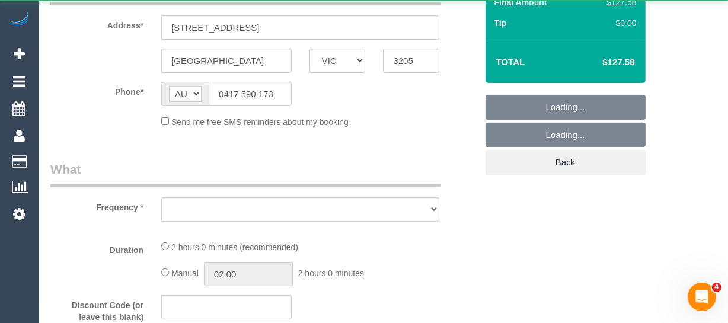
select select "object:5175"
select select "string:stripe-pm_1RtJeK2GScqysDRVEIhgm82e"
select select "number:30"
select select "number:14"
select select "number:19"
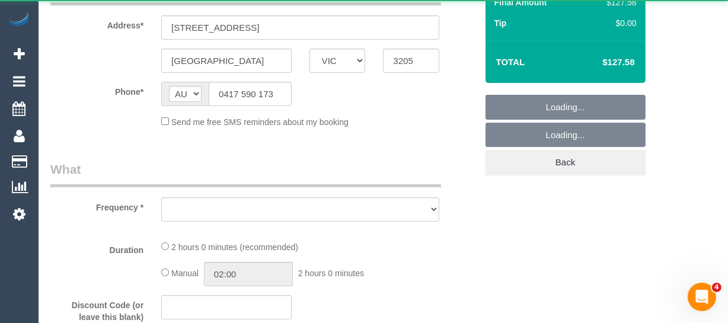
select select "number:36"
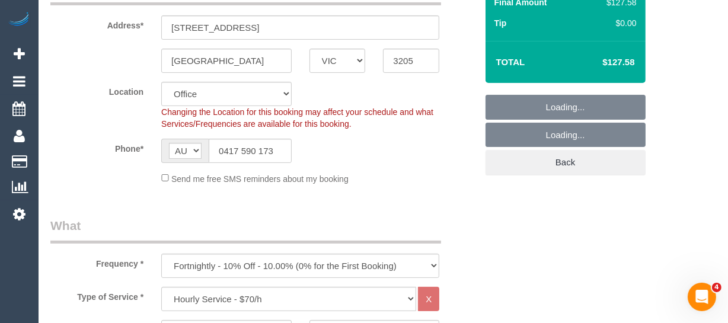
select select "55"
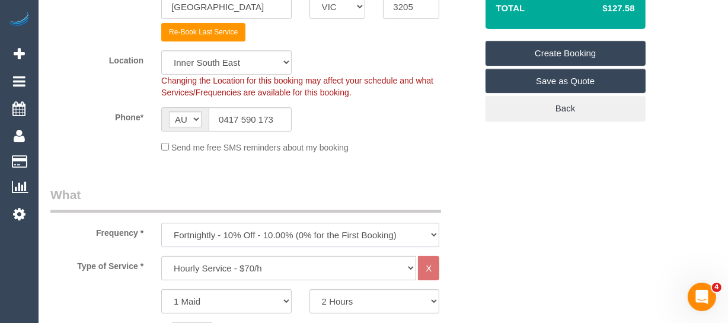
select select "object:5186"
click at [161, 223] on select "One Time Cleaning Weekly - 10% Off - 10.00% (0% for the First Booking) Fortnigh…" at bounding box center [300, 235] width 278 height 24
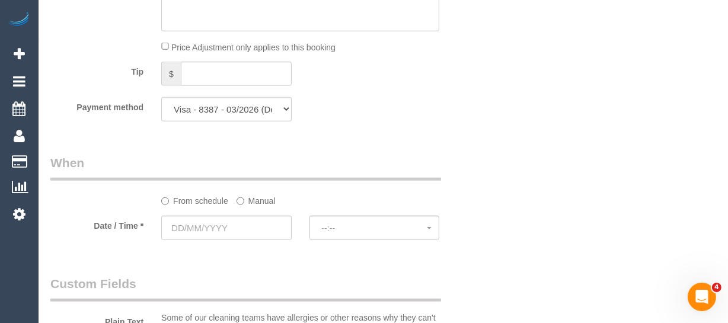
scroll to position [1238, 0]
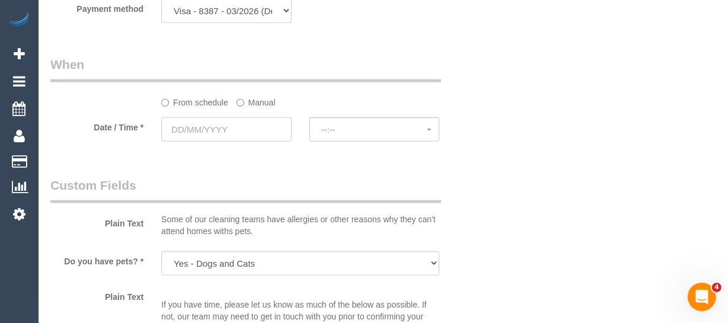
click at [245, 127] on input "text" at bounding box center [226, 129] width 130 height 24
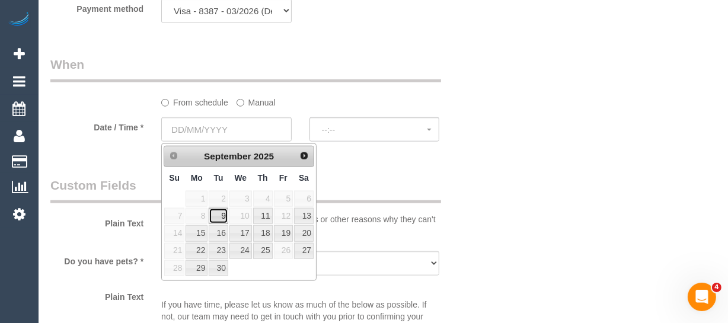
click at [220, 215] on link "9" at bounding box center [218, 216] width 19 height 16
type input "09/09/2025"
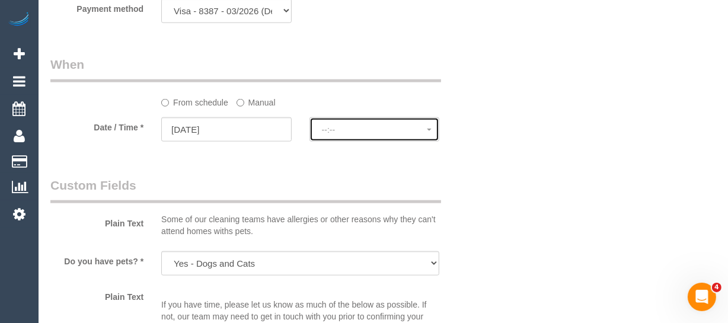
click at [341, 130] on span "--:--" at bounding box center [374, 129] width 105 height 9
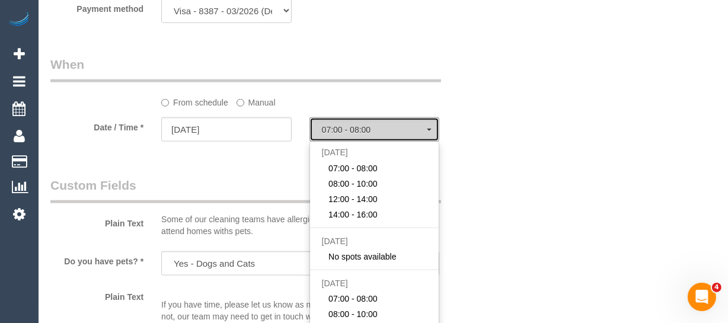
select select "spot6"
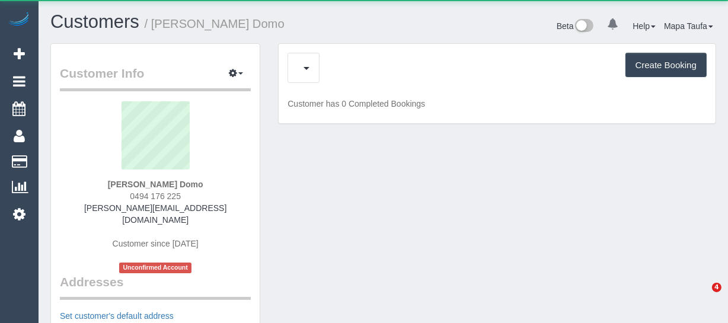
click at [339, 59] on div "Create Booking" at bounding box center [496, 68] width 419 height 30
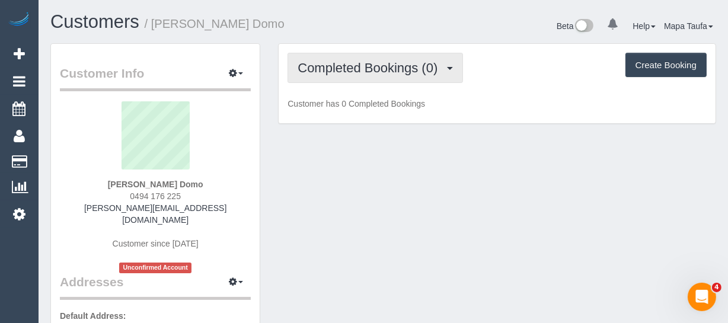
click at [351, 77] on button "Completed Bookings (0)" at bounding box center [374, 68] width 175 height 30
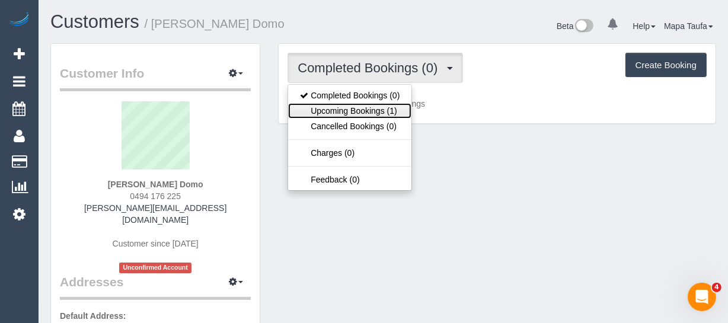
click at [360, 105] on link "Upcoming Bookings (1)" at bounding box center [349, 110] width 123 height 15
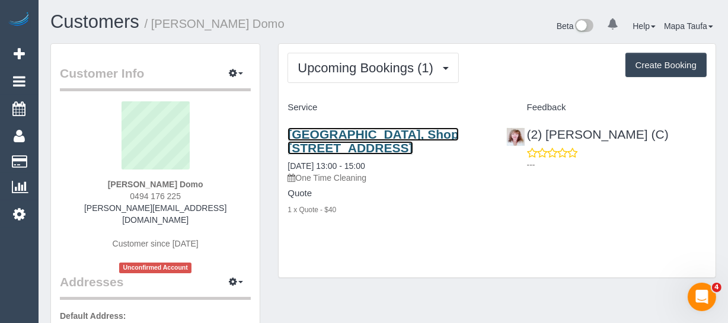
click at [353, 145] on link "[GEOGRAPHIC_DATA], Shop [STREET_ADDRESS]" at bounding box center [372, 140] width 171 height 27
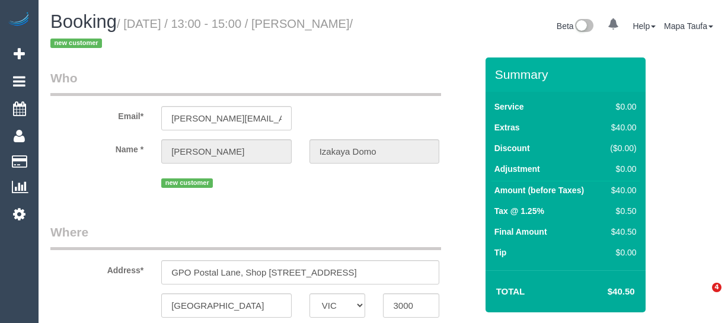
select select "VIC"
select select "object:521"
select select "number:28"
select select "number:14"
select select "number:19"
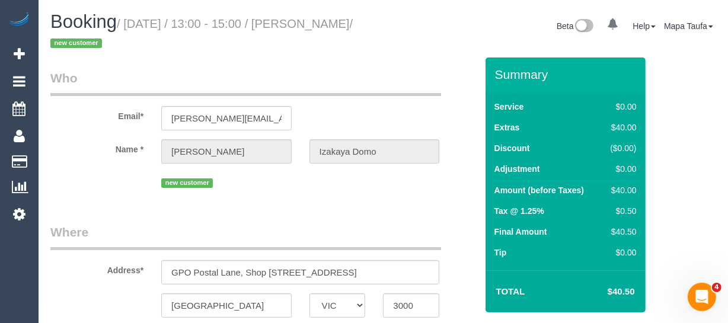
select select "number:36"
select select "object:695"
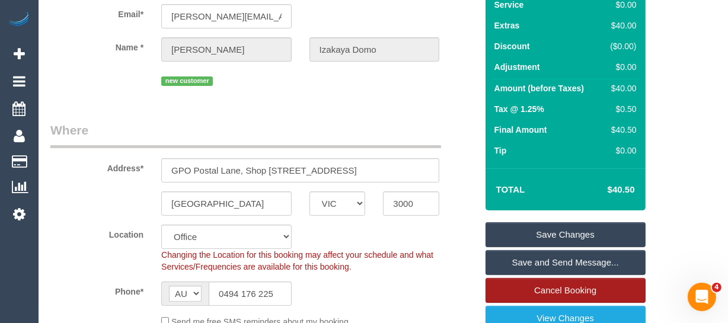
scroll to position [161, 0]
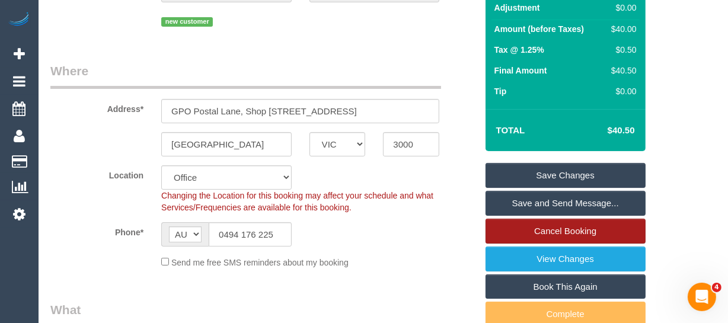
click at [597, 229] on link "Cancel Booking" at bounding box center [565, 231] width 160 height 25
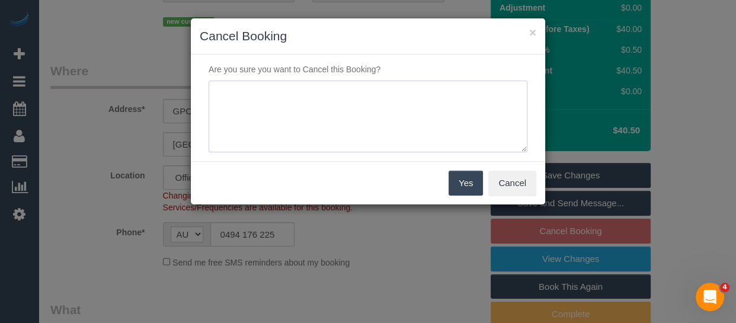
click at [399, 130] on textarea at bounding box center [368, 117] width 319 height 72
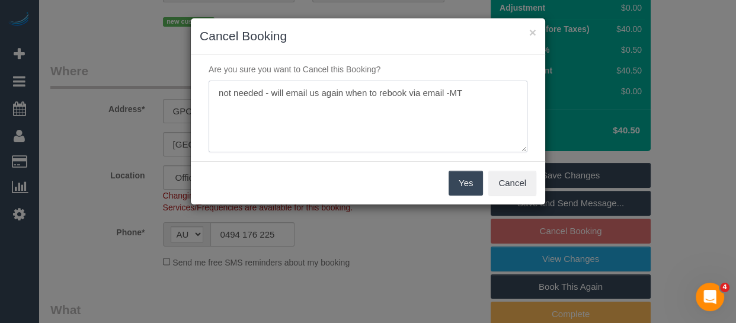
type textarea "not needed - will email us again when to rebook via email -MT"
click at [466, 178] on button "Yes" at bounding box center [466, 183] width 34 height 25
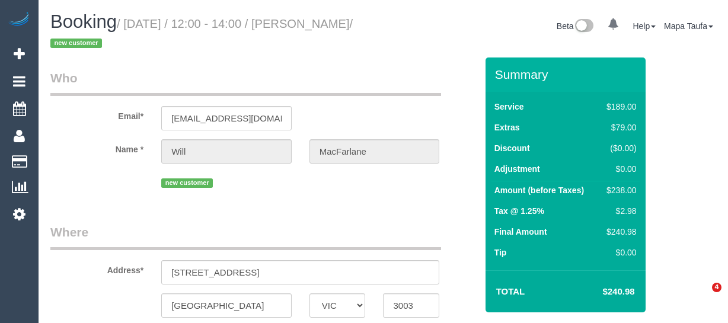
select select "VIC"
select select "string:AU"
select select "string:stripe-pm_1S327S2GScqysDRVMe5FAatk"
select select "number:28"
select select "number:14"
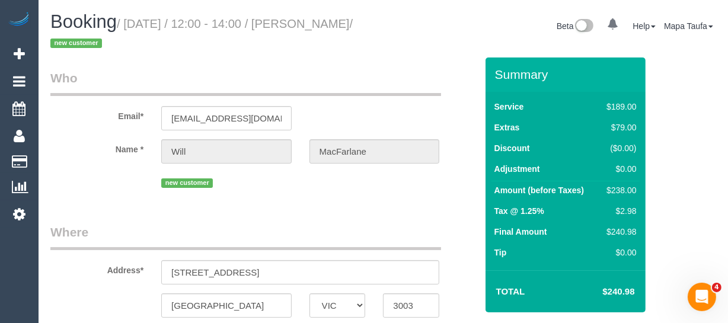
select select "number:20"
select select "number:24"
select select "number:13"
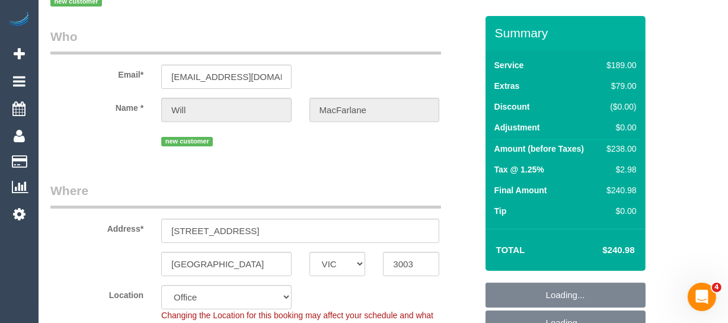
scroll to position [161, 0]
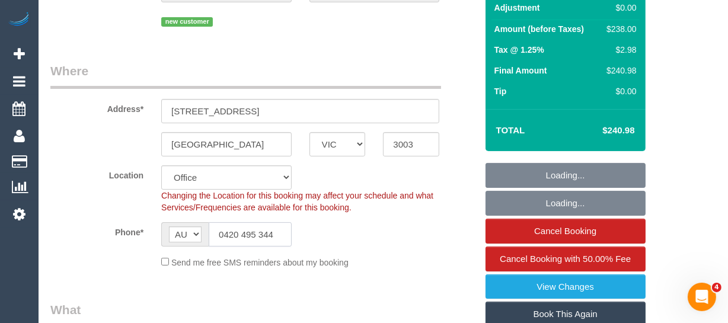
click at [254, 226] on input "0420 495 344" at bounding box center [250, 234] width 83 height 24
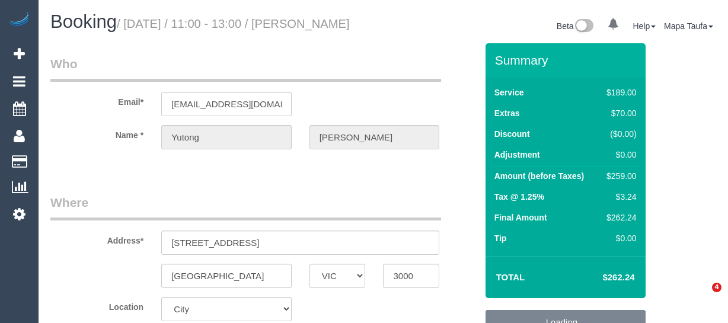
select select "VIC"
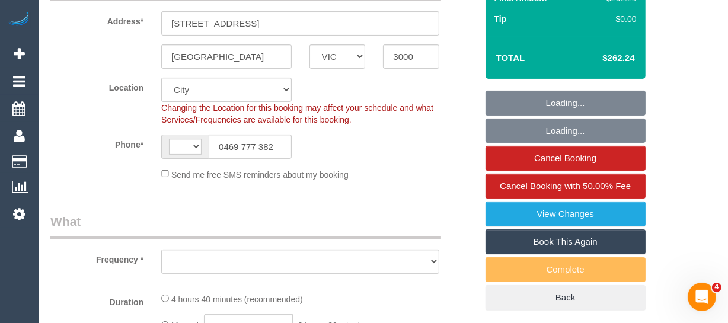
select select "string:AU"
select select "object:819"
select select "string:stripe-pm_1PHllu2GScqysDRVBmKL6bEk"
select select "number:28"
select select "number:17"
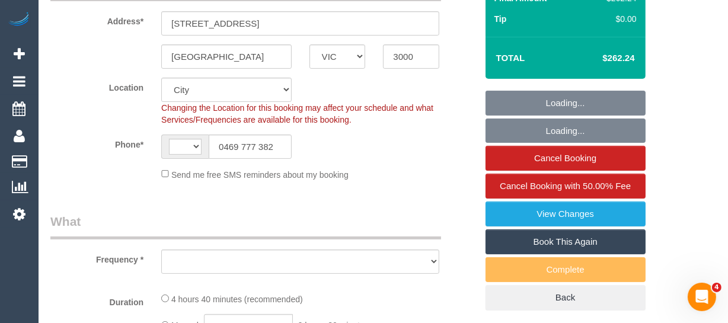
select select "number:20"
select select "number:24"
select select "number:35"
select select "number:26"
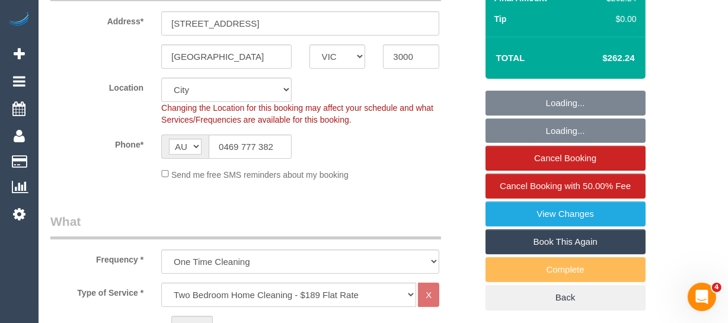
select select "object:1234"
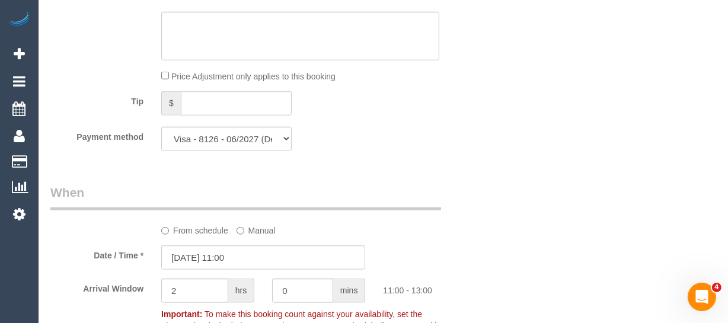
scroll to position [1079, 0]
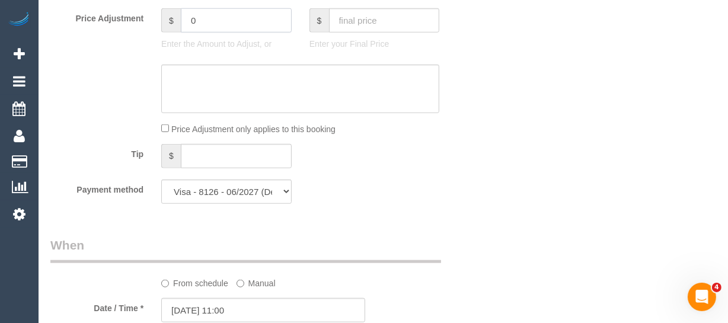
click at [136, 43] on div "Price Adjustment $ 0 Enter the Amount to Adjust, or $ Enter your Final Price" at bounding box center [263, 31] width 444 height 47
type input "20"
click at [209, 113] on textarea at bounding box center [300, 89] width 278 height 49
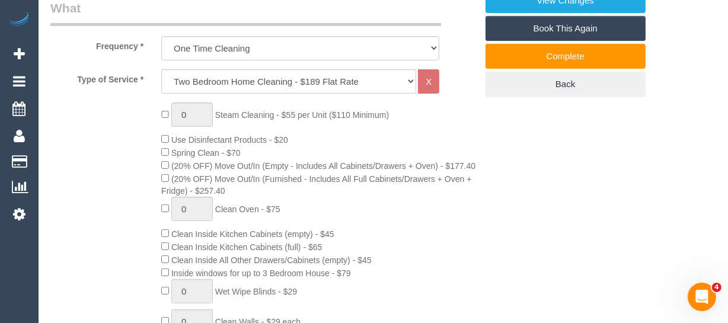
scroll to position [271, 0]
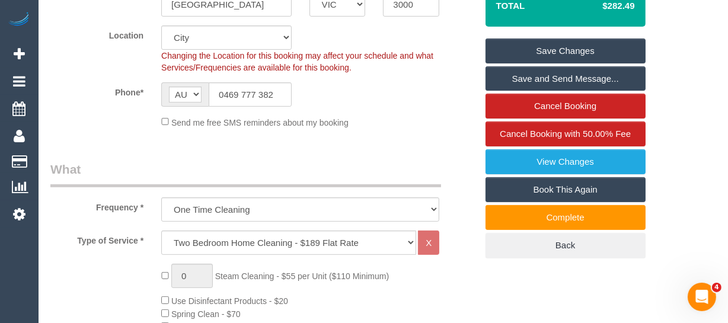
type textarea "$20 added for parking via email -MT"
click at [549, 63] on link "Save Changes" at bounding box center [565, 51] width 160 height 25
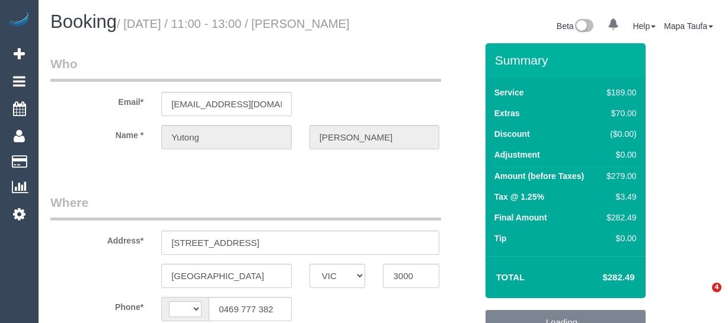
select select "VIC"
select select "string:AU"
select select "string:stripe-pm_1PHllu2GScqysDRVBmKL6bEk"
select select "number:28"
select select "number:17"
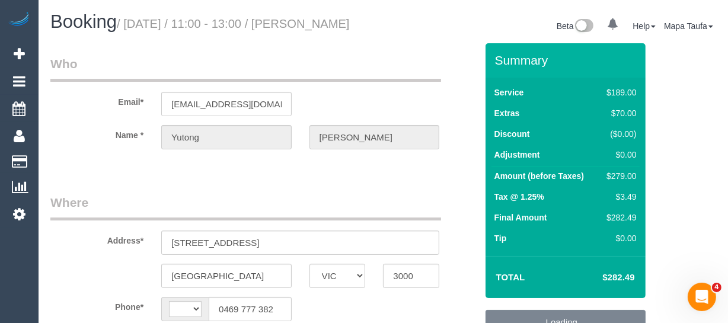
select select "number:20"
select select "number:24"
select select "number:35"
select select "number:26"
select select "object:3342"
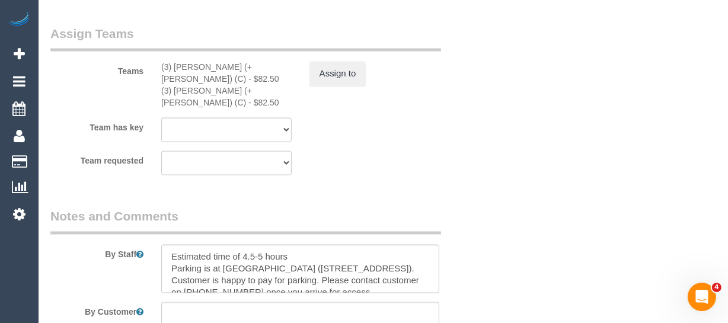
scroll to position [1980, 0]
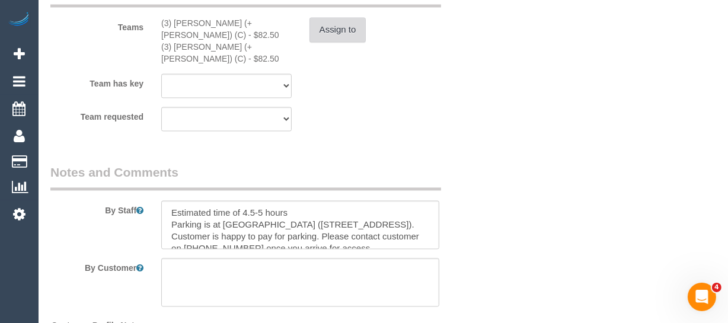
click at [364, 43] on button "Assign to" at bounding box center [337, 30] width 57 height 25
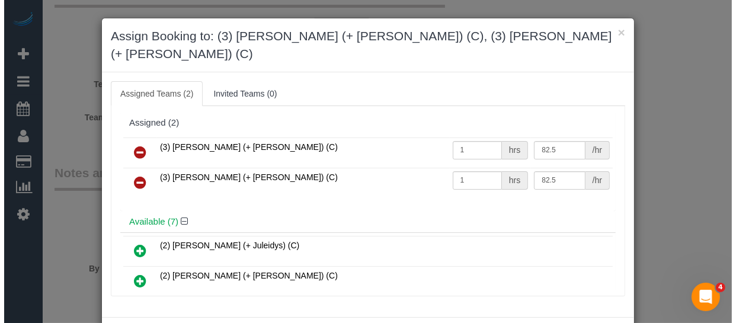
scroll to position [1956, 0]
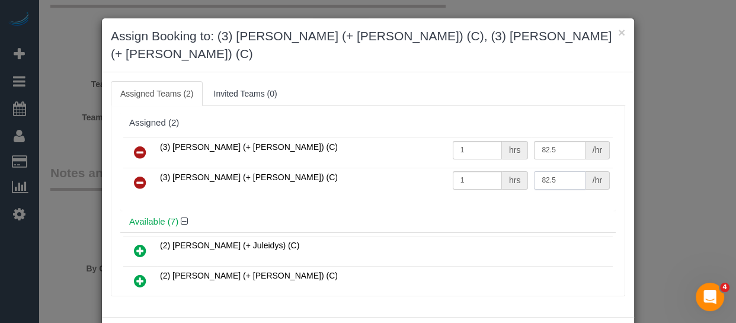
drag, startPoint x: 555, startPoint y: 160, endPoint x: 489, endPoint y: 152, distance: 65.6
click at [489, 168] on tr "(3) Tatiana (+ Felipe) (C) 1 hrs 82.5 /hr" at bounding box center [367, 183] width 489 height 30
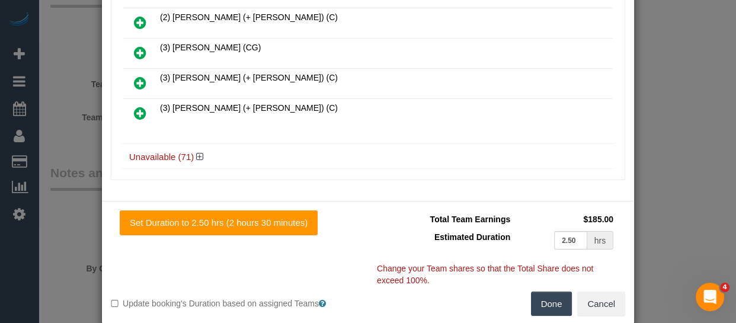
scroll to position [118, 0]
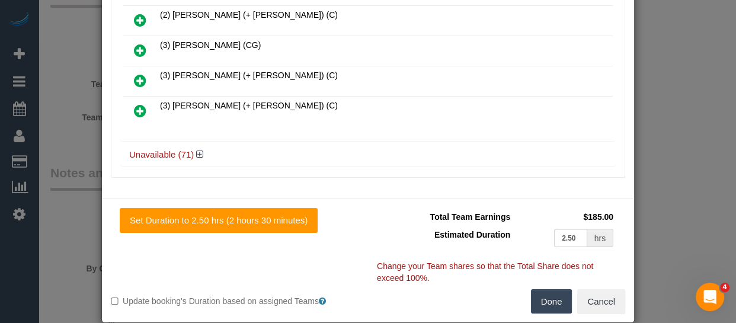
type input "102.5"
click at [540, 289] on button "Done" at bounding box center [551, 301] width 41 height 25
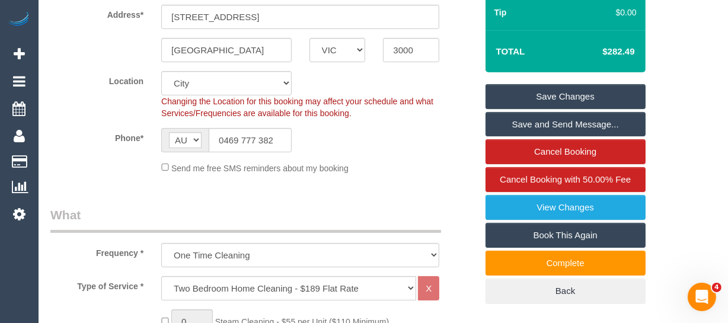
scroll to position [220, 0]
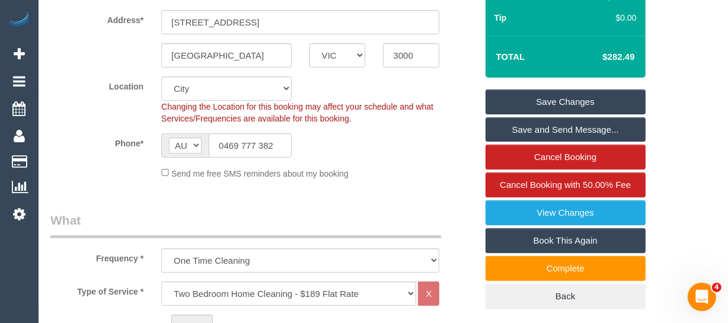
click at [606, 101] on div "Summary Service $189.00 Extras $70.00 Discount ($0.00) Adjustment $20.00 Amount…" at bounding box center [565, 66] width 160 height 486
click at [606, 111] on link "Save Changes" at bounding box center [565, 101] width 160 height 25
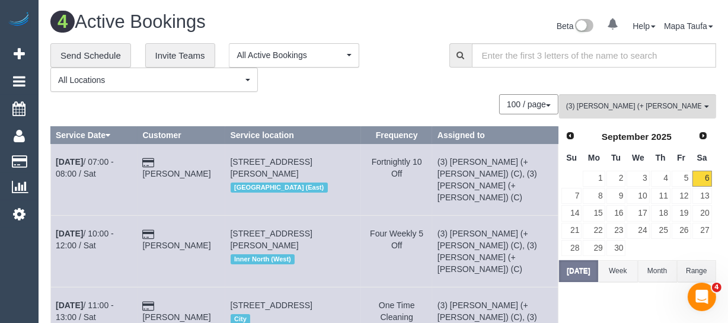
scroll to position [53, 0]
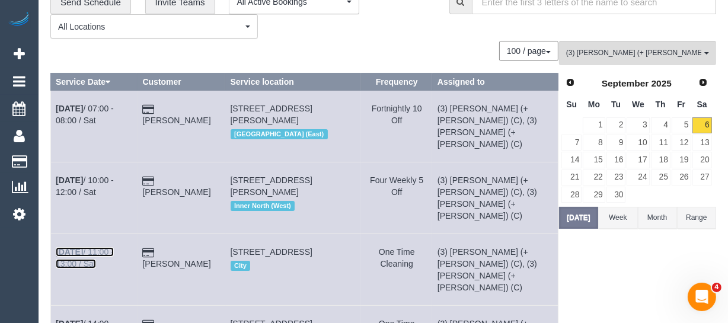
click at [114, 247] on link "Sep 6th / 11:00 - 13:00 / Sat" at bounding box center [85, 257] width 58 height 21
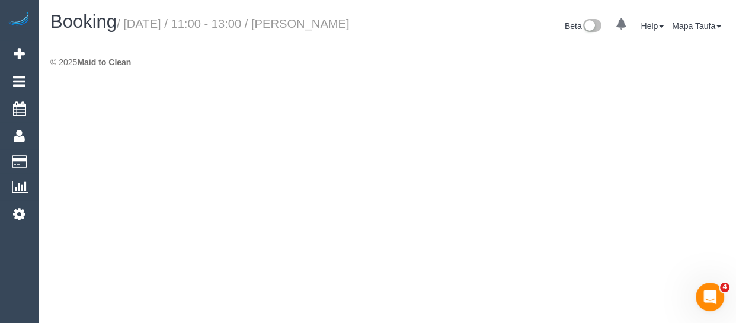
select select "VIC"
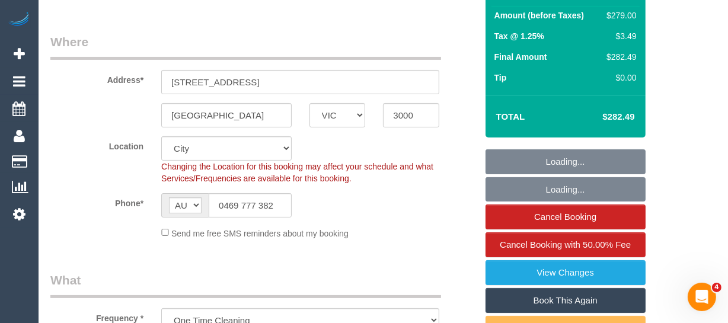
scroll to position [161, 0]
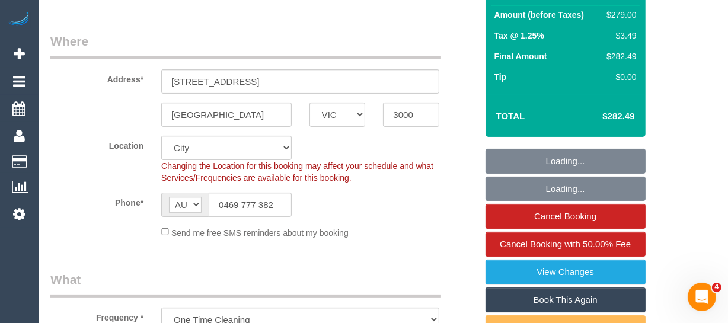
select select "object:5698"
select select "string:stripe-pm_1PHllu2GScqysDRVBmKL6bEk"
select select "number:28"
select select "number:17"
select select "number:20"
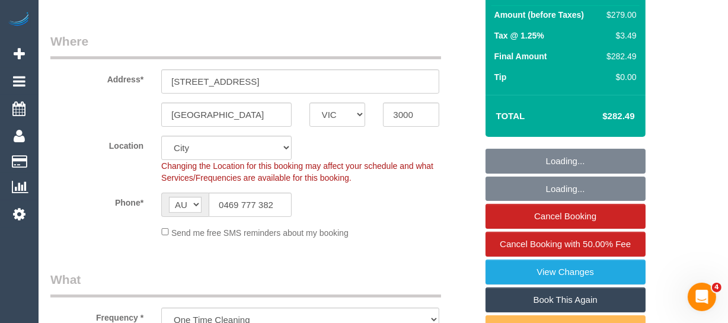
select select "number:24"
select select "number:35"
select select "number:26"
click at [255, 217] on input "0469 777 382" at bounding box center [250, 205] width 83 height 24
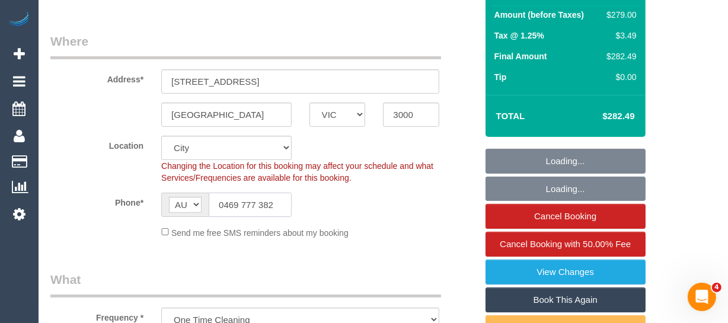
click at [255, 217] on input "0469 777 382" at bounding box center [250, 205] width 83 height 24
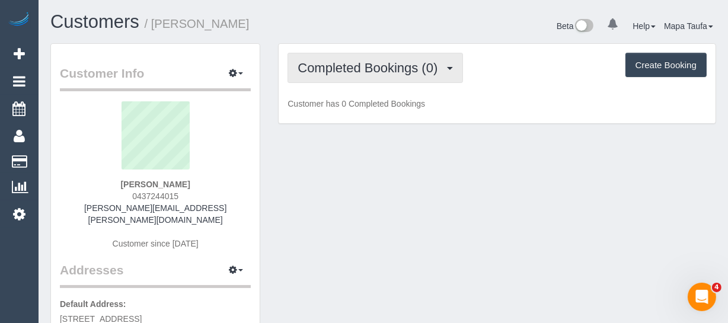
click at [300, 75] on button "Completed Bookings (0)" at bounding box center [374, 68] width 175 height 30
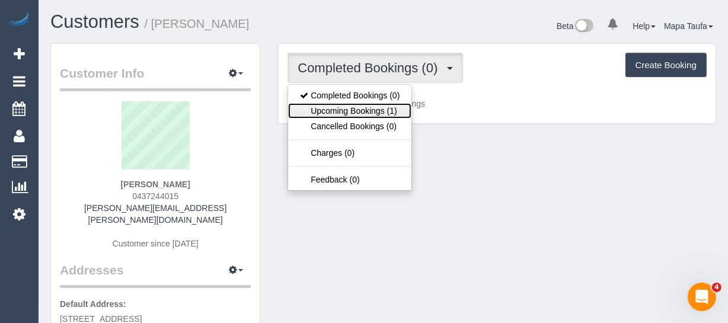
click at [329, 110] on link "Upcoming Bookings (1)" at bounding box center [349, 110] width 123 height 15
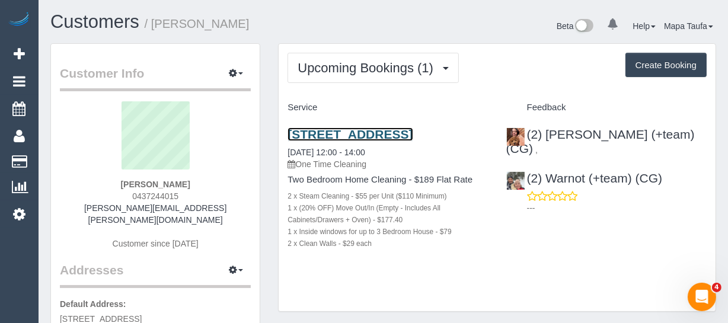
click at [332, 133] on link "[STREET_ADDRESS]" at bounding box center [349, 134] width 125 height 14
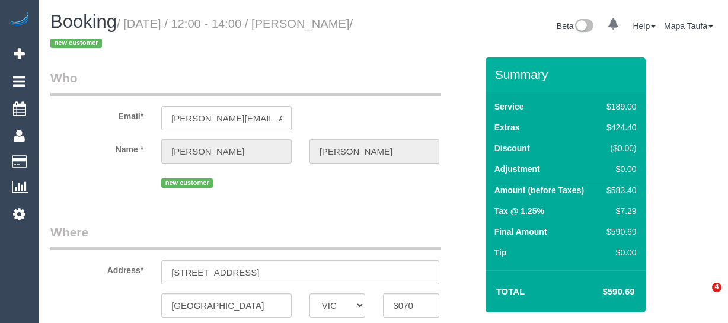
select select "VIC"
select select "string:stripe-pm_1RvqyQ2GScqysDRVJlFmv4ab"
select select "number:30"
select select "number:15"
select select "number:18"
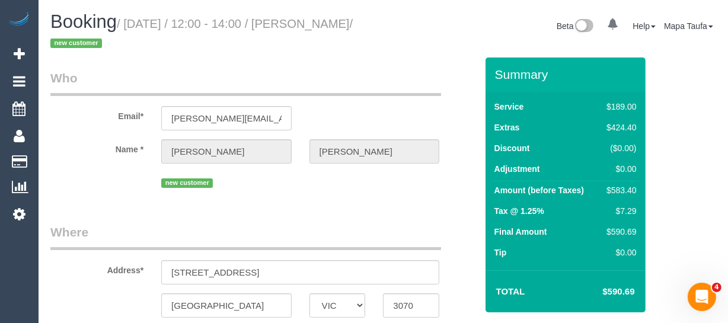
select select "number:22"
select select "number:26"
select select "string:AU"
select select "object:756"
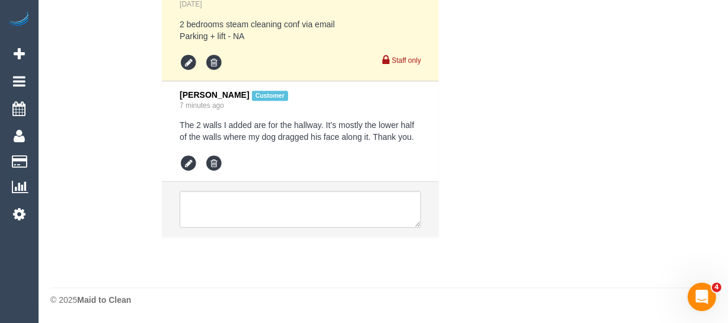
scroll to position [2595, 0]
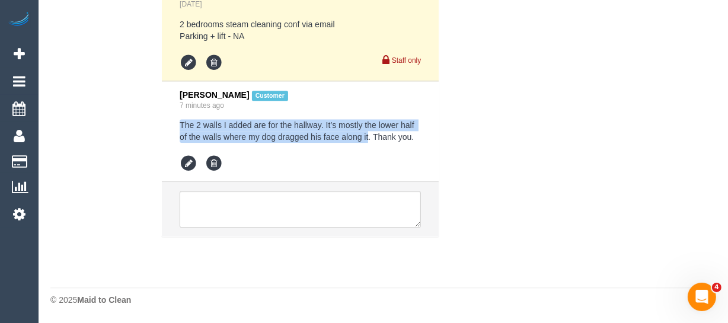
drag, startPoint x: 176, startPoint y: 121, endPoint x: 364, endPoint y: 132, distance: 188.2
click at [364, 132] on li "Jennifer Allinson Customer 7 minutes ago The 2 walls I added are for the hallwa…" at bounding box center [300, 131] width 277 height 101
copy pre "The 2 walls I added are for the hallway. It’s mostly the lower half of the wall…"
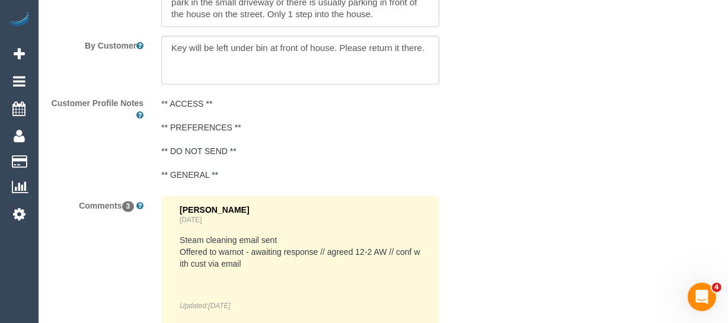
scroll to position [2110, 0]
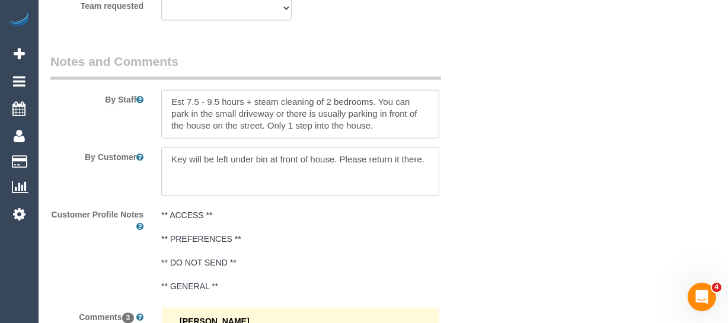
click at [187, 177] on textarea at bounding box center [300, 171] width 278 height 49
click at [424, 162] on textarea at bounding box center [300, 171] width 278 height 49
paste textarea "The 2 walls I added are for the hallway. It’s mostly the lower half of the wall…"
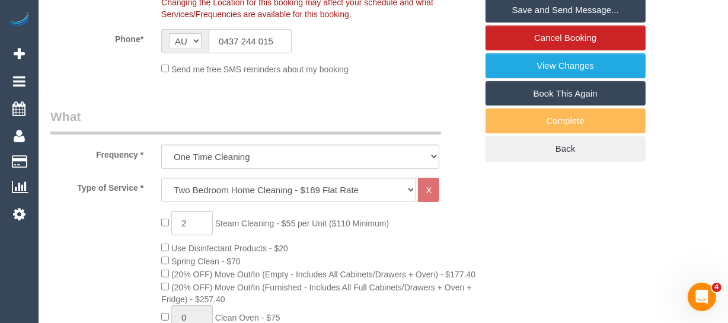
scroll to position [266, 0]
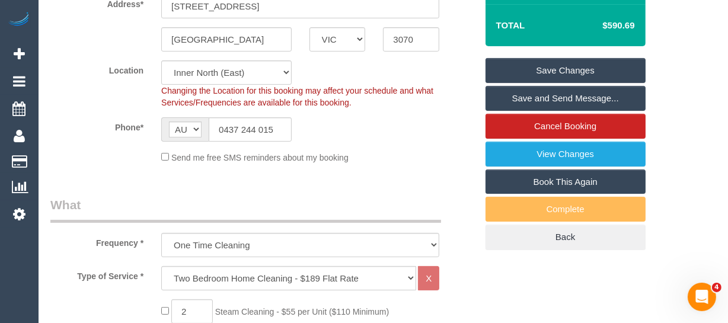
type textarea "Key will be left under bin at front of house. Please return it there. The 2 wal…"
click at [579, 71] on link "Save Changes" at bounding box center [565, 70] width 160 height 25
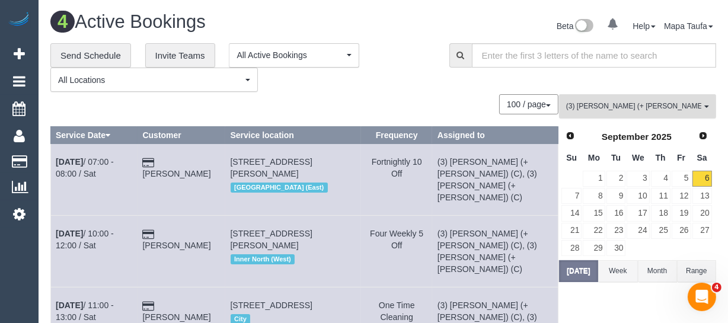
click at [564, 107] on button "(3) Felipe (+ Tatiana) (C) All Teams" at bounding box center [637, 106] width 157 height 24
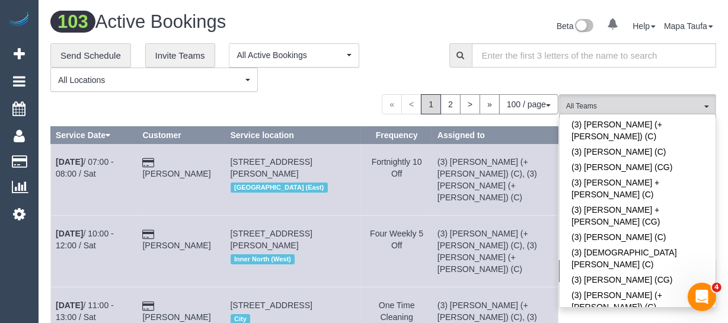
scroll to position [3390, 0]
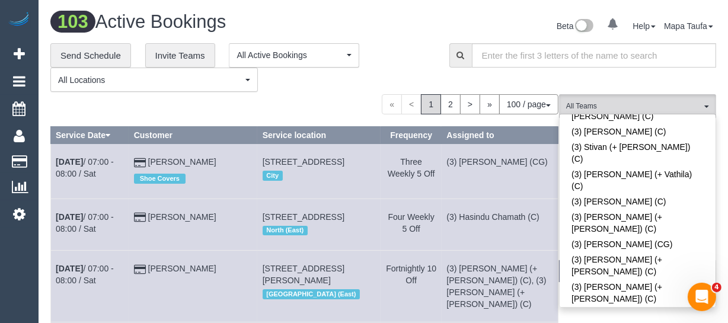
click at [368, 88] on div "**********" at bounding box center [240, 67] width 381 height 49
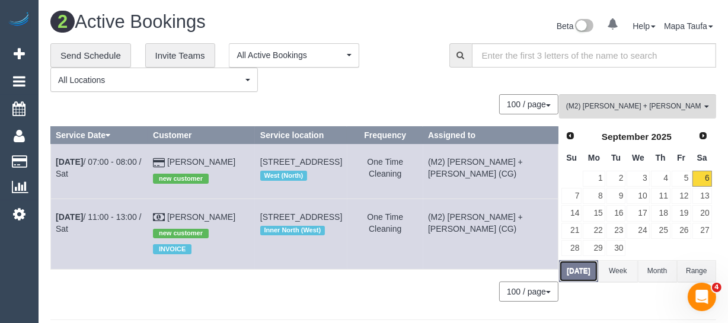
click at [565, 266] on button "Today" at bounding box center [578, 271] width 39 height 22
drag, startPoint x: 128, startPoint y: 216, endPoint x: 373, endPoint y: 248, distance: 246.8
click at [342, 238] on div "Inner North (West)" at bounding box center [301, 230] width 82 height 15
click at [563, 268] on button "Today" at bounding box center [578, 271] width 39 height 22
click at [122, 214] on link "Sep 6th / 11:00 - 13:00 / Sat" at bounding box center [98, 222] width 85 height 21
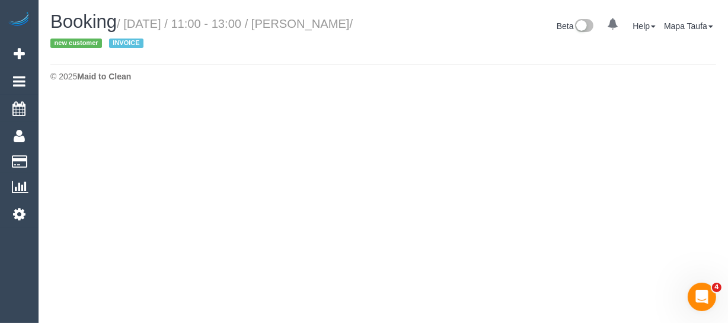
select select "VIC"
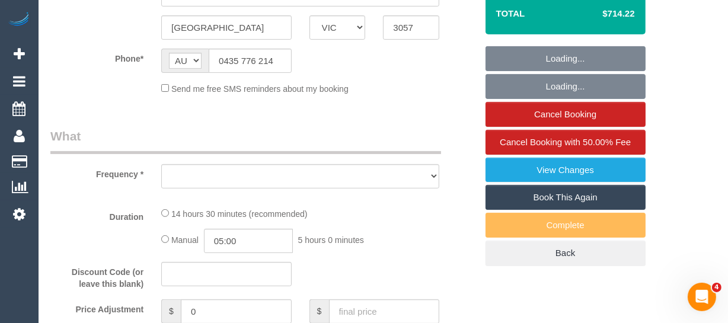
select select "object:4774"
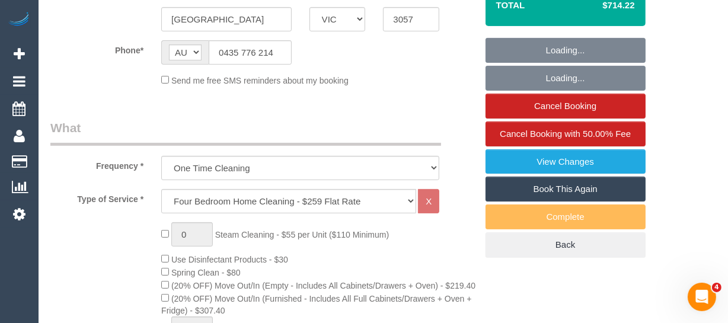
select select "number:28"
select select "number:14"
select select "number:19"
select select "number:36"
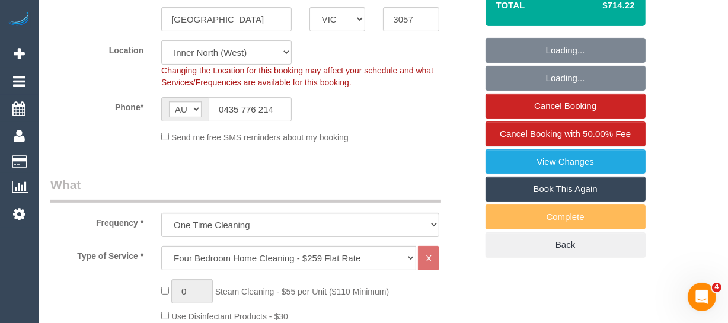
select select "object:5975"
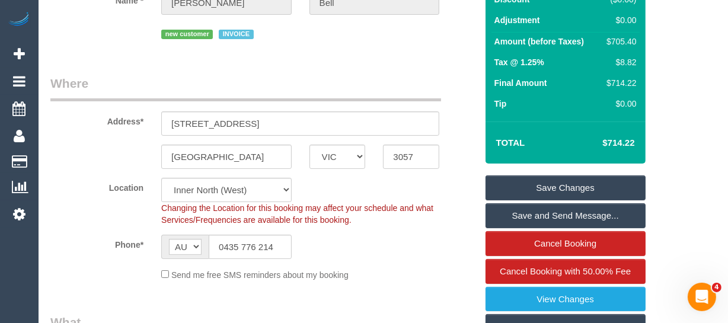
scroll to position [58, 0]
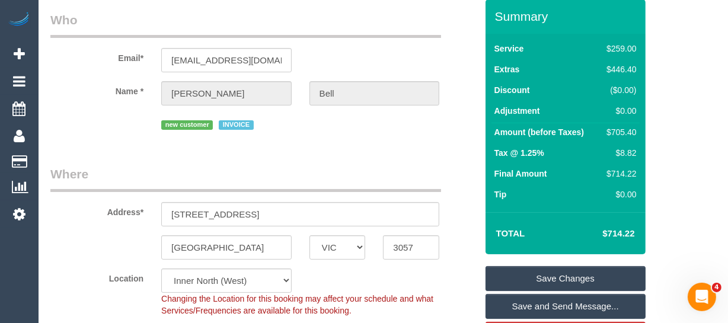
click at [578, 267] on link "Save Changes" at bounding box center [565, 278] width 160 height 25
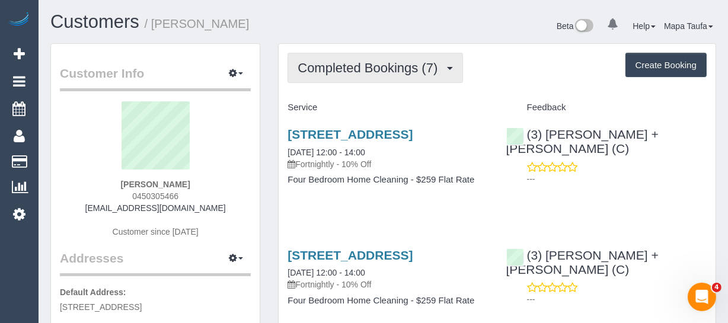
click at [364, 75] on button "Completed Bookings (7)" at bounding box center [374, 68] width 175 height 30
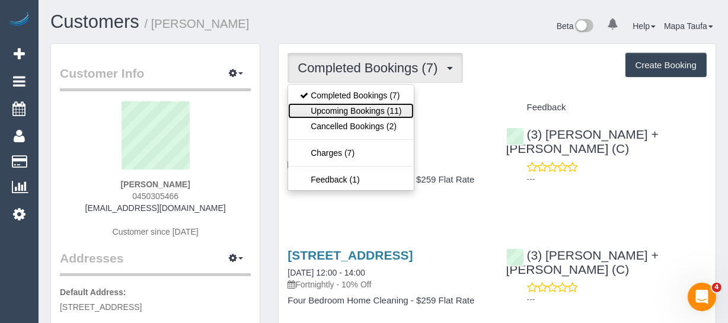
click at [369, 107] on link "Upcoming Bookings (11)" at bounding box center [350, 110] width 125 height 15
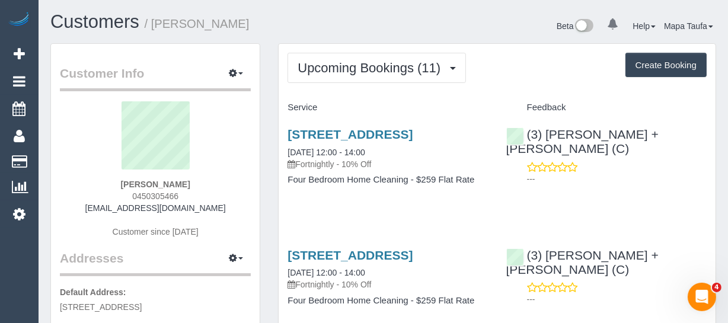
click at [447, 110] on h4 "Service" at bounding box center [387, 107] width 200 height 10
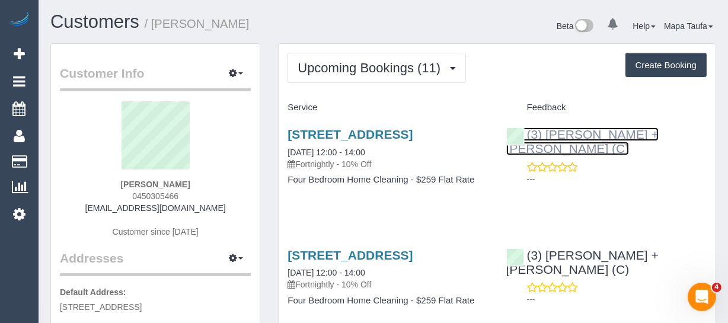
click at [548, 130] on link "(3) [PERSON_NAME] + [PERSON_NAME] (C)" at bounding box center [582, 141] width 152 height 28
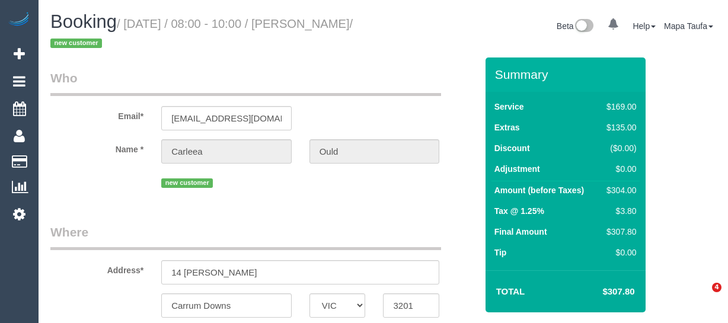
select select "VIC"
select select "string:AU"
select select "object:2699"
select select "string:stripe-pm_1OvoCi2GScqysDRVYYkZxJNr"
select select "object:3014"
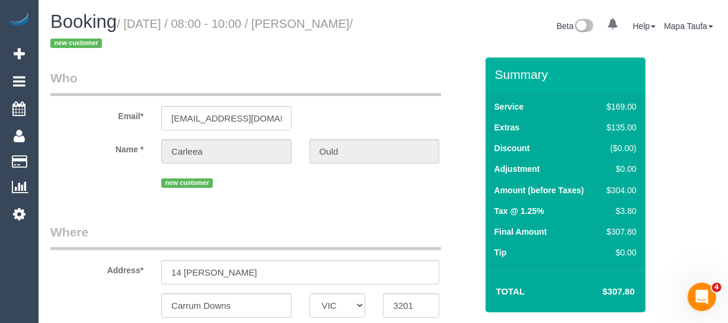
select select "number:27"
select select "number:14"
select select "number:19"
select select "number:36"
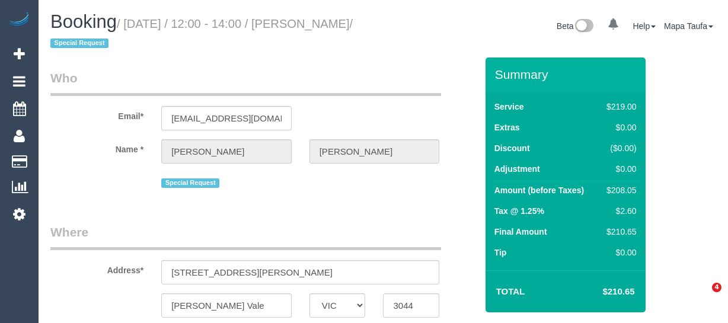
select select "VIC"
select select "object:644"
select select "string:stripe-pm_1Qhlb12GScqysDRVJbUSMyOt"
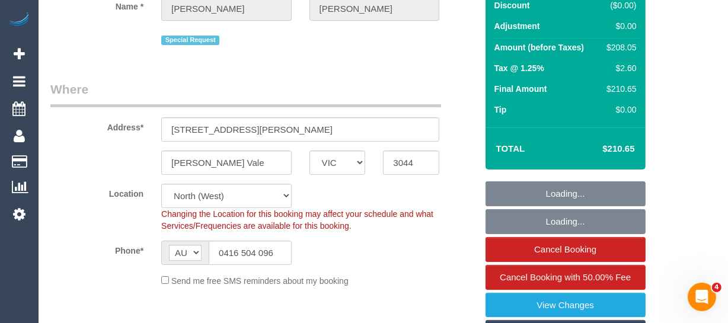
select select "number:29"
select select "number:14"
select select "number:19"
select select "number:25"
select select "number:33"
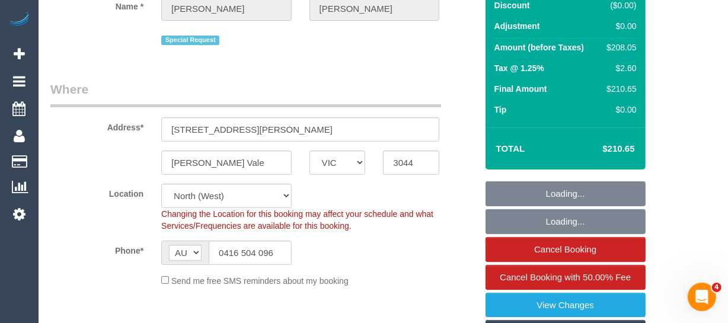
scroll to position [215, 0]
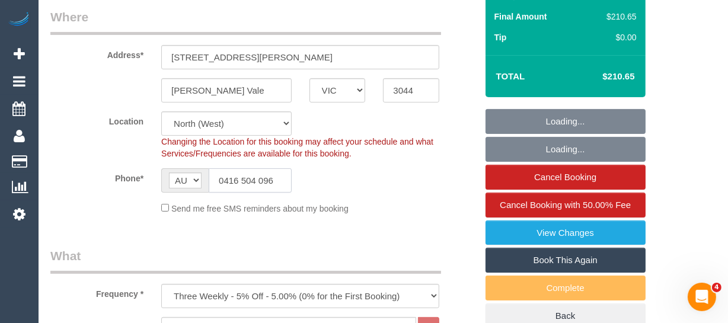
click at [249, 178] on input "0416 504 096" at bounding box center [250, 180] width 83 height 24
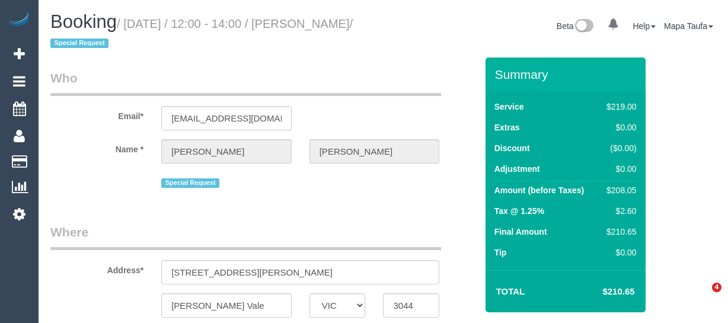
select select "VIC"
select select "string:stripe-pm_1Qhlb12GScqysDRVJbUSMyOt"
select select "object:2613"
select select "number:29"
select select "number:14"
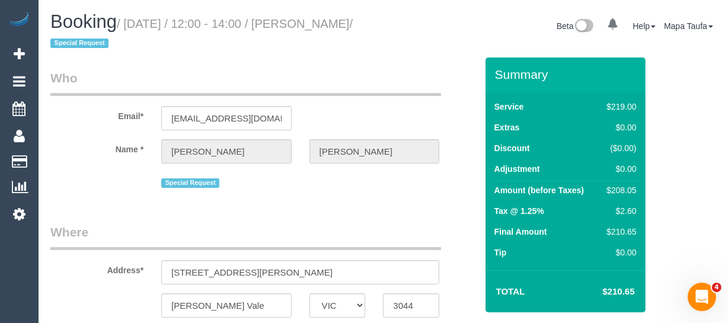
select select "number:19"
select select "number:25"
select select "number:33"
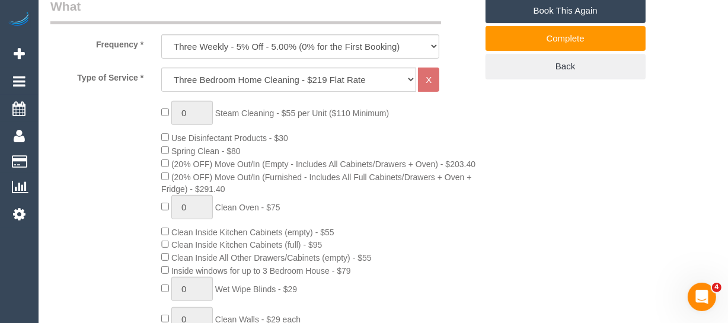
scroll to position [317, 0]
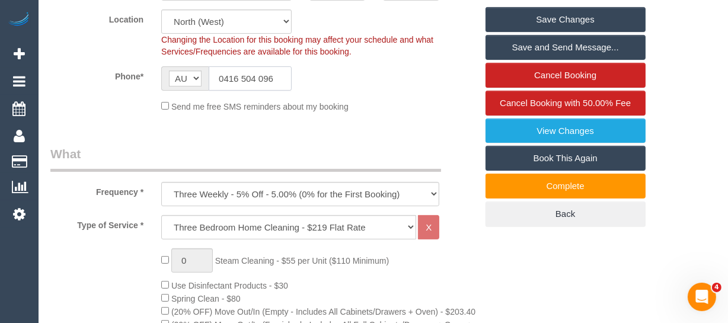
click at [275, 71] on input "0416 504 096" at bounding box center [250, 78] width 83 height 24
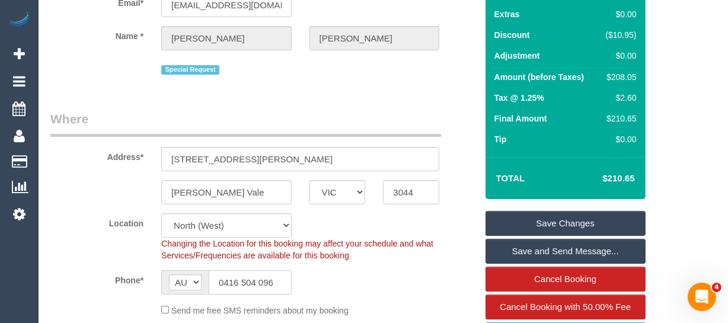
scroll to position [83, 0]
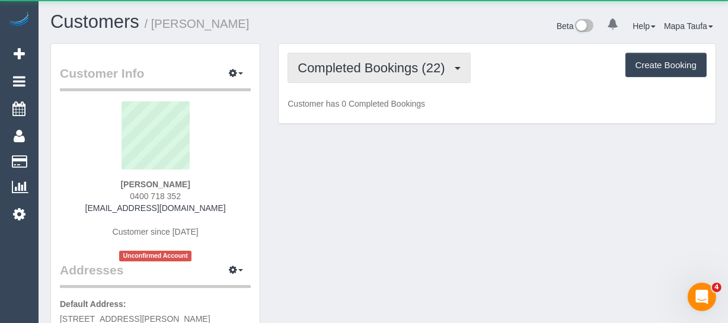
click at [395, 79] on button "Completed Bookings (22)" at bounding box center [378, 68] width 182 height 30
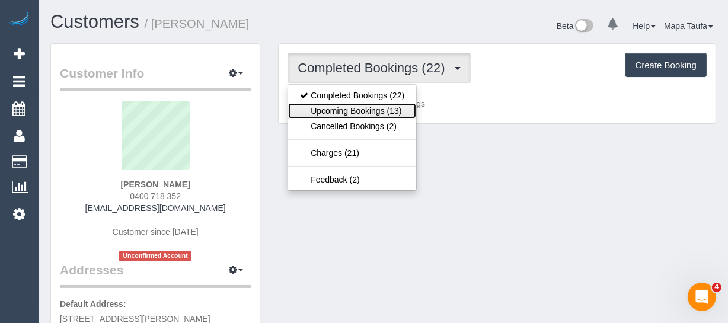
click at [390, 109] on link "Upcoming Bookings (13)" at bounding box center [352, 110] width 128 height 15
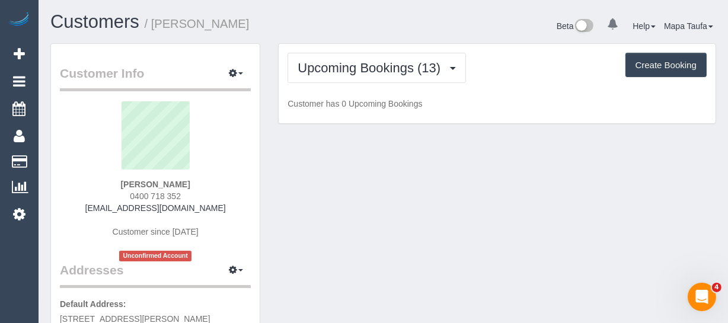
click at [450, 37] on div "Beta 0 Your Notifications You have 0 alerts Help Help Docs Take a Tour Contact …" at bounding box center [554, 27] width 342 height 31
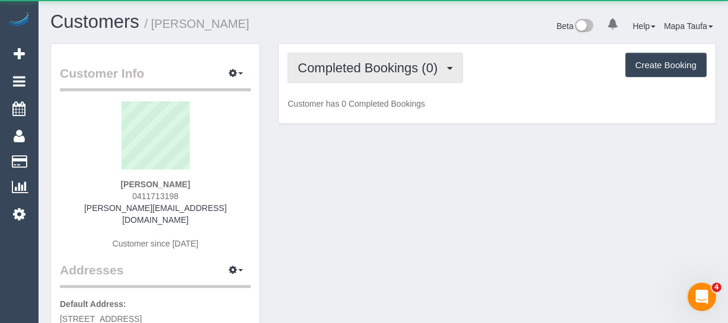
click at [364, 62] on span "Completed Bookings (0)" at bounding box center [370, 67] width 146 height 15
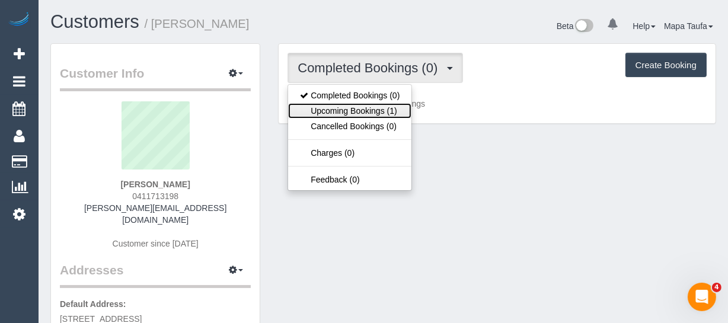
click at [371, 107] on link "Upcoming Bookings (1)" at bounding box center [349, 110] width 123 height 15
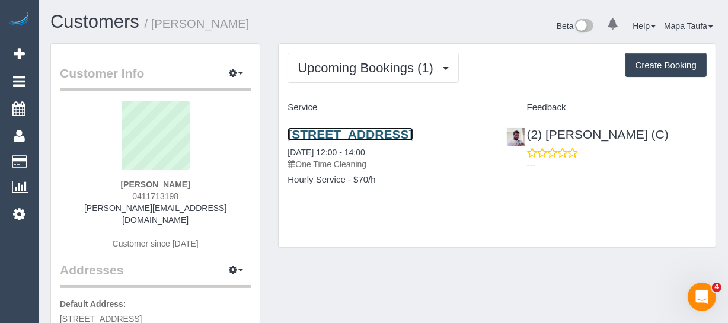
click at [341, 133] on link "[STREET_ADDRESS]" at bounding box center [349, 134] width 125 height 14
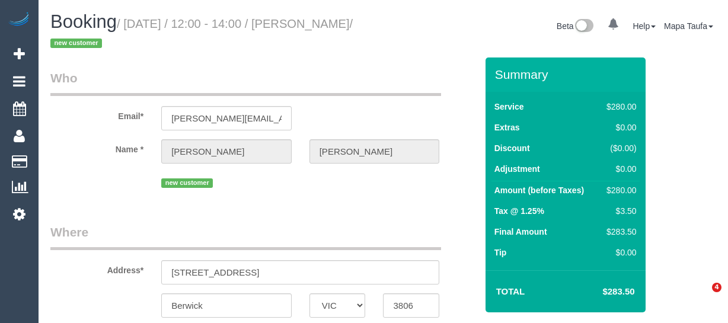
select select "VIC"
select select "number:27"
select select "number:14"
select select "number:18"
select select "number:25"
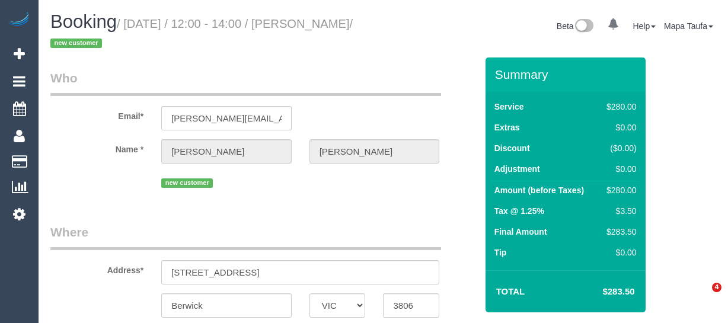
select select "number:26"
select select "object:736"
select select "240"
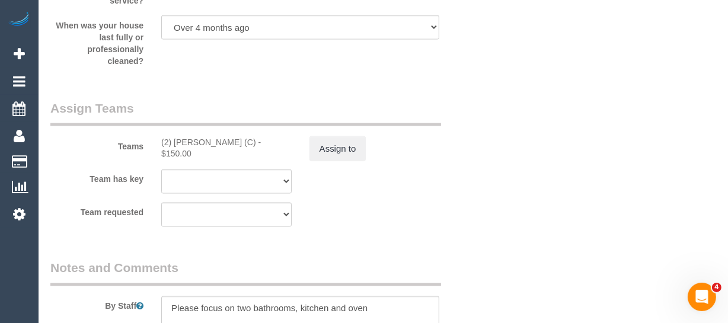
scroll to position [1863, 0]
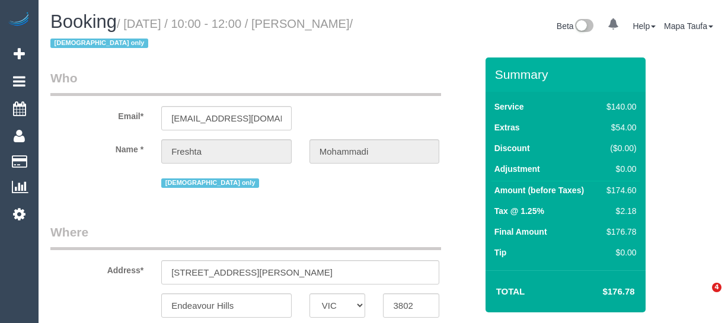
select select "VIC"
select select "number:28"
select select "number:14"
select select "number:19"
select select "number:23"
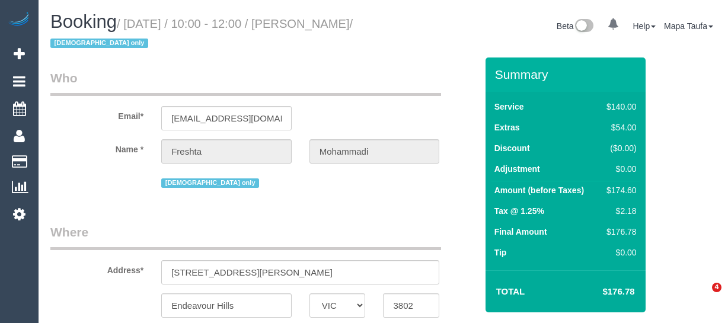
select select "number:35"
select select "number:26"
select select "object:1045"
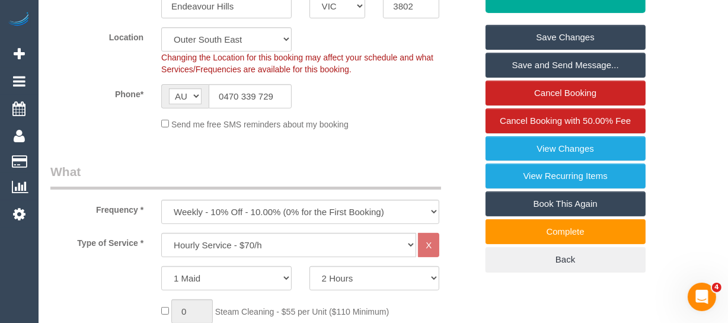
scroll to position [431, 0]
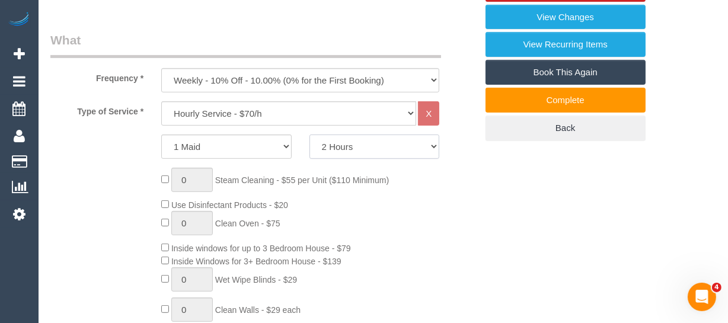
click at [337, 147] on select "2 Hours 2.5 Hours 3 Hours 3.5 Hours 4 Hours 4.5 Hours 5 Hours 5.5 Hours 6 Hours…" at bounding box center [374, 146] width 130 height 24
select select "150"
click at [309, 134] on select "2 Hours 2.5 Hours 3 Hours 3.5 Hours 4 Hours 4.5 Hours 5 Hours 5.5 Hours 6 Hours…" at bounding box center [374, 146] width 130 height 24
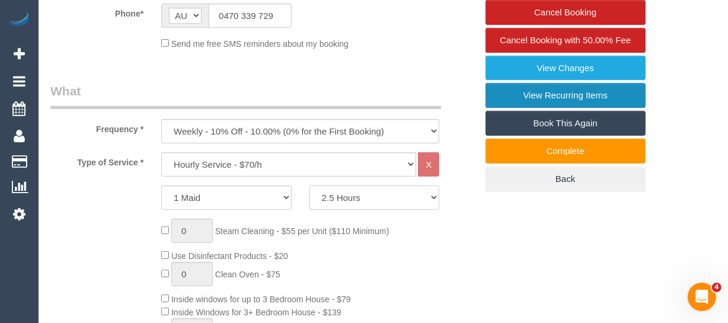
scroll to position [323, 0]
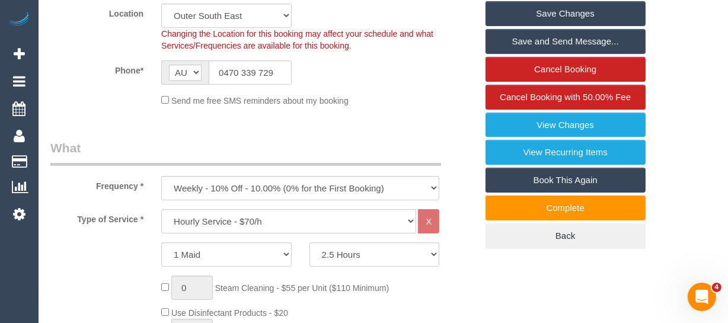
click at [527, 17] on link "Save Changes" at bounding box center [565, 13] width 160 height 25
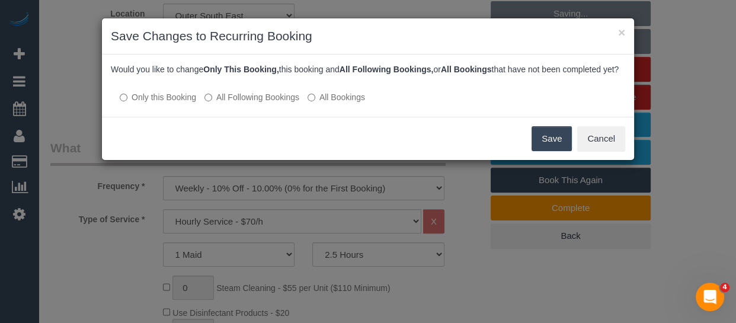
click at [547, 148] on button "Save" at bounding box center [551, 138] width 40 height 25
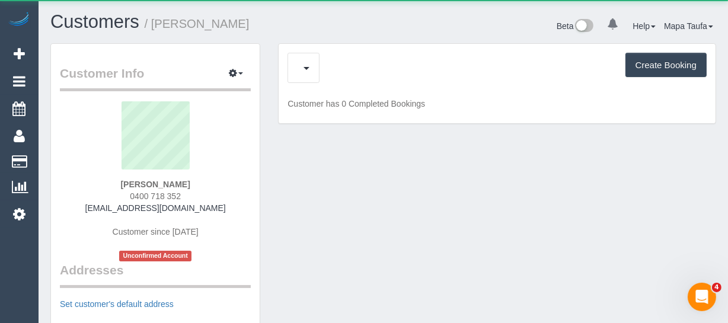
click at [344, 57] on div "Create Booking" at bounding box center [496, 68] width 419 height 30
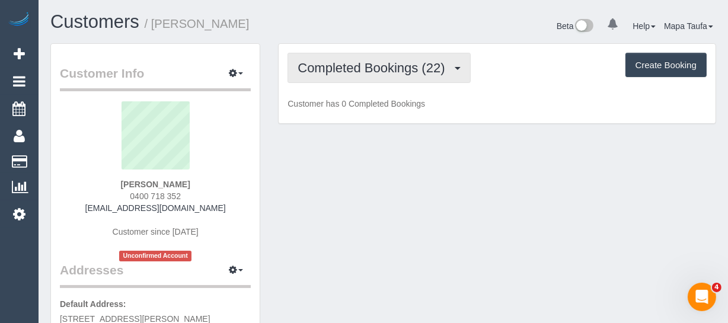
click at [357, 72] on span "Completed Bookings (22)" at bounding box center [373, 67] width 153 height 15
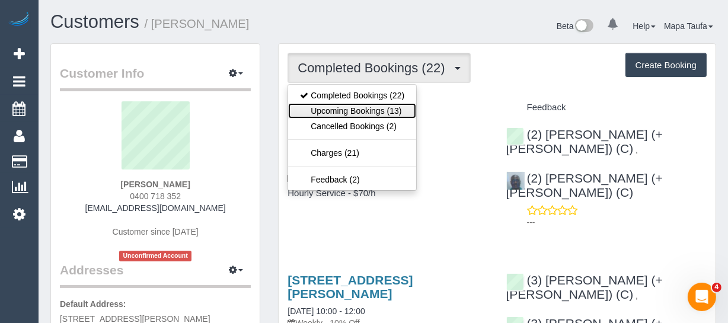
click at [366, 107] on link "Upcoming Bookings (13)" at bounding box center [352, 110] width 128 height 15
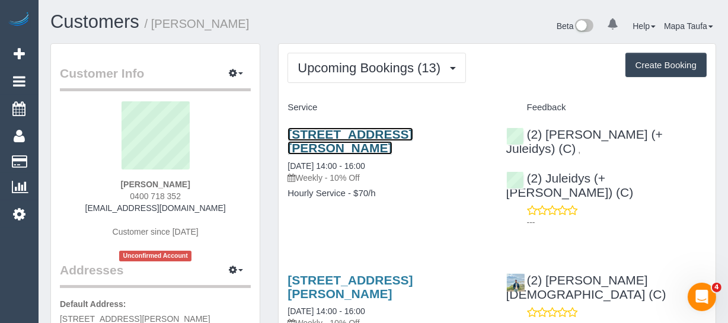
click at [345, 127] on link "[STREET_ADDRESS][PERSON_NAME]" at bounding box center [349, 140] width 125 height 27
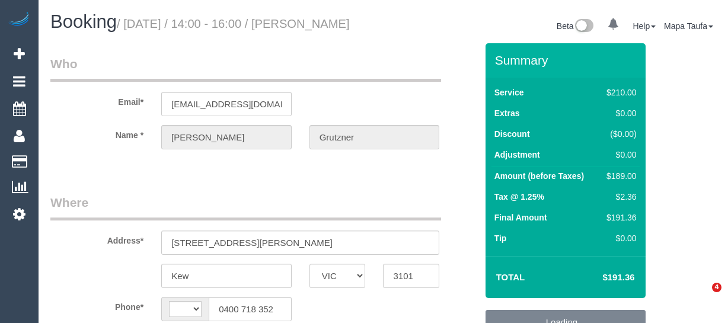
select select "VIC"
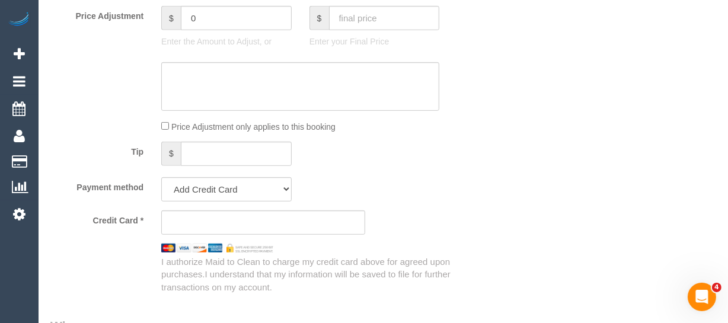
select select "string:AU"
select select "object:575"
select select "string:stripe-pm_1OKDIQ2GScqysDRVWHVj2xOp"
select select "180"
select select "number:27"
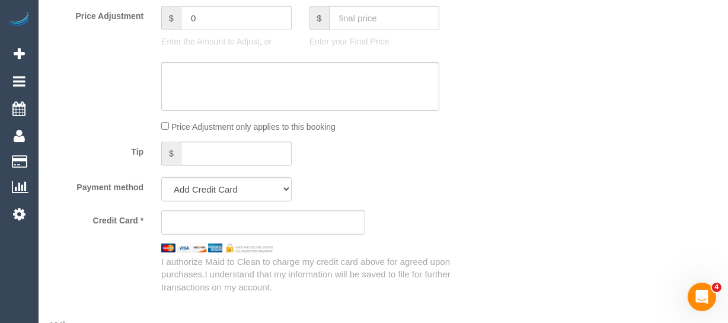
select select "number:14"
select select "number:19"
select select "number:36"
select select "number:34"
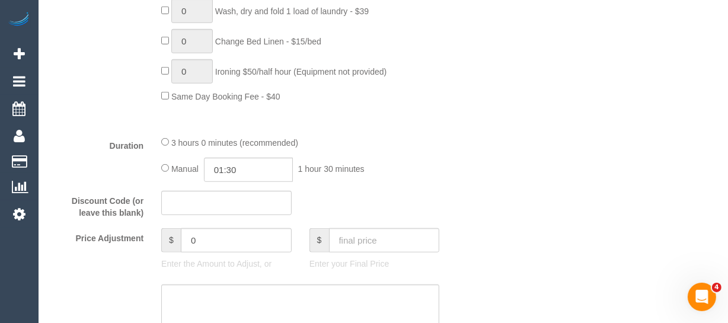
select select "object:1529"
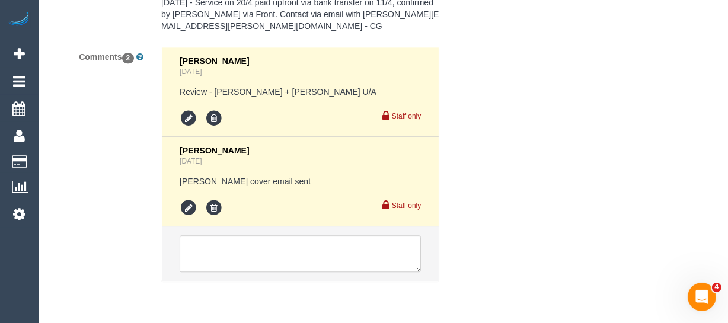
scroll to position [2561, 0]
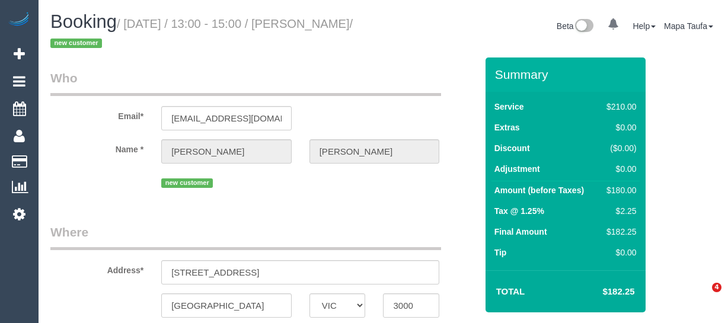
select select "VIC"
select select "string:AU"
select select "object:5763"
select select "string:stripe-pm_1S2zH92GScqysDRV8pxr02Vt"
select select "180"
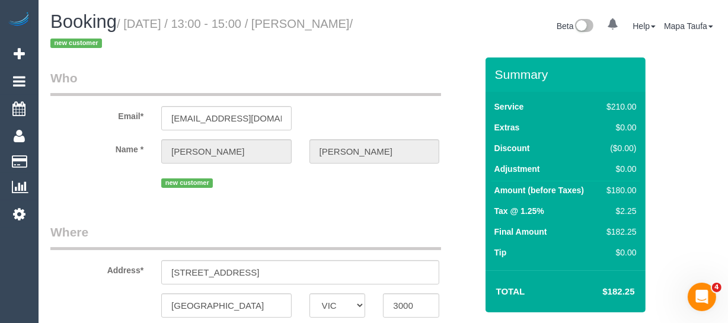
select select "number:28"
select select "number:14"
select select "number:18"
select select "number:36"
select select "number:26"
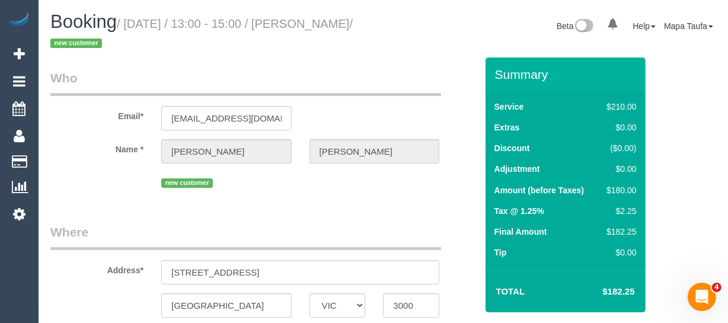
select select "object:6490"
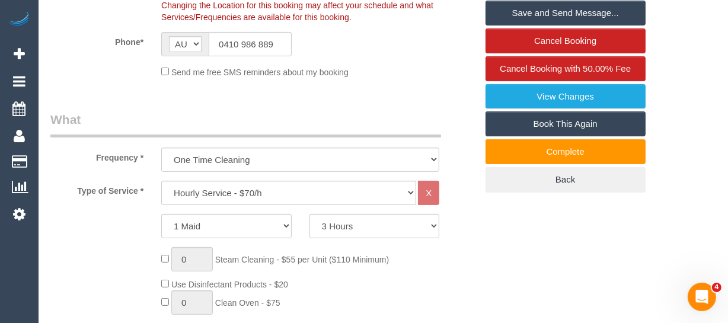
scroll to position [209, 0]
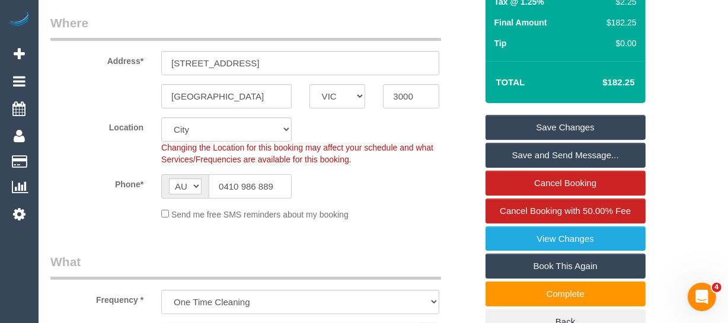
click at [261, 175] on input "0410 986 889" at bounding box center [250, 186] width 83 height 24
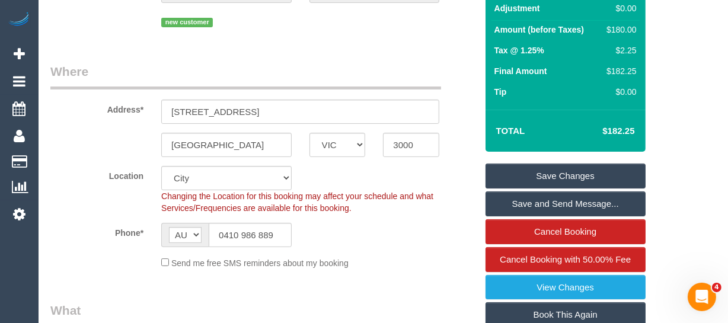
scroll to position [161, 0]
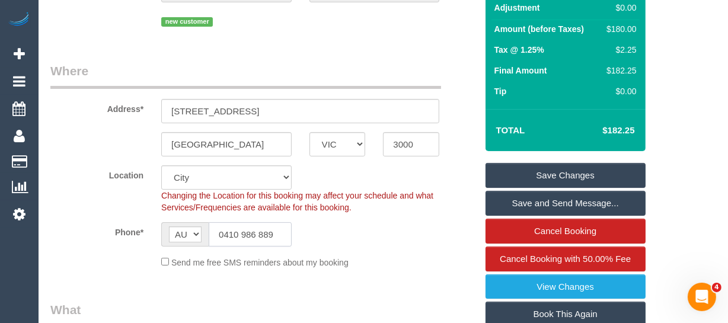
click at [262, 236] on input "0410 986 889" at bounding box center [250, 234] width 83 height 24
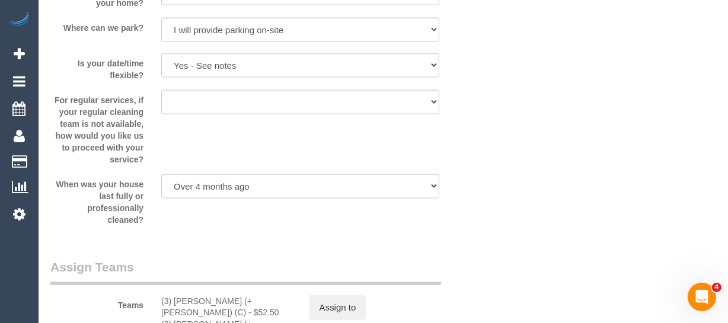
scroll to position [1636, 0]
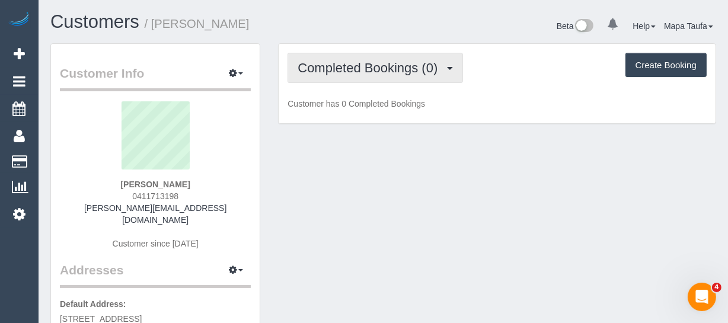
click at [367, 72] on span "Completed Bookings (0)" at bounding box center [370, 67] width 146 height 15
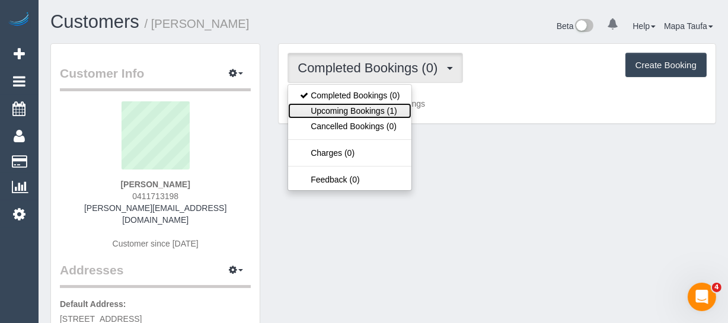
click at [367, 104] on link "Upcoming Bookings (1)" at bounding box center [349, 110] width 123 height 15
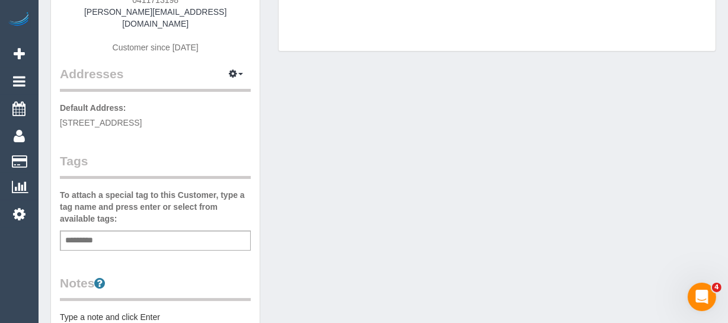
scroll to position [215, 0]
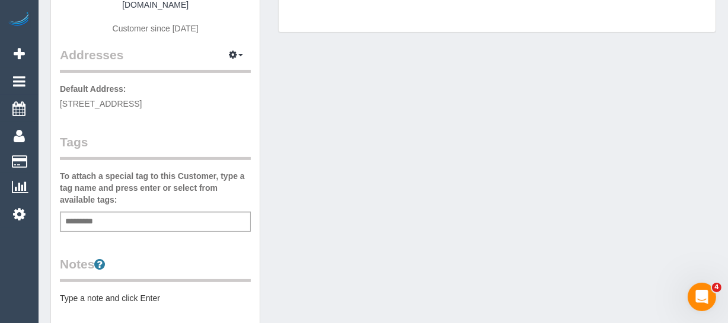
click at [106, 216] on div "Add a tag" at bounding box center [155, 222] width 191 height 20
type input "*********"
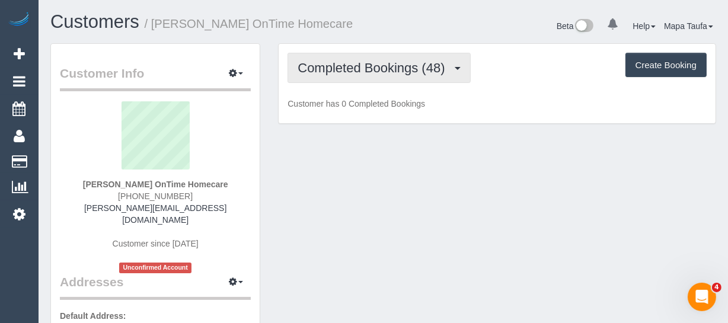
click at [337, 65] on span "Completed Bookings (48)" at bounding box center [373, 67] width 153 height 15
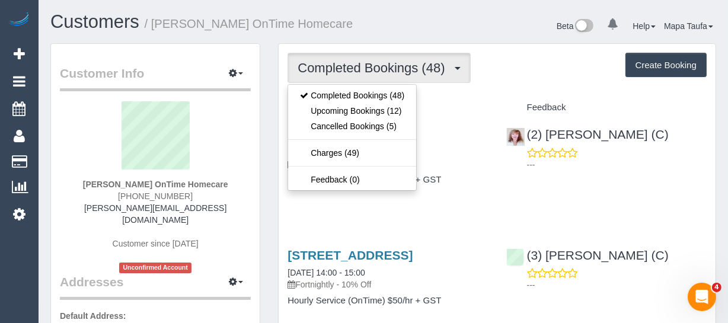
click at [450, 111] on h4 "Service" at bounding box center [387, 107] width 200 height 10
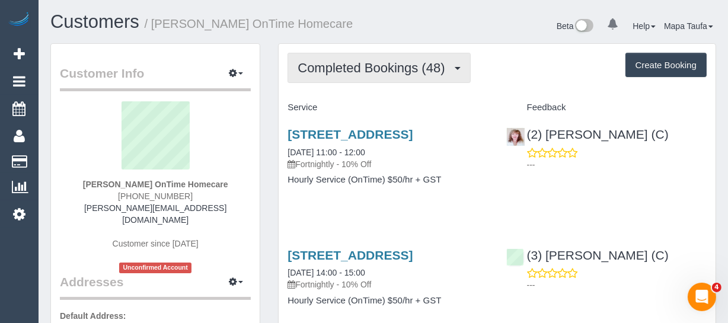
click at [383, 60] on span "Completed Bookings (48)" at bounding box center [373, 67] width 153 height 15
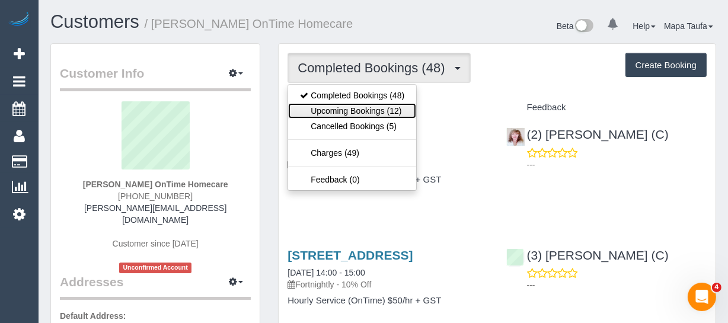
click at [373, 108] on link "Upcoming Bookings (12)" at bounding box center [352, 110] width 128 height 15
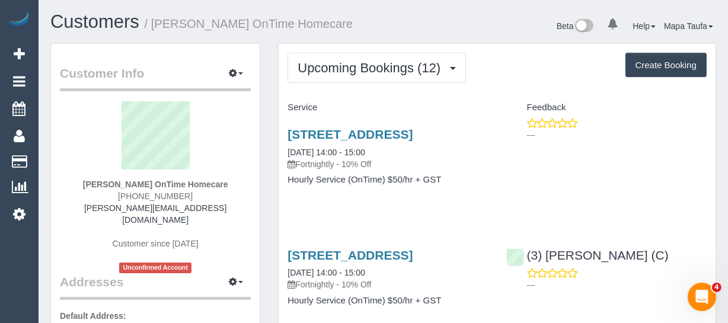
scroll to position [215, 0]
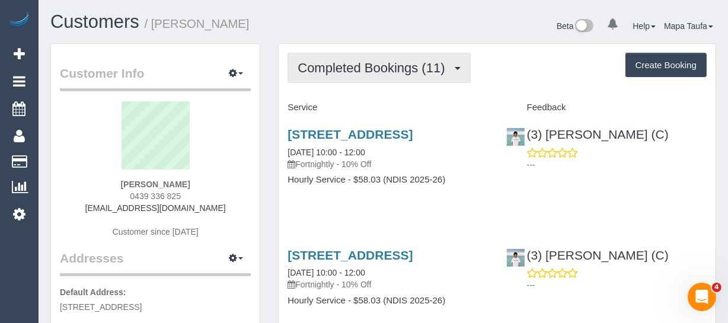
click at [310, 65] on span "Completed Bookings (11)" at bounding box center [373, 67] width 153 height 15
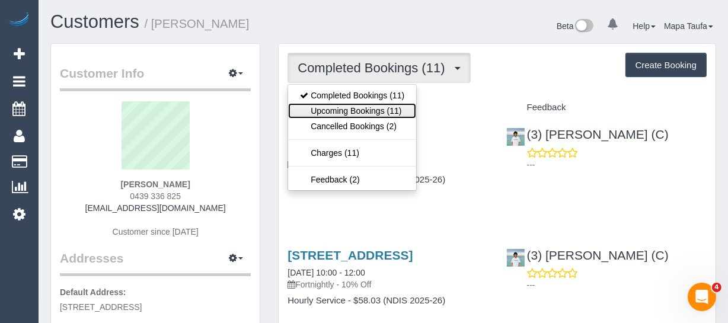
click at [357, 107] on link "Upcoming Bookings (11)" at bounding box center [352, 110] width 128 height 15
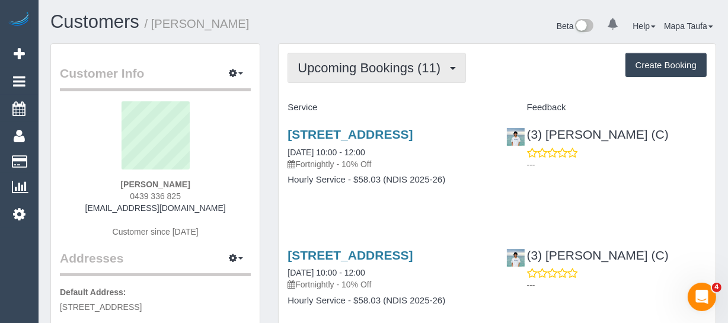
click at [361, 74] on button "Upcoming Bookings (11)" at bounding box center [376, 68] width 178 height 30
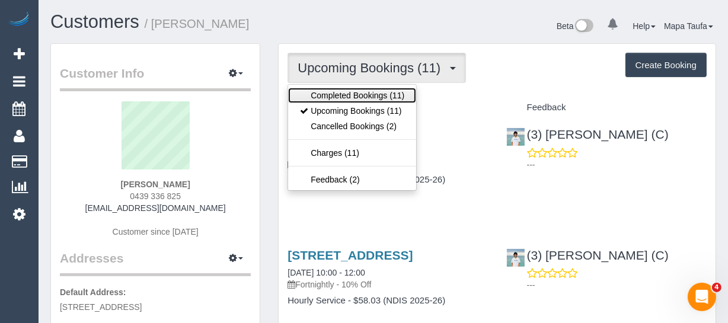
click at [361, 94] on link "Completed Bookings (11)" at bounding box center [352, 95] width 128 height 15
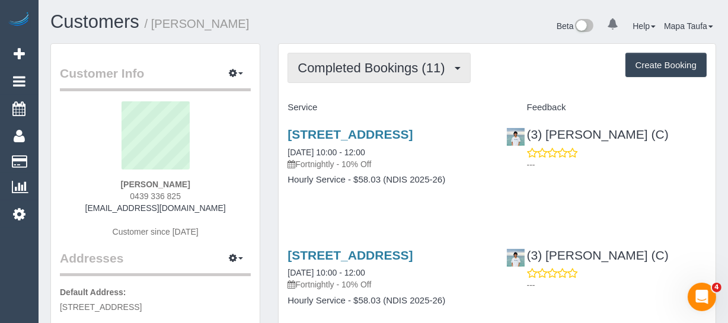
click at [373, 66] on span "Completed Bookings (11)" at bounding box center [373, 67] width 153 height 15
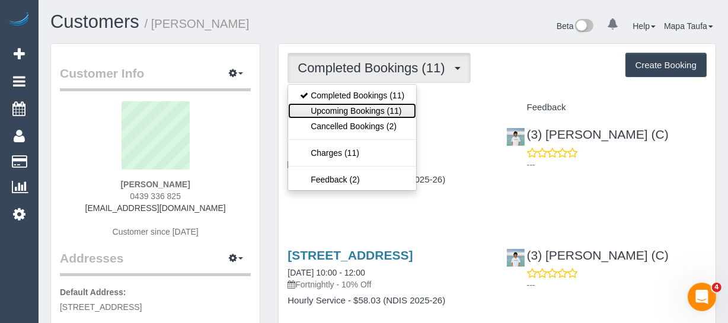
click at [364, 103] on link "Upcoming Bookings (11)" at bounding box center [352, 110] width 128 height 15
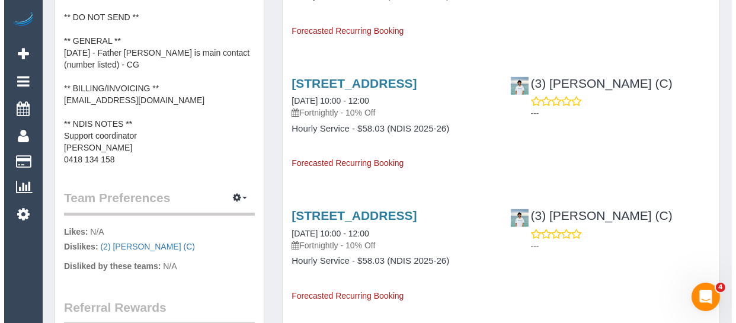
scroll to position [592, 0]
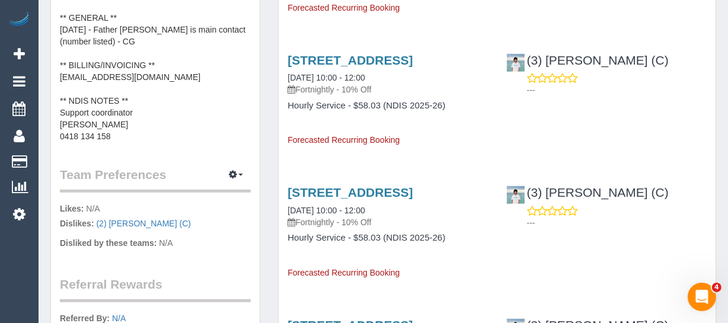
click at [233, 183] on legend "Team Preferences Manage Preferences" at bounding box center [155, 179] width 191 height 27
click at [234, 175] on icon "button" at bounding box center [233, 174] width 8 height 7
click at [226, 193] on link "Manage Preferences" at bounding box center [199, 196] width 101 height 15
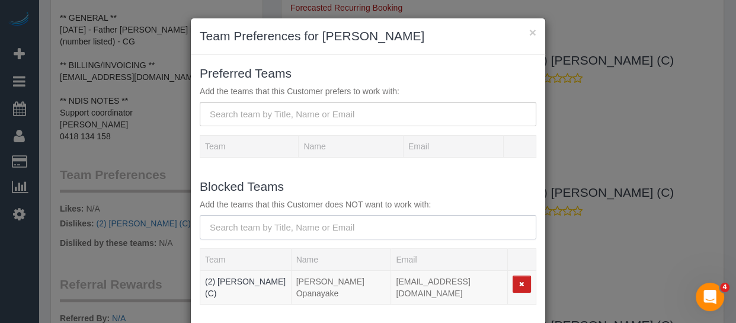
click at [249, 216] on input "text" at bounding box center [368, 227] width 337 height 24
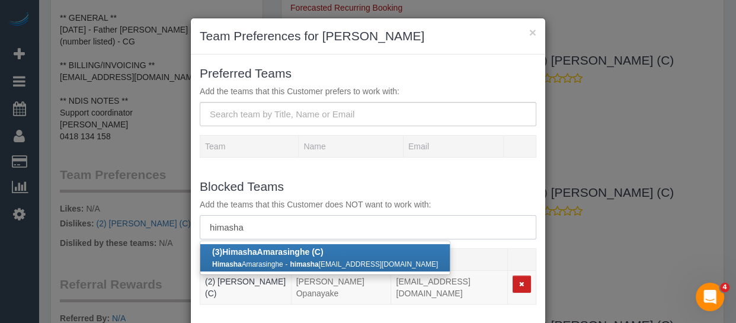
type input "himasha"
click at [258, 257] on link "(3) Himasha Amarasinghe (C) Himasha Amarasinghe - himasha 1213@gmail.com" at bounding box center [324, 257] width 249 height 27
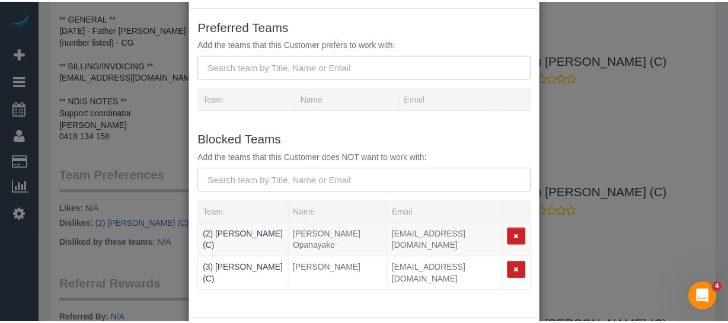
scroll to position [104, 0]
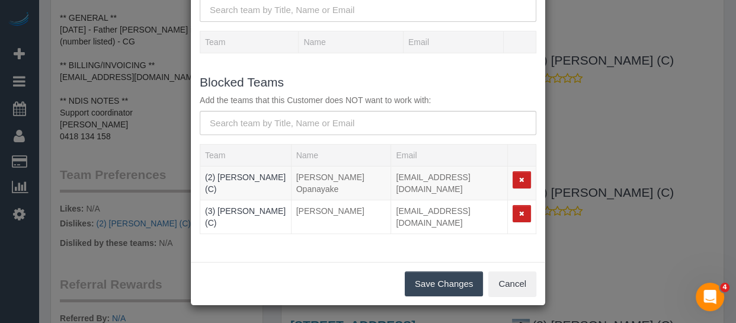
click at [433, 291] on button "Save Changes" at bounding box center [444, 283] width 78 height 25
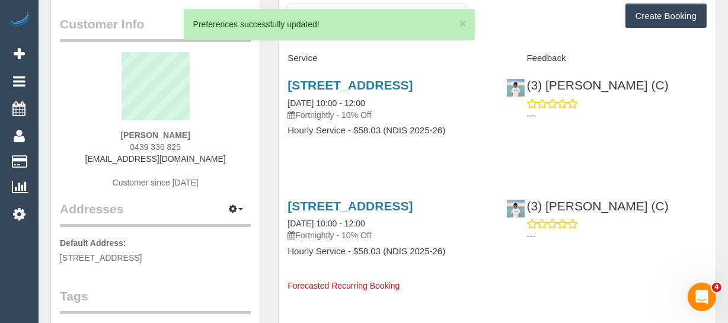
scroll to position [0, 0]
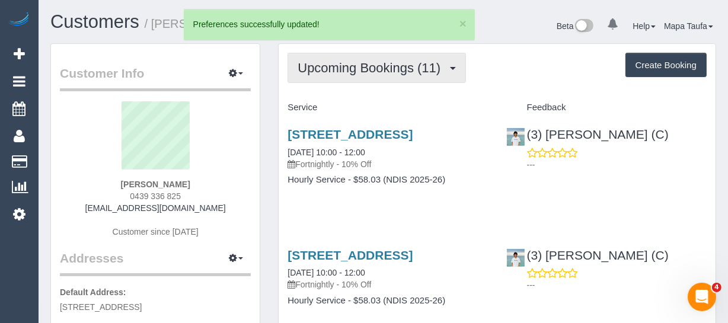
click at [348, 73] on span "Upcoming Bookings (11)" at bounding box center [371, 67] width 149 height 15
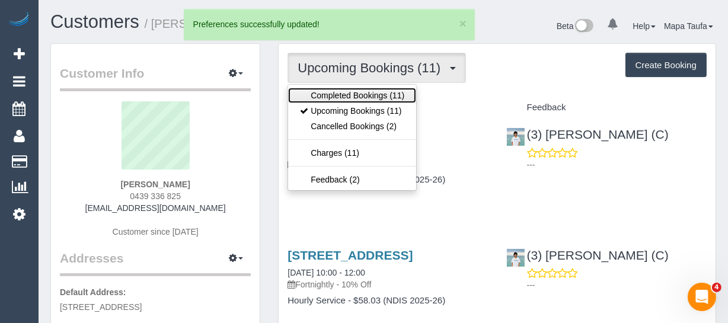
click at [357, 101] on link "Completed Bookings (11)" at bounding box center [352, 95] width 128 height 15
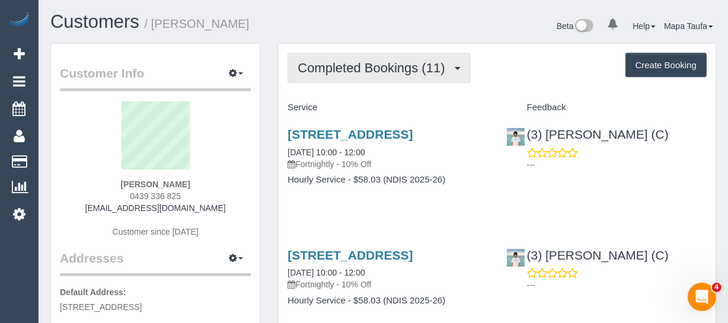
click at [345, 75] on button "Completed Bookings (11)" at bounding box center [378, 68] width 182 height 30
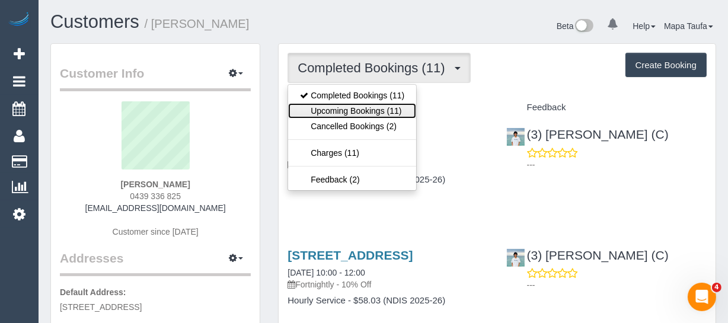
click at [342, 107] on link "Upcoming Bookings (11)" at bounding box center [352, 110] width 128 height 15
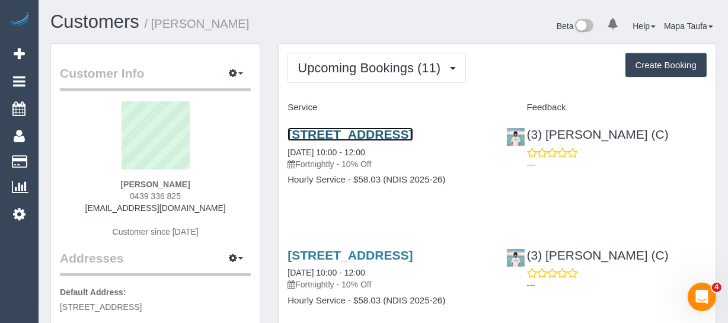
click at [370, 133] on link "4 Rimu Close, Doveton, VIC 3177" at bounding box center [349, 134] width 125 height 14
drag, startPoint x: 181, startPoint y: 183, endPoint x: 98, endPoint y: 183, distance: 82.9
click at [98, 183] on div "Braeden Borg 0439 336 825 cuttingedgepetsolutions@gmail.com Customer since 2025" at bounding box center [155, 175] width 191 height 148
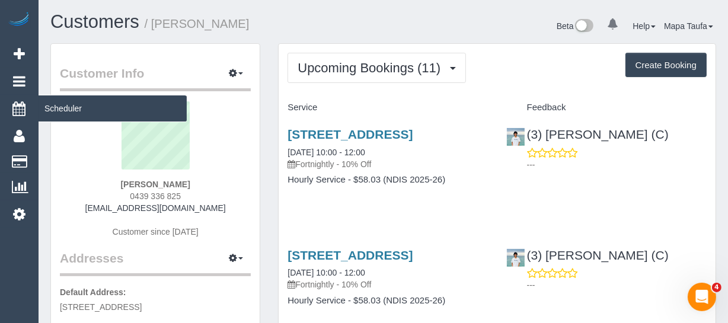
copy strong "Braeden Borg"
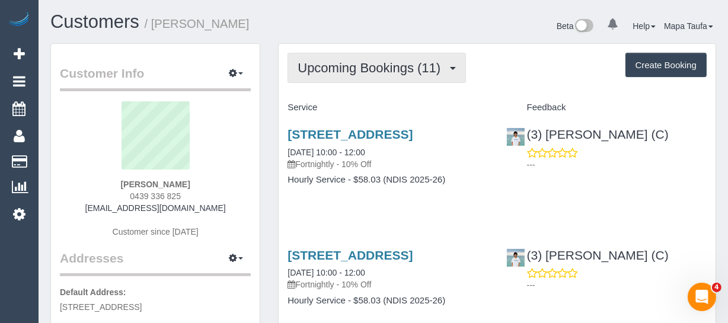
click at [377, 79] on button "Upcoming Bookings (11)" at bounding box center [376, 68] width 178 height 30
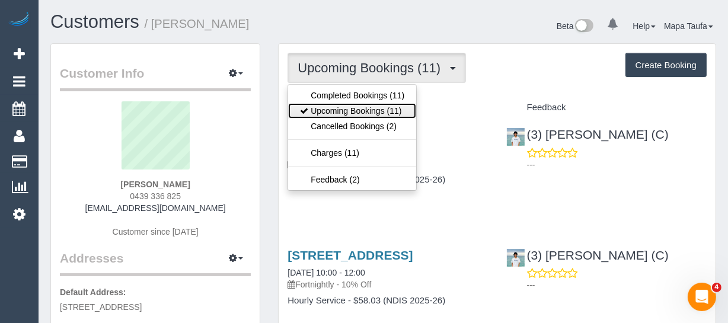
click at [364, 108] on link "Upcoming Bookings (11)" at bounding box center [352, 110] width 128 height 15
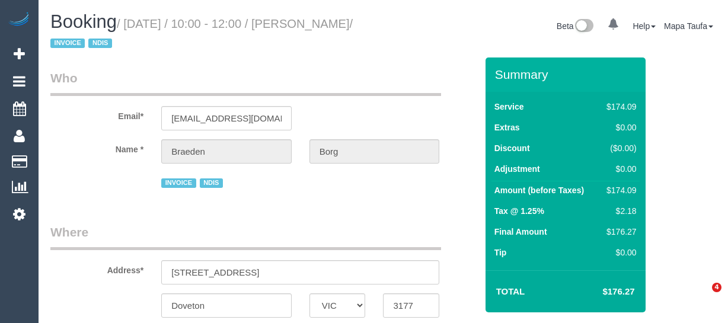
select select "VIC"
select select "180"
select select "number:28"
select select "number:14"
select select "number:19"
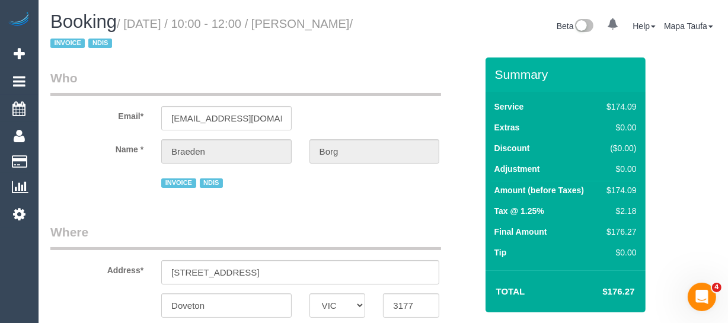
select select "number:25"
select select "number:34"
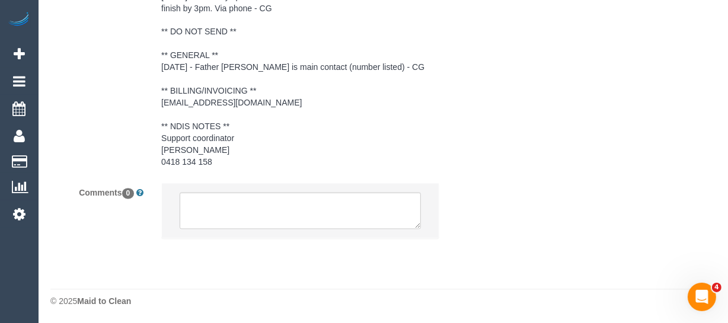
select select "object:751"
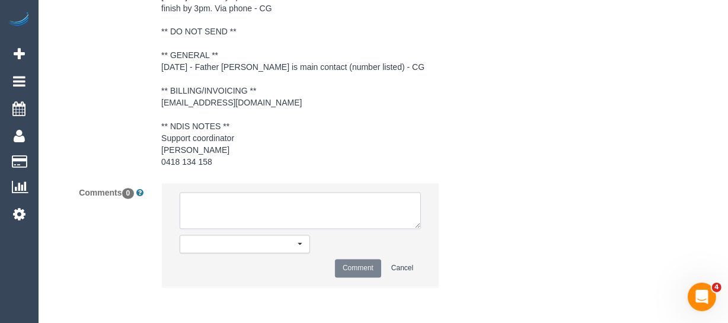
click at [278, 204] on textarea at bounding box center [300, 211] width 241 height 37
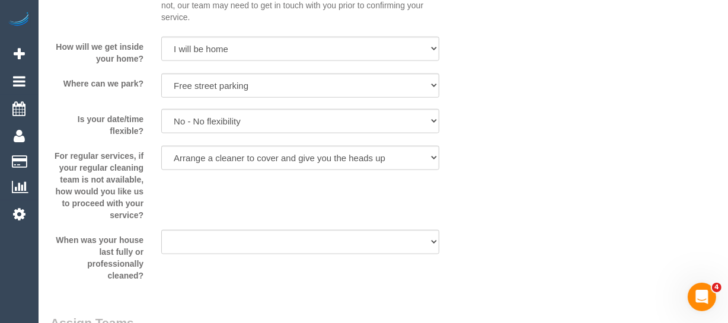
scroll to position [1446, 0]
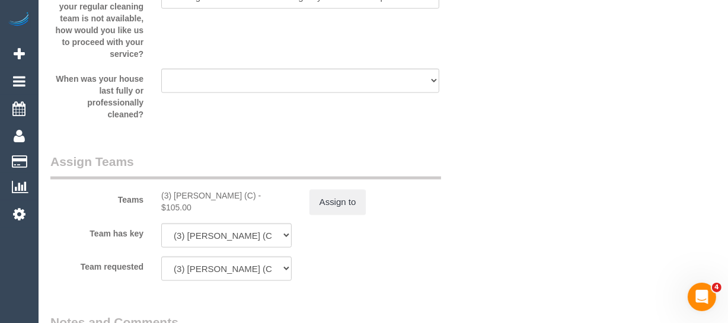
drag, startPoint x: 258, startPoint y: 192, endPoint x: 174, endPoint y: 188, distance: 84.2
click at [174, 190] on div "(3) [PERSON_NAME] (C) - $105.00" at bounding box center [226, 202] width 130 height 24
copy div "[PERSON_NAME]"
click at [341, 206] on button "Assign to" at bounding box center [337, 202] width 57 height 25
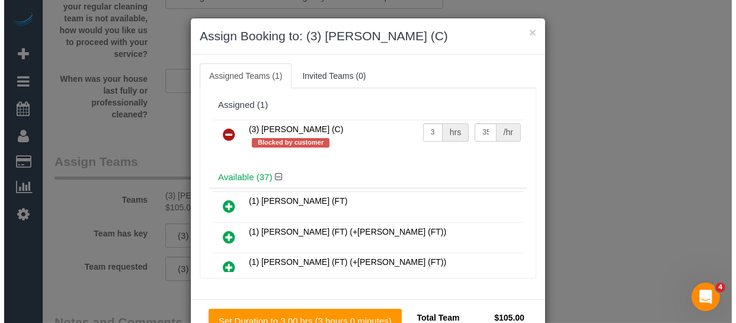
scroll to position [1434, 0]
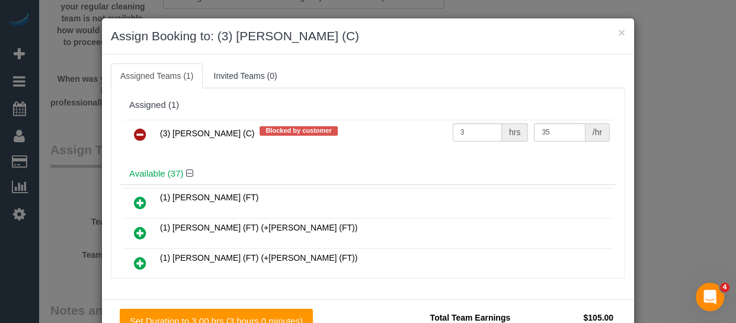
click at [151, 132] on tr "(3) [PERSON_NAME] (C) Blocked by customer 3 hrs 35 /hr" at bounding box center [367, 135] width 489 height 30
click at [137, 133] on icon at bounding box center [140, 134] width 12 height 14
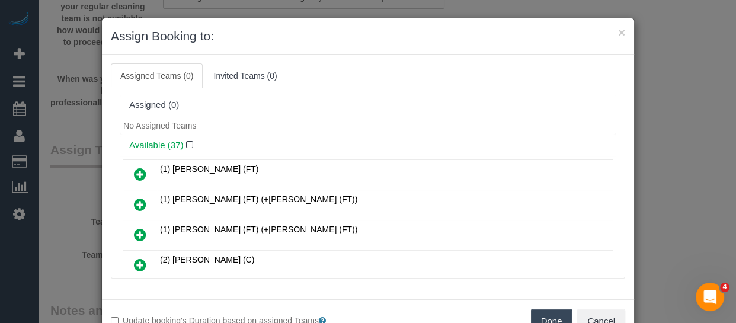
click at [544, 315] on button "Done" at bounding box center [551, 321] width 41 height 25
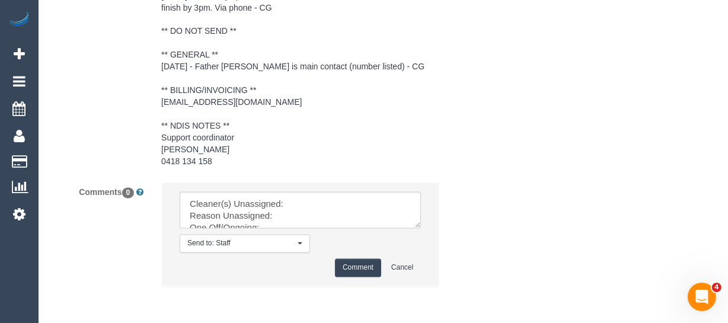
scroll to position [2033, 0]
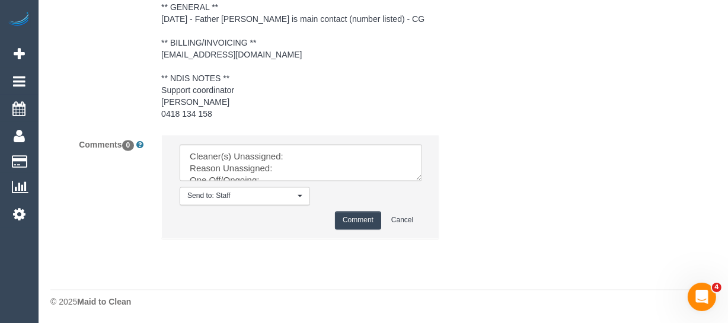
drag, startPoint x: 414, startPoint y: 177, endPoint x: 463, endPoint y: 248, distance: 86.4
click at [422, 181] on textarea at bounding box center [301, 162] width 242 height 37
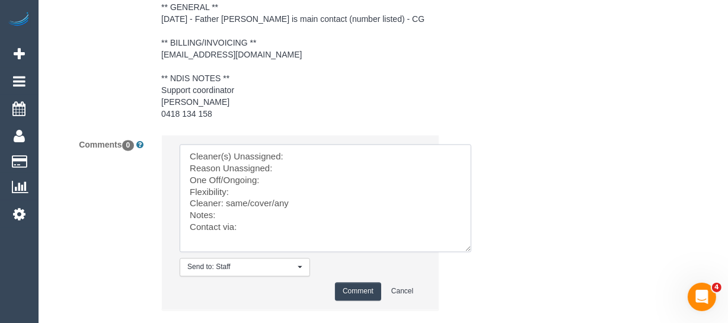
click at [334, 155] on textarea at bounding box center [325, 198] width 291 height 108
paste textarea "[PERSON_NAME]"
click at [323, 166] on textarea at bounding box center [325, 198] width 291 height 108
click at [289, 184] on textarea at bounding box center [325, 198] width 291 height 108
click at [244, 188] on textarea at bounding box center [325, 198] width 291 height 108
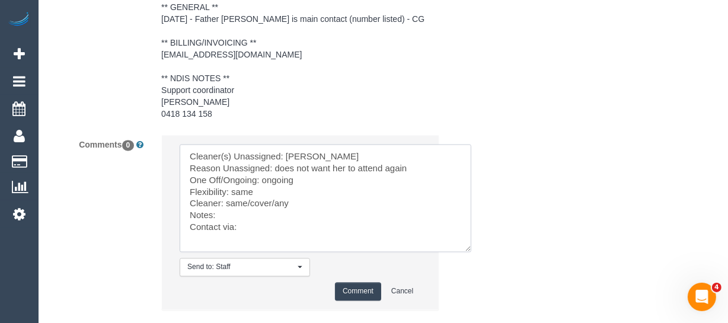
drag, startPoint x: 275, startPoint y: 200, endPoint x: 226, endPoint y: 207, distance: 49.1
click at [226, 207] on textarea at bounding box center [325, 198] width 291 height 108
click at [369, 217] on textarea at bounding box center [325, 198] width 291 height 108
click at [363, 229] on textarea at bounding box center [325, 198] width 291 height 108
type textarea "Cleaner(s) Unassigned: [PERSON_NAME] Reason Unassigned: does not want her to at…"
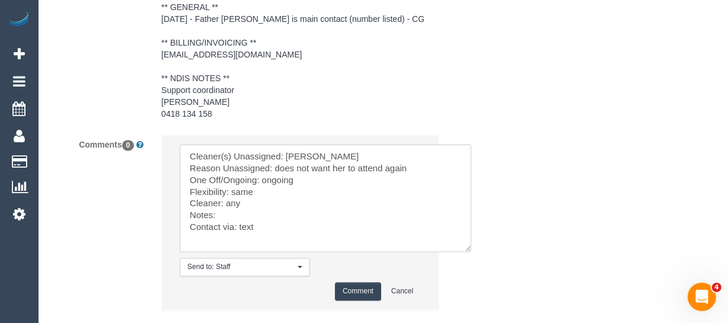
click at [353, 283] on button "Comment" at bounding box center [358, 291] width 46 height 18
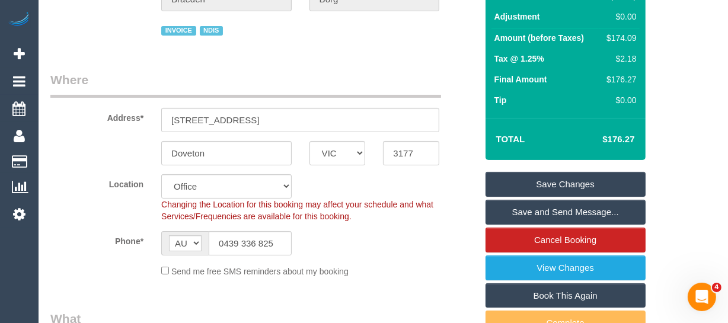
scroll to position [161, 0]
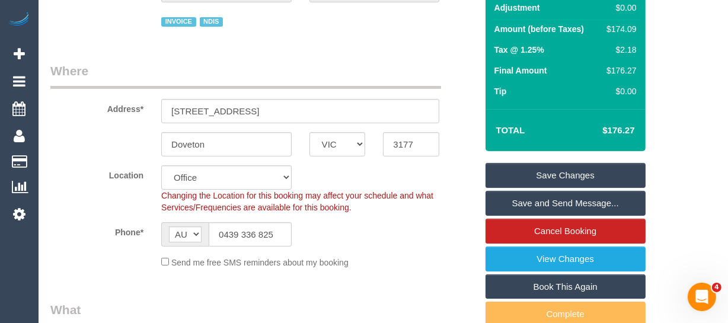
click at [560, 174] on link "Save Changes" at bounding box center [565, 175] width 160 height 25
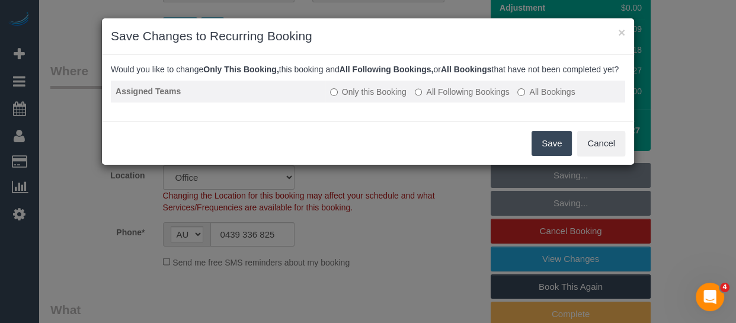
click at [457, 98] on label "All Following Bookings" at bounding box center [462, 92] width 95 height 12
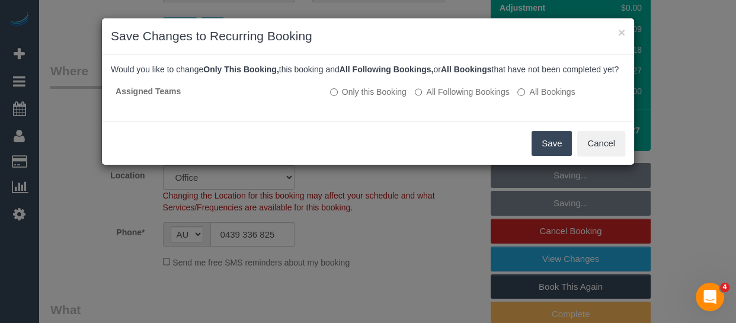
click at [543, 146] on button "Save" at bounding box center [551, 143] width 40 height 25
